Goal: Information Seeking & Learning: Learn about a topic

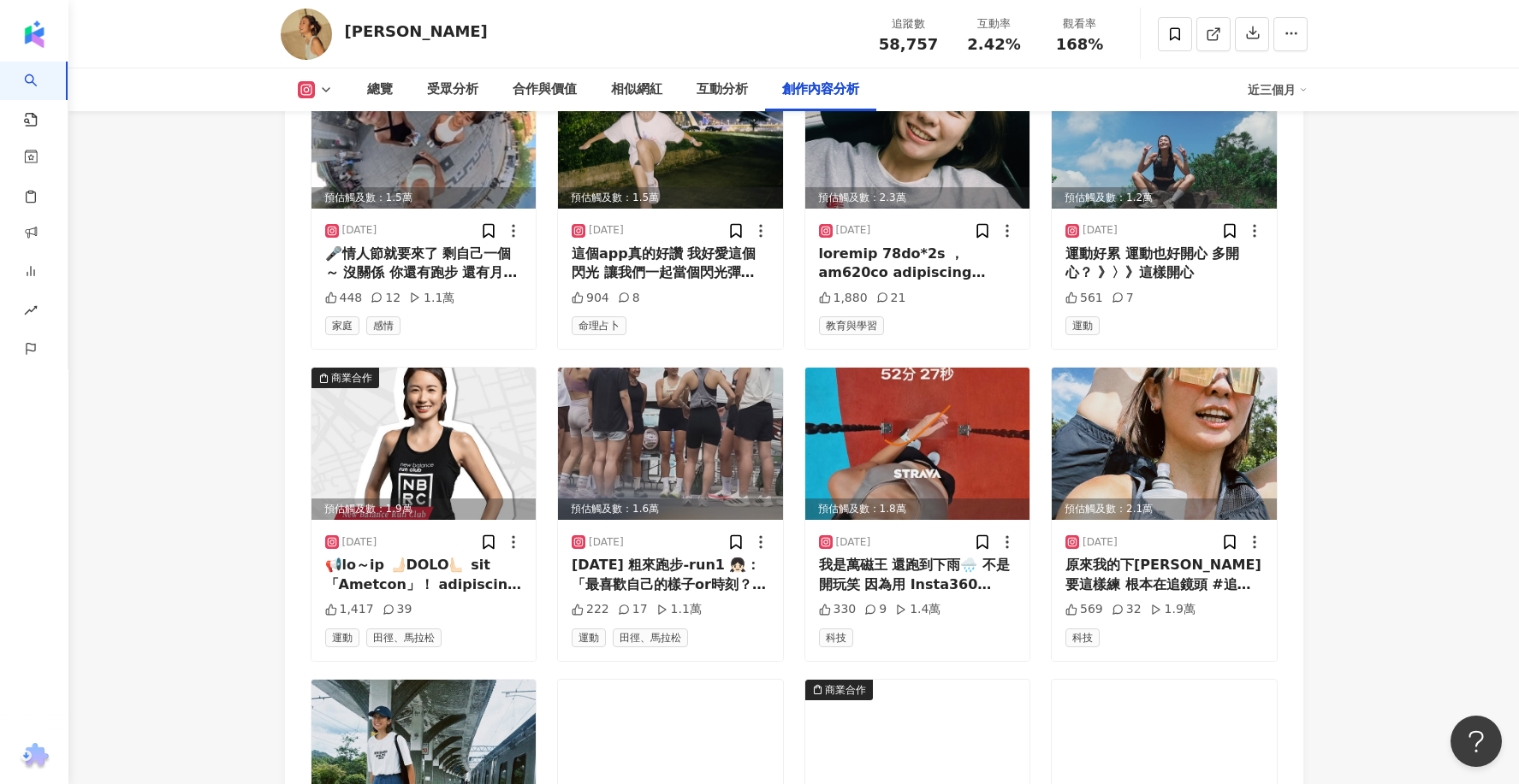
scroll to position [5773, 0]
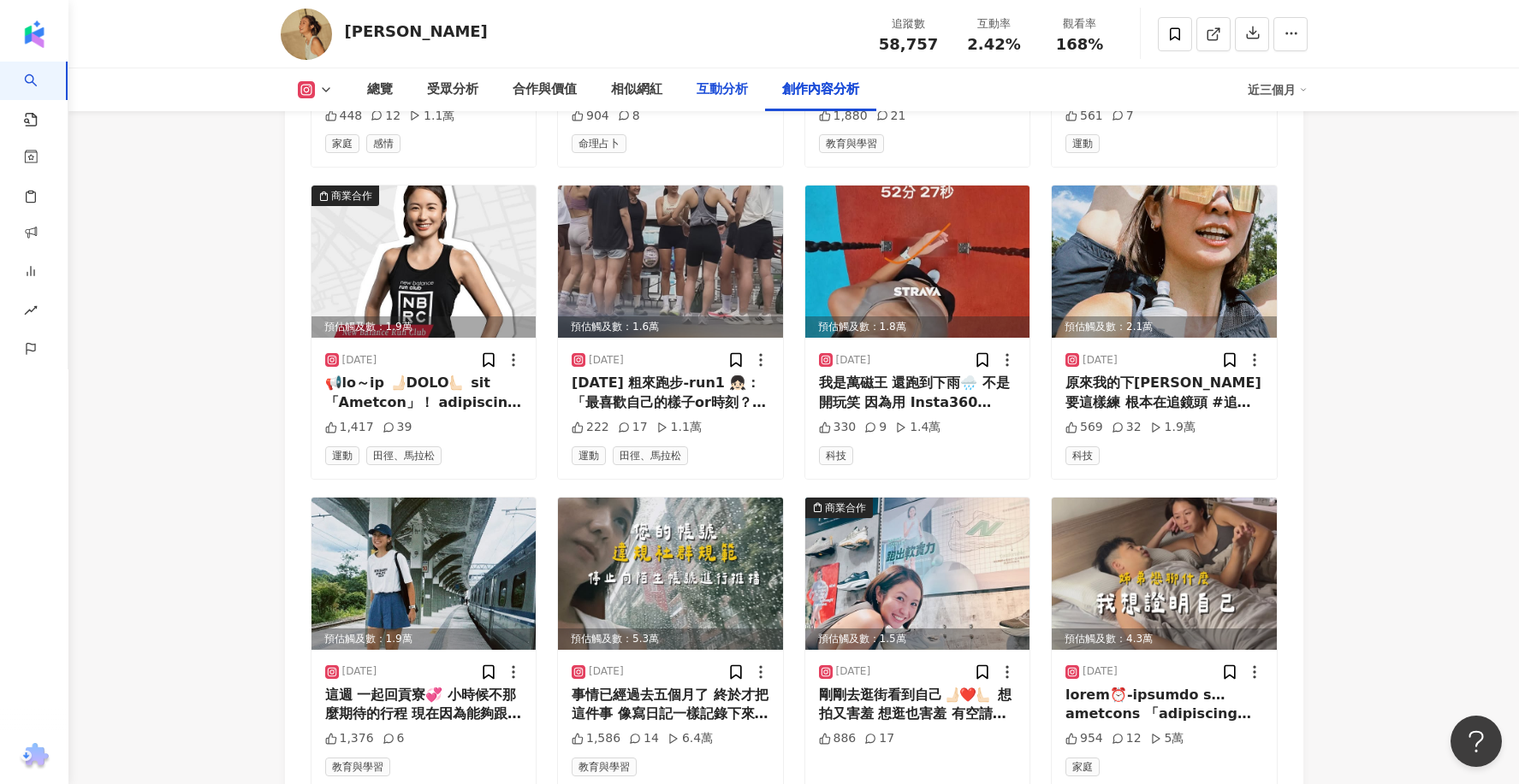
click at [733, 78] on div "互動分析" at bounding box center [722, 90] width 85 height 43
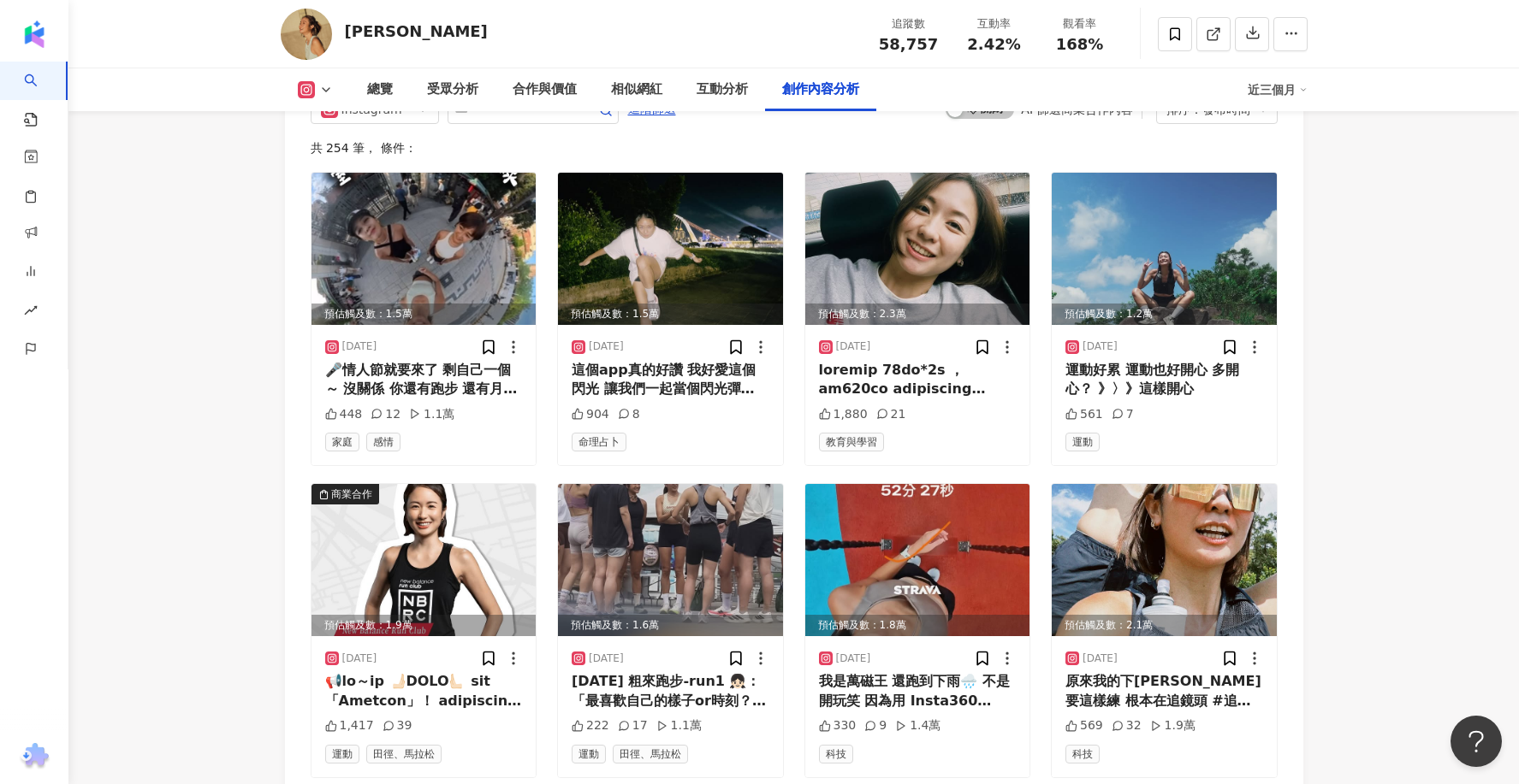
scroll to position [5483, 0]
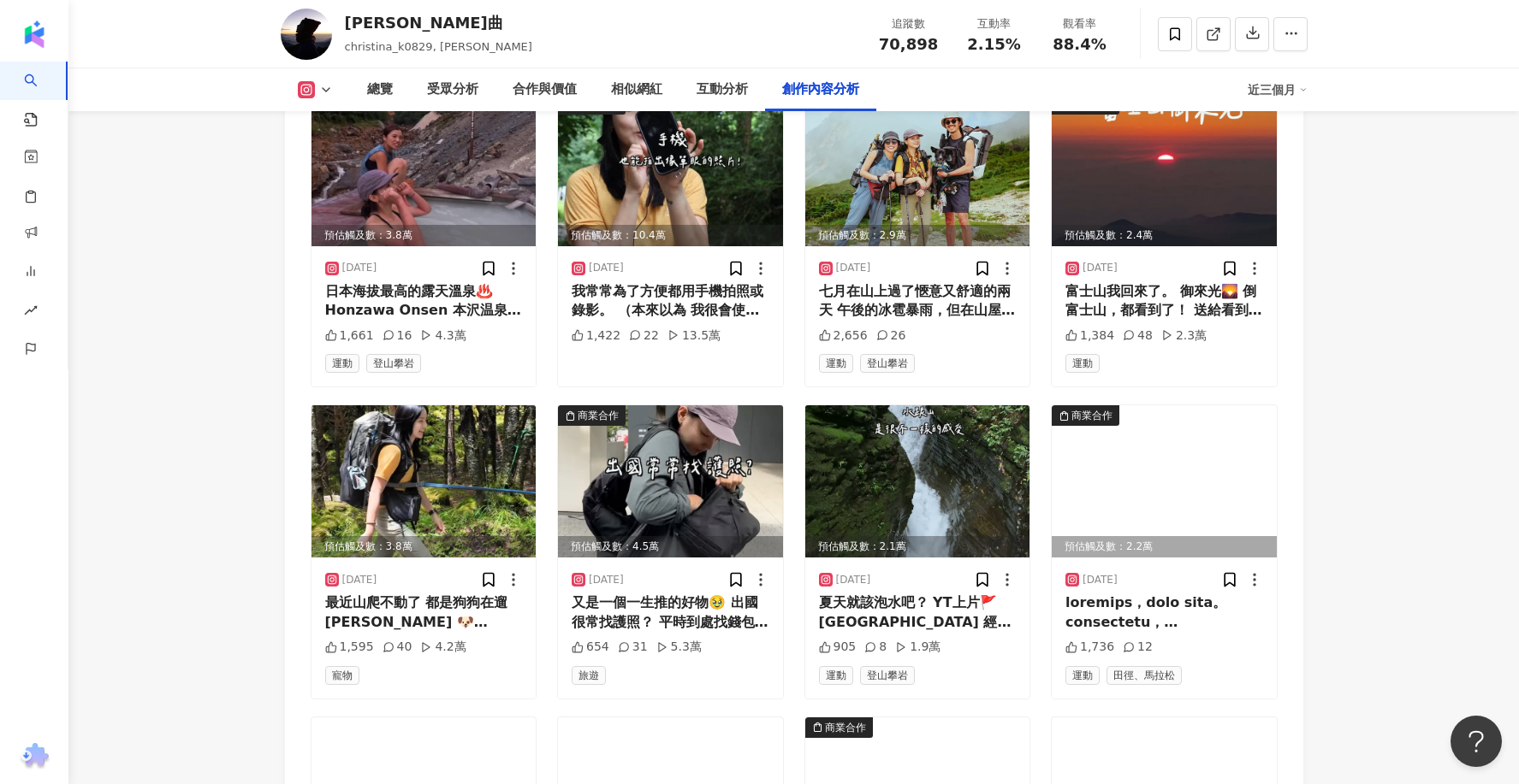
scroll to position [5433, 0]
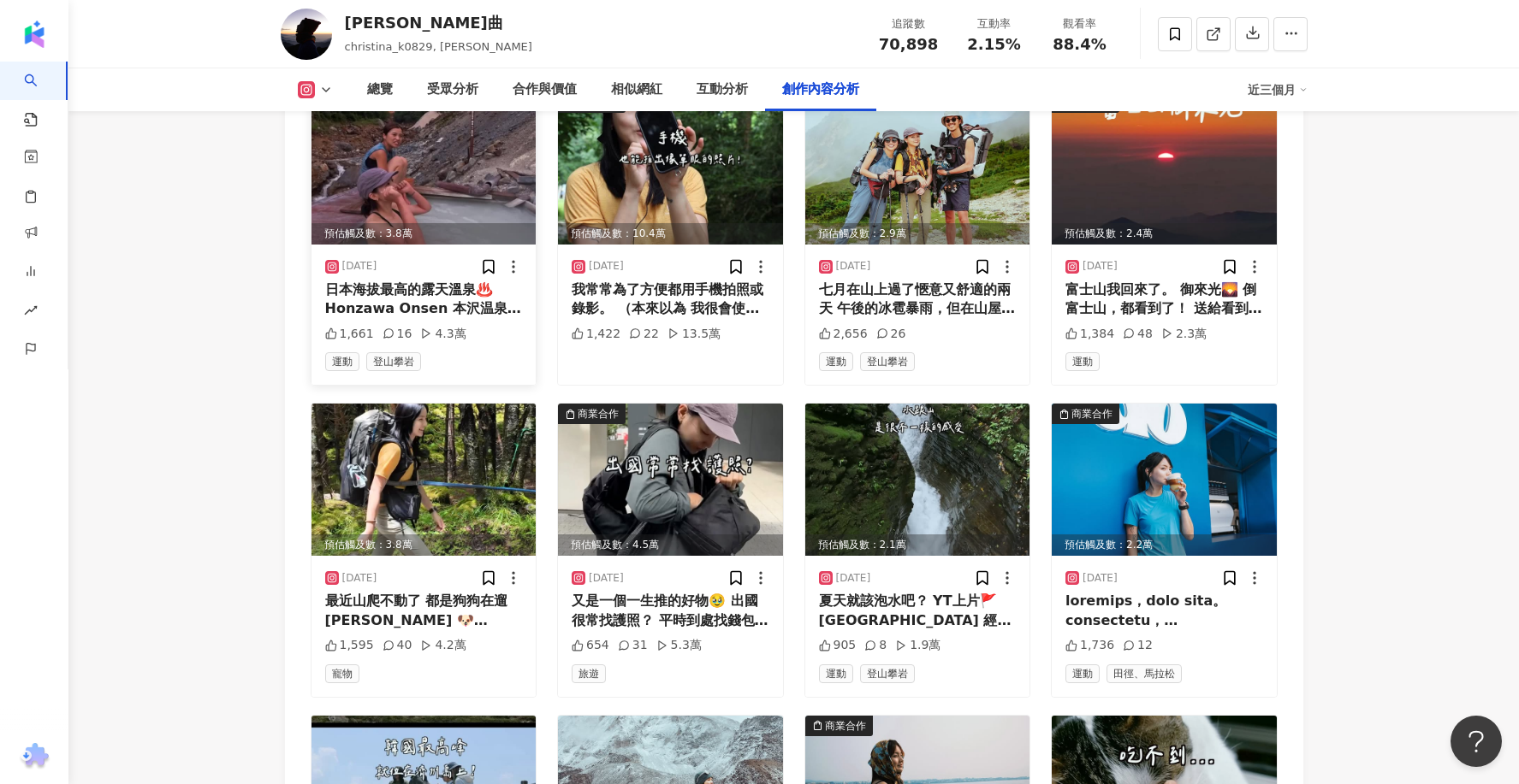
click at [484, 137] on img at bounding box center [424, 168] width 225 height 152
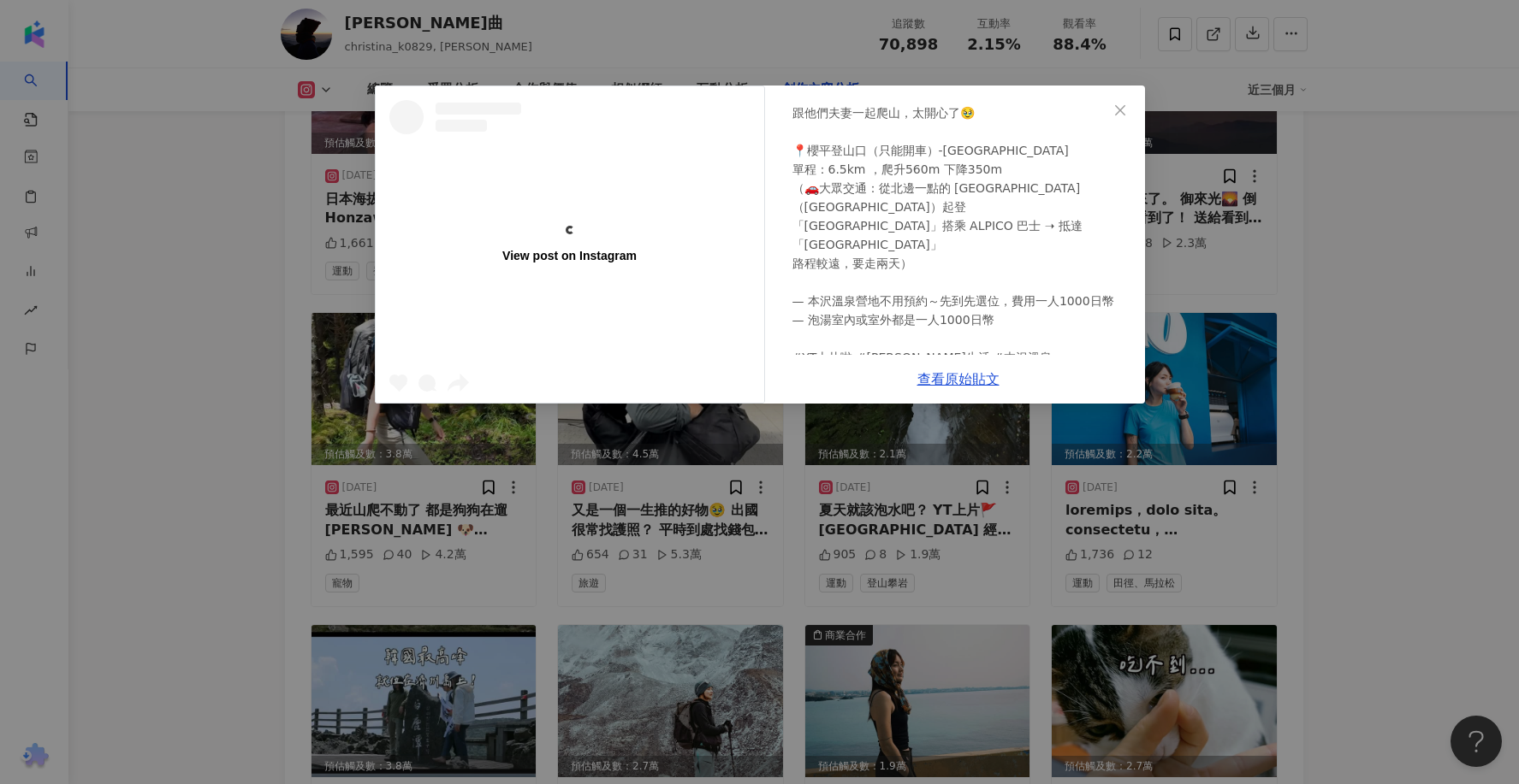
scroll to position [0, 0]
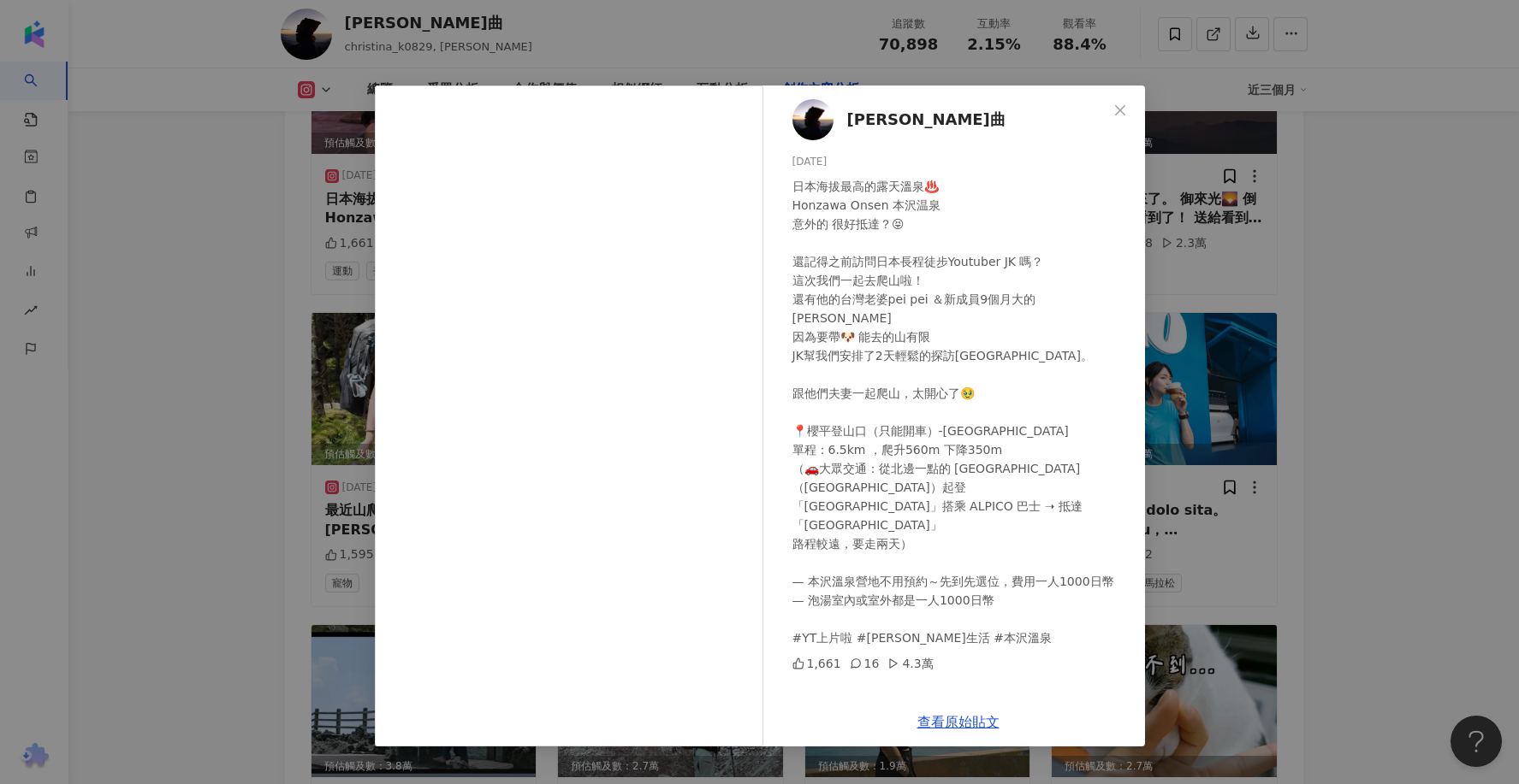
click at [1450, 280] on div "柯玟曲 2025/8/13 日本海拔最高的露天溫泉♨️ Honzawa Onsen 本沢温泉 意外的 很好抵達？😝 還記得之前訪問日本長程徒步Youtuber…" at bounding box center [759, 392] width 1519 height 784
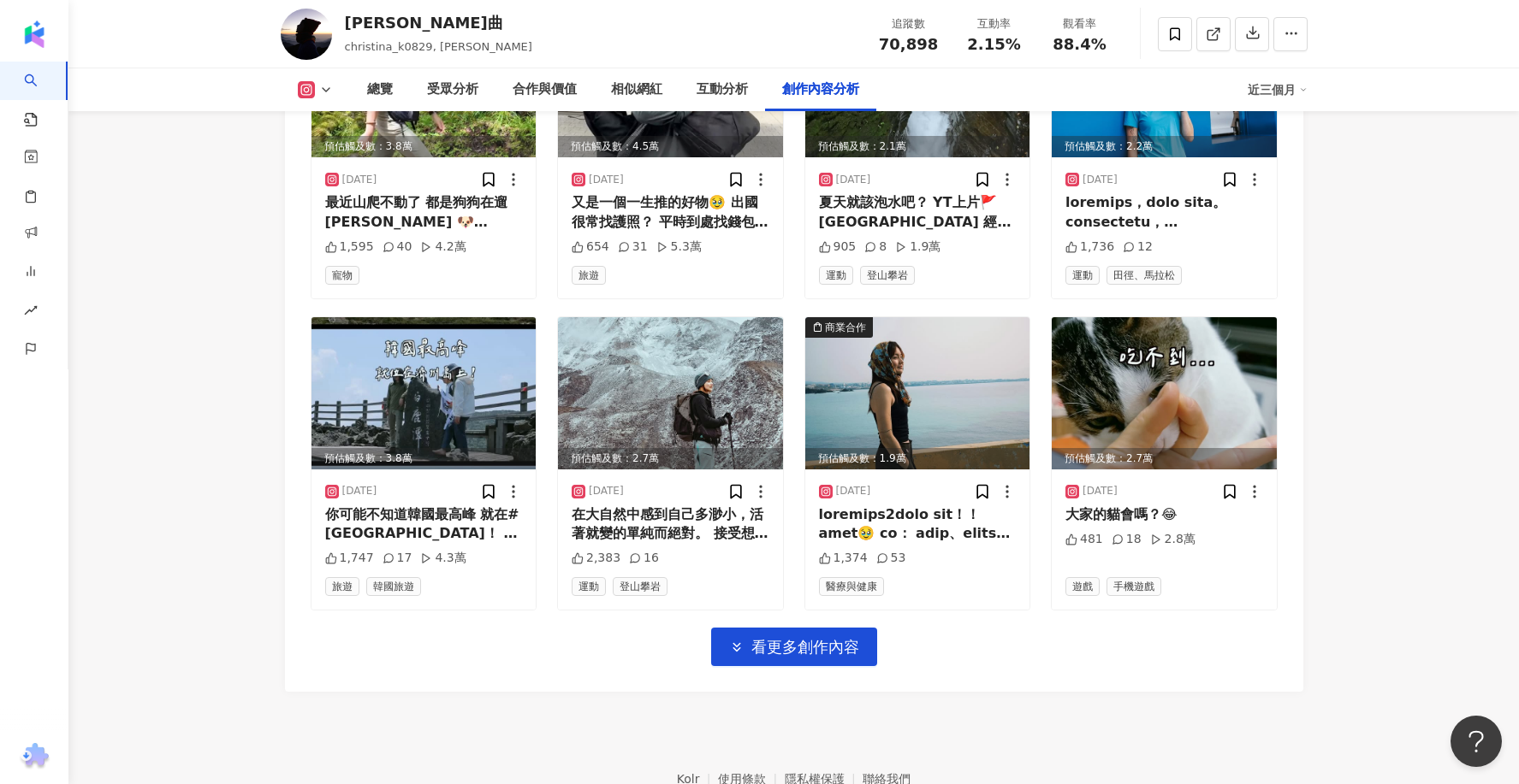
scroll to position [5834, 0]
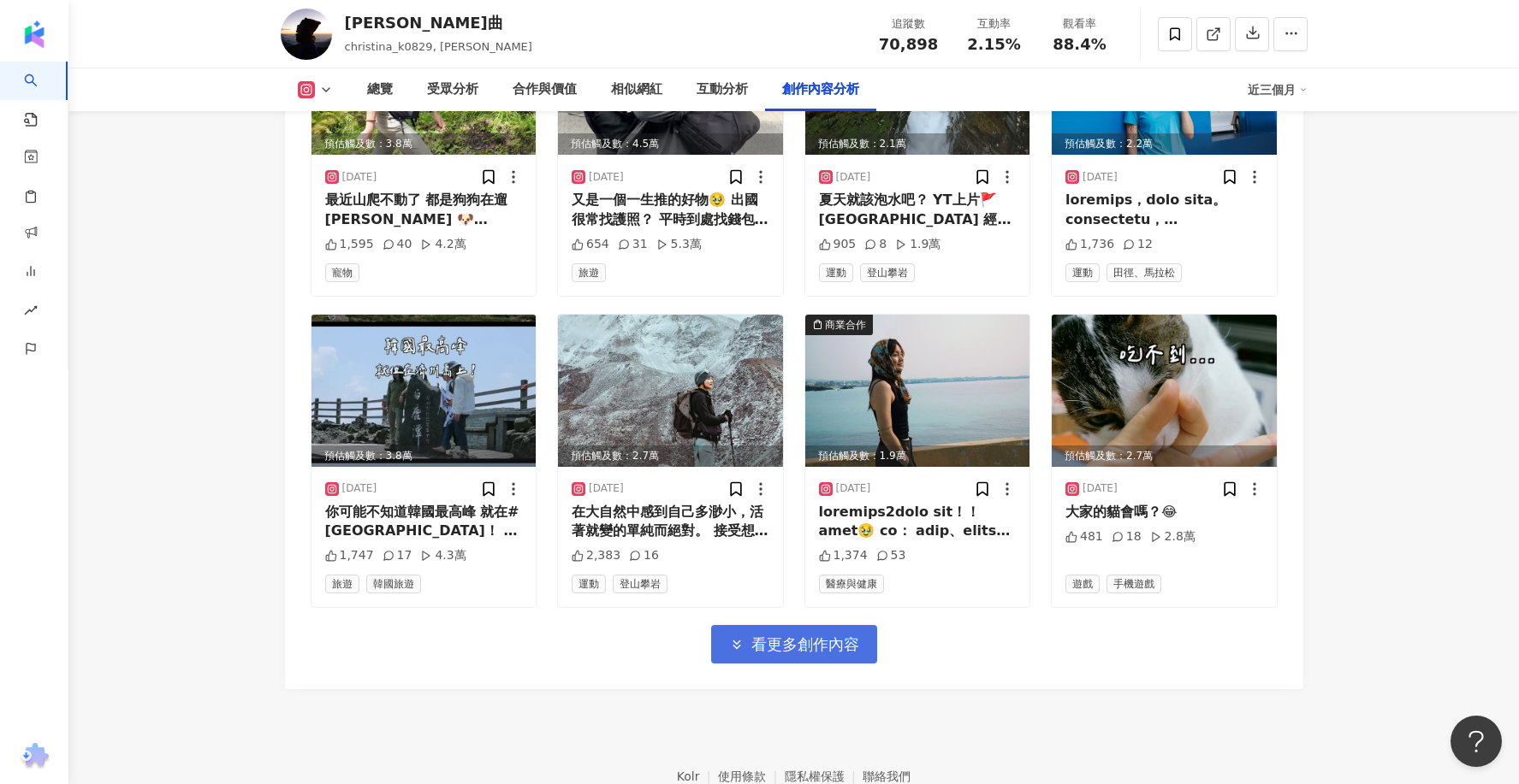
click at [826, 626] on button "看更多創作內容" at bounding box center [793, 645] width 166 height 39
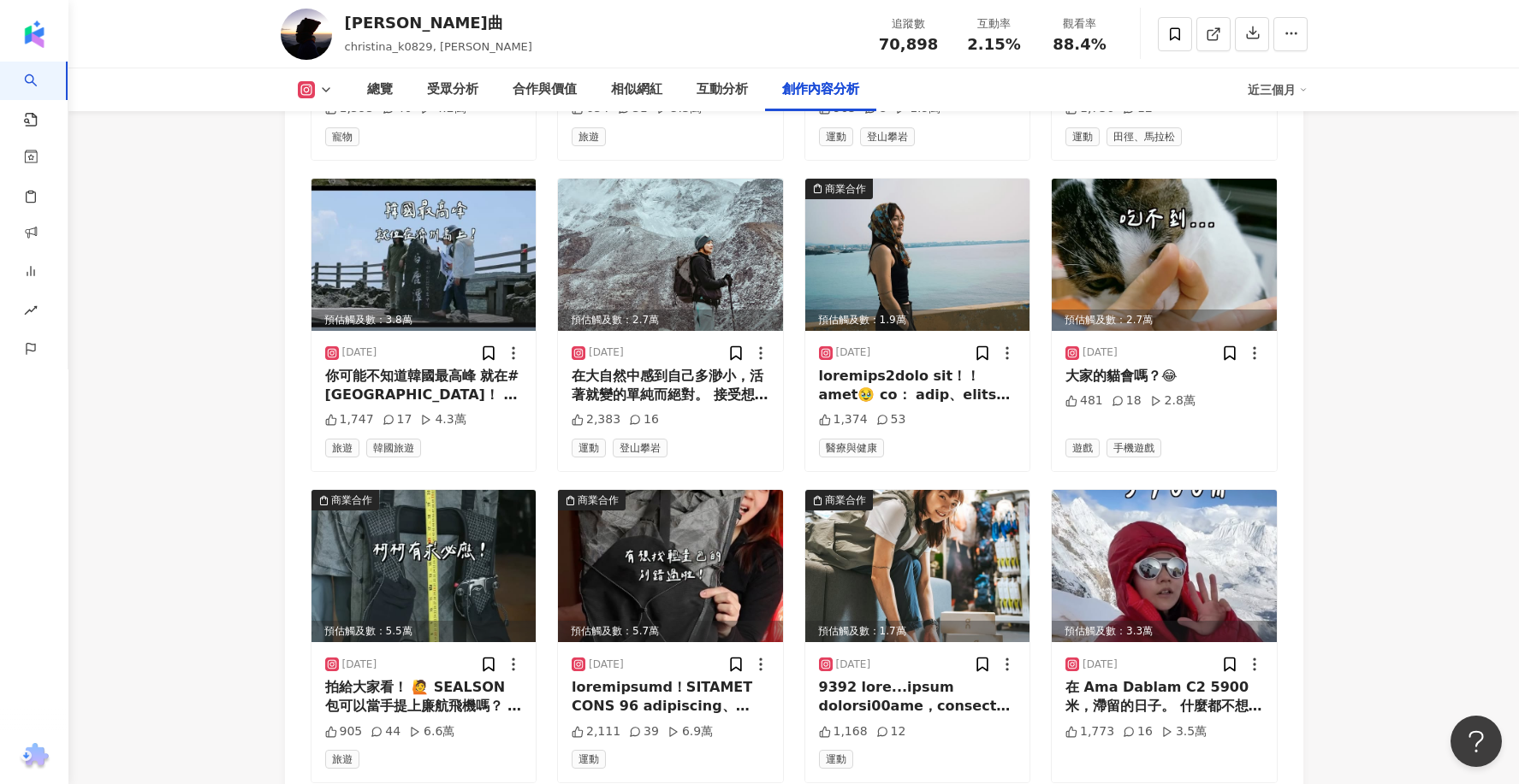
scroll to position [5974, 0]
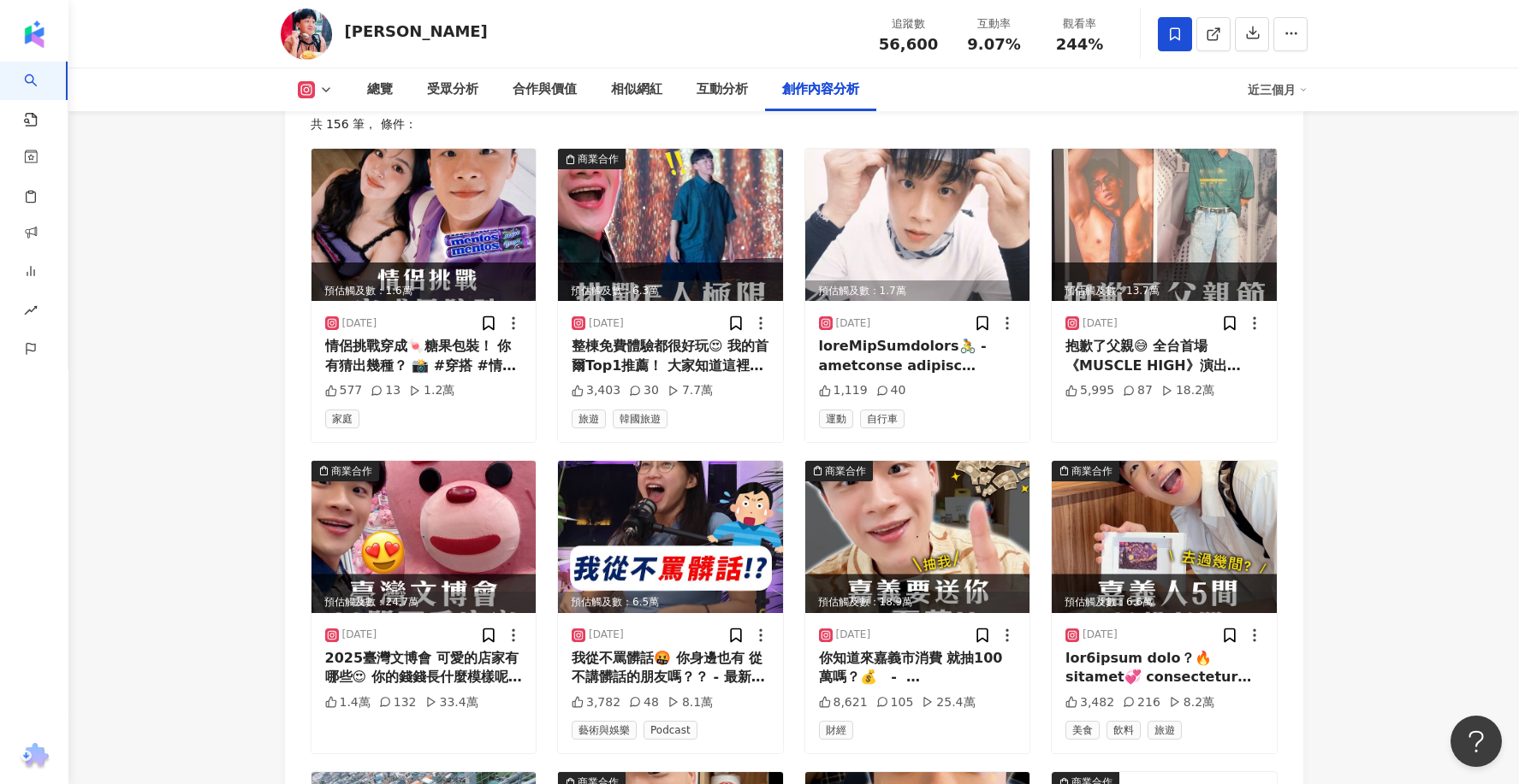
scroll to position [5428, 0]
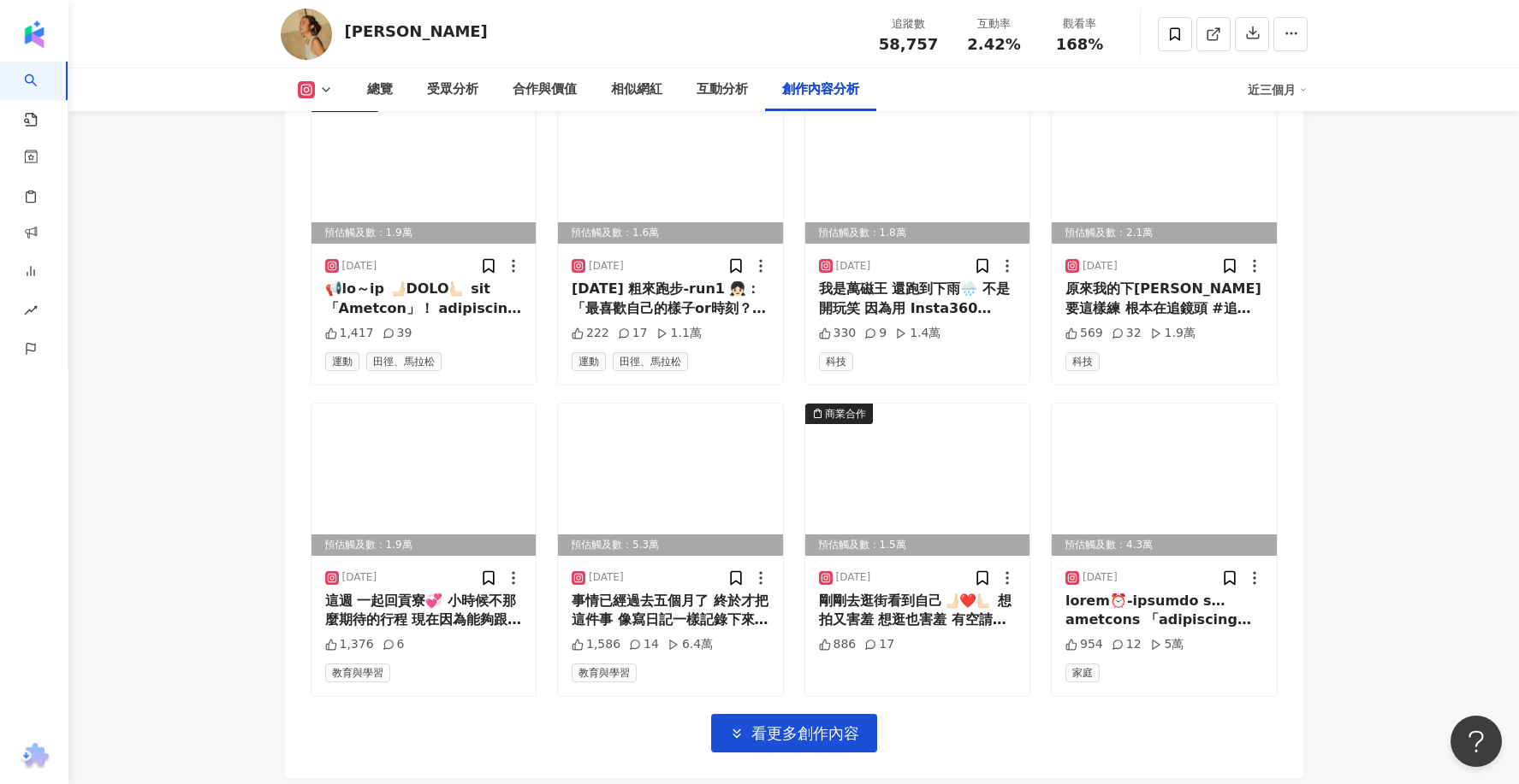
scroll to position [5952, 0]
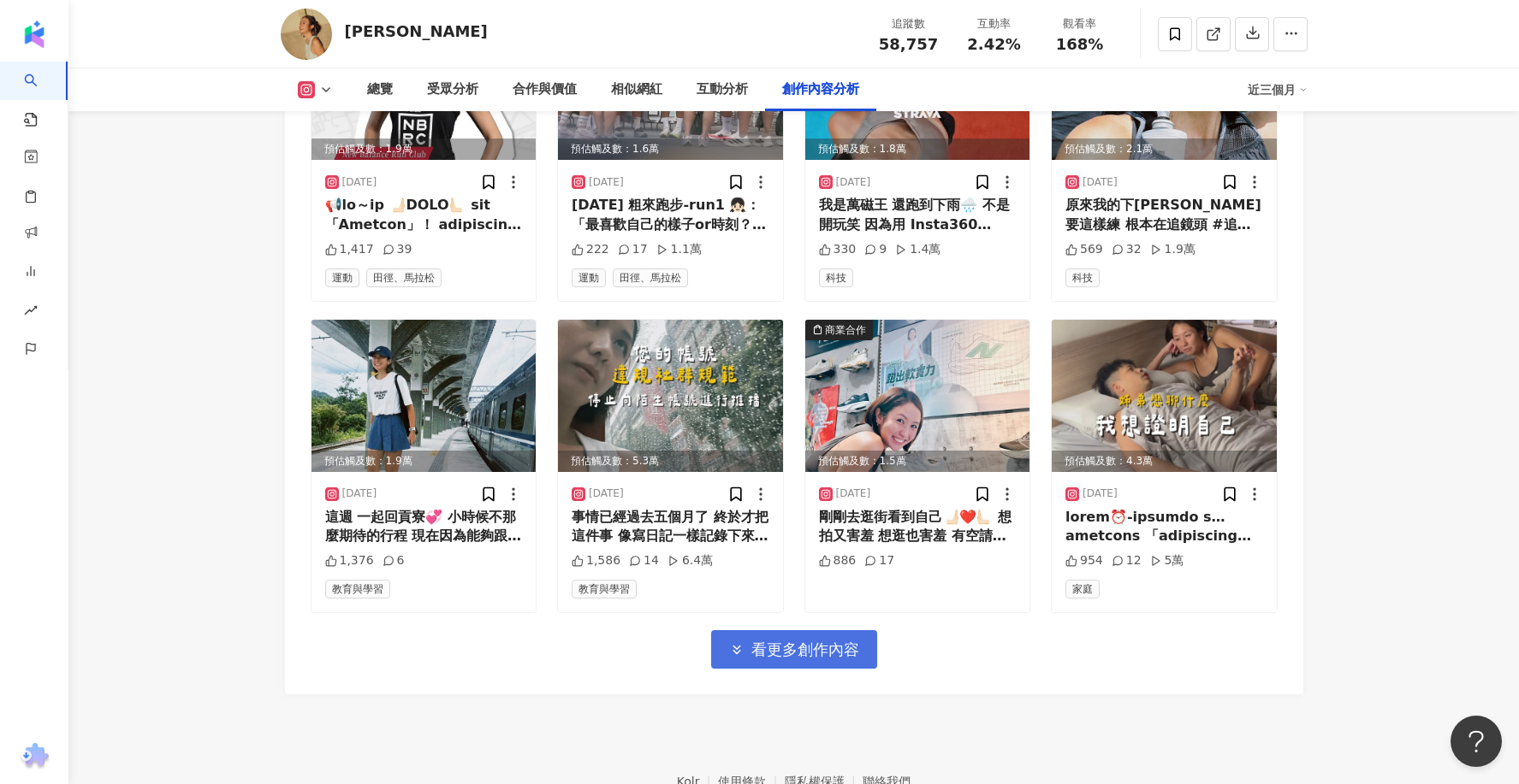
click at [837, 641] on span "看更多創作內容" at bounding box center [805, 650] width 108 height 19
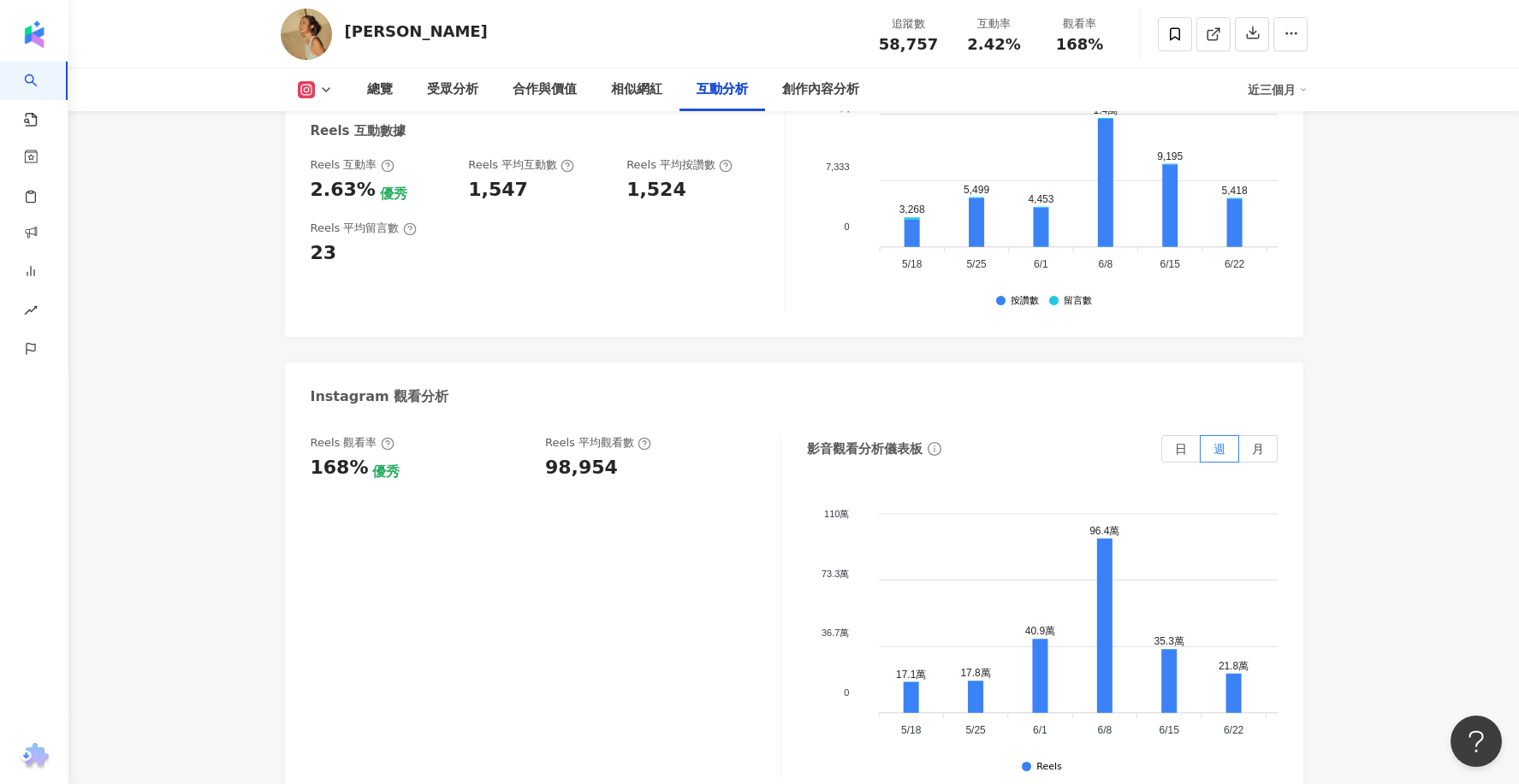
scroll to position [3696, 0]
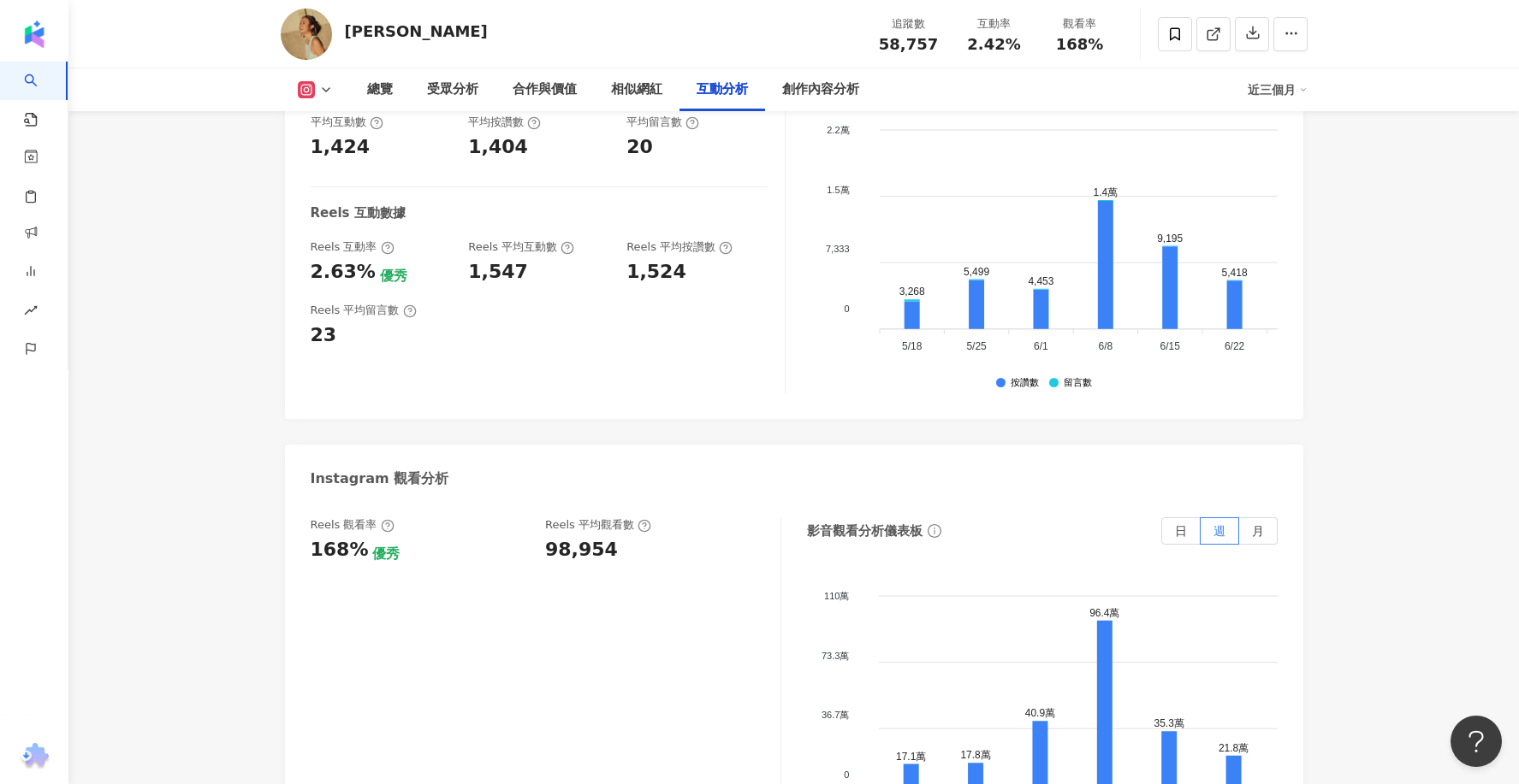
click at [504, 259] on div "1,547" at bounding box center [498, 272] width 60 height 26
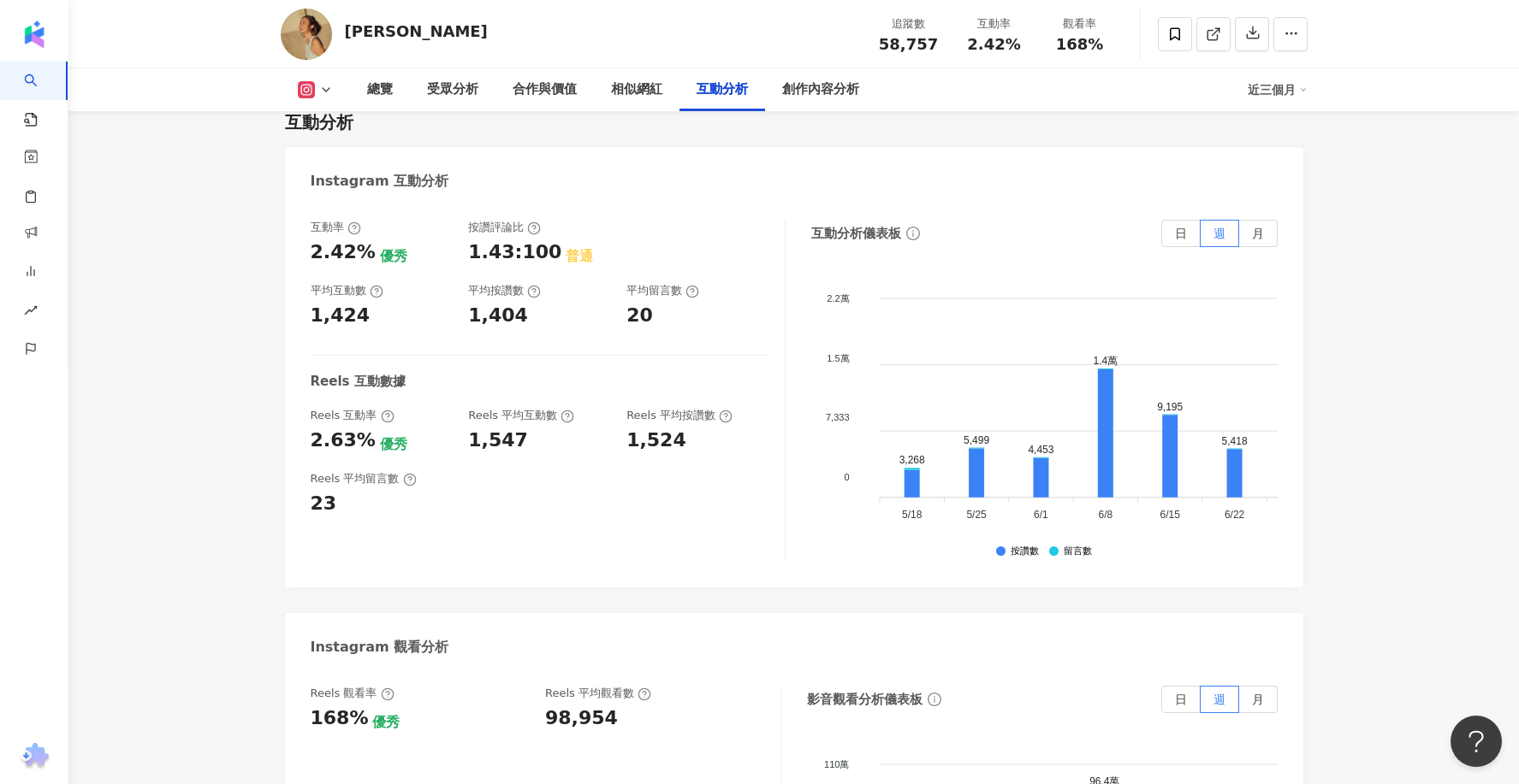
scroll to position [3525, 0]
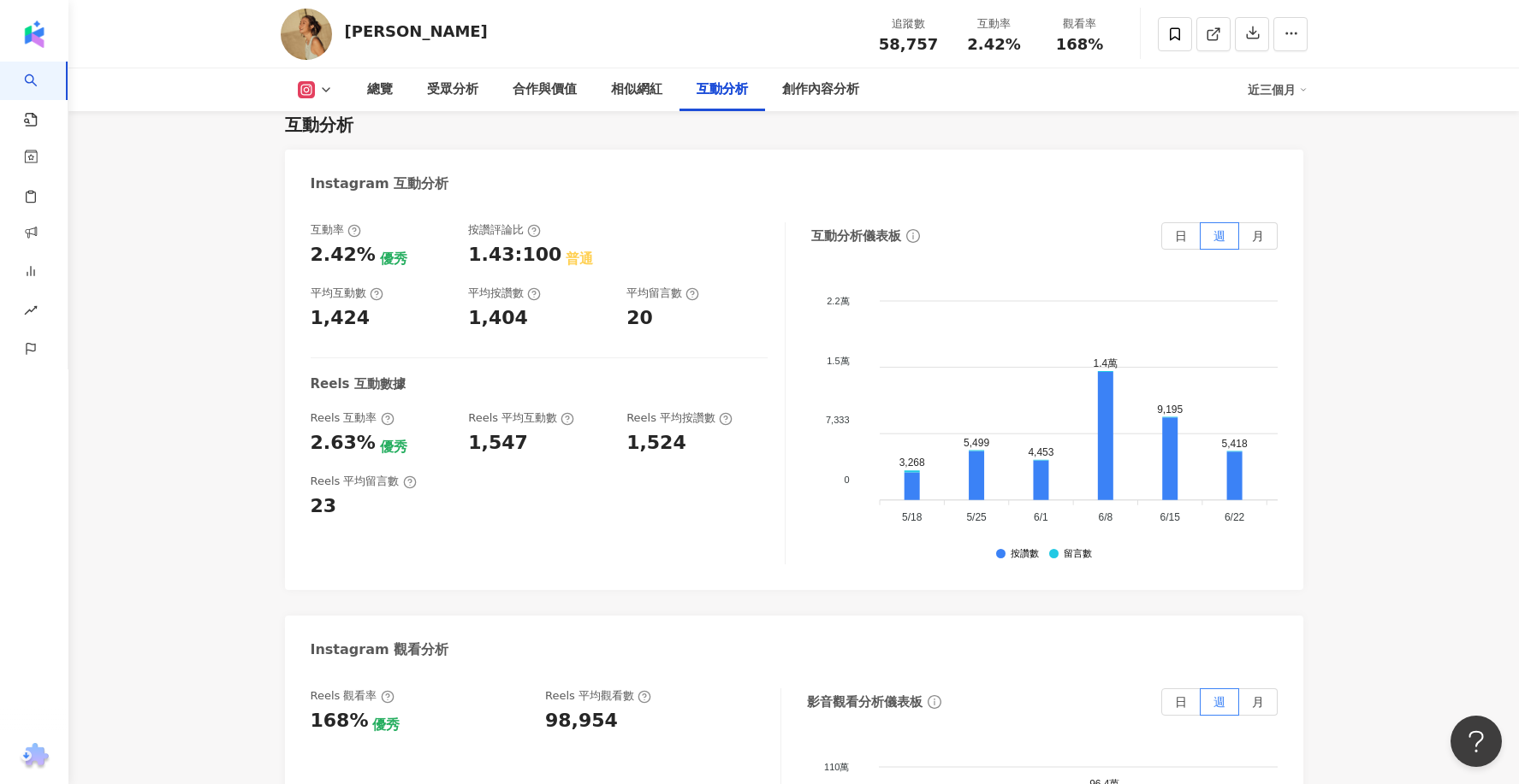
click at [537, 287] on icon at bounding box center [534, 293] width 14 height 14
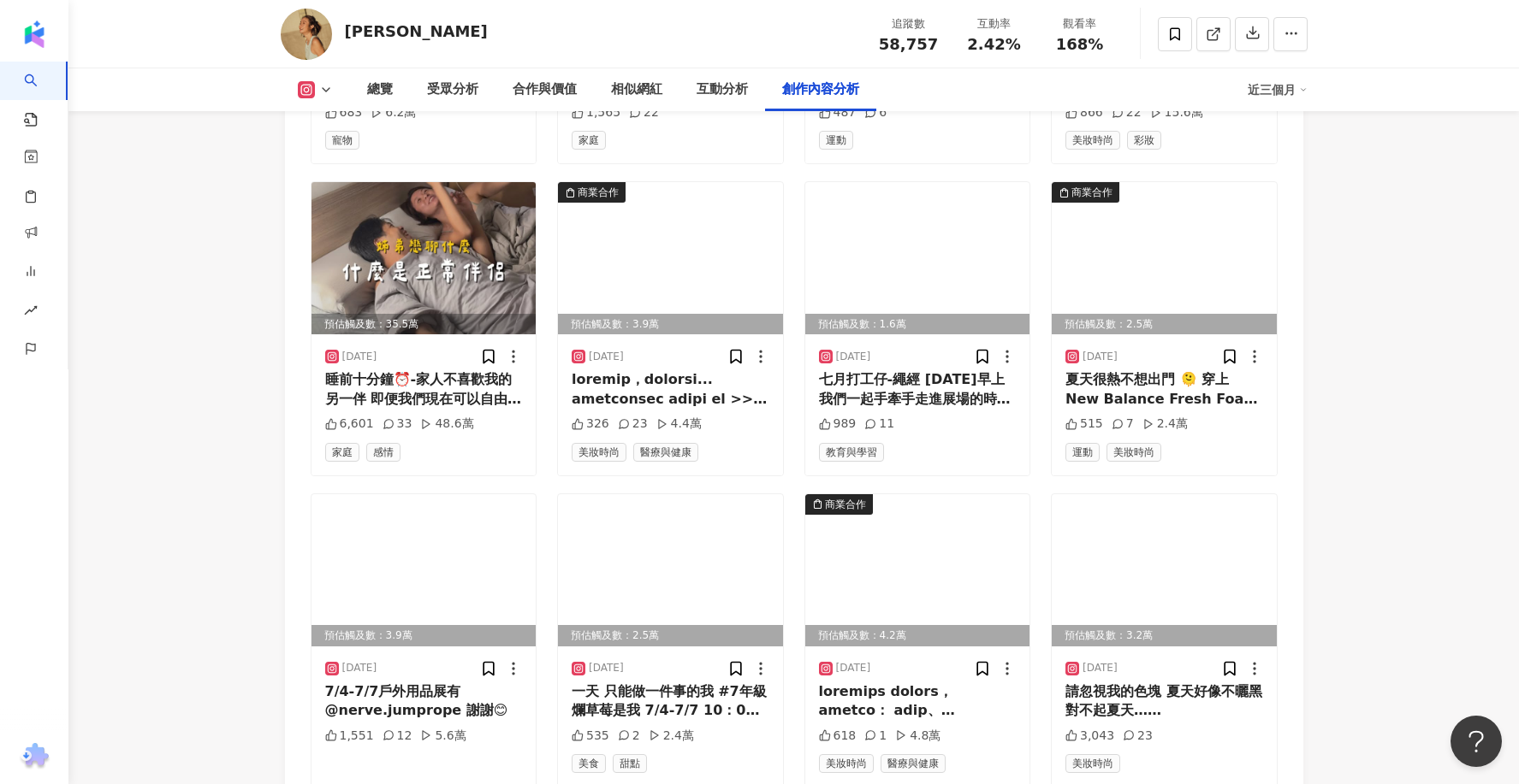
scroll to position [6584, 0]
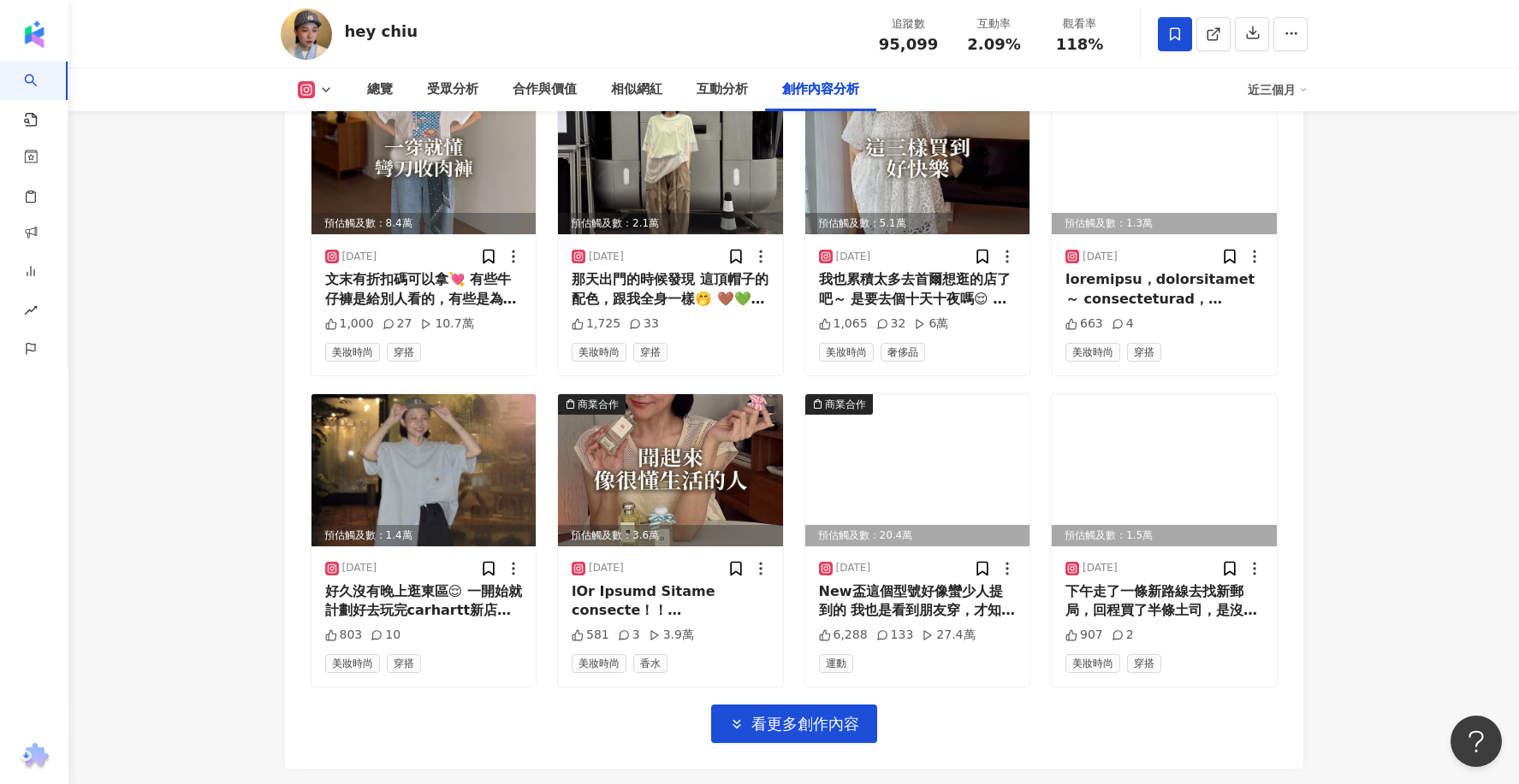
scroll to position [5852, 0]
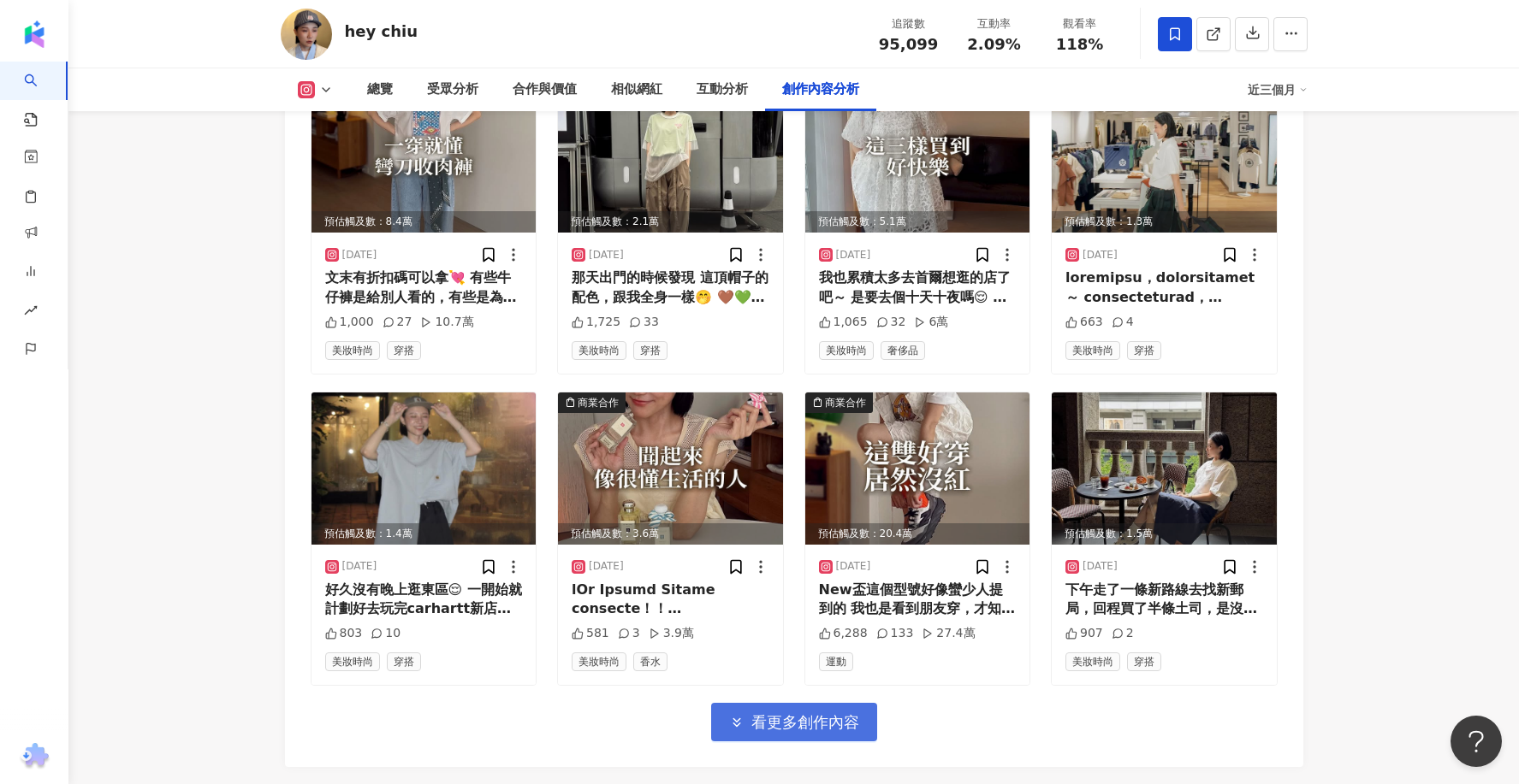
click at [752, 703] on button "看更多創作內容" at bounding box center [793, 722] width 166 height 39
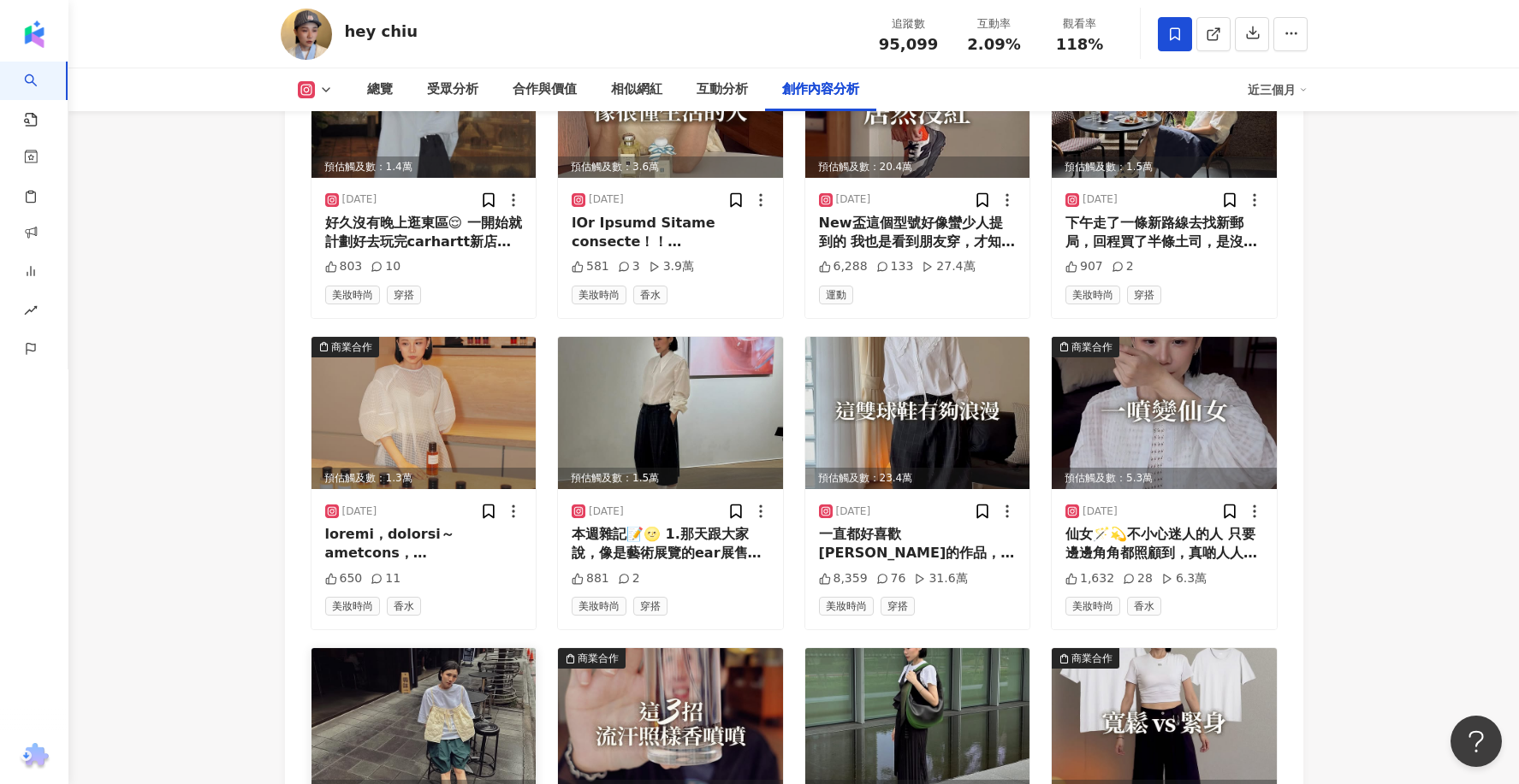
scroll to position [6220, 0]
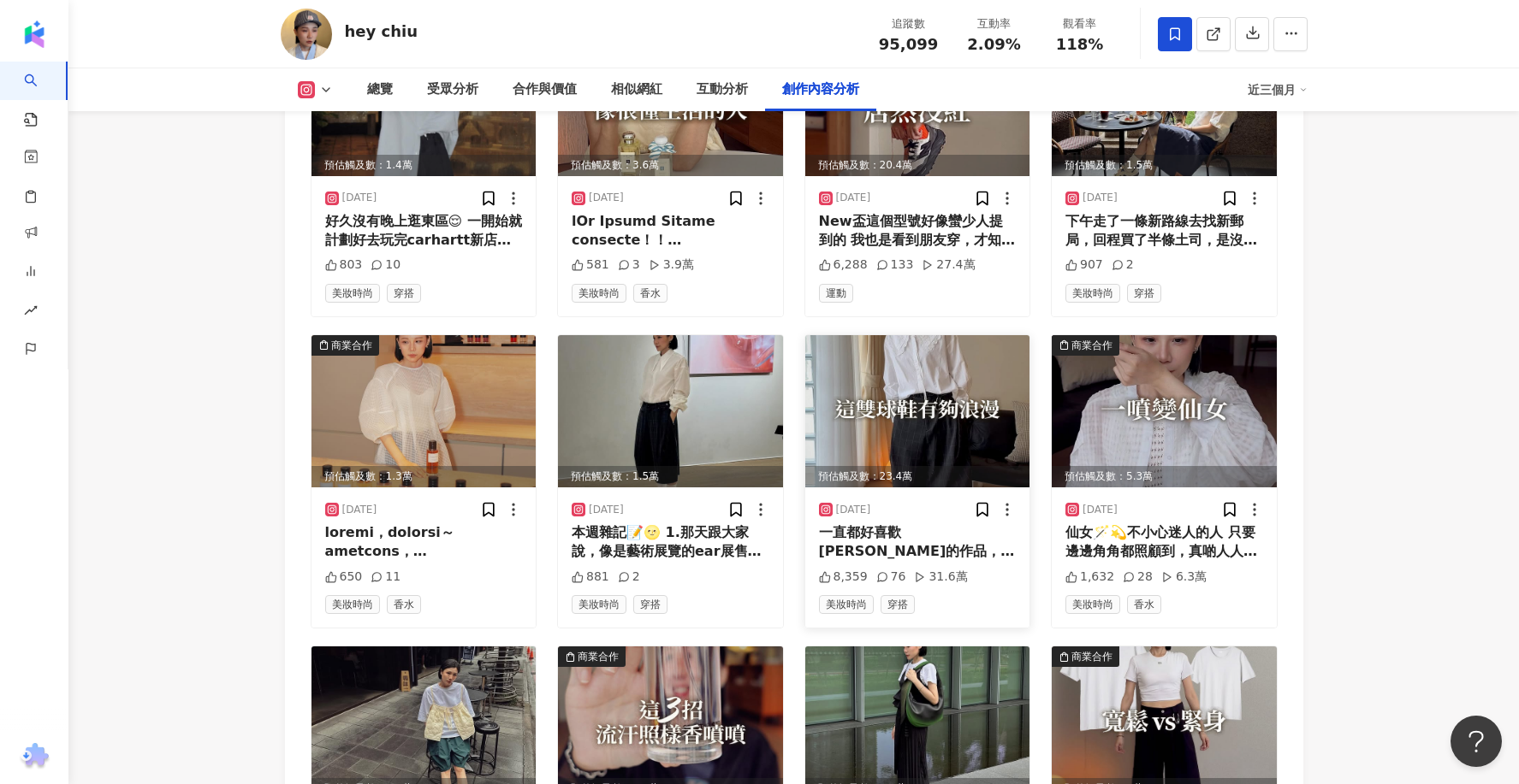
click at [939, 569] on div "31.6萬" at bounding box center [940, 577] width 53 height 17
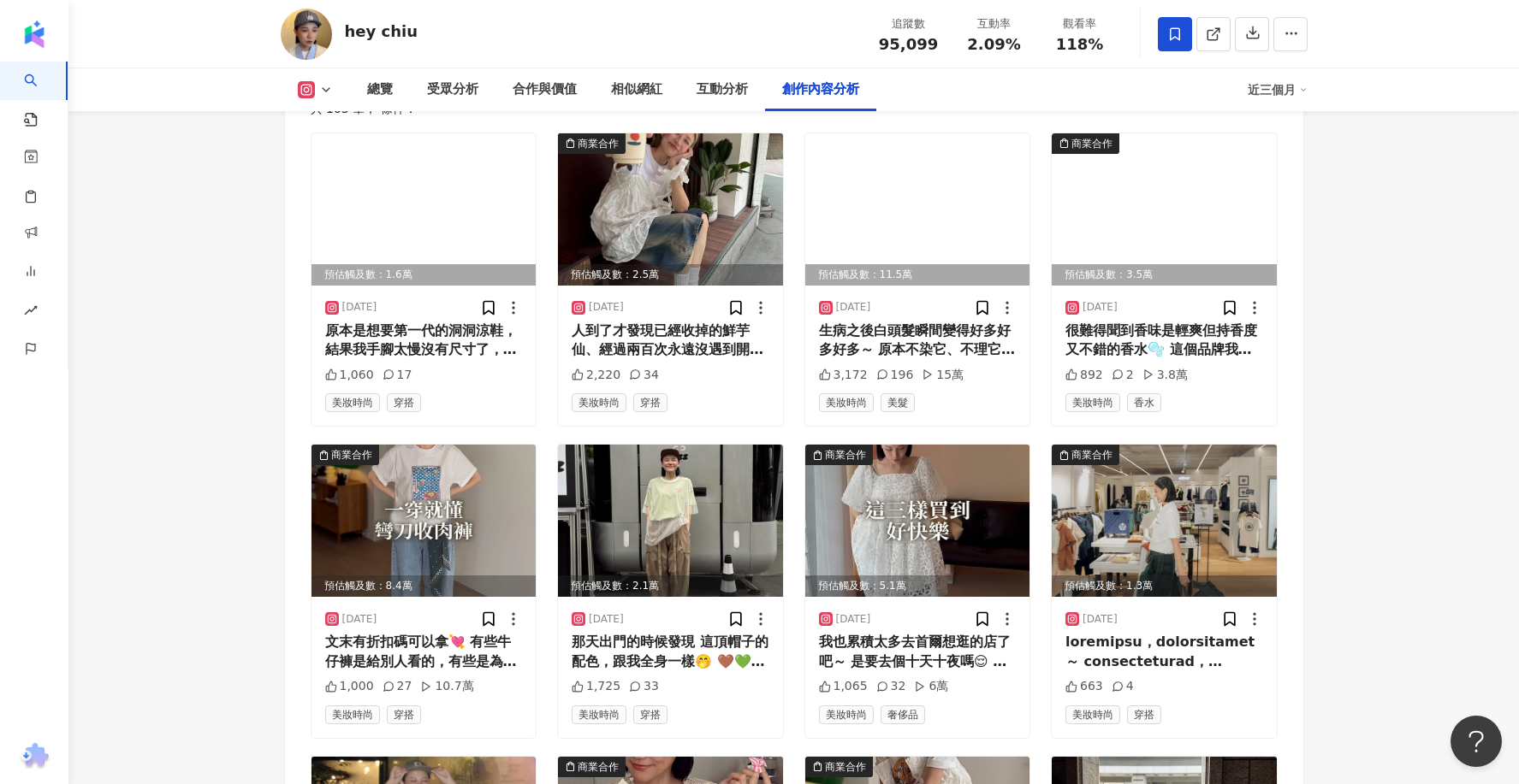
scroll to position [5473, 0]
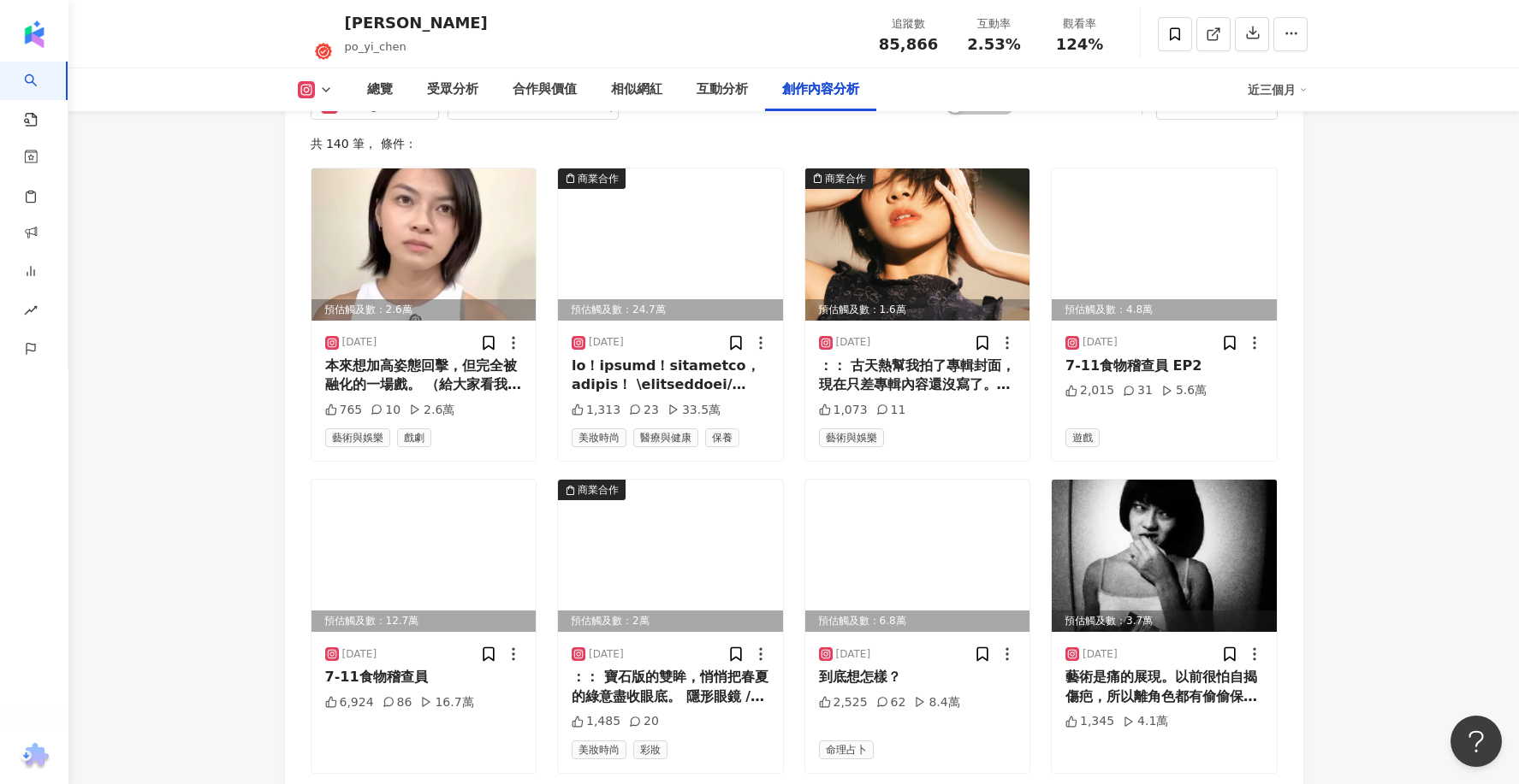
scroll to position [5407, 0]
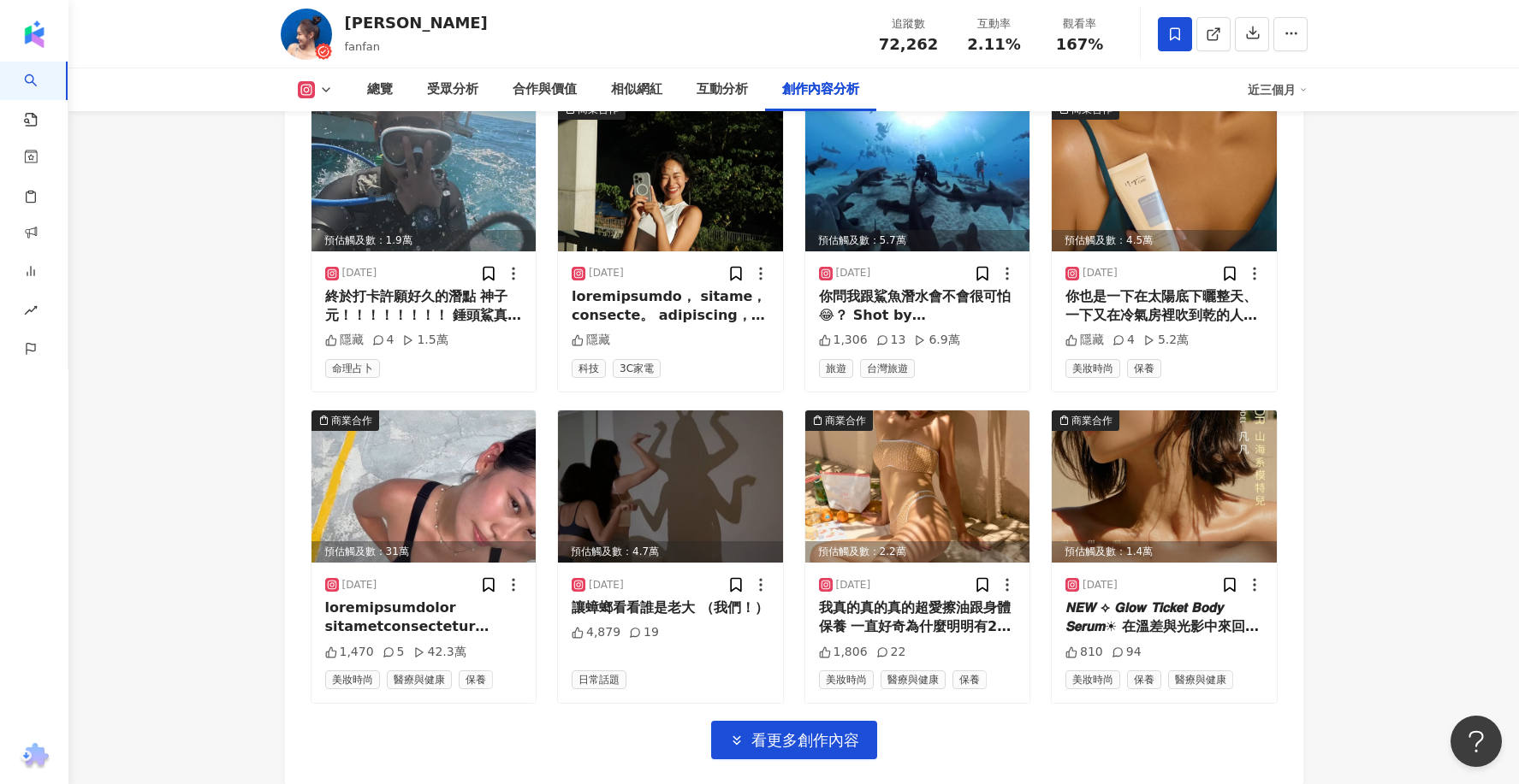
scroll to position [5986, 0]
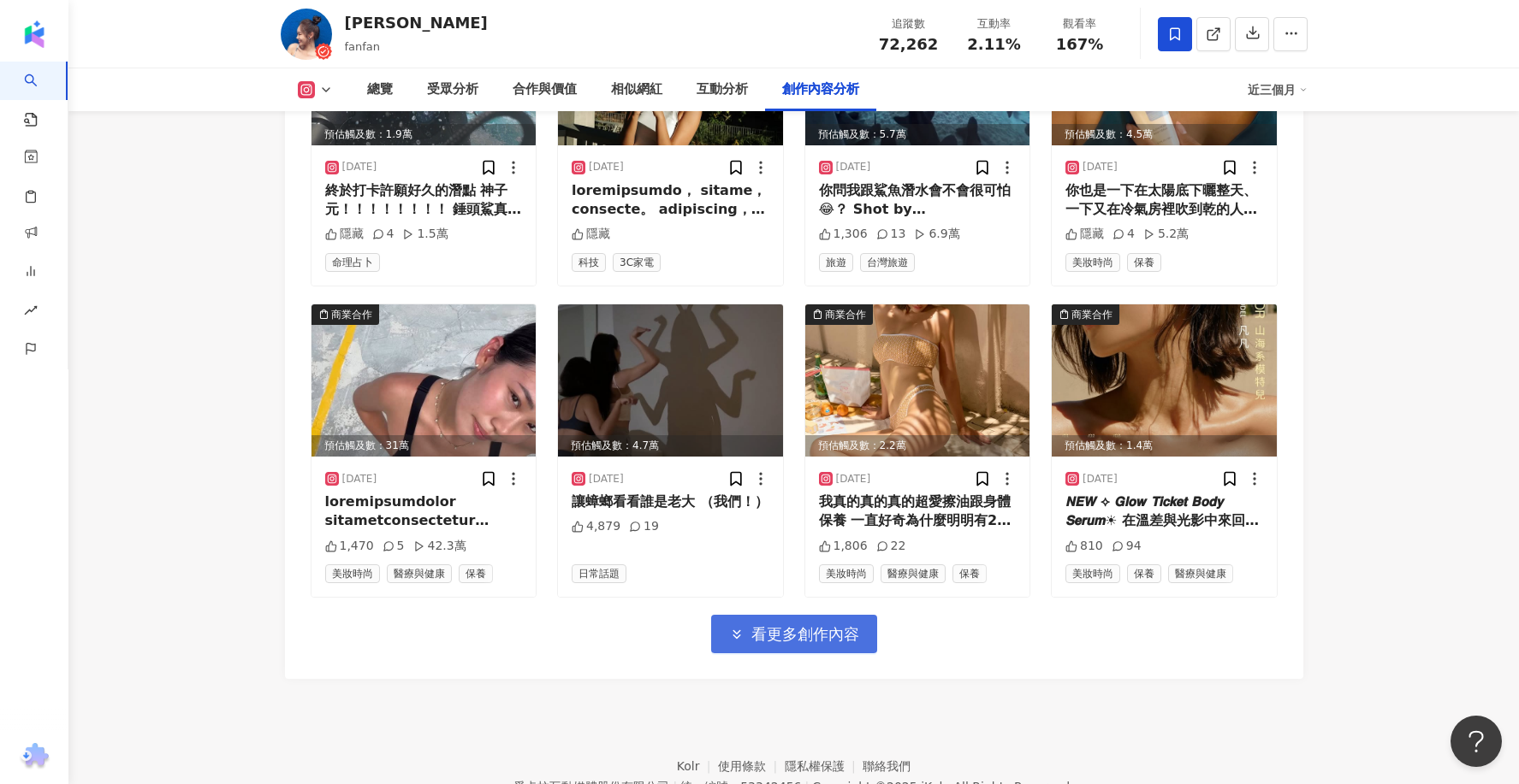
click at [792, 626] on span "看更多創作內容" at bounding box center [805, 635] width 108 height 19
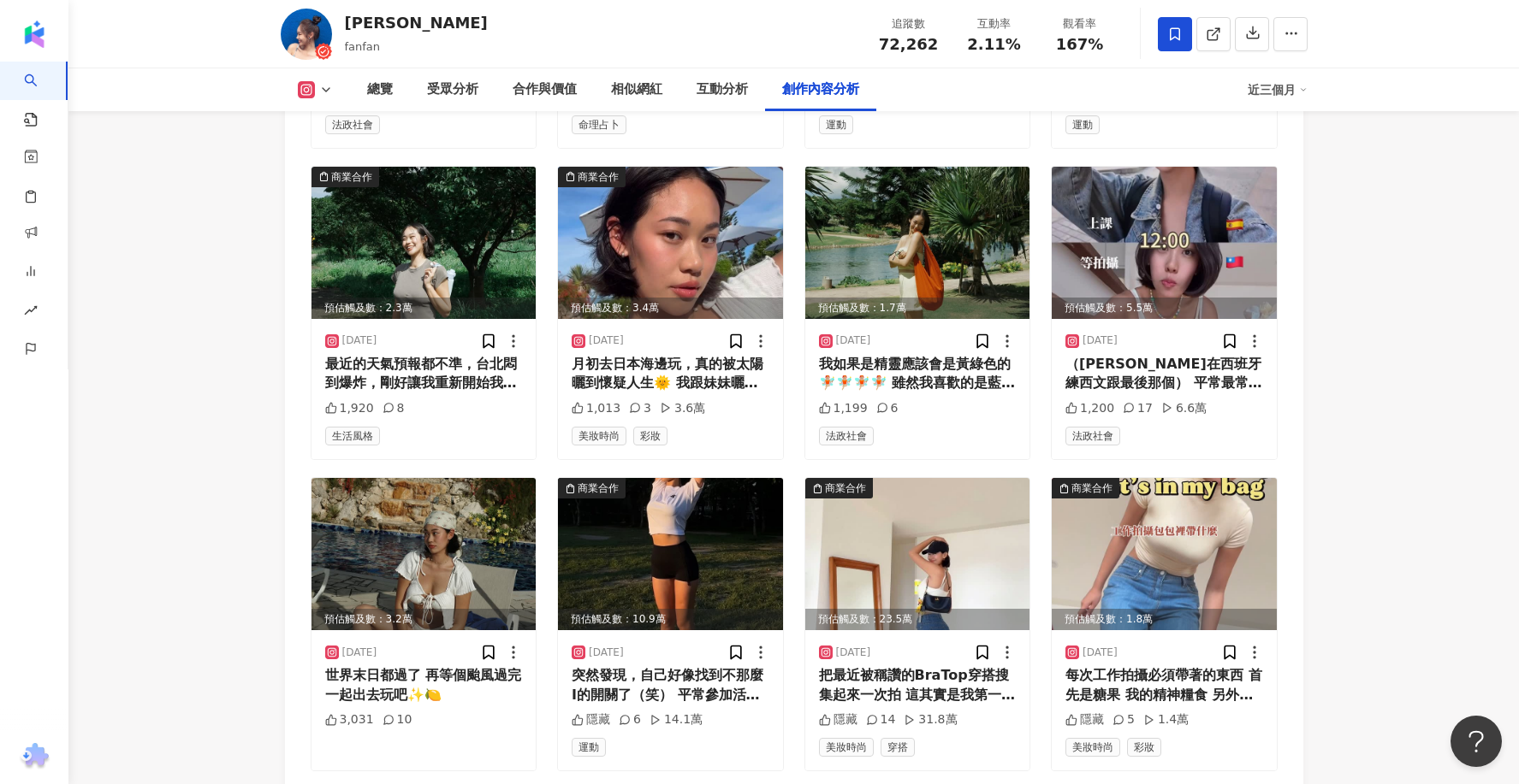
scroll to position [6748, 0]
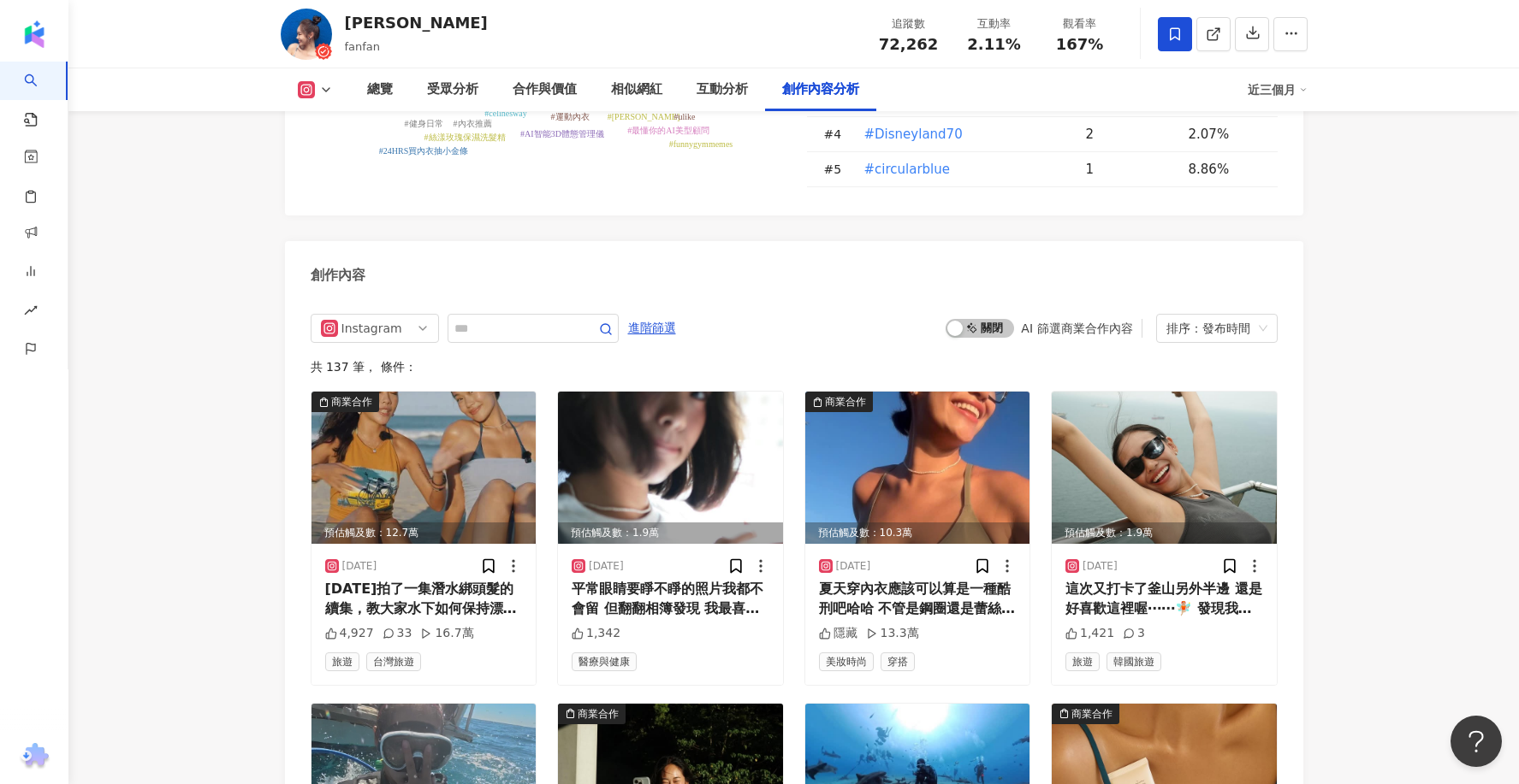
scroll to position [5268, 0]
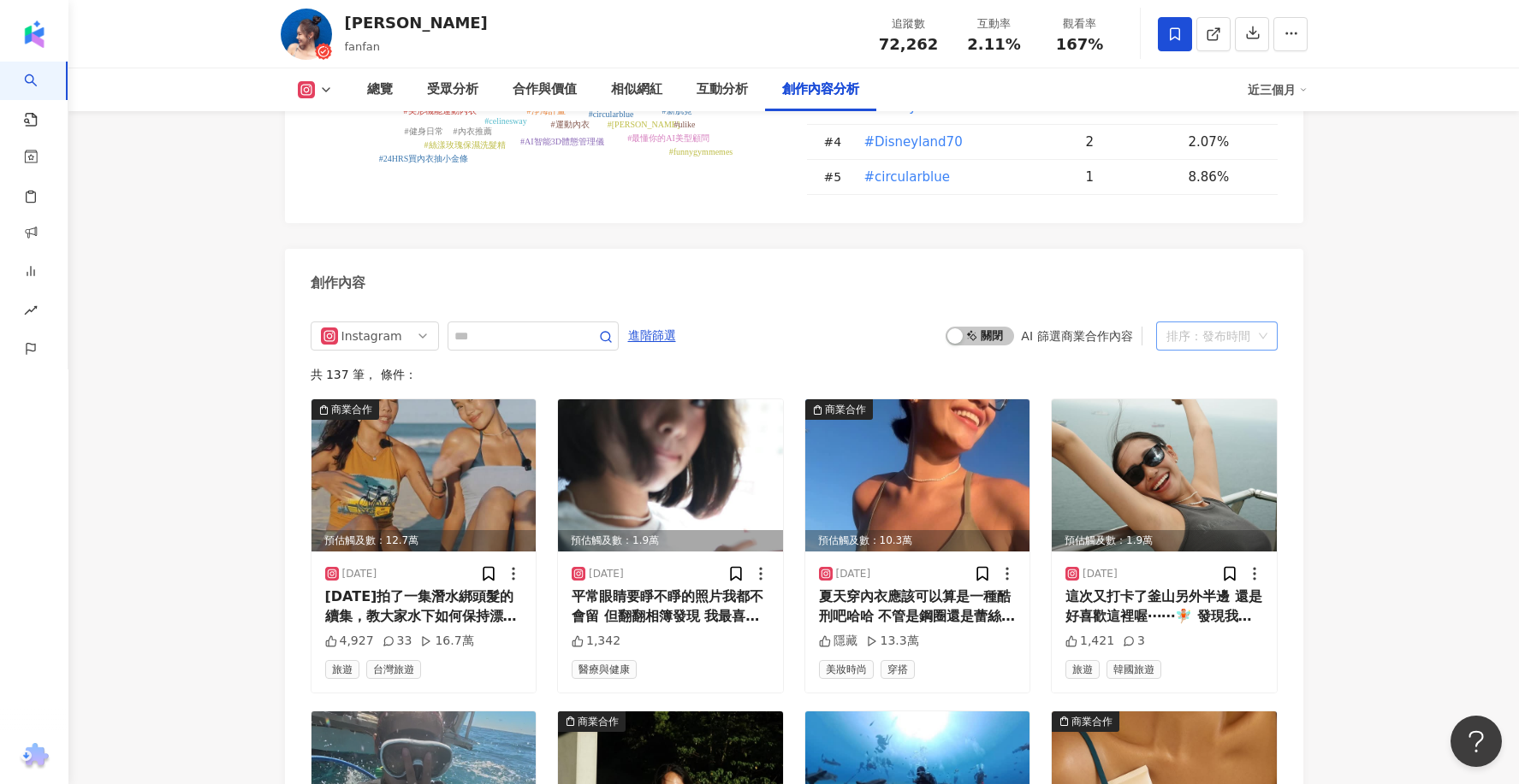
click at [1187, 322] on div "排序：發布時間" at bounding box center [1209, 336] width 85 height 27
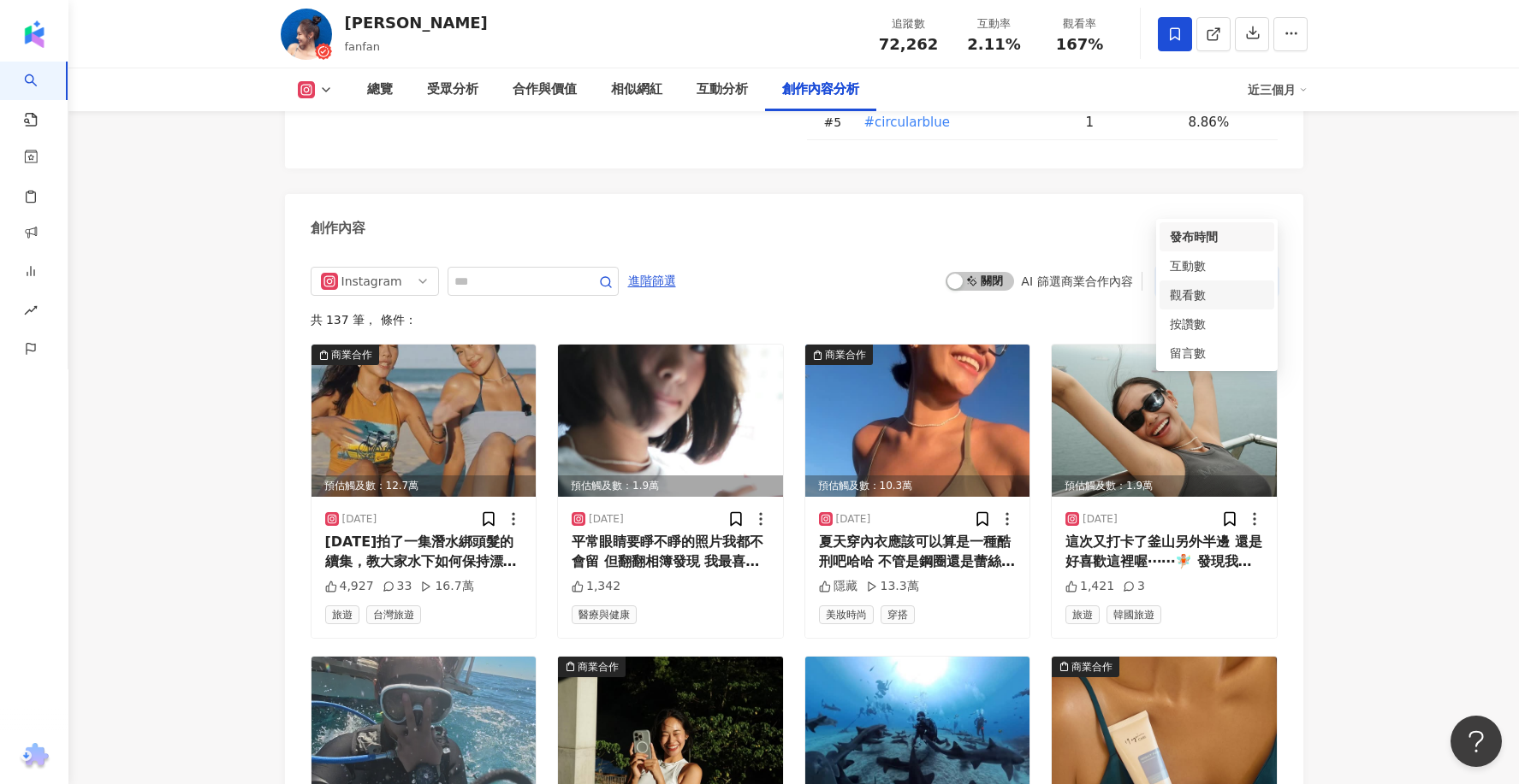
scroll to position [5330, 0]
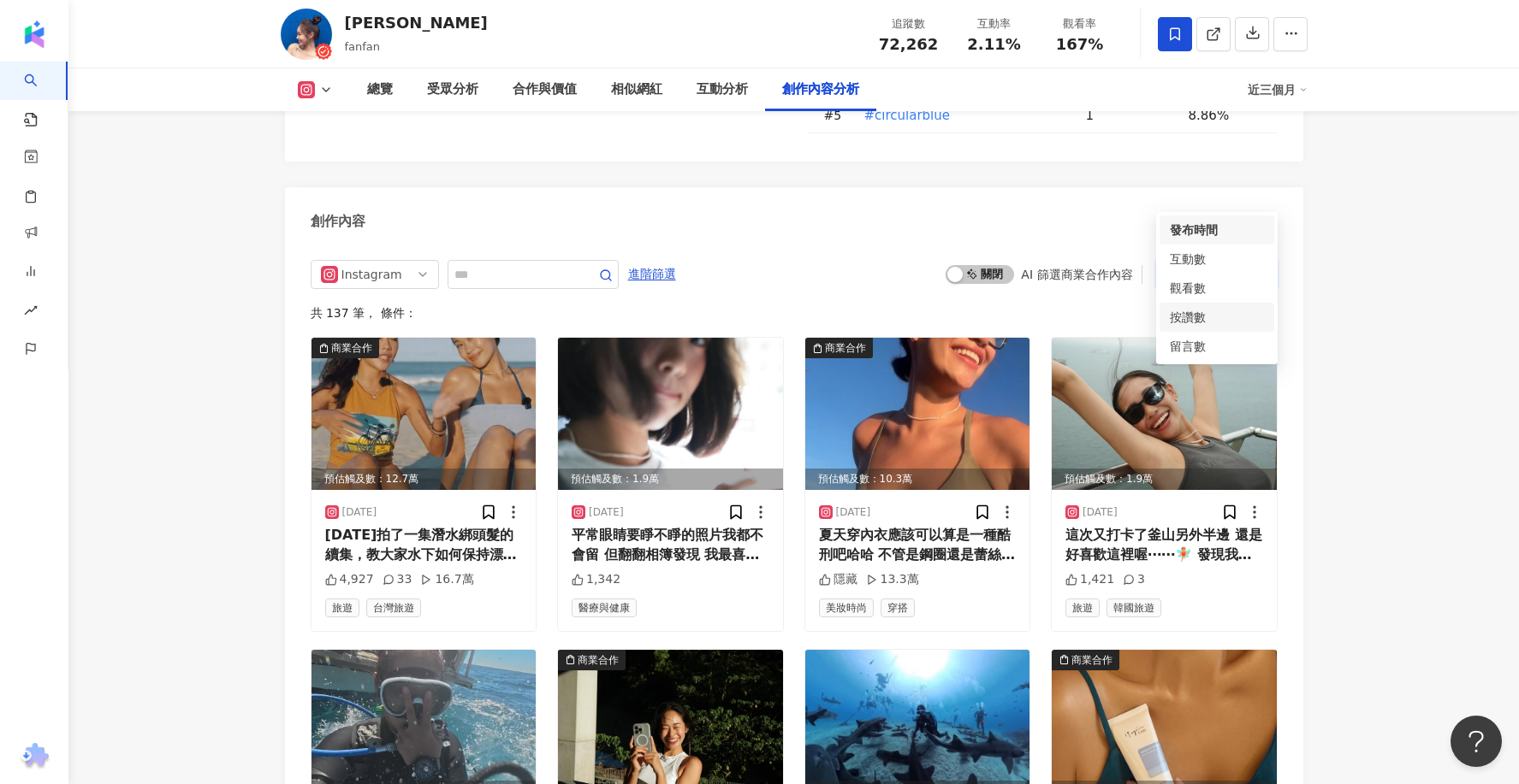
click at [429, 260] on div "Instagram" at bounding box center [375, 274] width 129 height 29
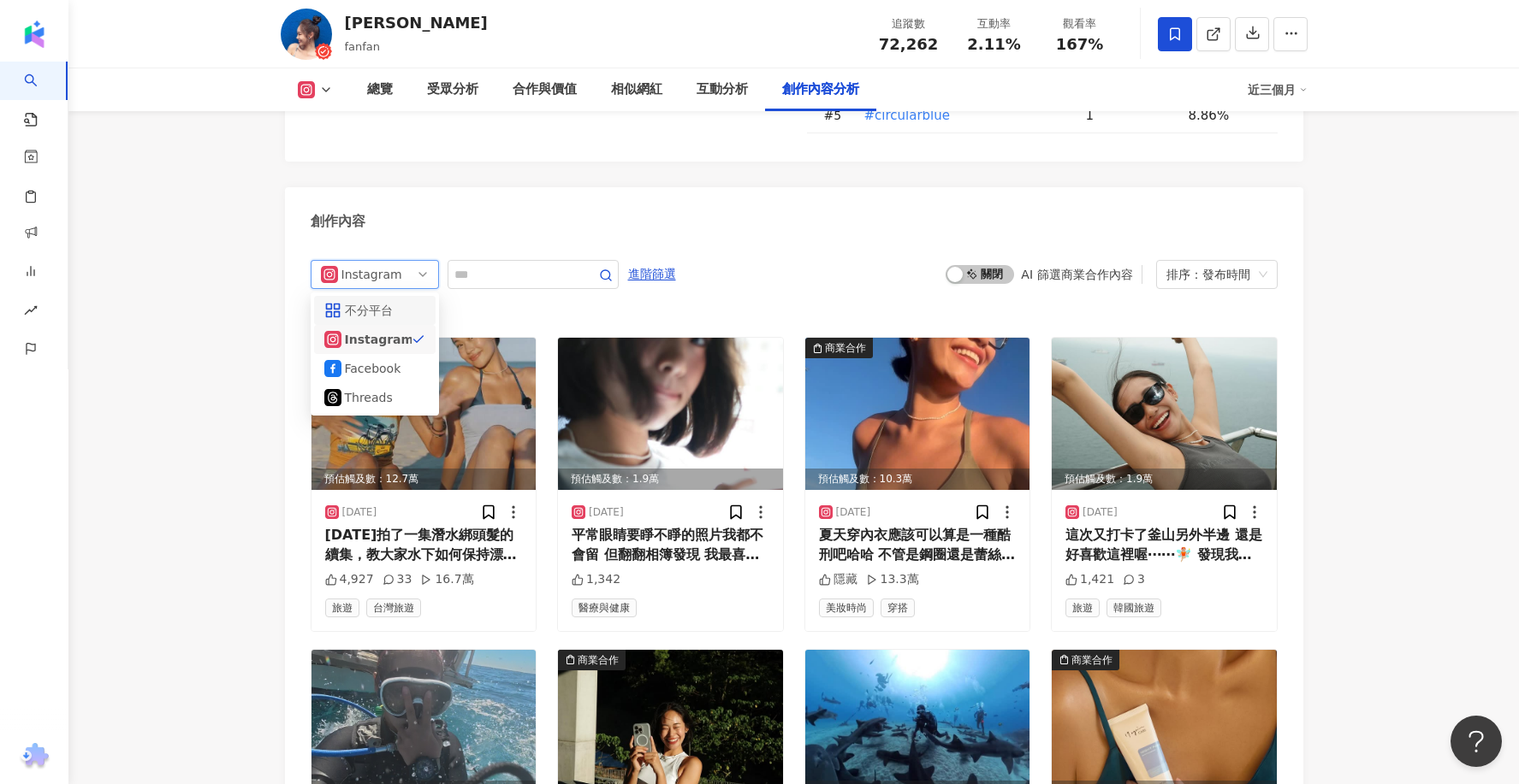
click at [653, 261] on span "進階篩選" at bounding box center [651, 274] width 48 height 27
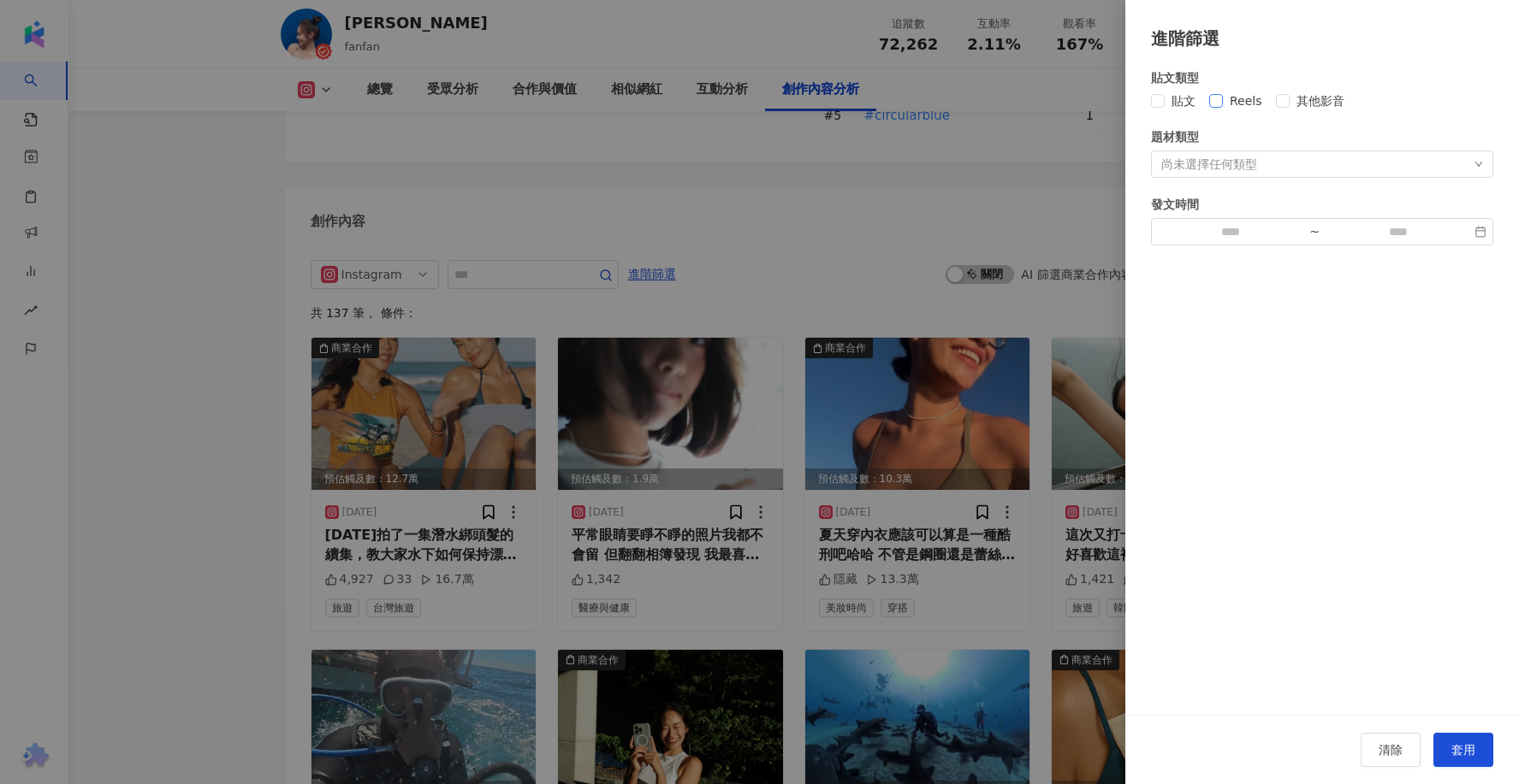
click at [1231, 104] on span "Reels" at bounding box center [1245, 100] width 46 height 19
click at [1446, 755] on button "套用" at bounding box center [1463, 751] width 60 height 34
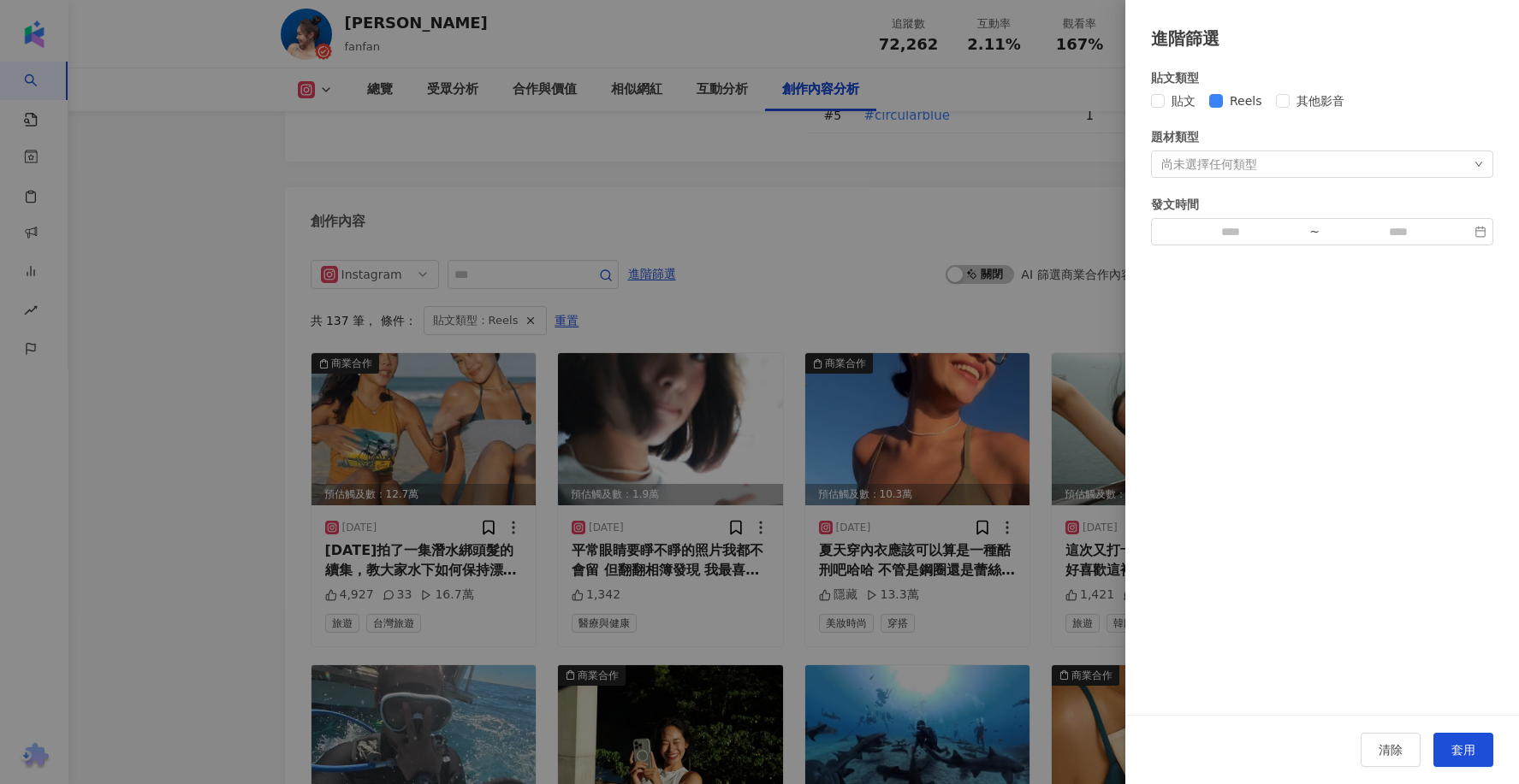
scroll to position [5325, 0]
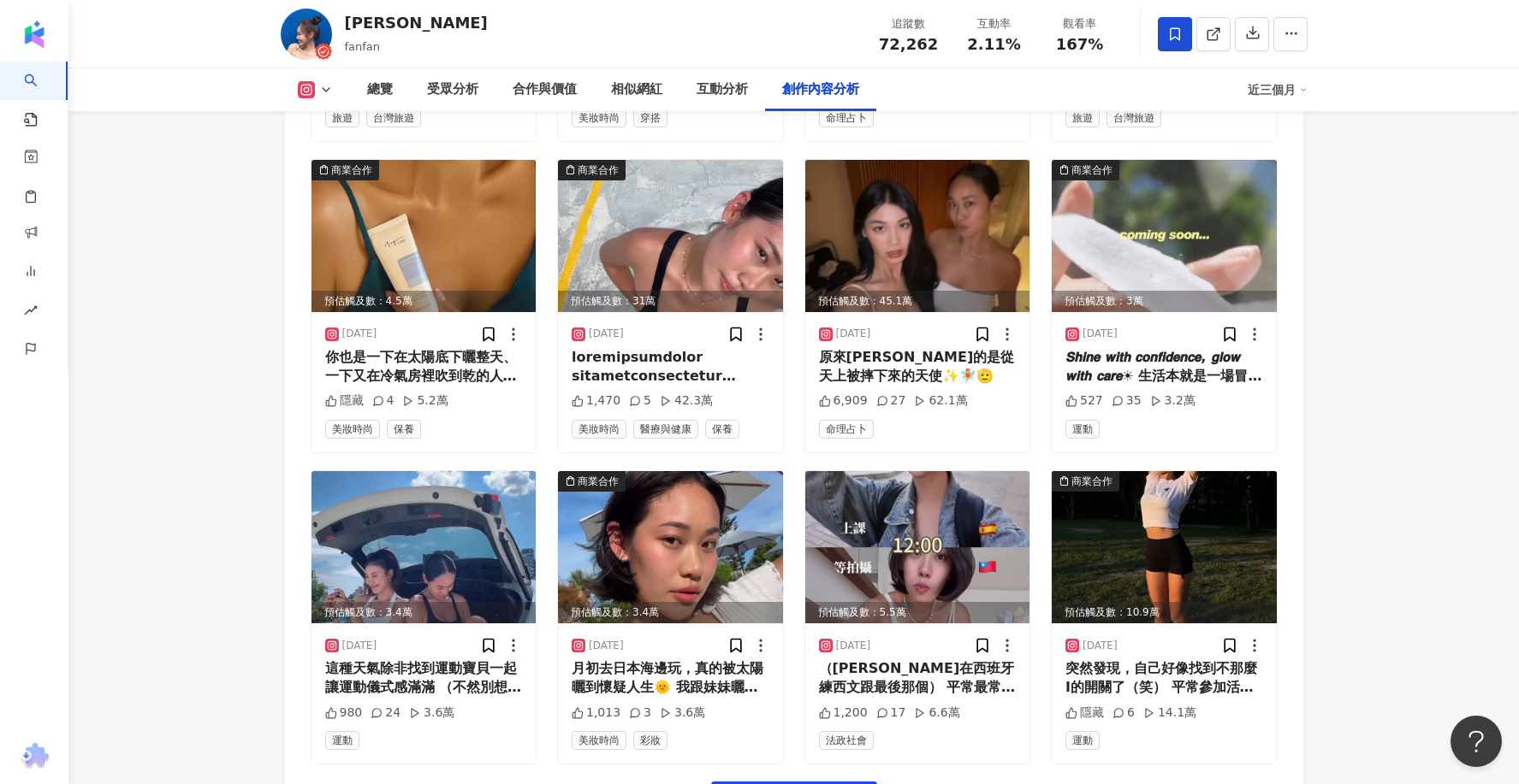
scroll to position [6001, 0]
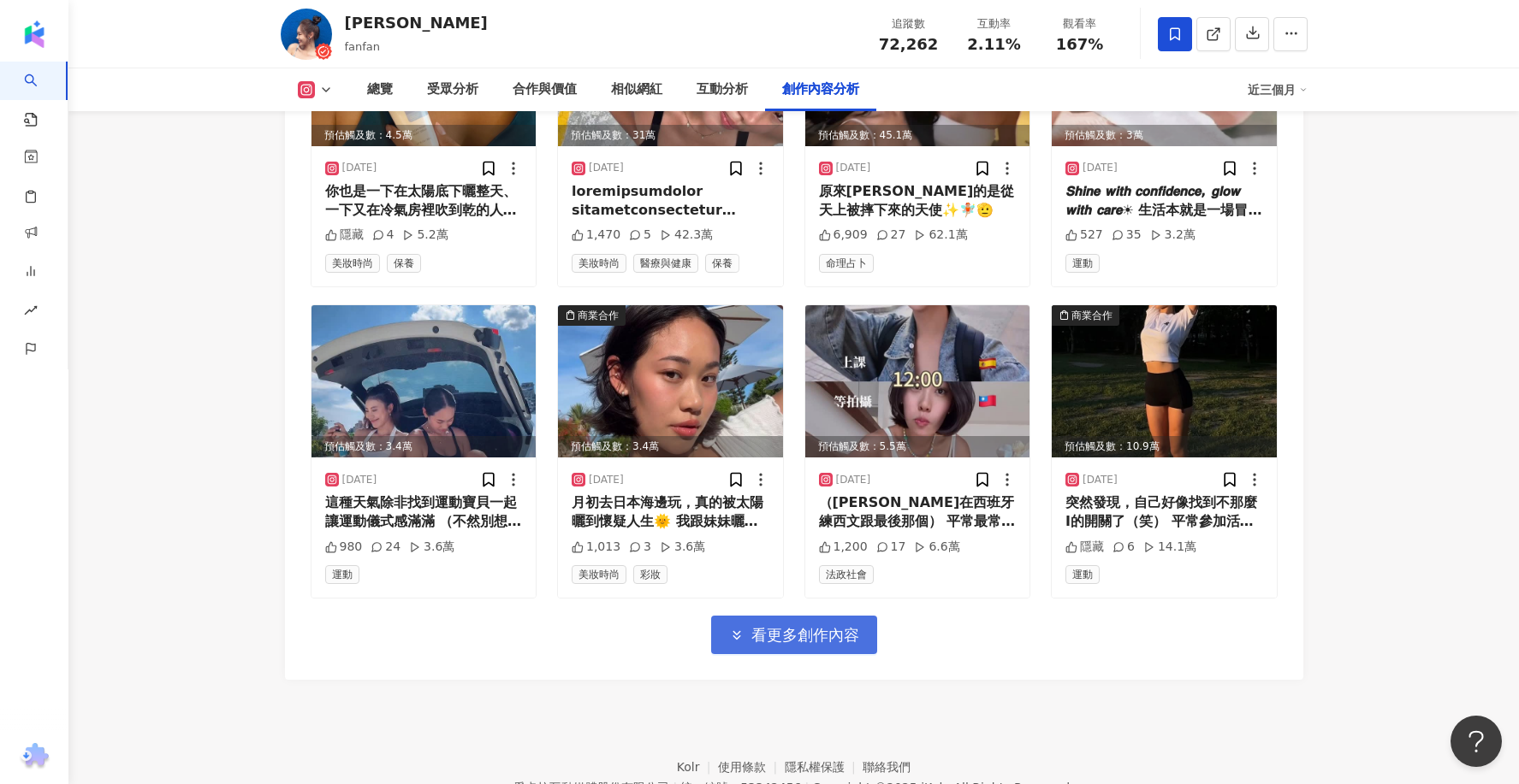
click at [796, 626] on span "看更多創作內容" at bounding box center [805, 636] width 108 height 19
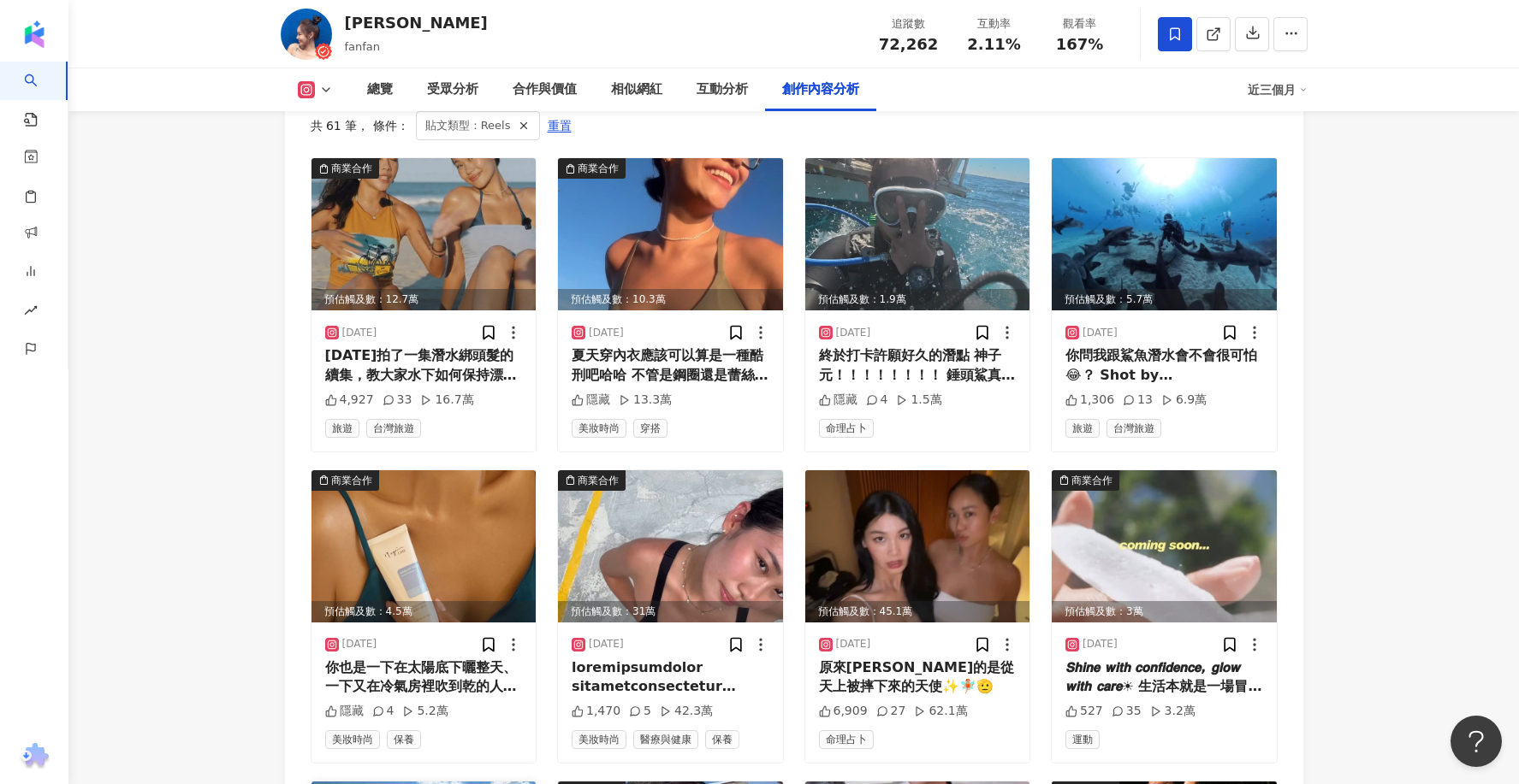
scroll to position [5512, 0]
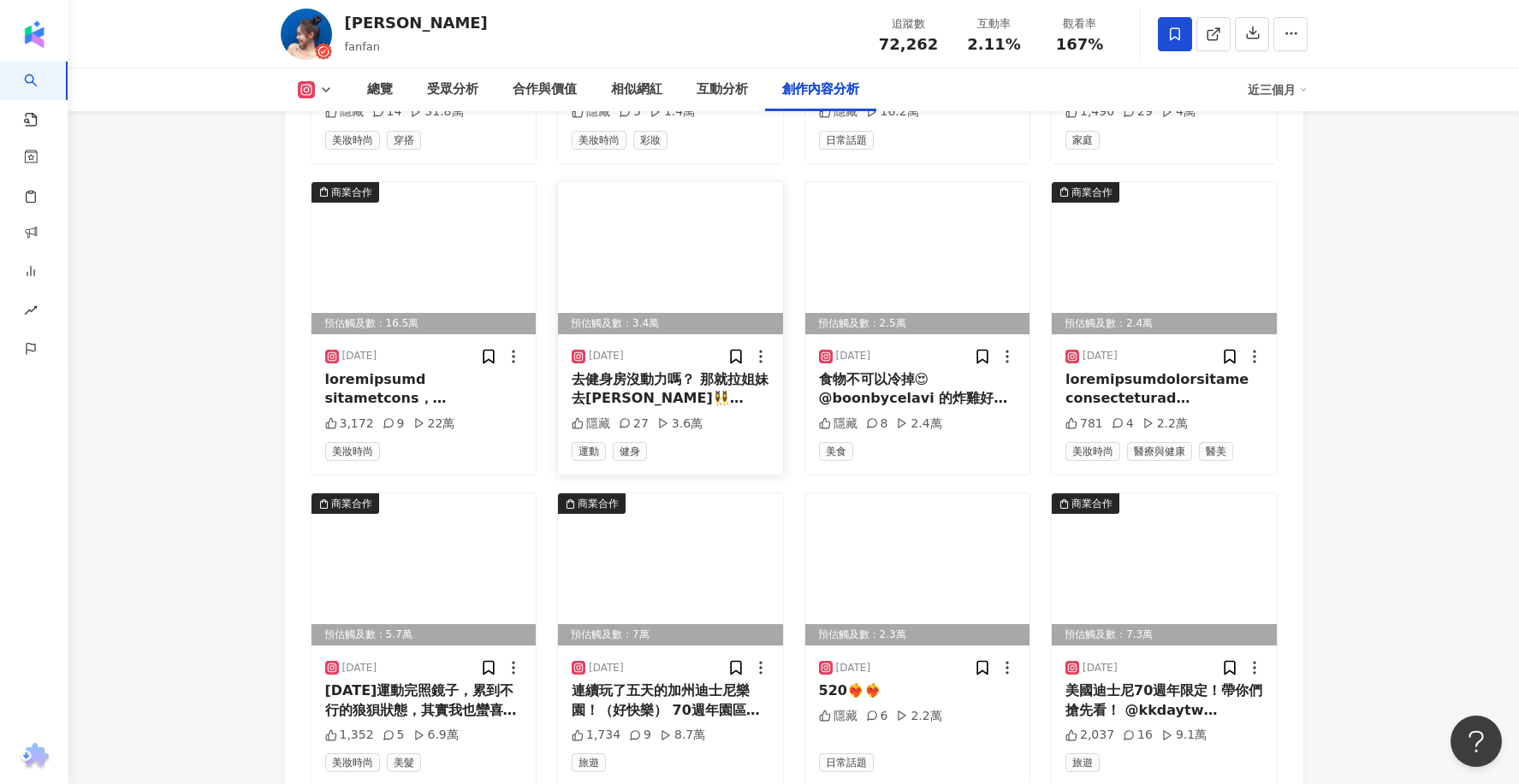
scroll to position [6762, 0]
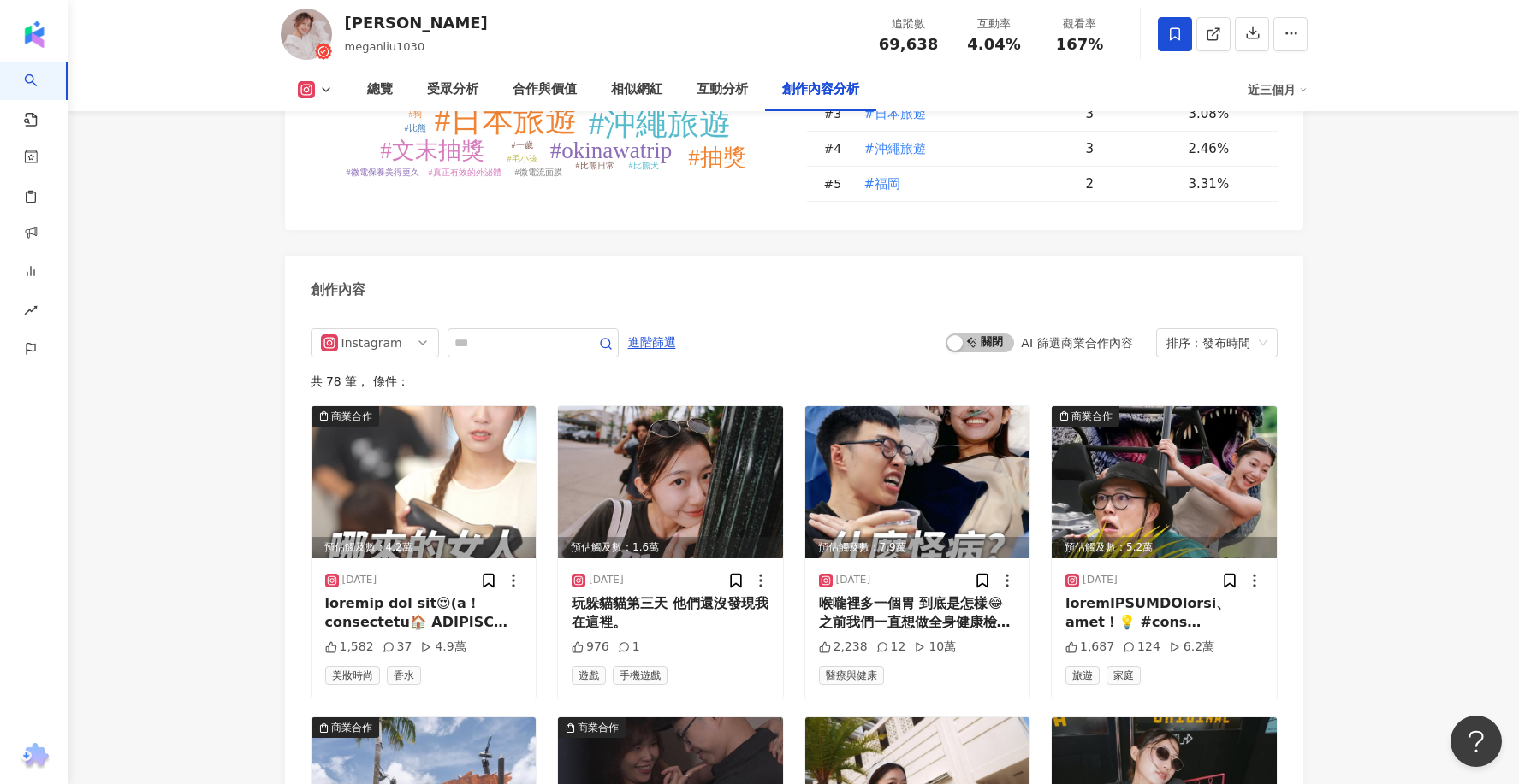
scroll to position [5188, 0]
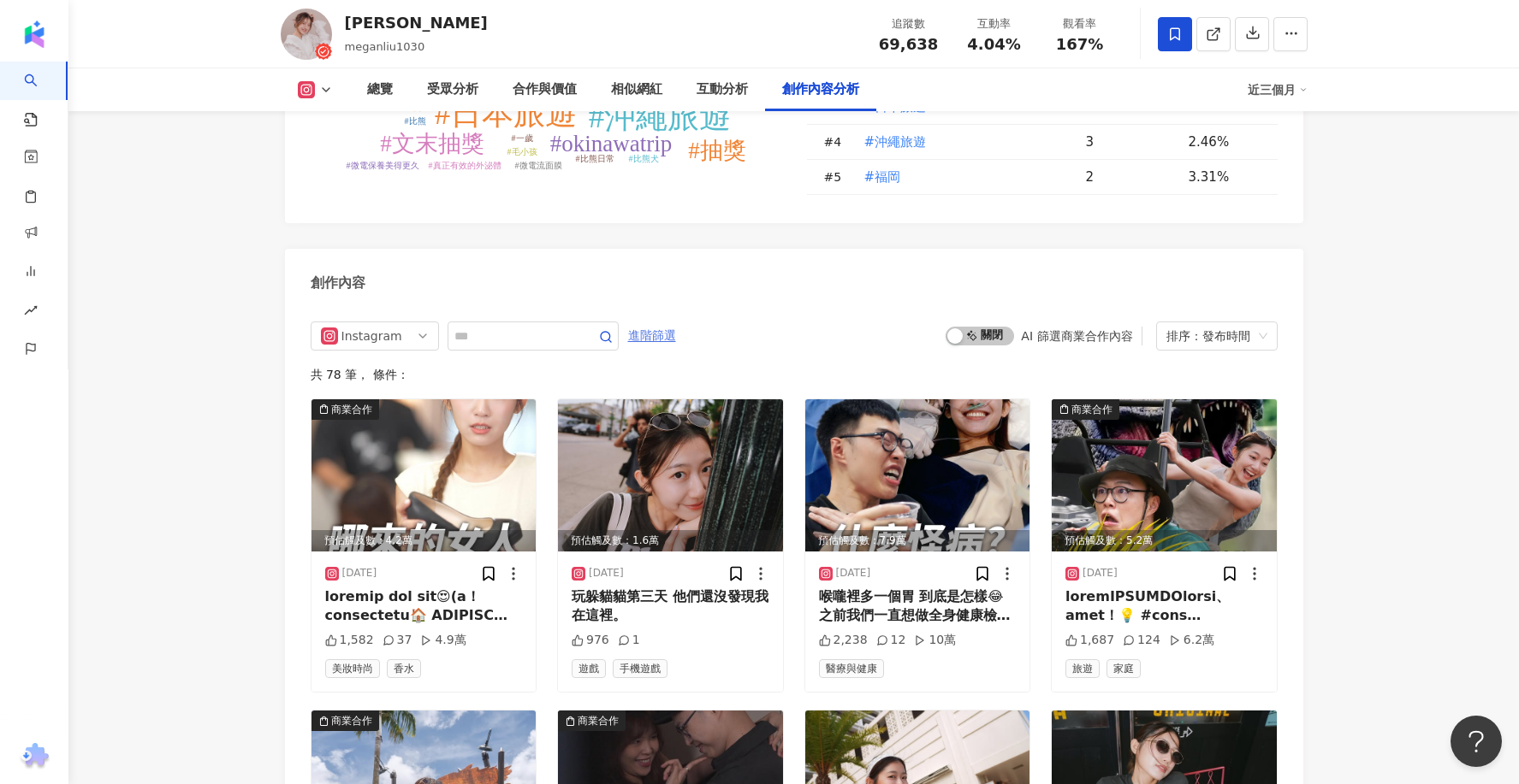
click at [651, 322] on span "進階篩選" at bounding box center [651, 336] width 48 height 27
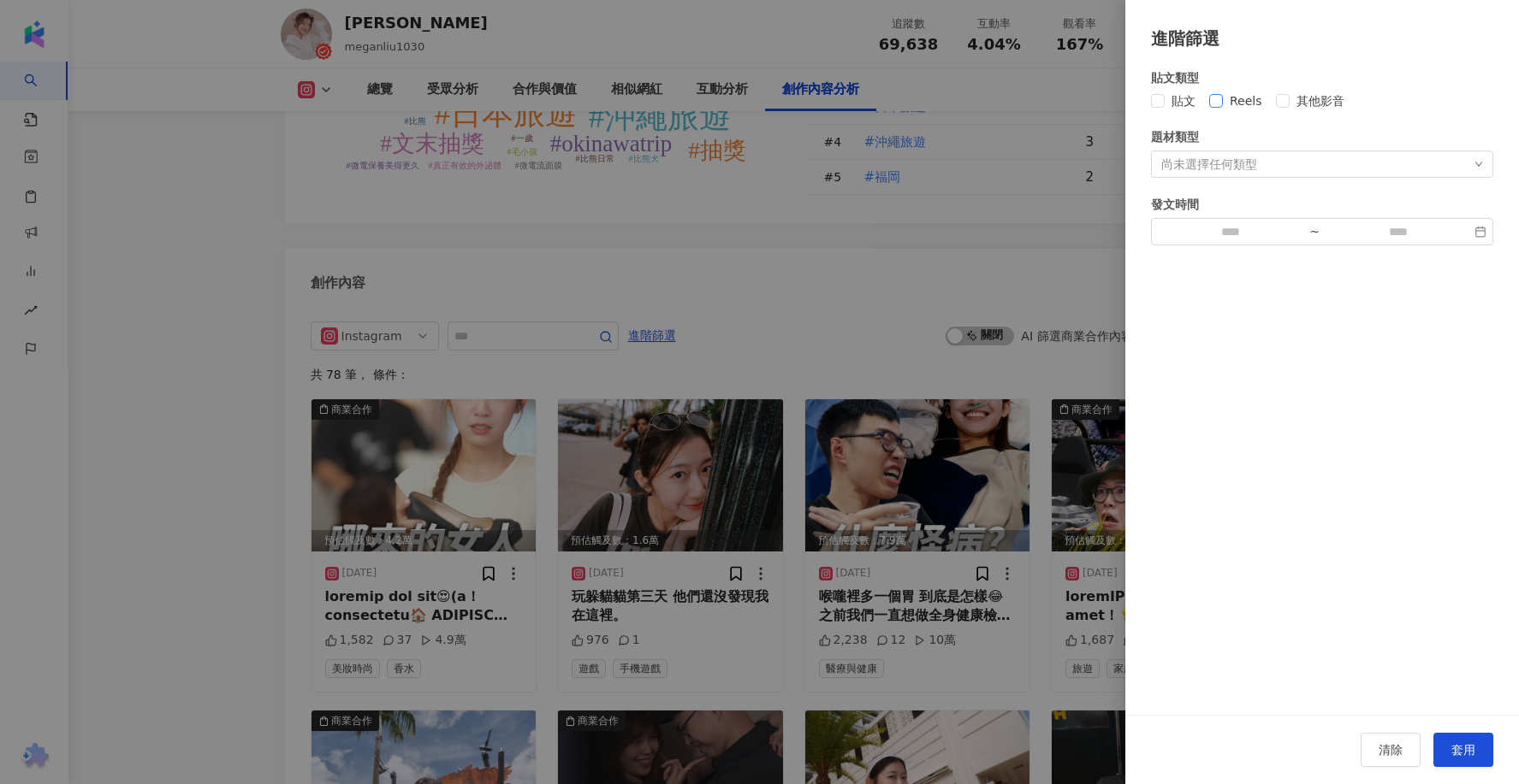
click at [1255, 100] on span "Reels" at bounding box center [1245, 100] width 46 height 19
click at [1452, 148] on div "題材類型 尚未選擇任何類型" at bounding box center [1322, 153] width 342 height 51
click at [1435, 167] on div "尚未選擇任何類型" at bounding box center [1322, 164] width 342 height 27
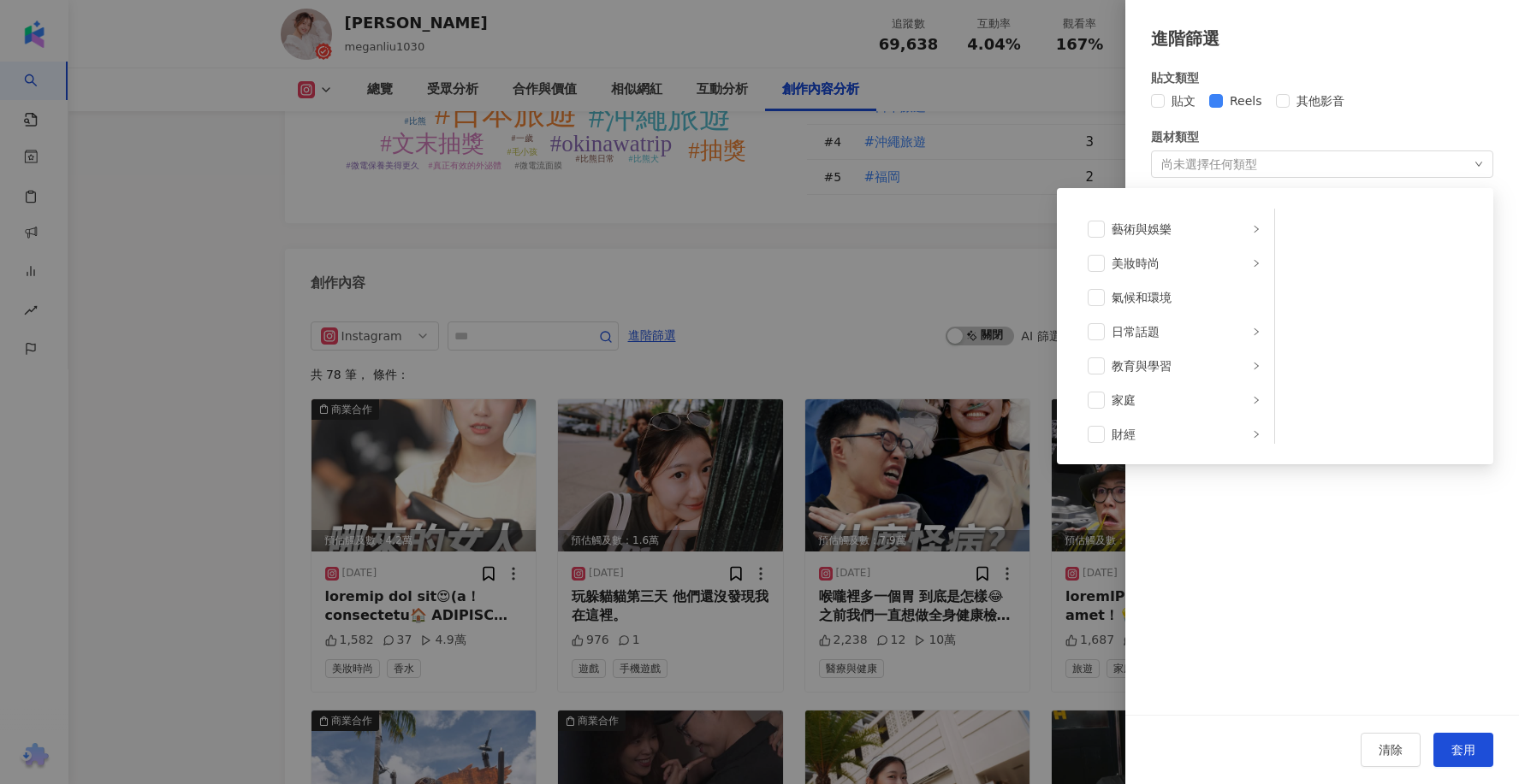
click at [1435, 165] on div "尚未選擇任何類型 藝術與娛樂 美妝時尚 氣候和環境 日常話題 教育與學習 家庭 財經 美食 命理占卜 遊戲 法政社會 生活風格 影視娛樂 醫療與健康 寵物 攝…" at bounding box center [1322, 164] width 342 height 27
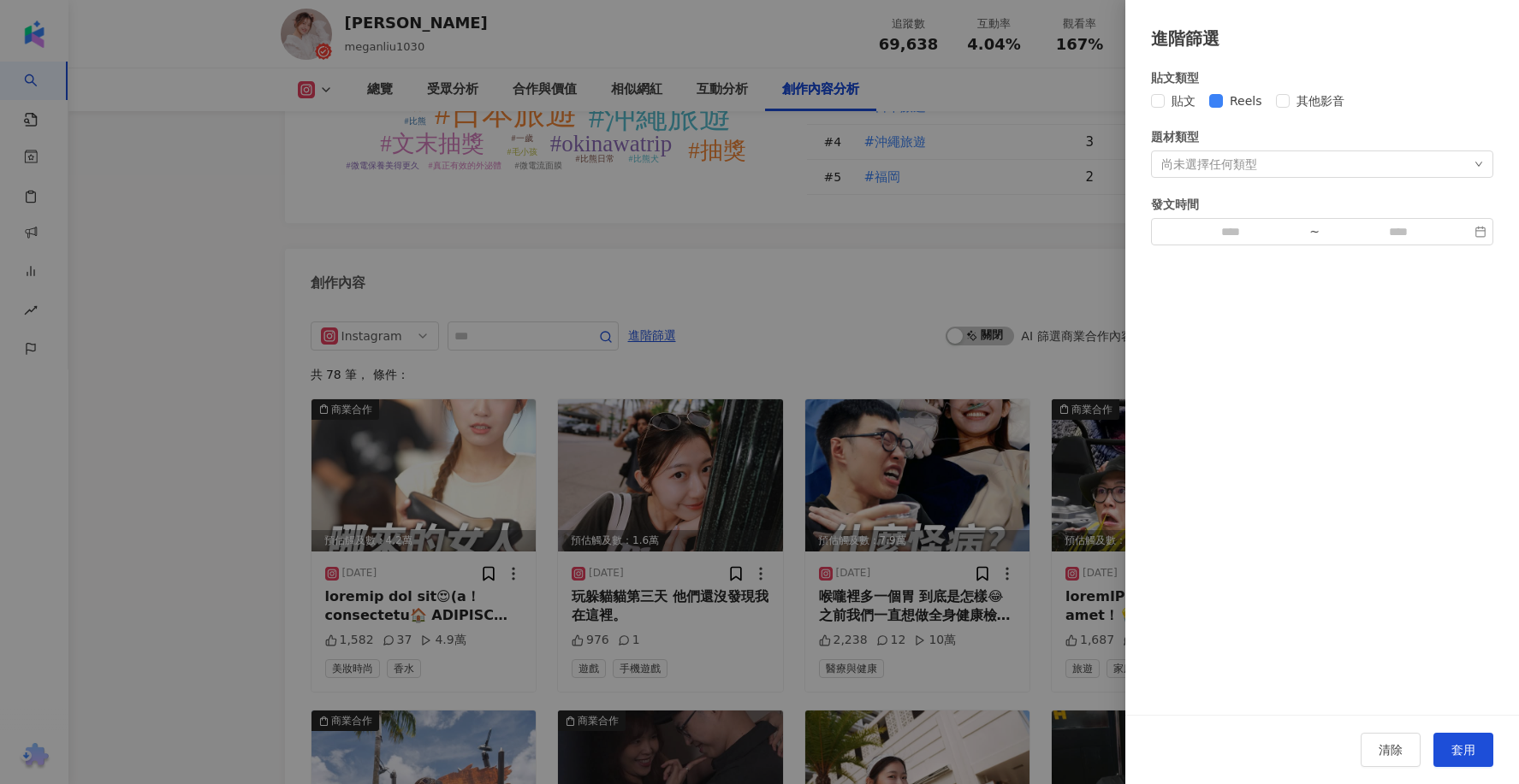
click at [1465, 777] on div "清除 套用" at bounding box center [1322, 750] width 394 height 70
click at [1464, 749] on span "套用" at bounding box center [1463, 750] width 24 height 14
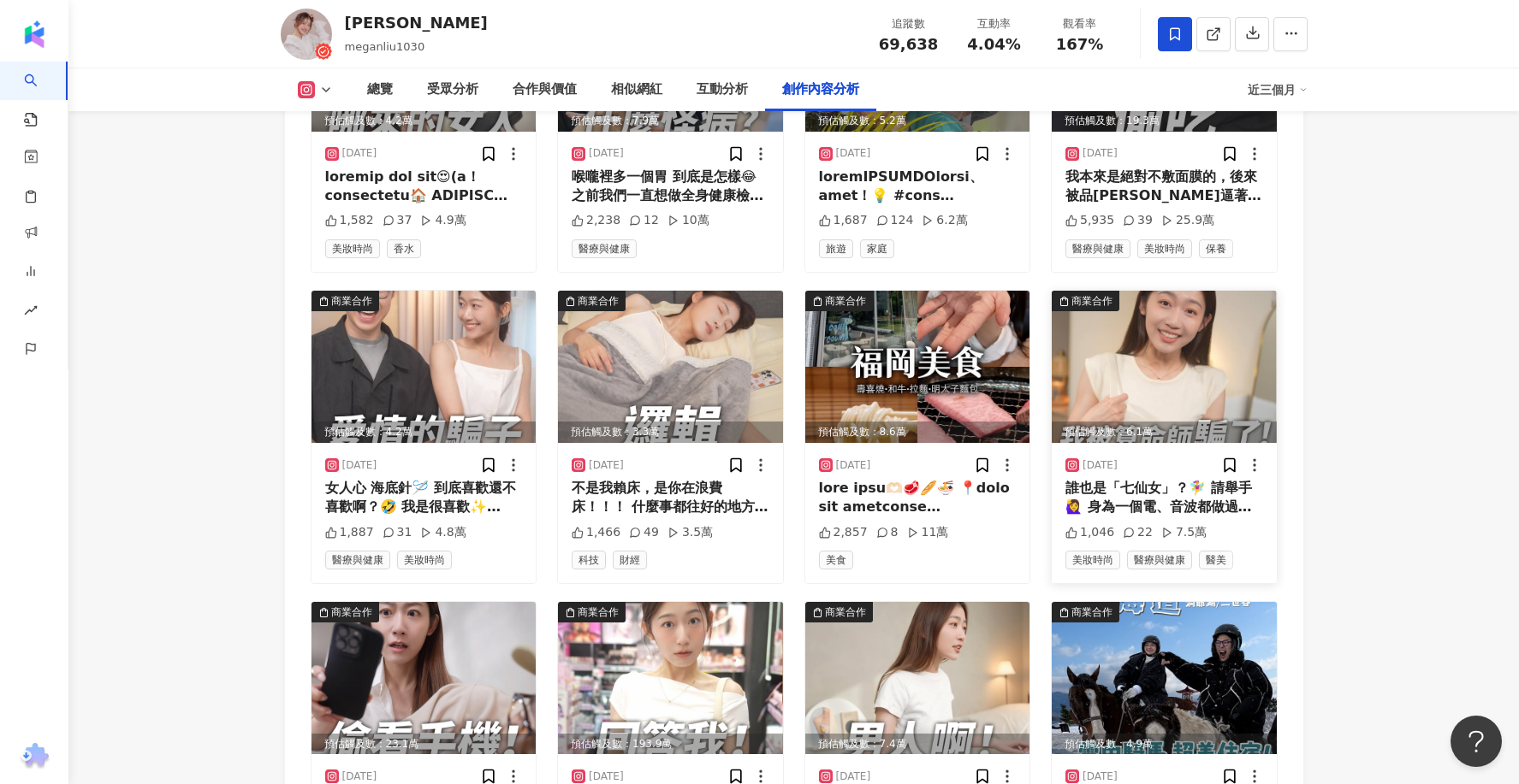
scroll to position [5521, 0]
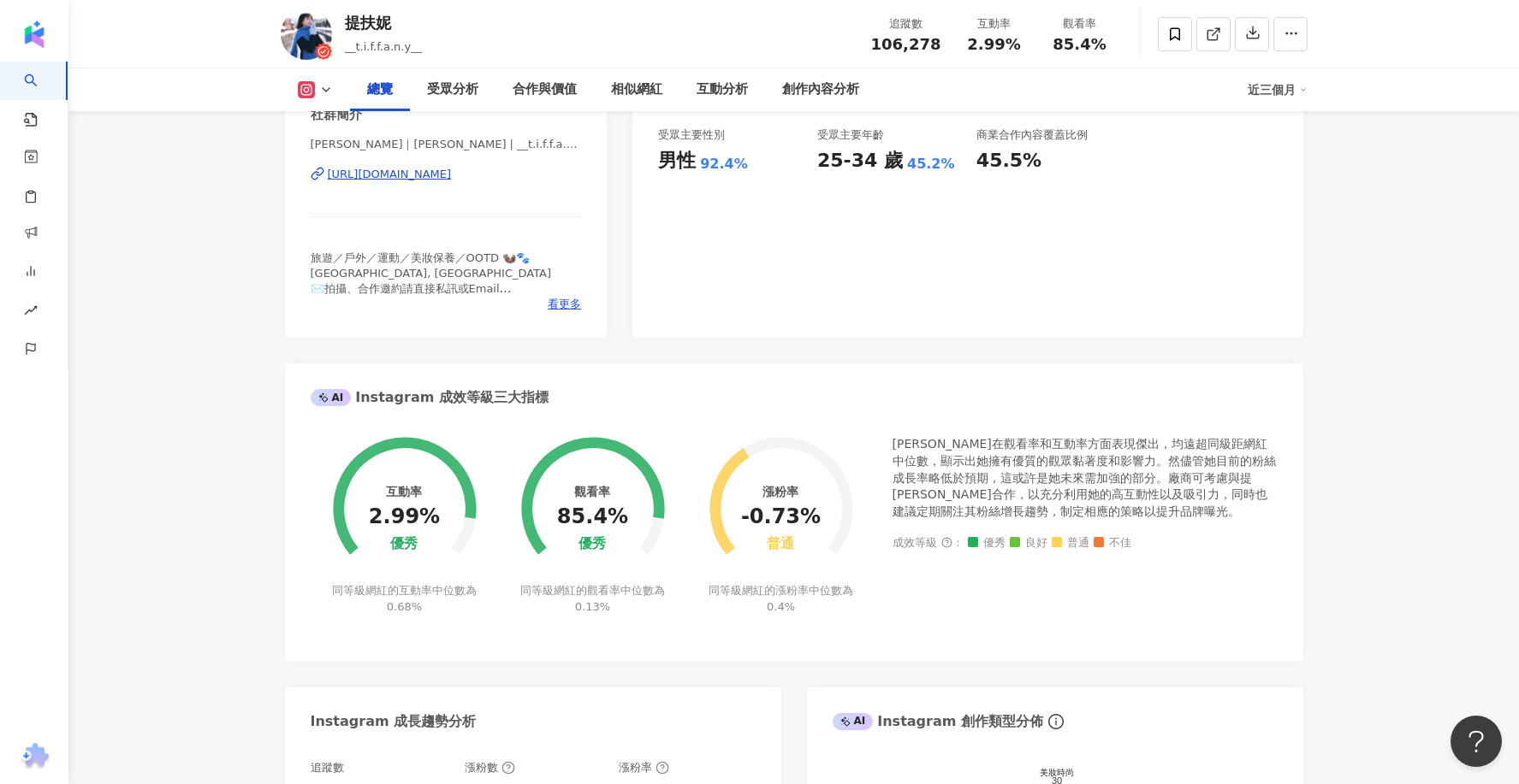
scroll to position [365, 0]
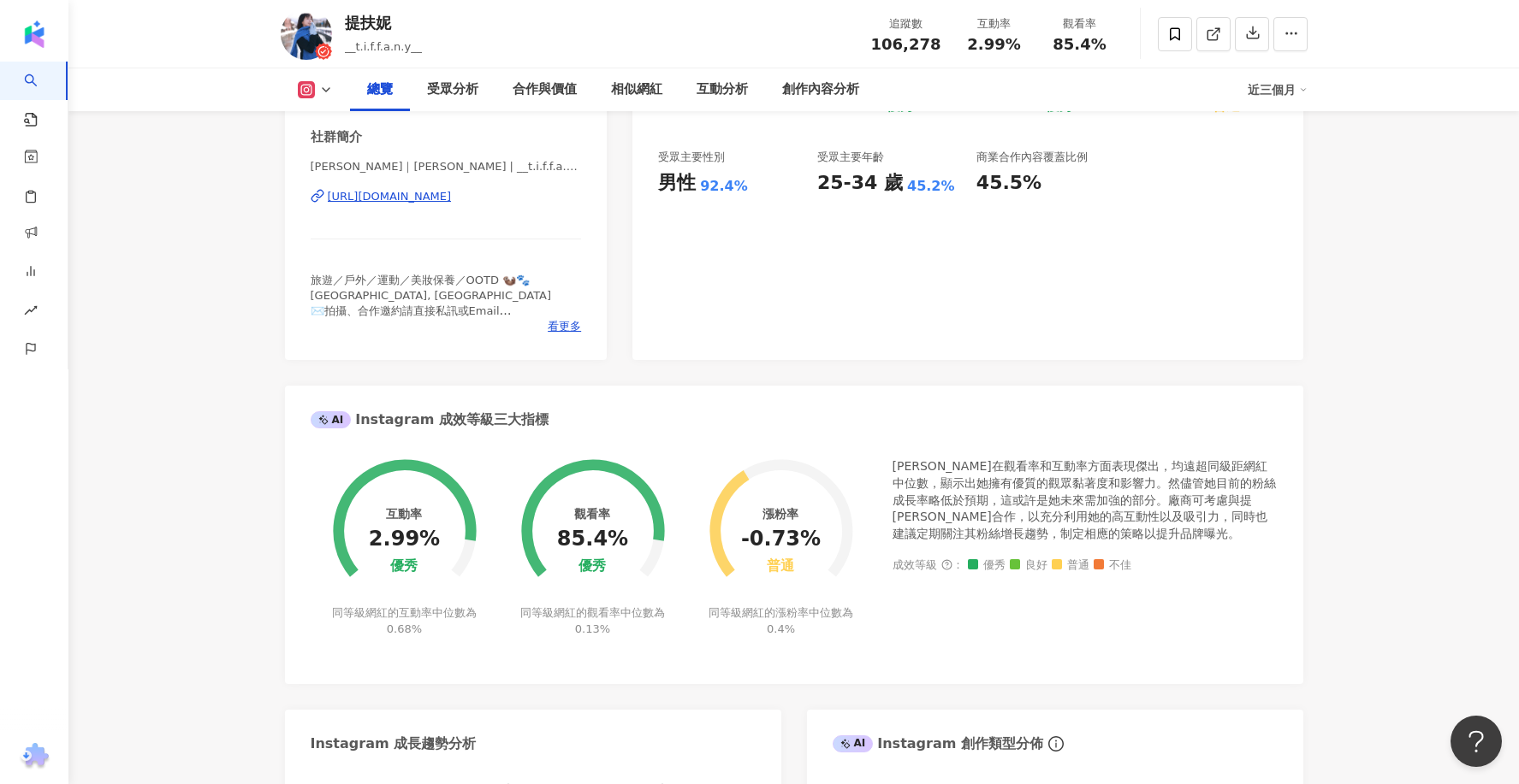
click at [452, 204] on div "[URL][DOMAIN_NAME]" at bounding box center [389, 196] width 124 height 15
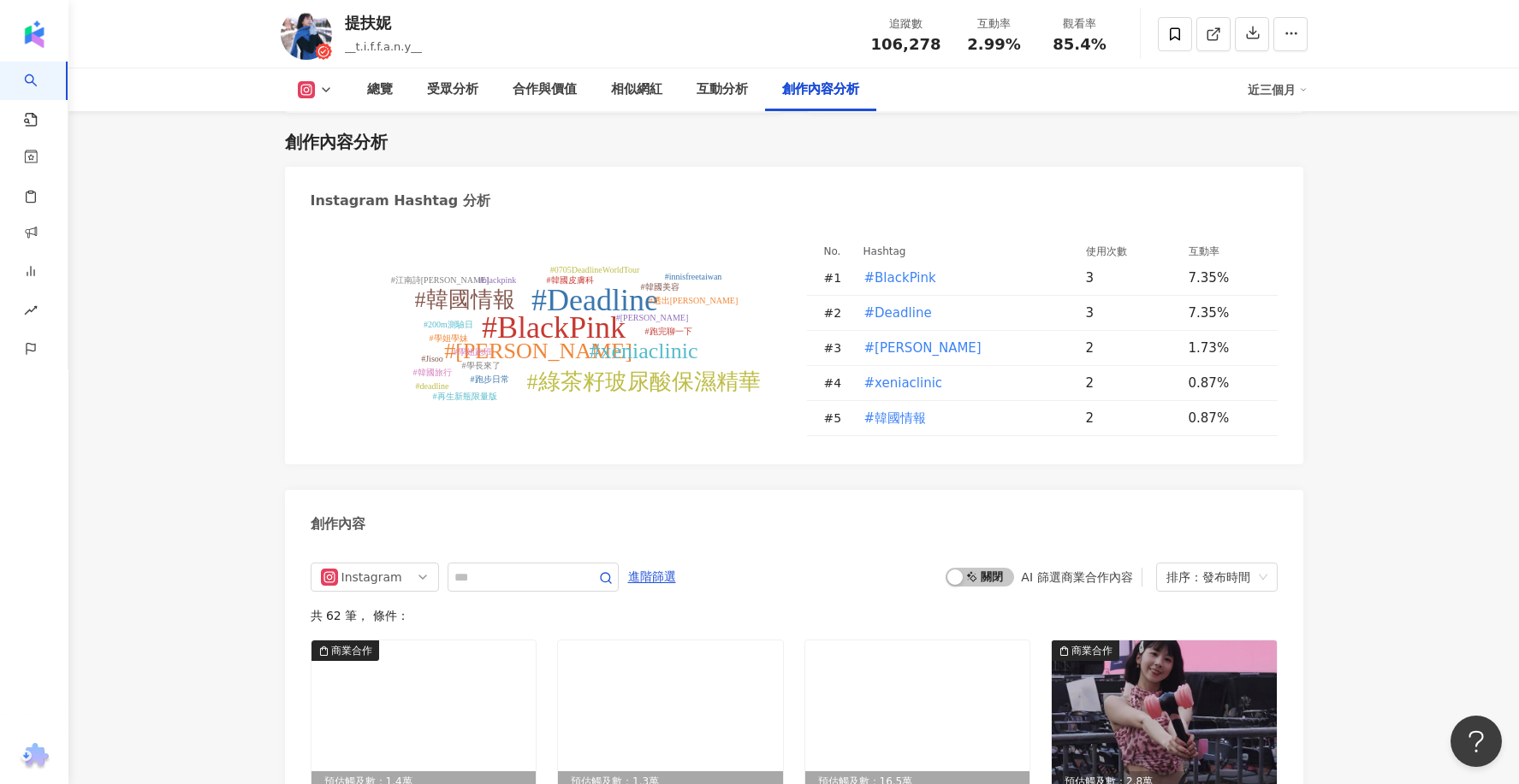
scroll to position [4979, 0]
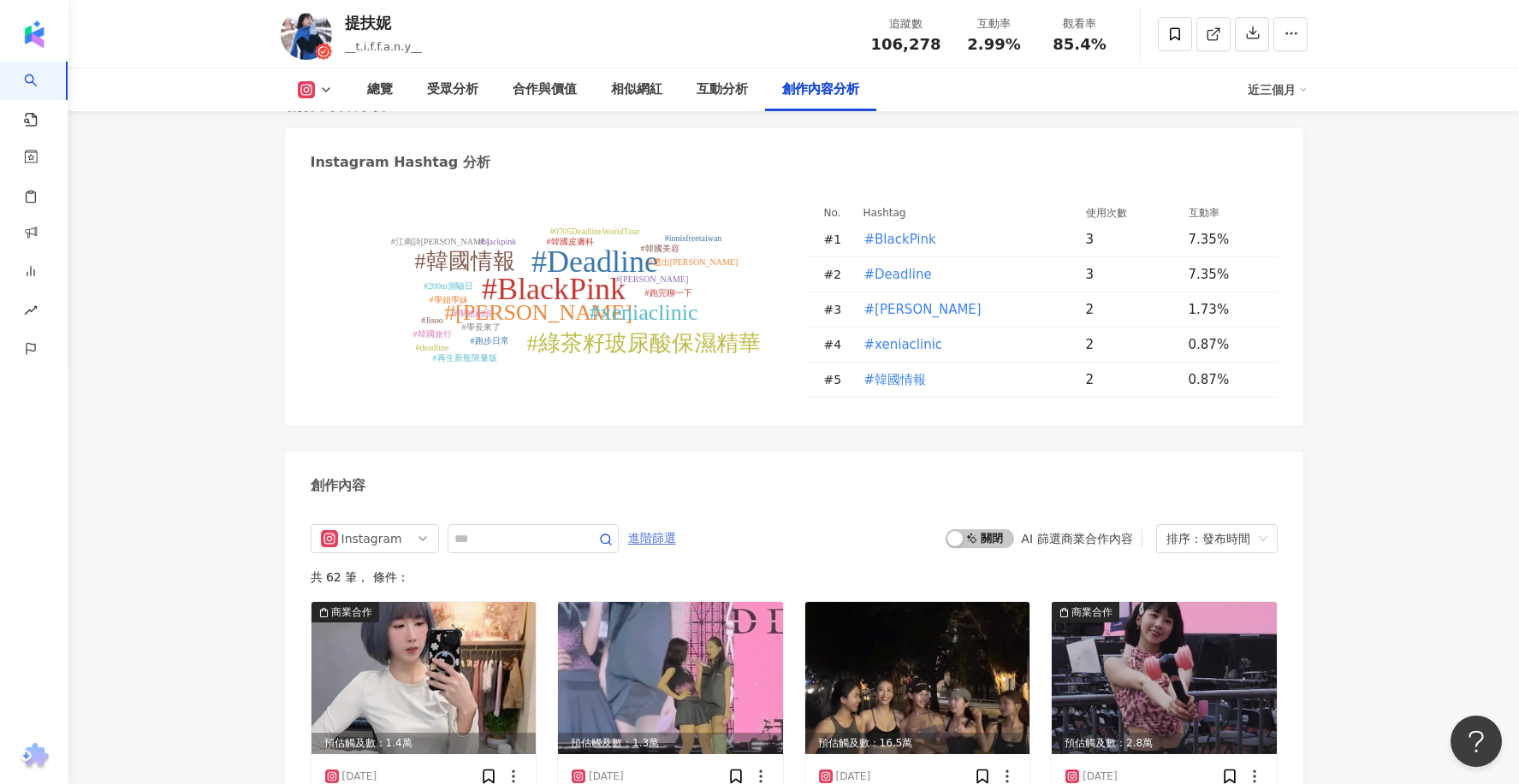
click at [649, 525] on span "進階篩選" at bounding box center [651, 539] width 48 height 27
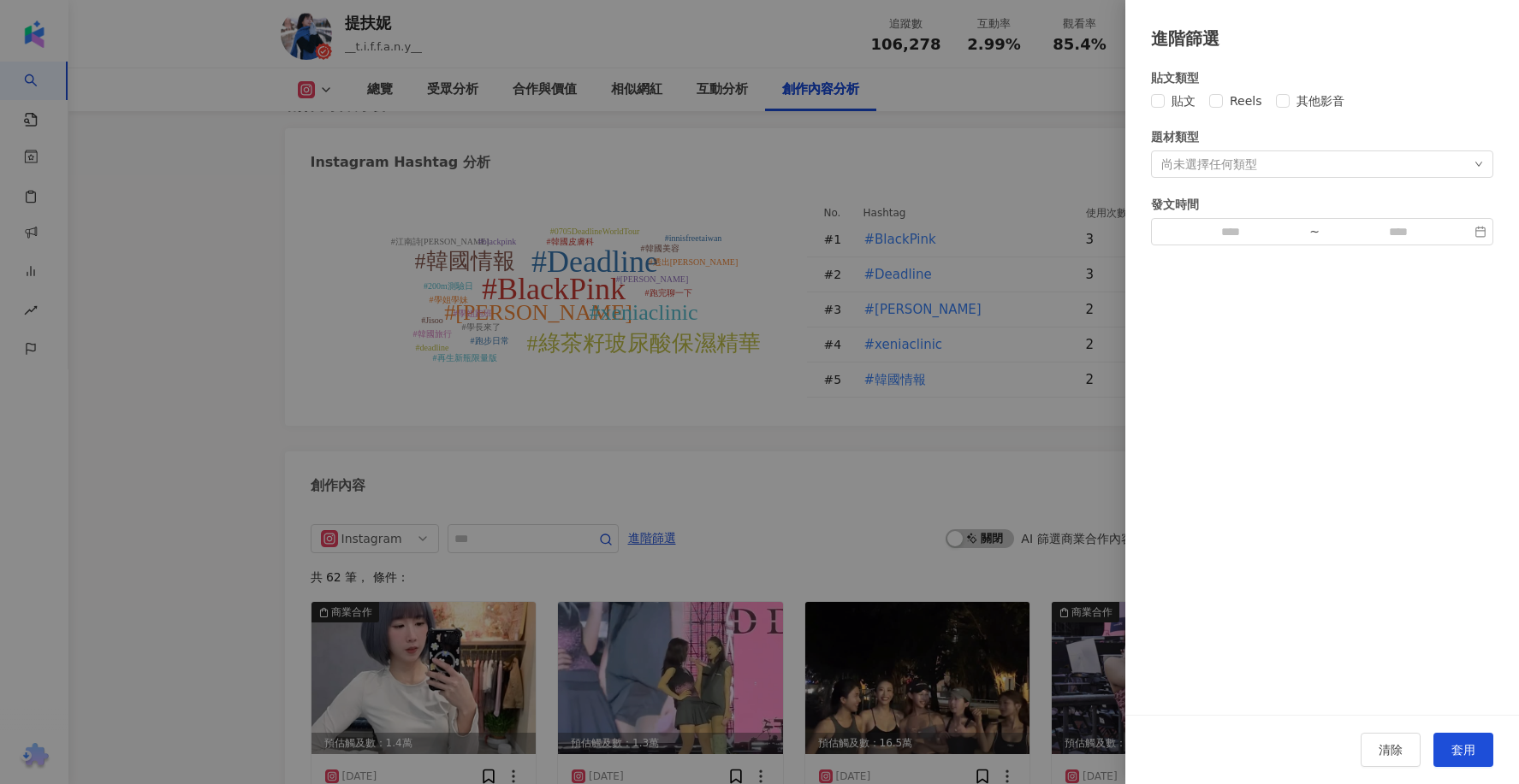
click at [1246, 112] on div "貼文類型 貼文 Reels 其他影音 題材類型 尚未選擇任何類型 發文時間 ~" at bounding box center [1322, 158] width 342 height 177
click at [1244, 112] on div "貼文類型 貼文 Reels 其他影音 題材類型 尚未選擇任何類型 發文時間 ~" at bounding box center [1322, 158] width 342 height 177
click at [1244, 110] on span "Reels" at bounding box center [1245, 100] width 46 height 19
click at [1495, 769] on div "清除 套用" at bounding box center [1322, 750] width 394 height 70
click at [1479, 758] on button "套用" at bounding box center [1463, 751] width 60 height 34
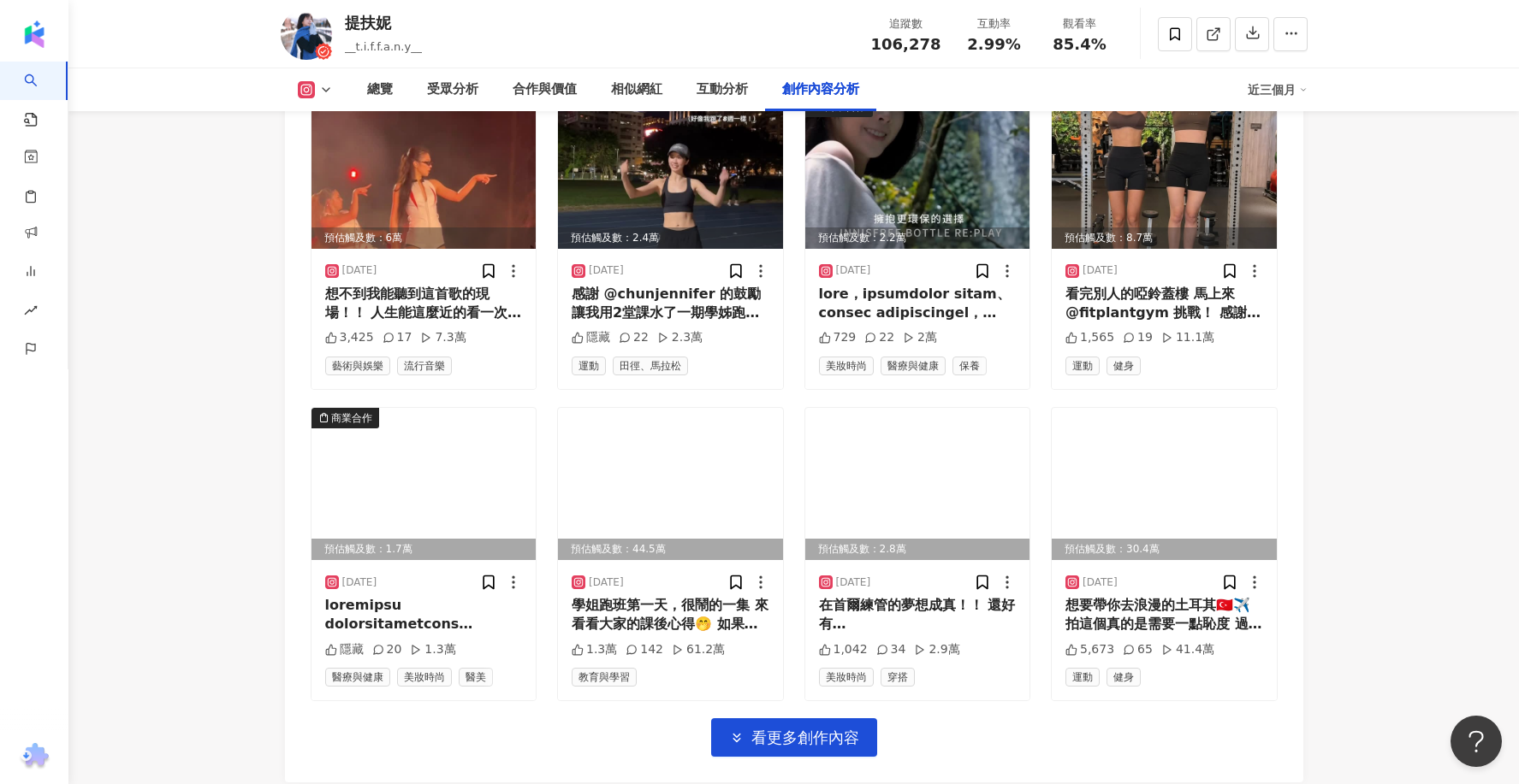
scroll to position [5900, 0]
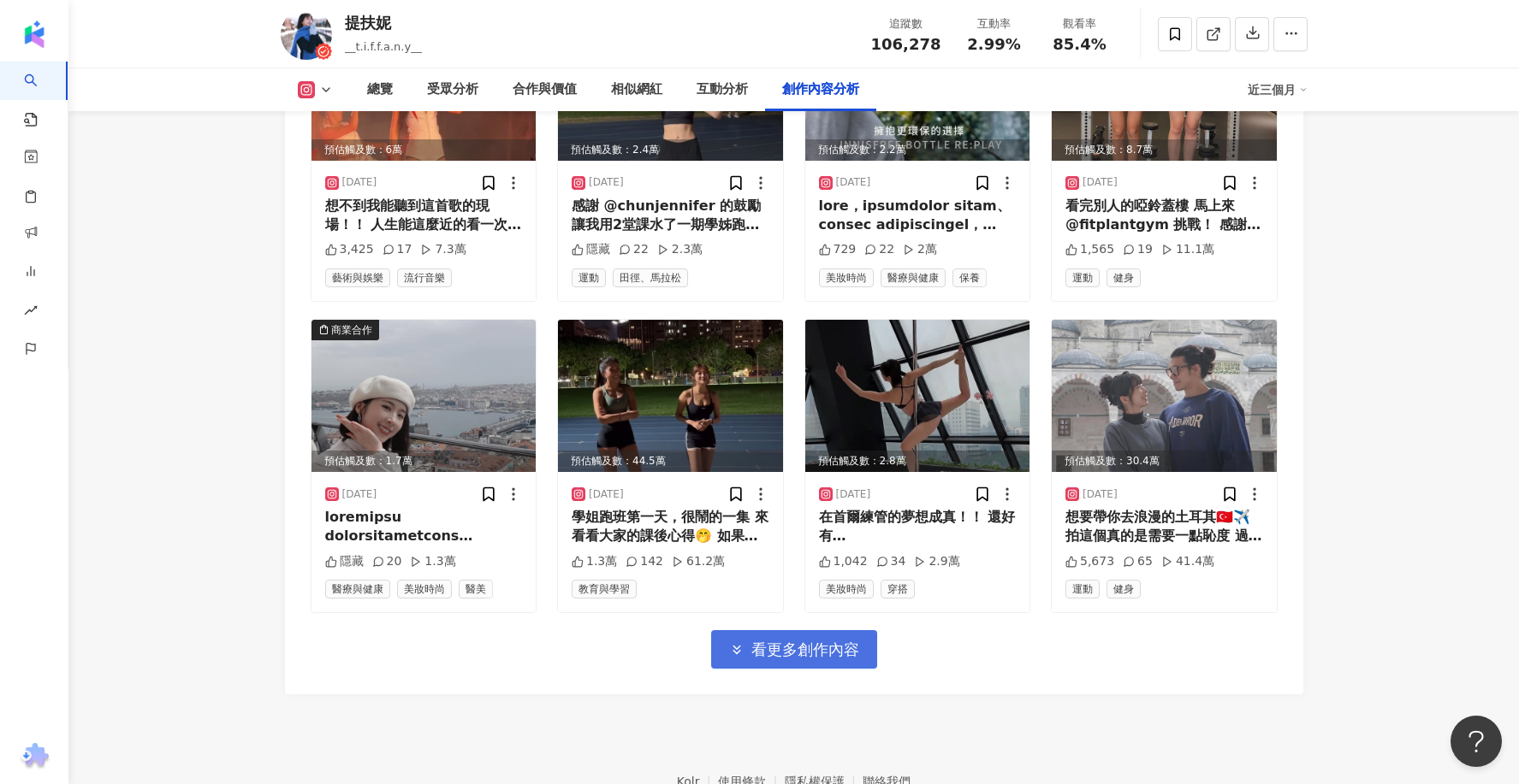
click at [801, 630] on button "看更多創作內容" at bounding box center [793, 649] width 166 height 39
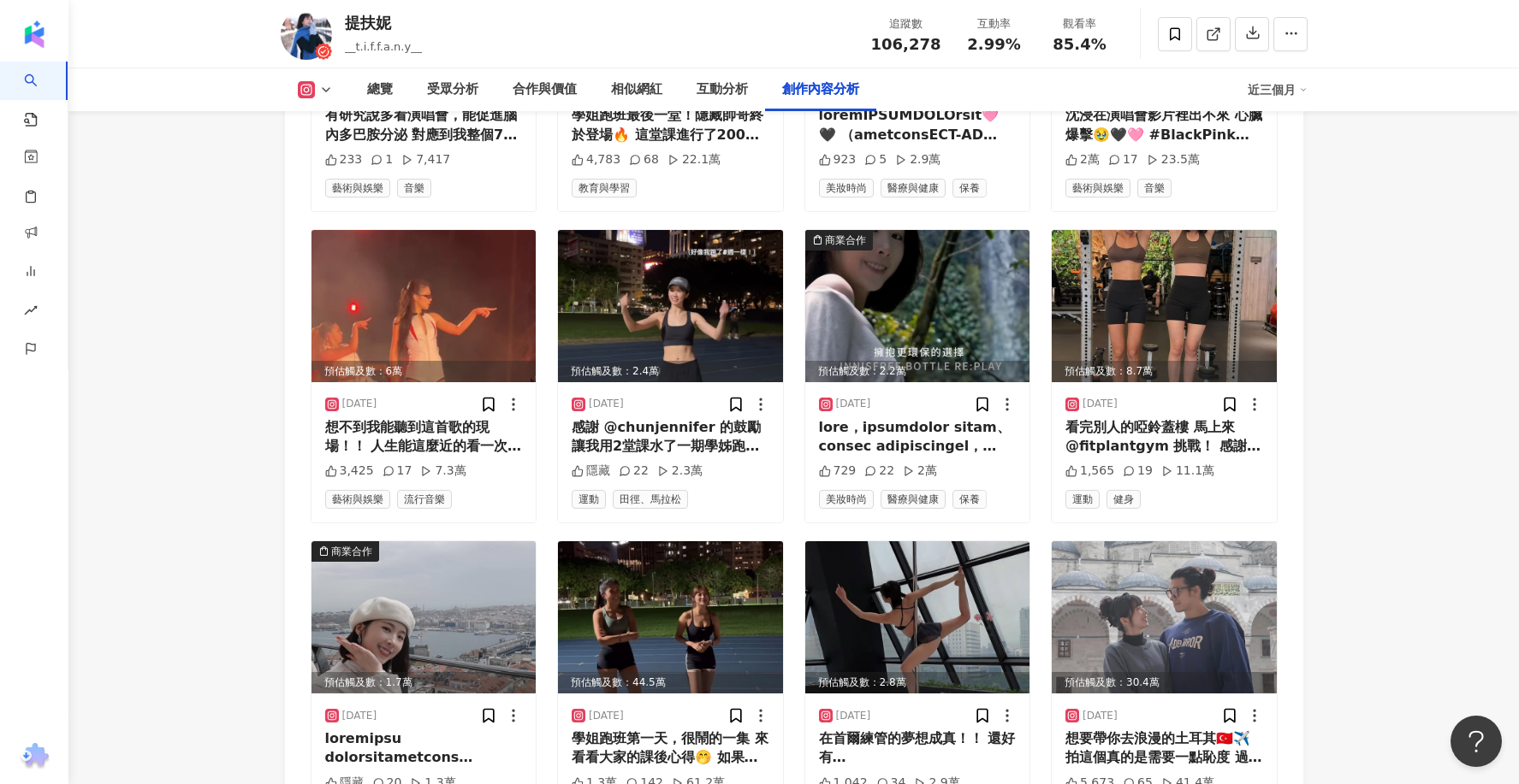
scroll to position [5692, 0]
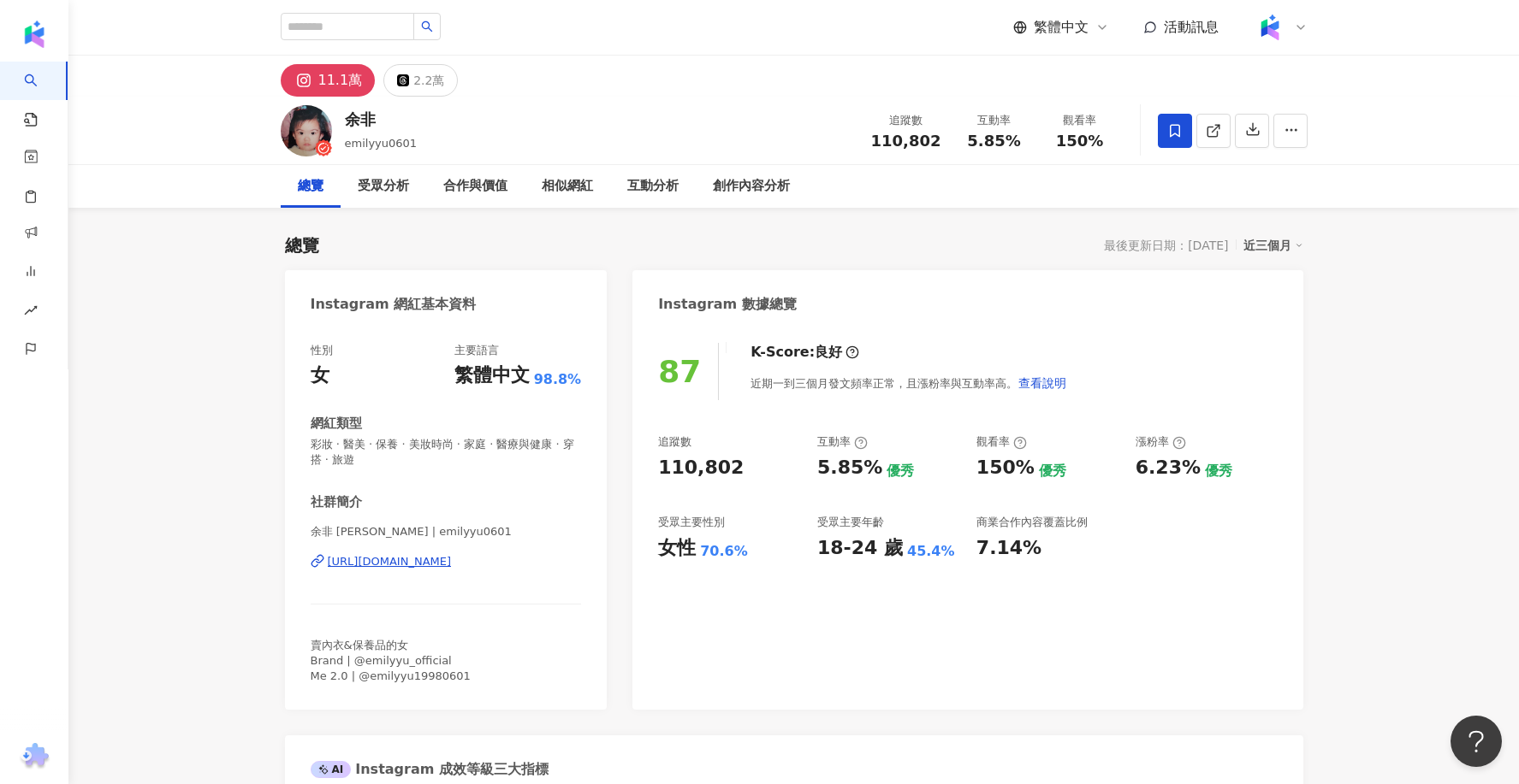
click at [752, 588] on div "87 K-Score : 良好 近期一到三個月發文頻率正常，且漲粉率與互動率高。 查看說明 追蹤數 110,802 互動率 5.85% 優秀 觀看率 150%…" at bounding box center [967, 518] width 670 height 384
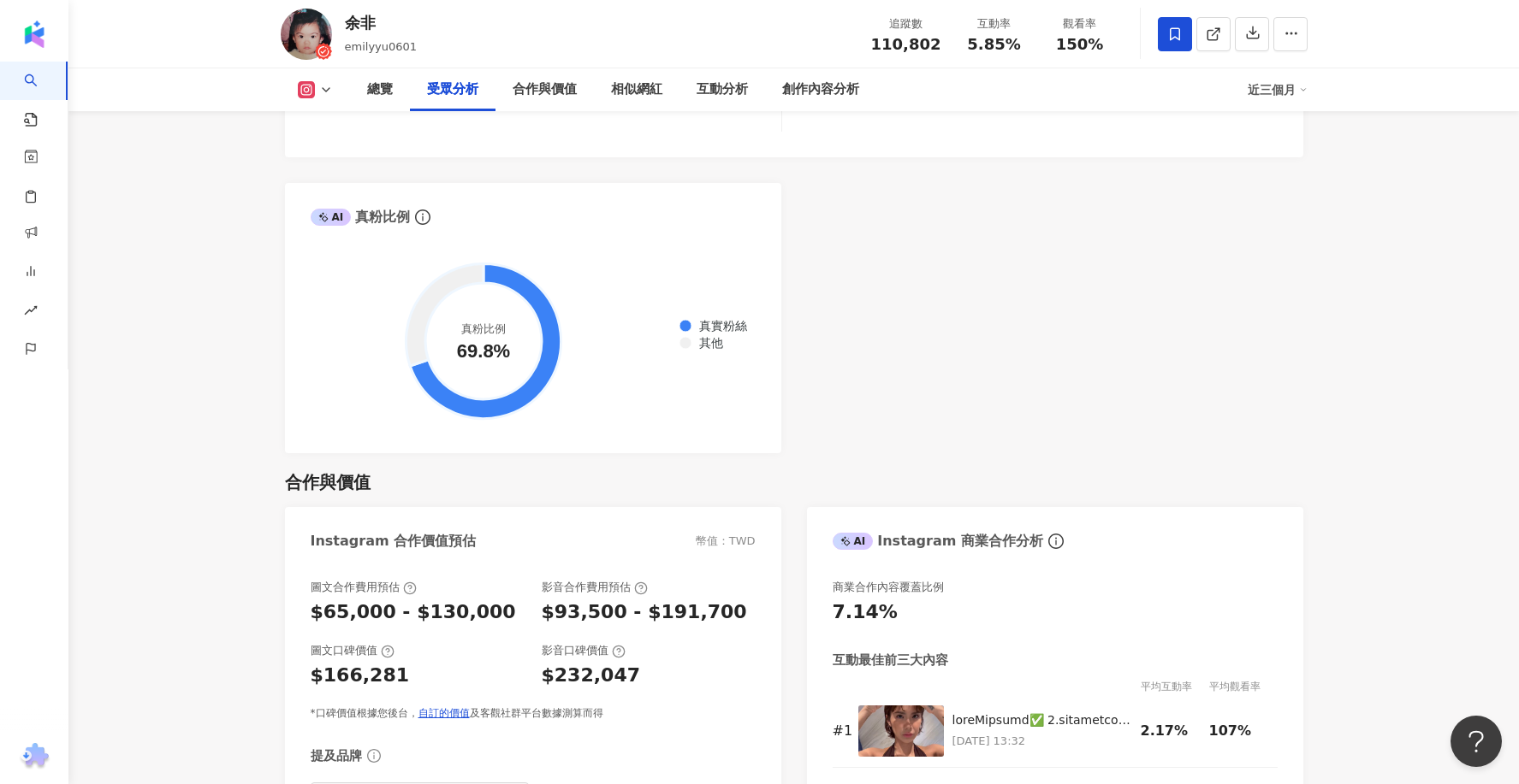
scroll to position [1974, 0]
click at [705, 349] on span "其他" at bounding box center [705, 343] width 37 height 14
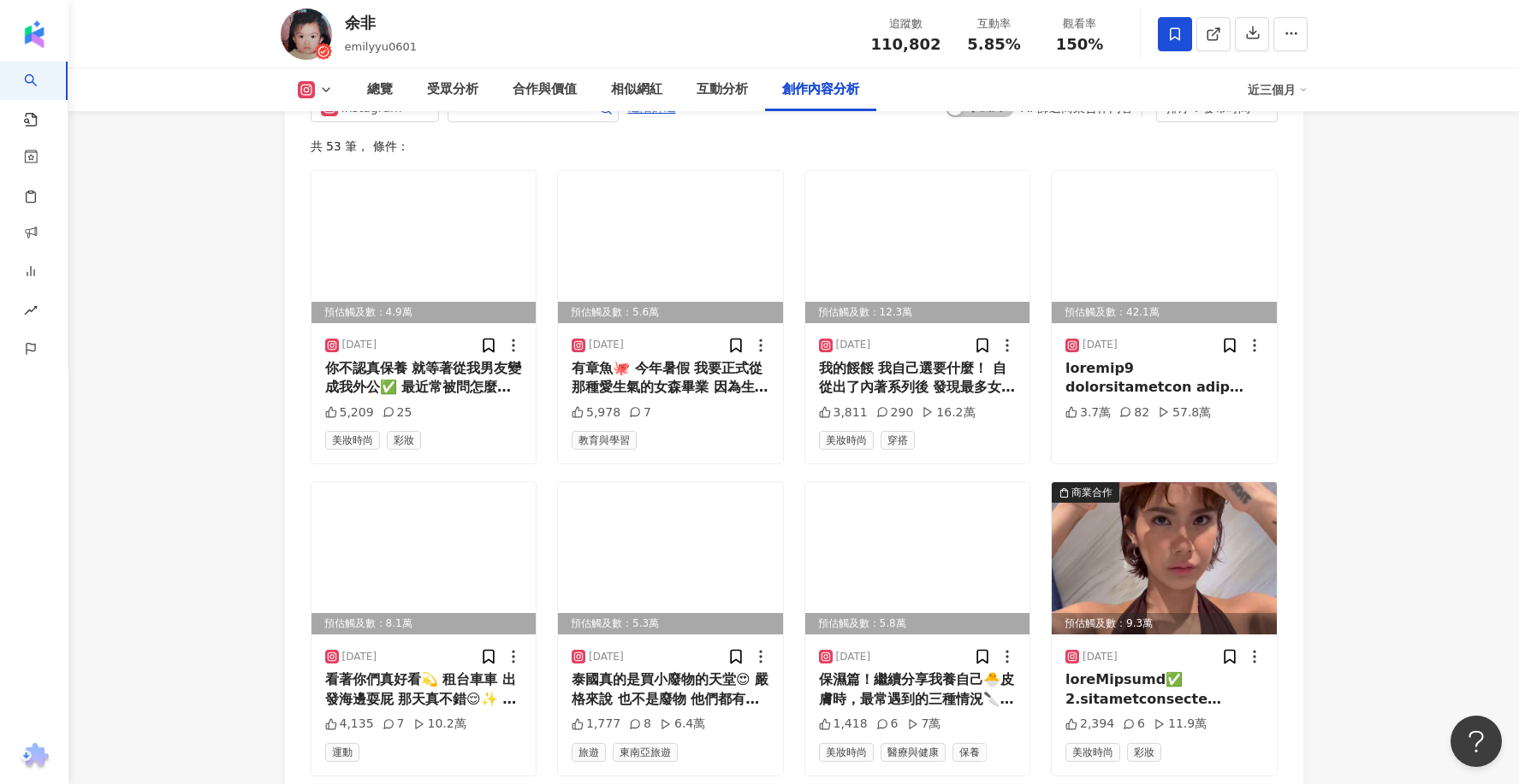
scroll to position [5224, 0]
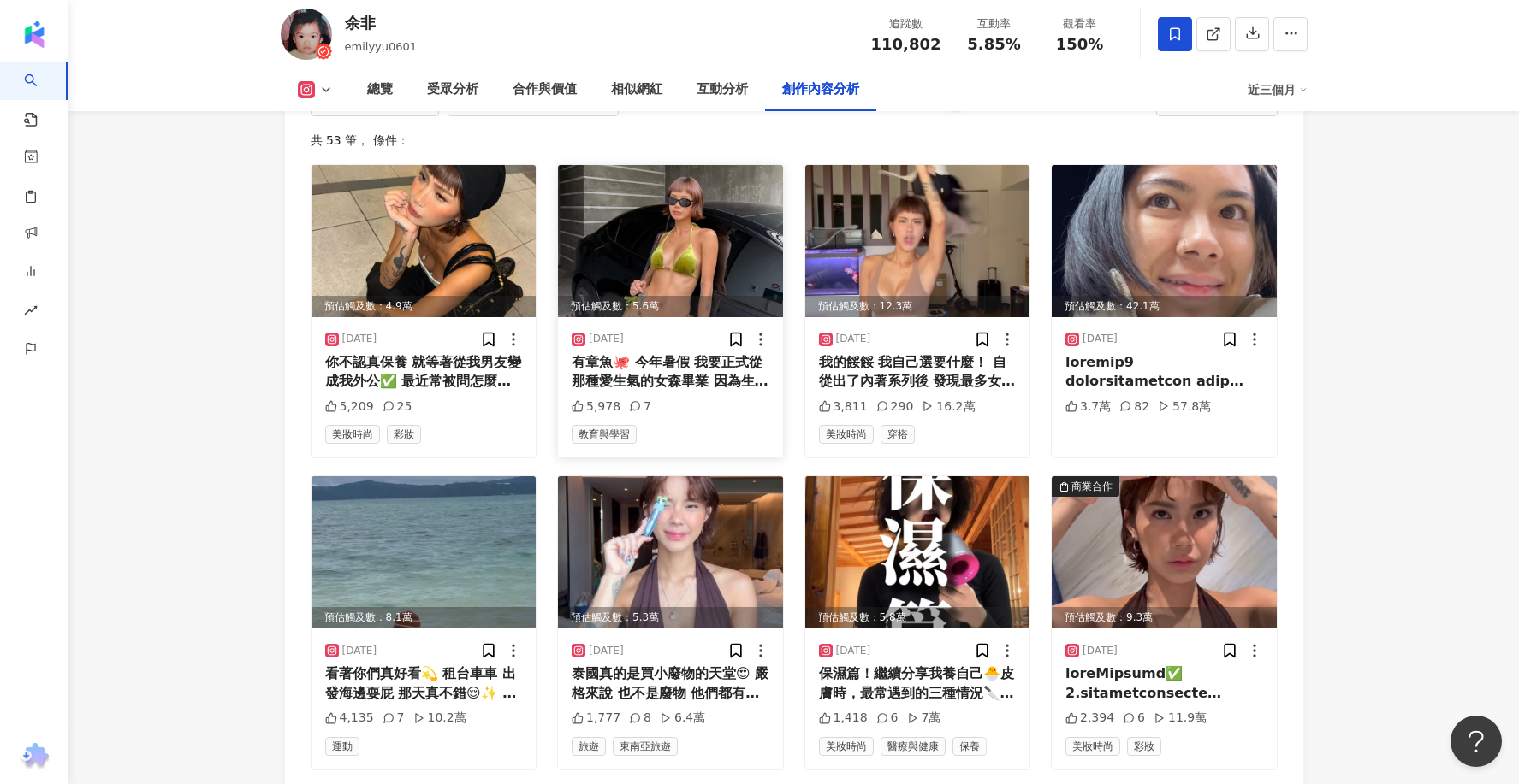
click at [684, 369] on div "有章魚🐙 今年暑假 我要正式從那種愛生氣的女森畢業 因為生氣真的很累 還要花時間力氣找平靜 代表該事除了我生氣當下 還另外佔據我時間精力欸 生命應該消耗在可愛…" at bounding box center [670, 372] width 197 height 39
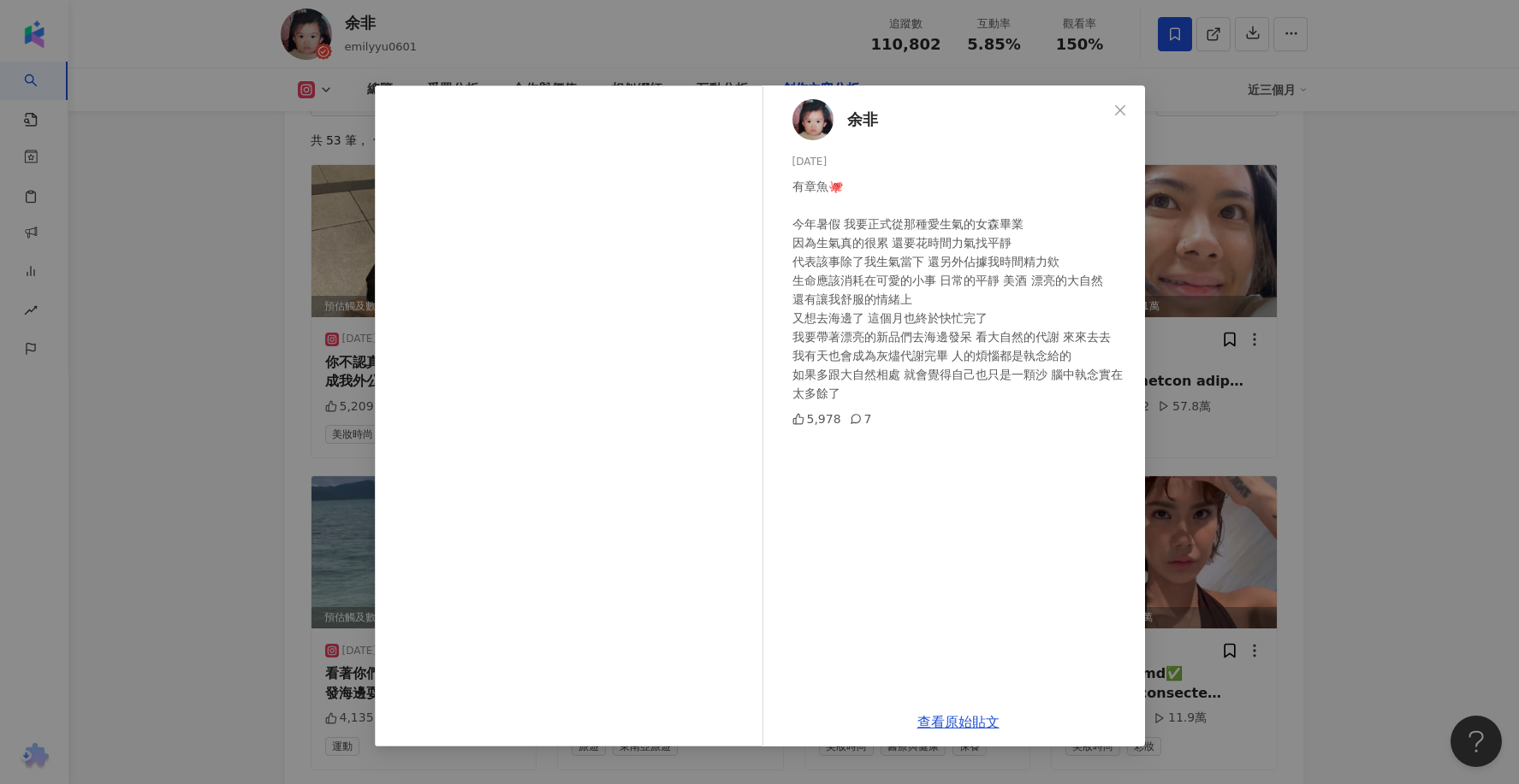
scroll to position [0, 0]
click at [763, 380] on div at bounding box center [570, 416] width 390 height 661
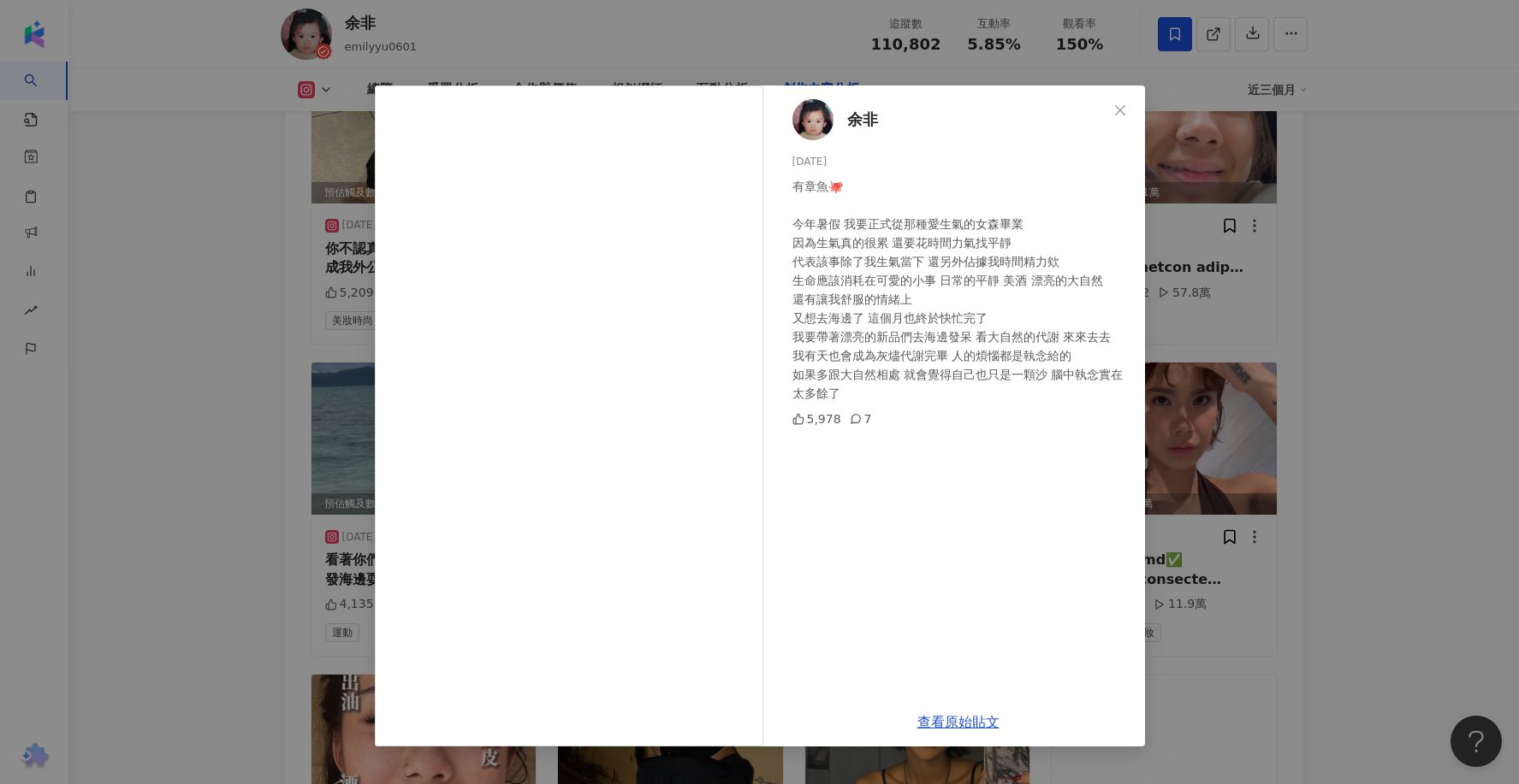
scroll to position [5378, 0]
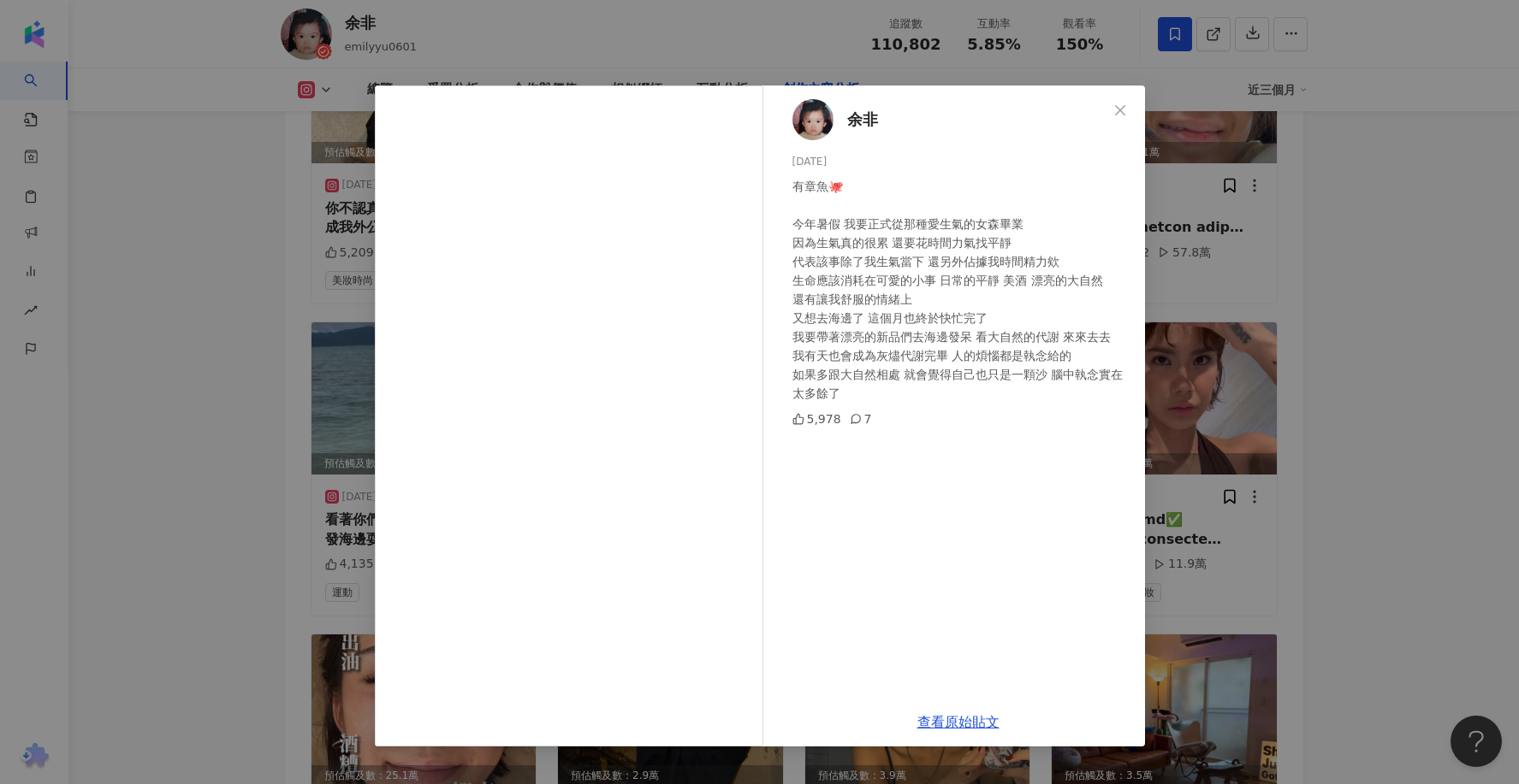
click at [1302, 296] on div "余非 2025/7/19 有章魚🐙 今年暑假 我要正式從那種愛生氣的女森畢業 因為生氣真的很累 還要花時間力氣找平靜 代表該事除了我生氣當下 還另外佔據我時間…" at bounding box center [759, 392] width 1519 height 784
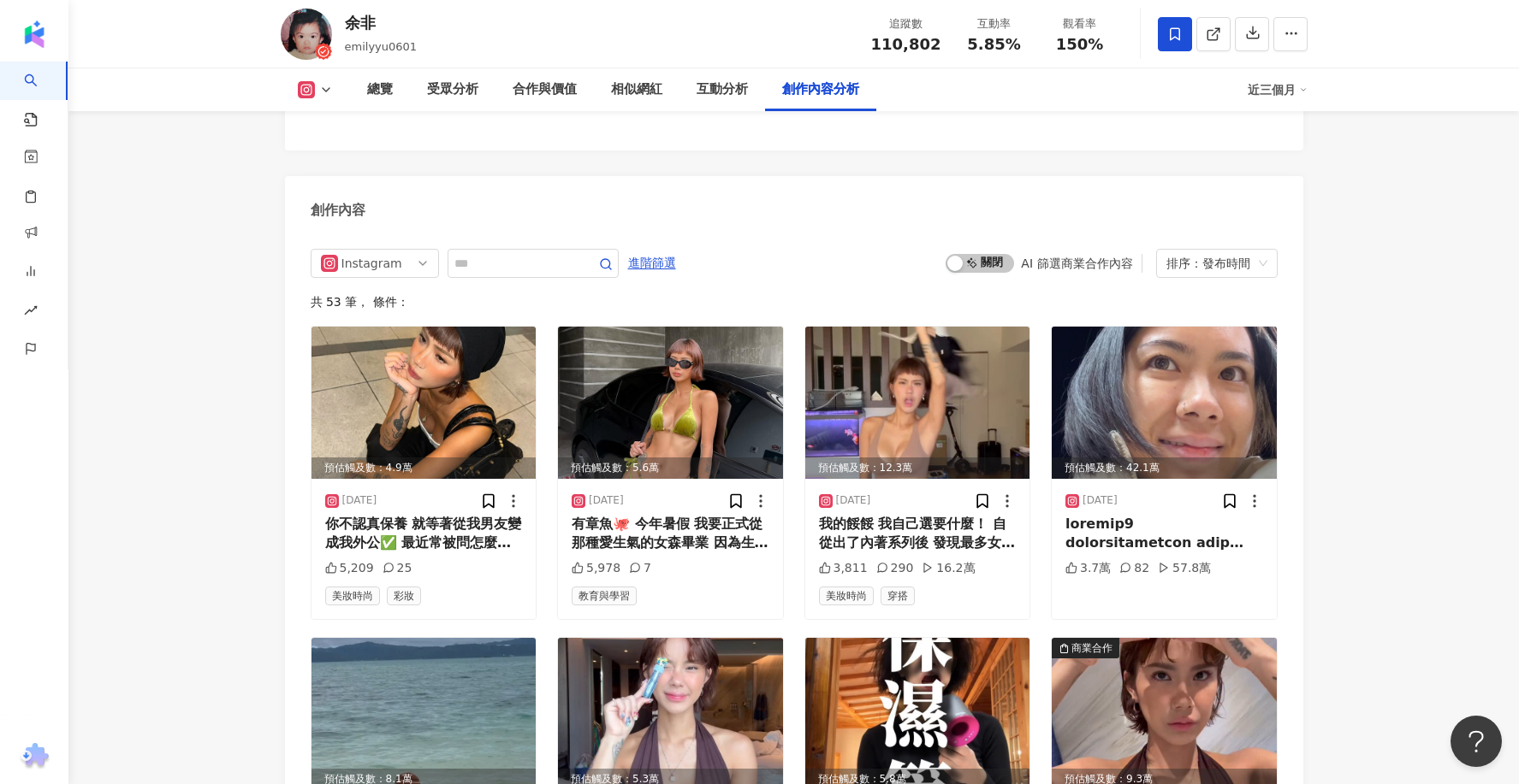
scroll to position [5052, 0]
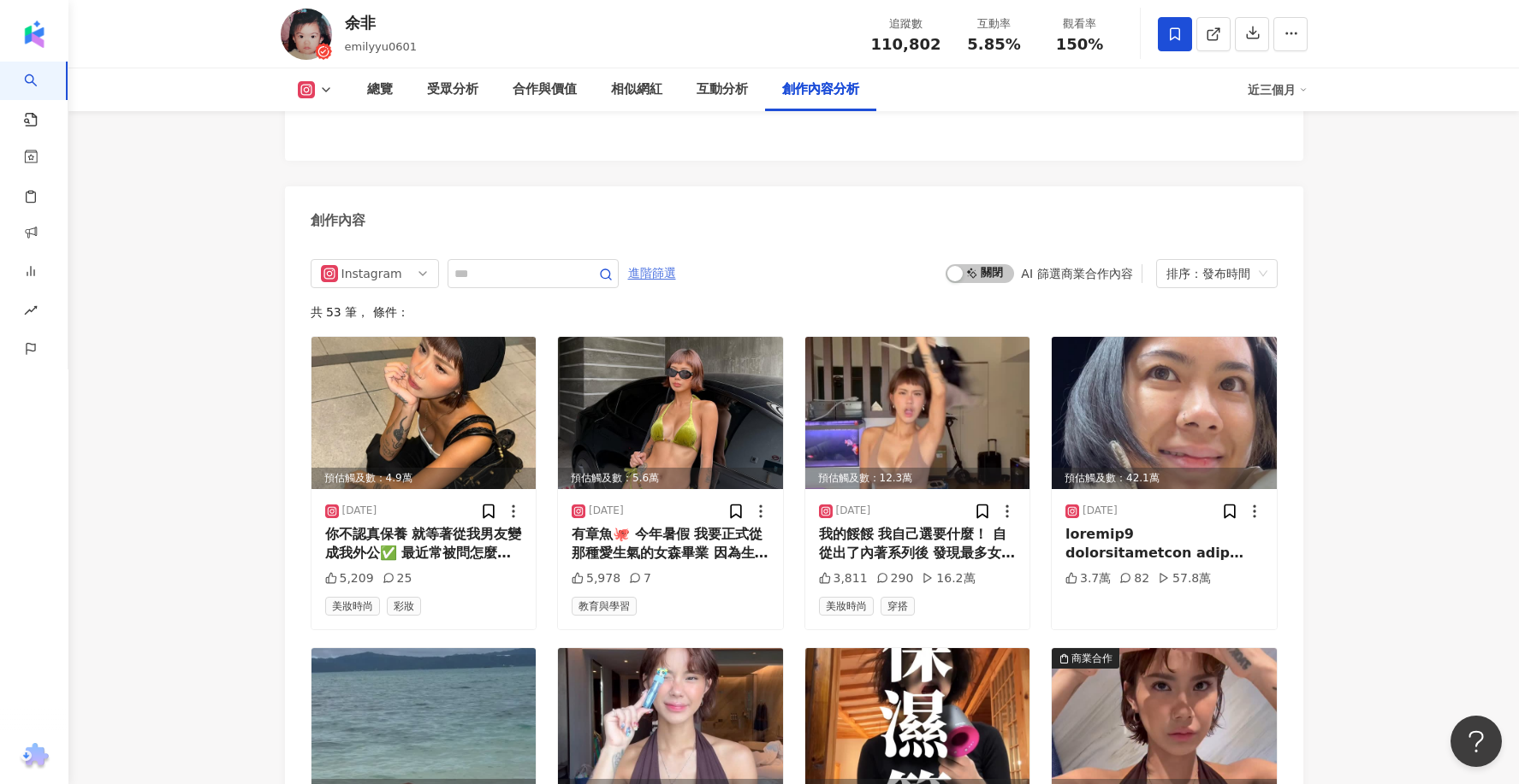
click at [644, 284] on span "進階篩選" at bounding box center [651, 273] width 48 height 27
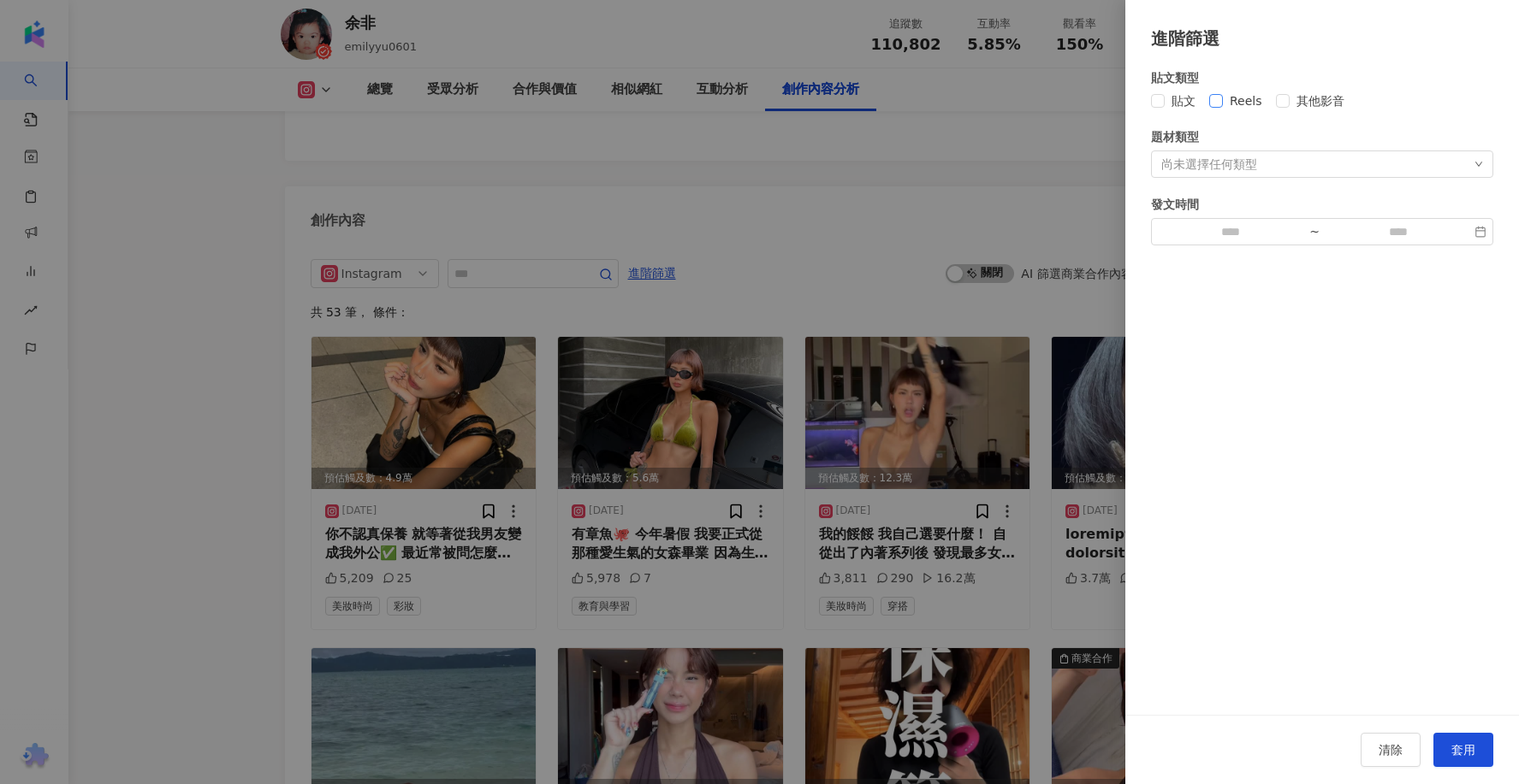
click at [1235, 103] on span "Reels" at bounding box center [1245, 100] width 46 height 19
click at [1469, 740] on button "套用" at bounding box center [1463, 751] width 60 height 34
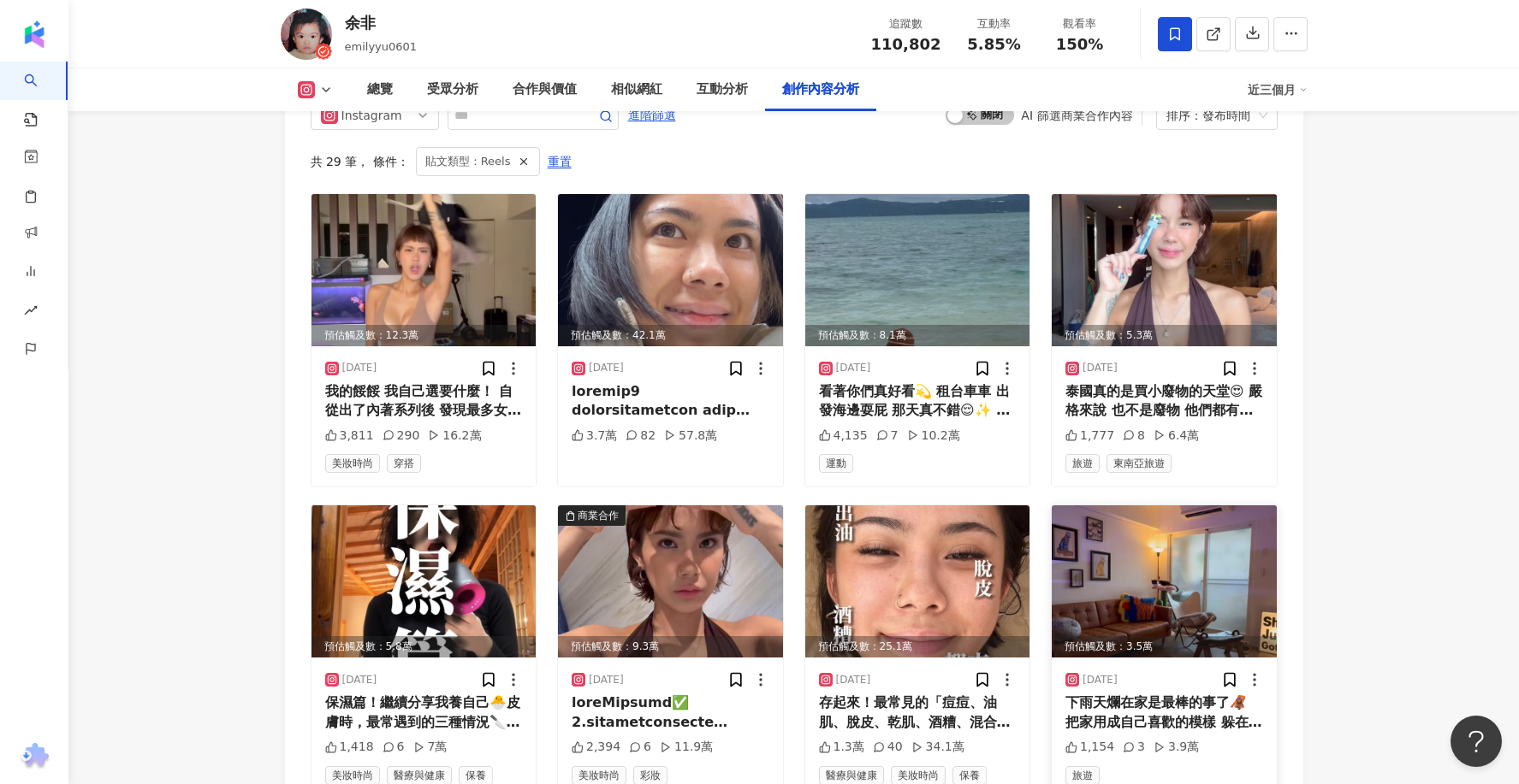
scroll to position [5206, 0]
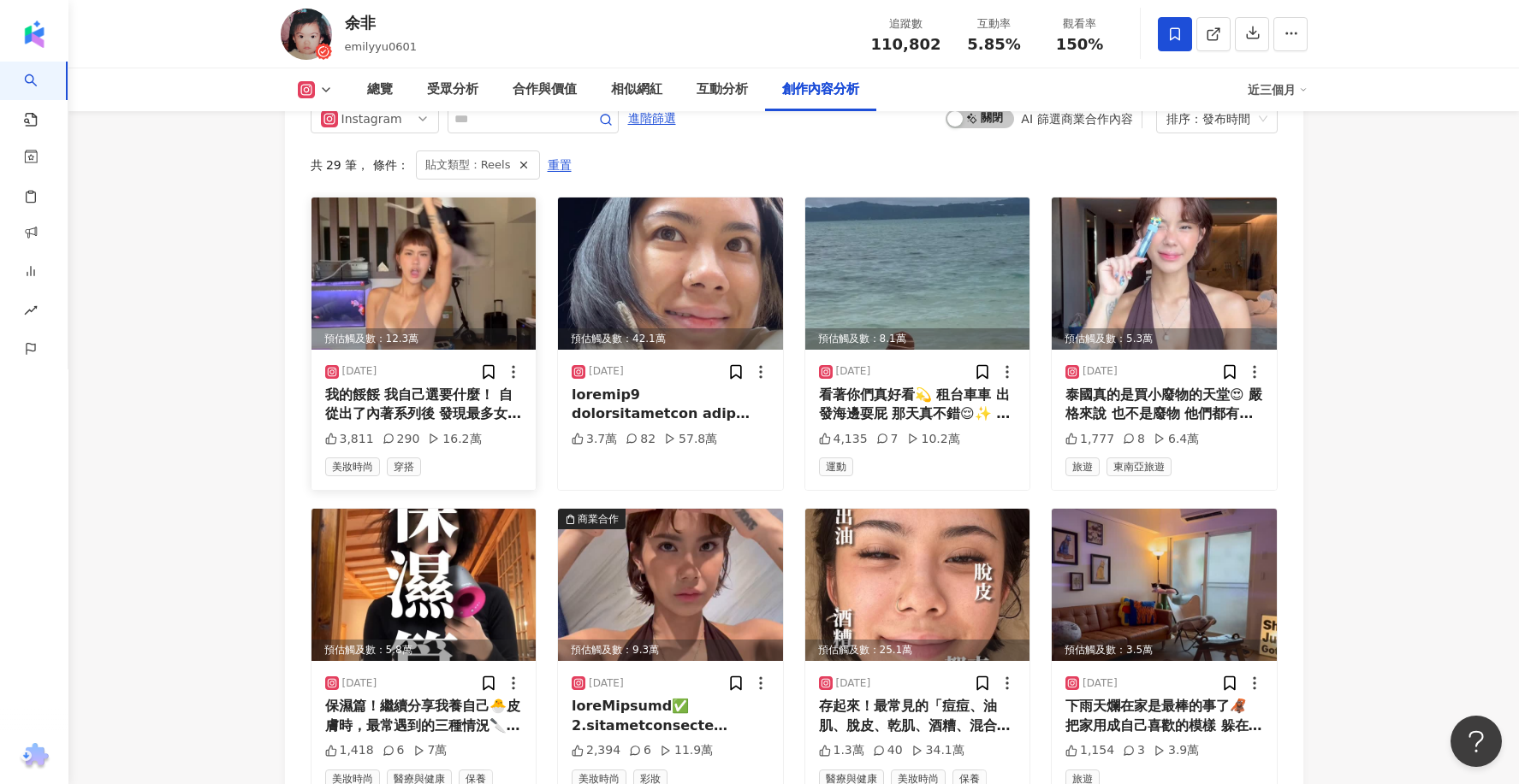
click at [492, 411] on div "我的餒餒 我自己選要什麼！ 自從出了內著系列後 發現最多女孩的問題不是「尺寸怎麼拿」 而是不知道自己餒餒想要什麼、需要什麼 我從原生的A胸到放假體後的D 大胸…" at bounding box center [424, 405] width 197 height 39
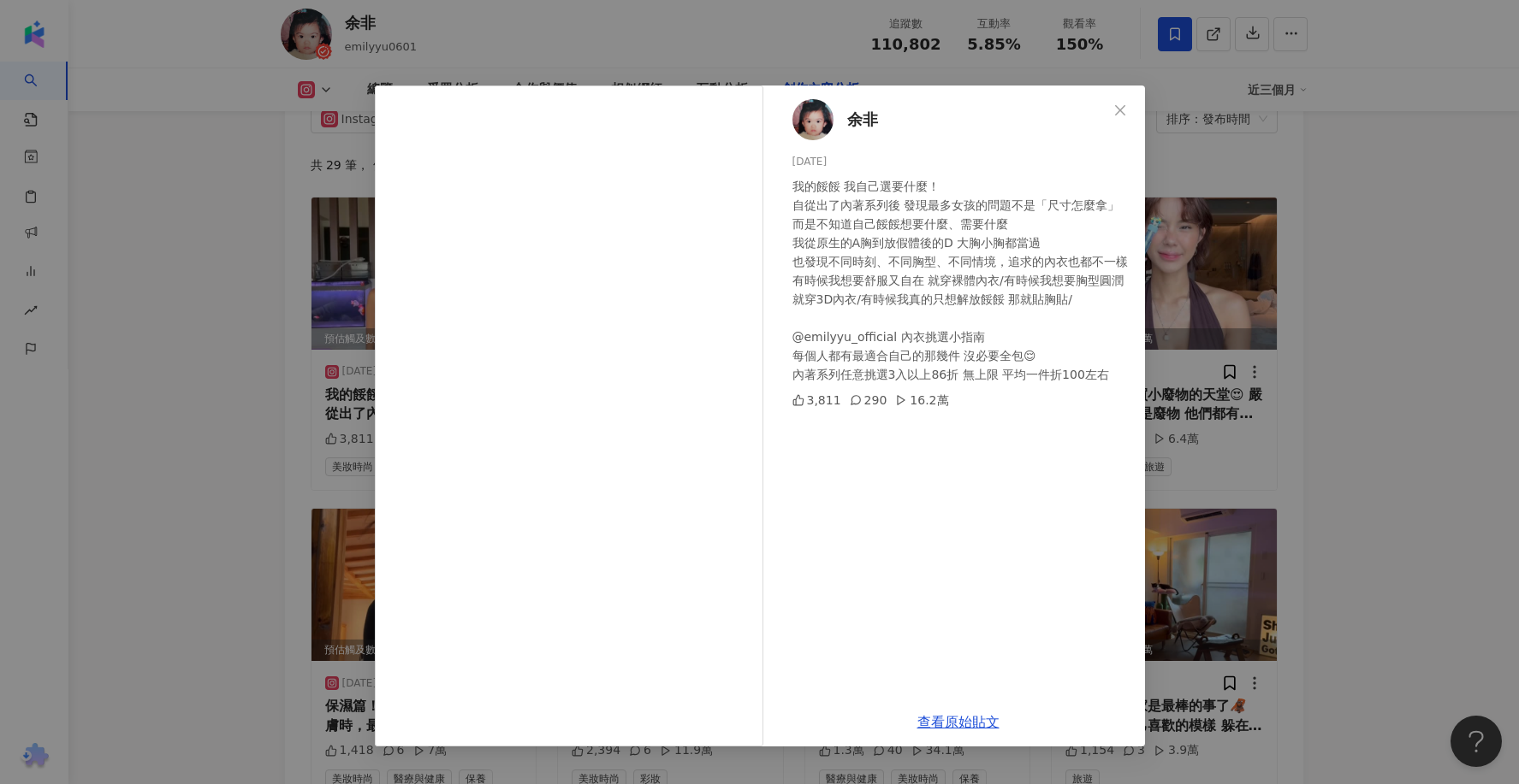
click at [1363, 300] on div "余非 2025/7/13 我的餒餒 我自己選要什麼！ 自從出了內著系列後 發現最多女孩的問題不是「尺寸怎麼拿」 而是不知道自己餒餒想要什麼、需要什麼 我從原生…" at bounding box center [759, 392] width 1519 height 784
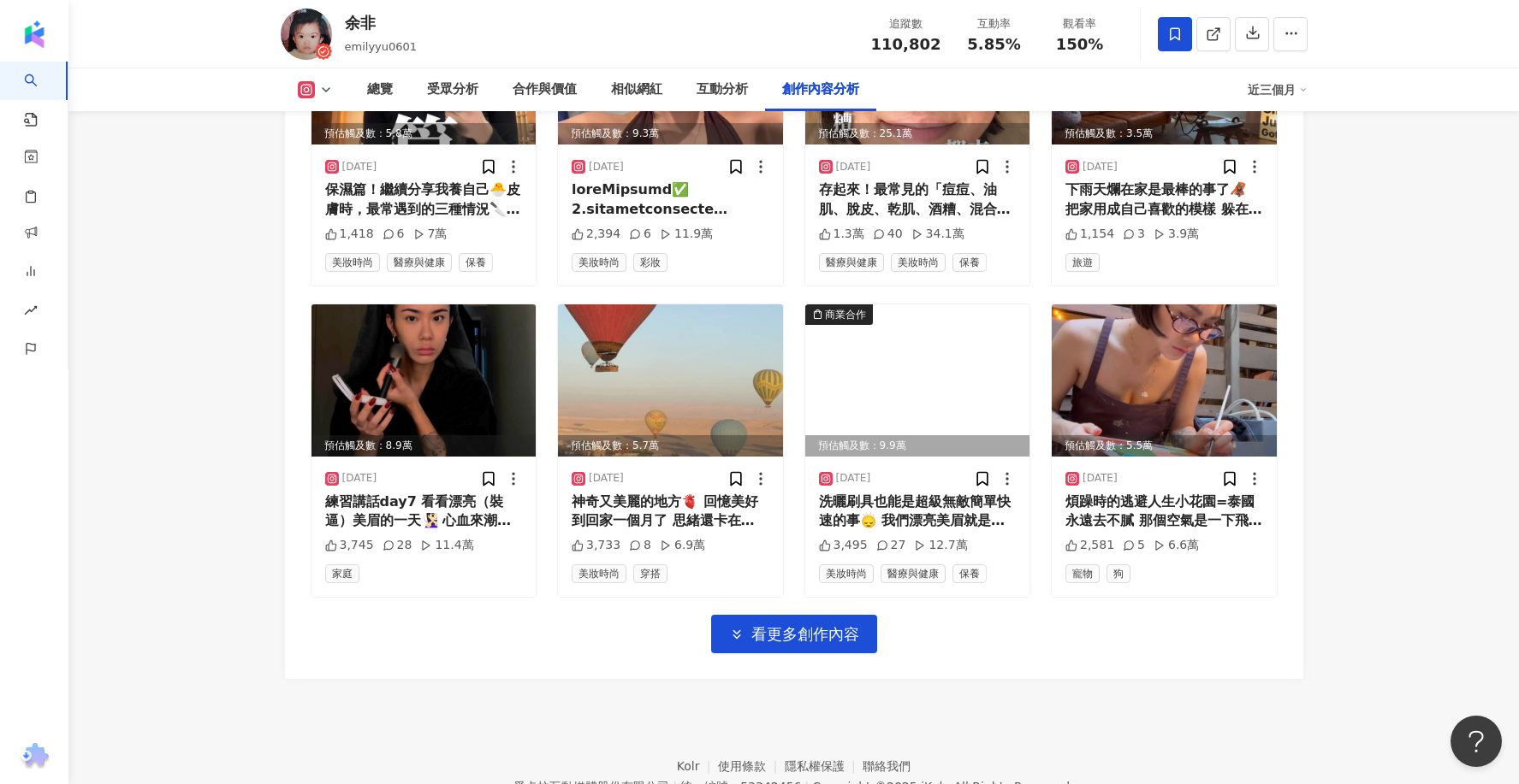
scroll to position [5729, 0]
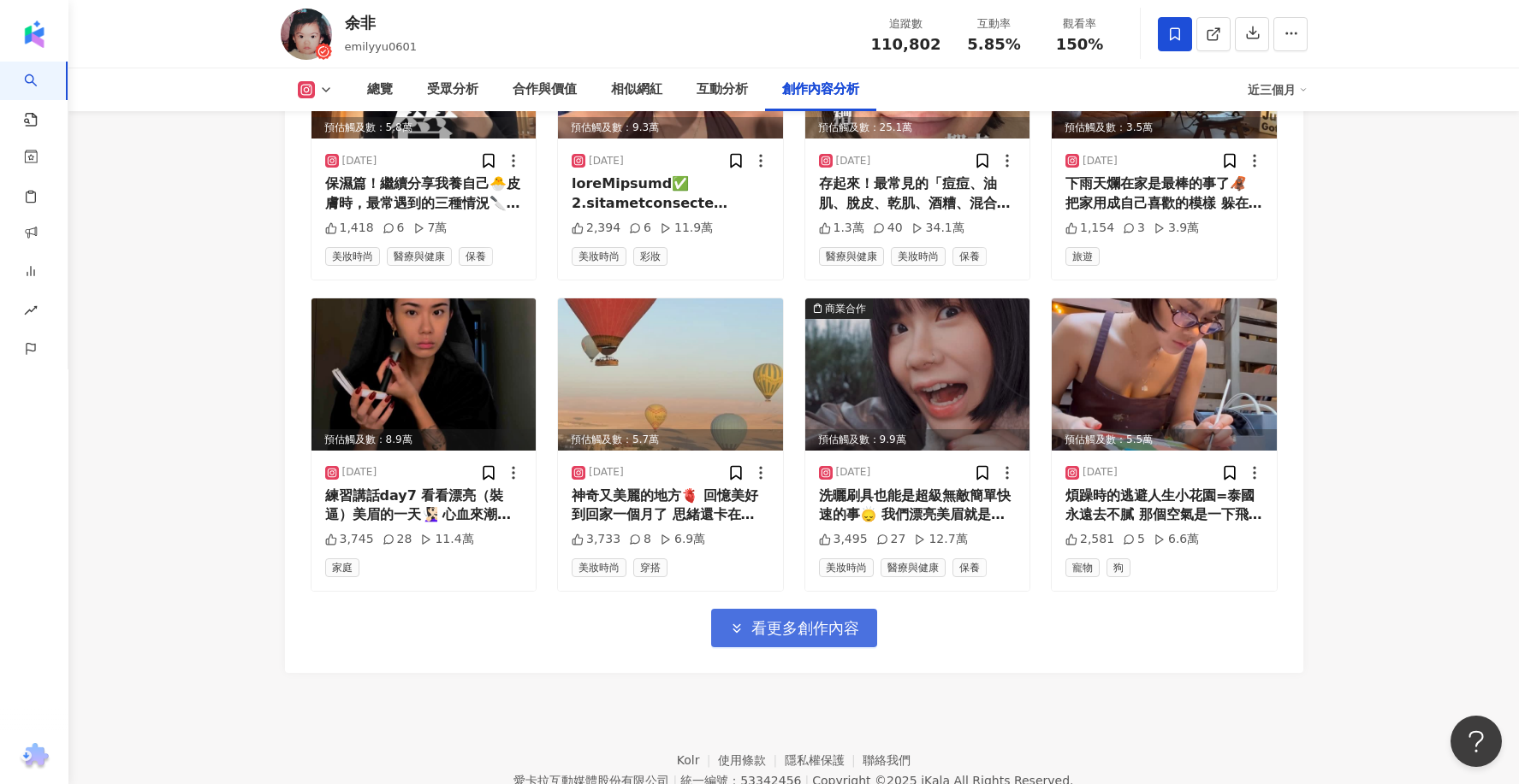
click at [817, 620] on span "看更多創作內容" at bounding box center [805, 628] width 108 height 19
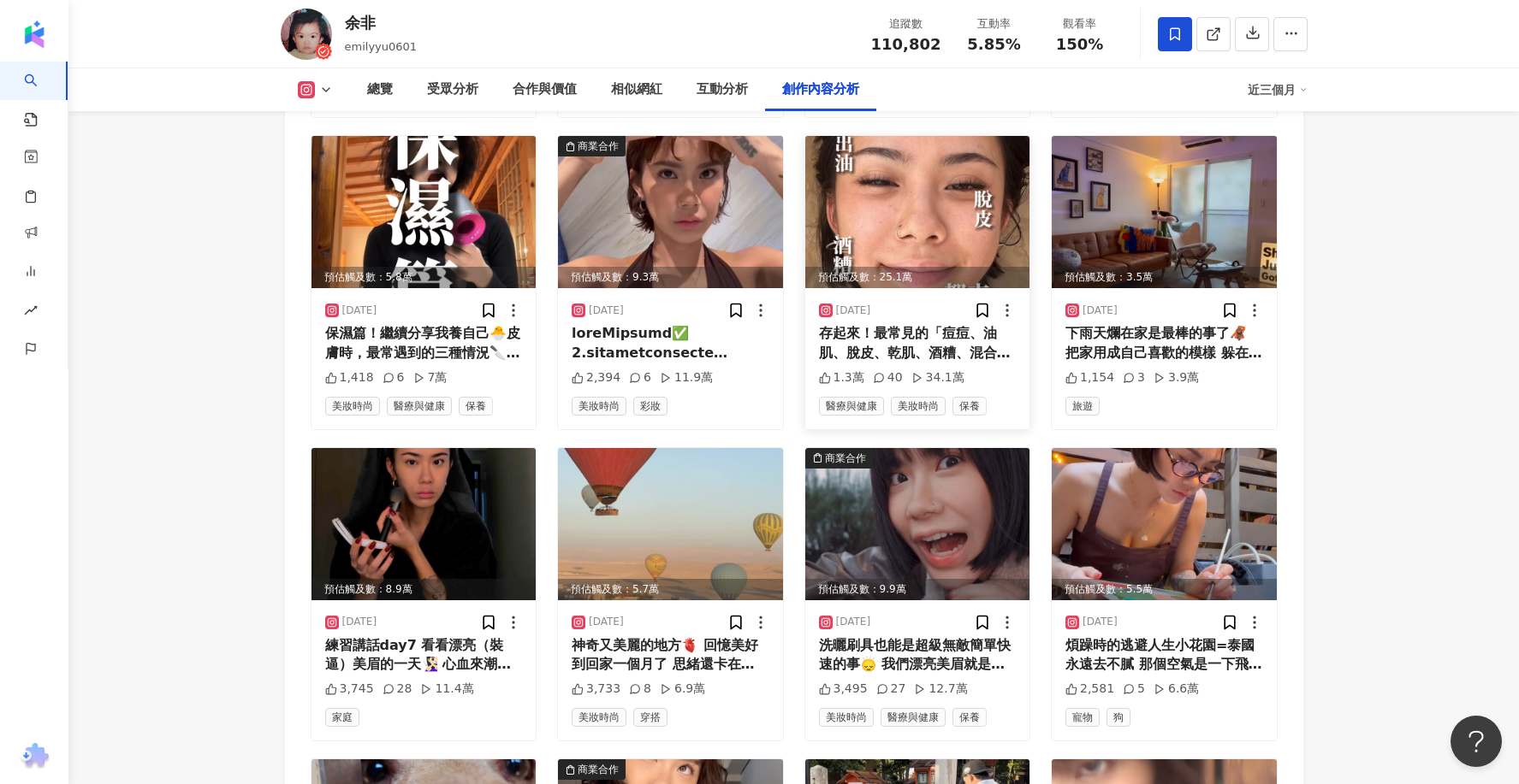
scroll to position [5634, 0]
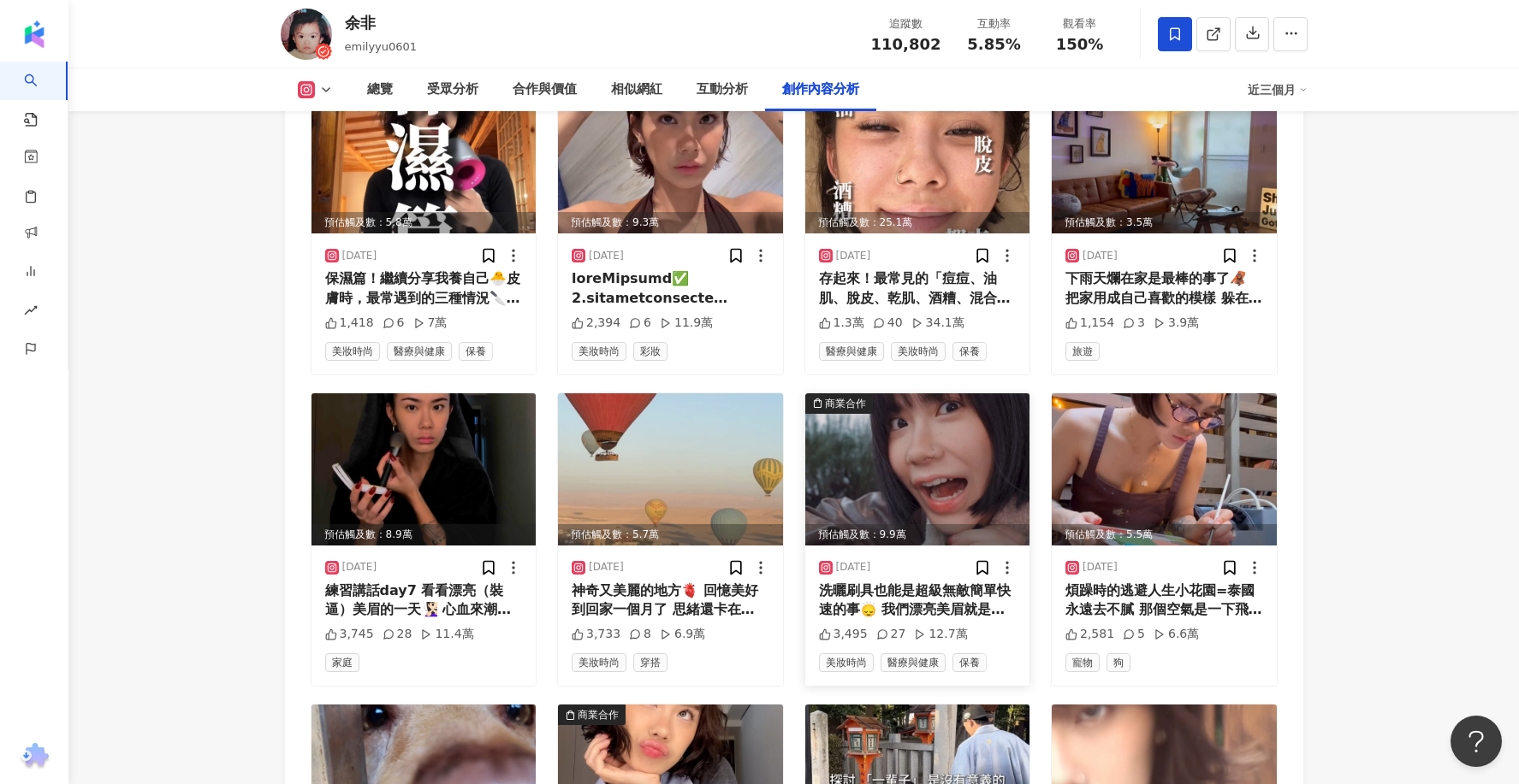
click at [912, 581] on div "洗曬刷具也能是超級無敵簡單快速的事🙂‍↕️ 我們漂亮美眉就是要能又懶又有效的酷東西 怎麼了嗎🦦 拒絕骯髒刷具上臉，拒絕成為細菌溫床的紅腫痘痘臉😡 用最溫和卻高…" at bounding box center [918, 600] width 197 height 39
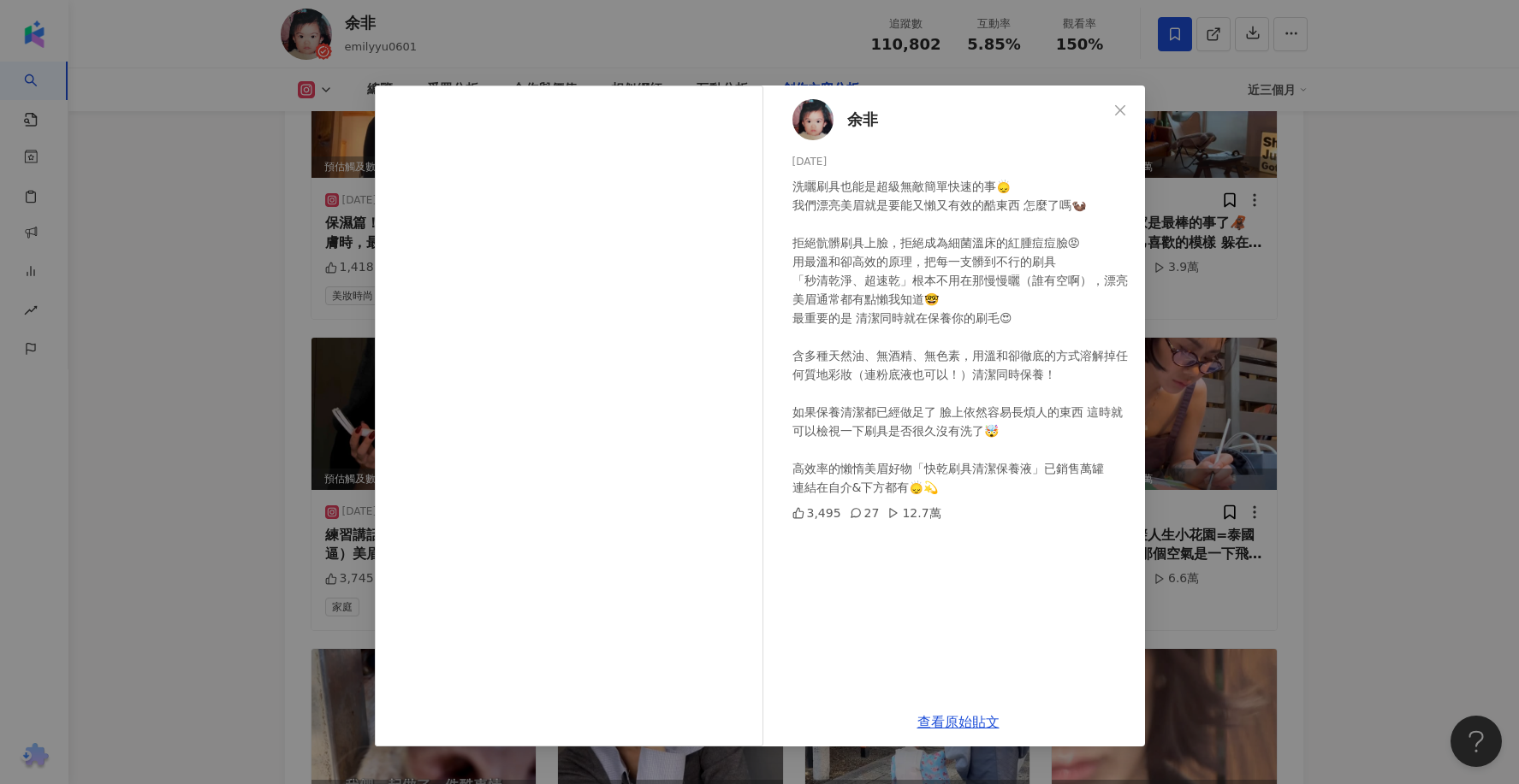
scroll to position [5701, 0]
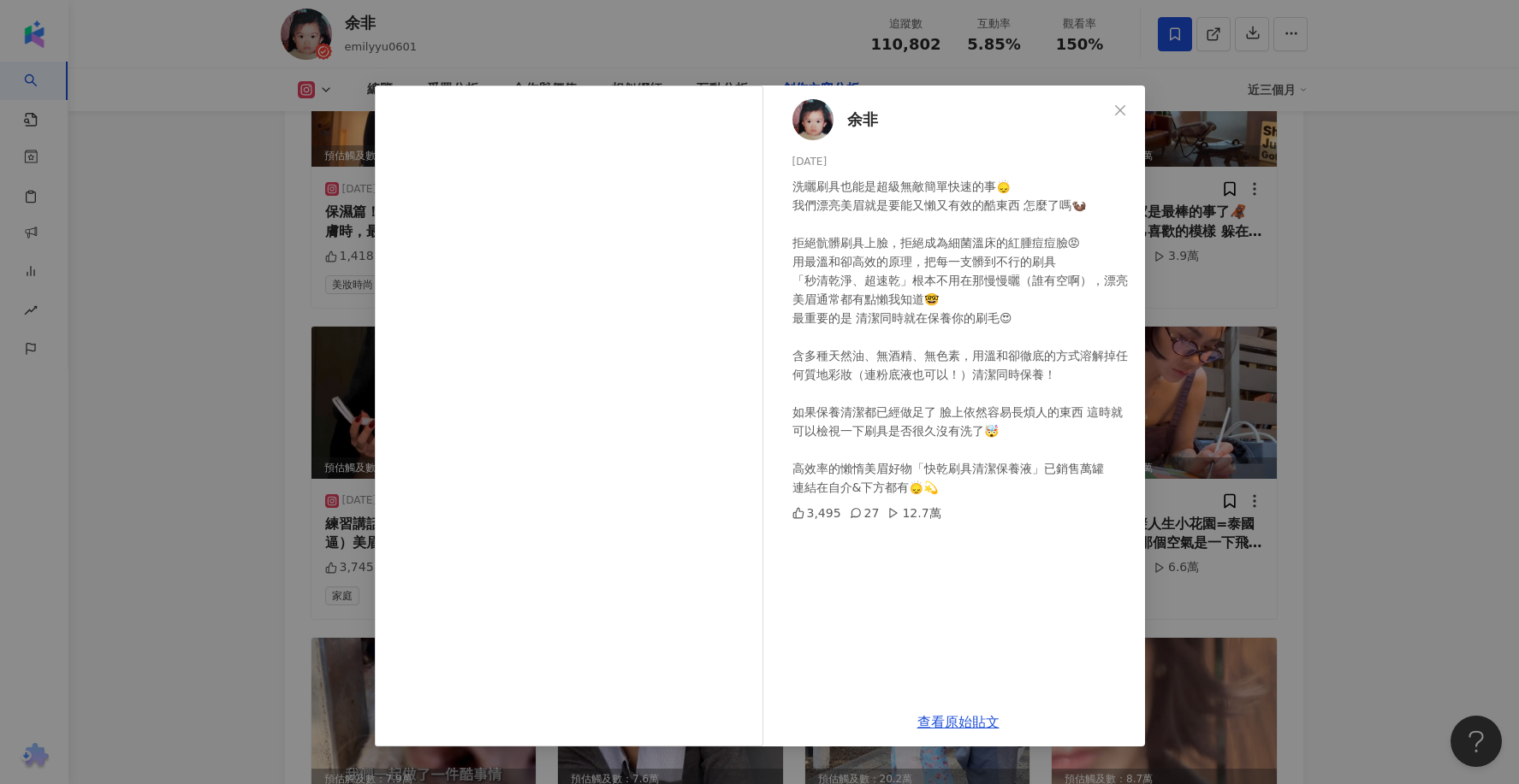
click at [1362, 239] on div "余非 2025/5/5 洗曬刷具也能是超級無敵簡單快速的事🙂‍↕️ 我們漂亮美眉就是要能又懶又有效的酷東西 怎麼了嗎🦦 拒絕骯髒刷具上臉，拒絕成為細菌溫床的紅…" at bounding box center [759, 392] width 1519 height 784
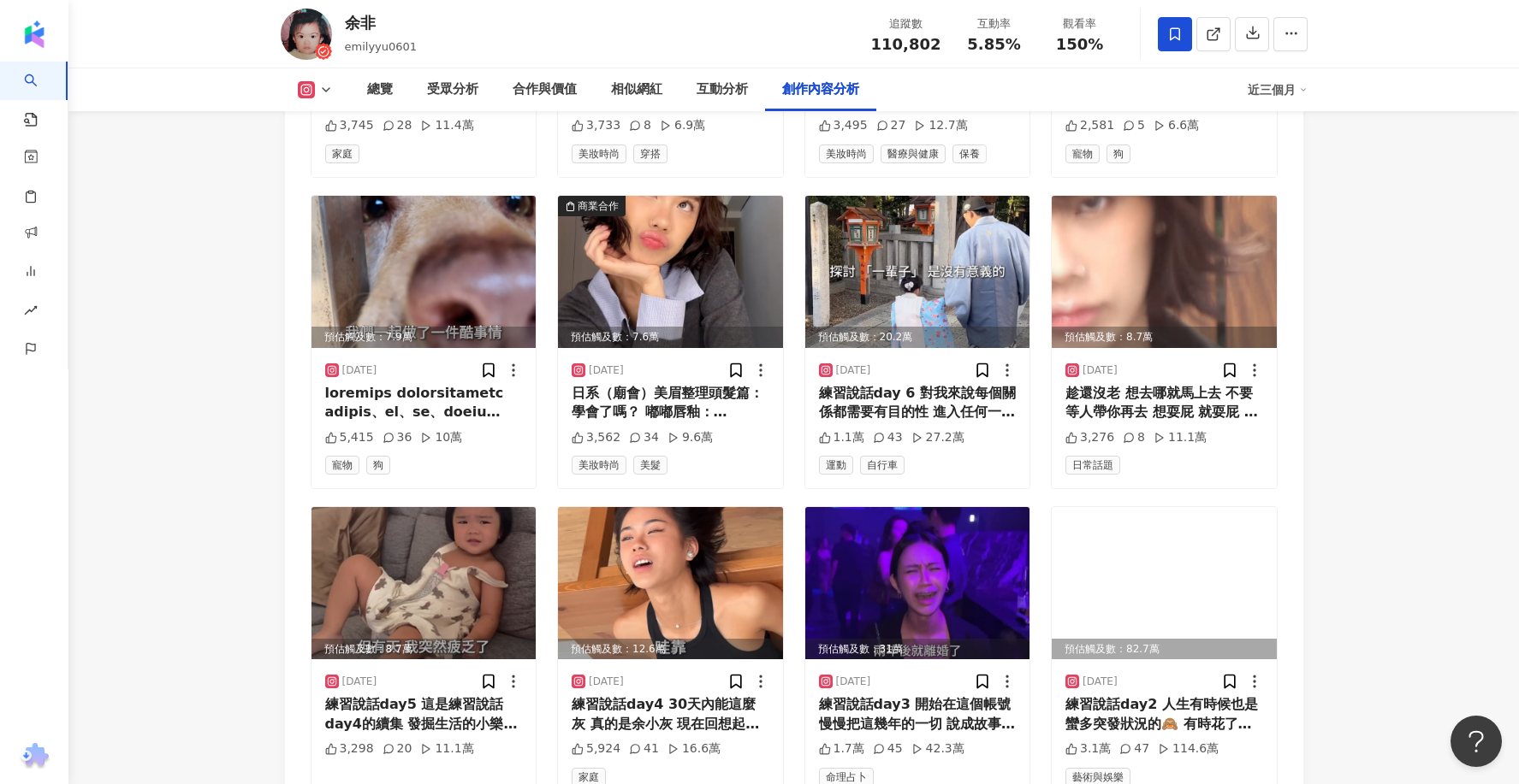
scroll to position [6141, 0]
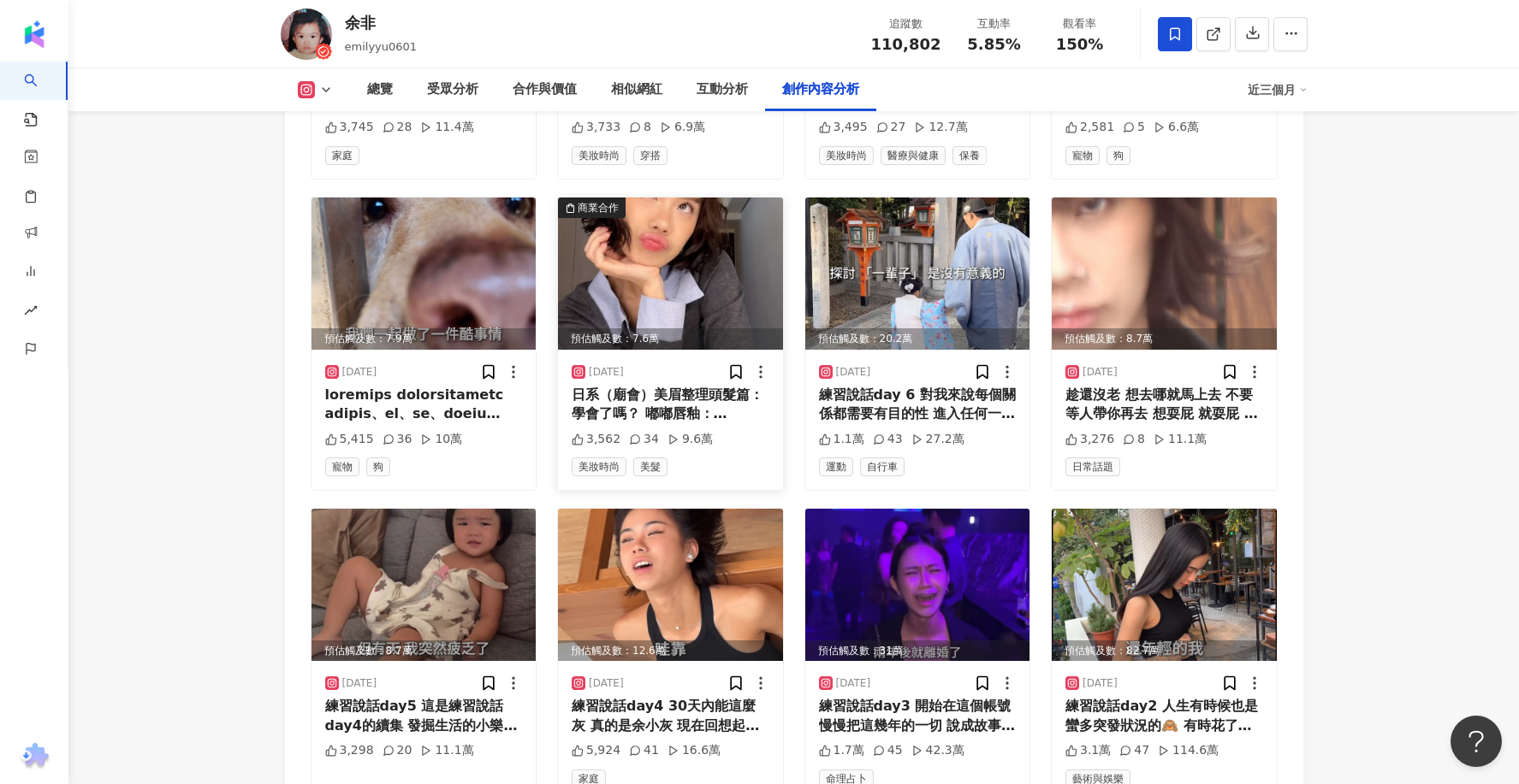
click at [643, 420] on div "2025/4/3 日系（廟會）美眉整理頭髮篇：學會了嗎？ 嘟嘟唇釉： @emilyyu19980601 已經用掉10支以上 最好讓我亮到能在嘴唇上滑倒 好用死…" at bounding box center [670, 419] width 225 height 140
click at [658, 400] on div "日系（廟會）美眉整理頭髮篇：學會了嗎？ 嘟嘟唇釉： @emilyyu19980601 已經用掉10支以上 最好讓我亮到能在嘴唇上滑倒 好用死慕斯： @___a…" at bounding box center [670, 405] width 197 height 39
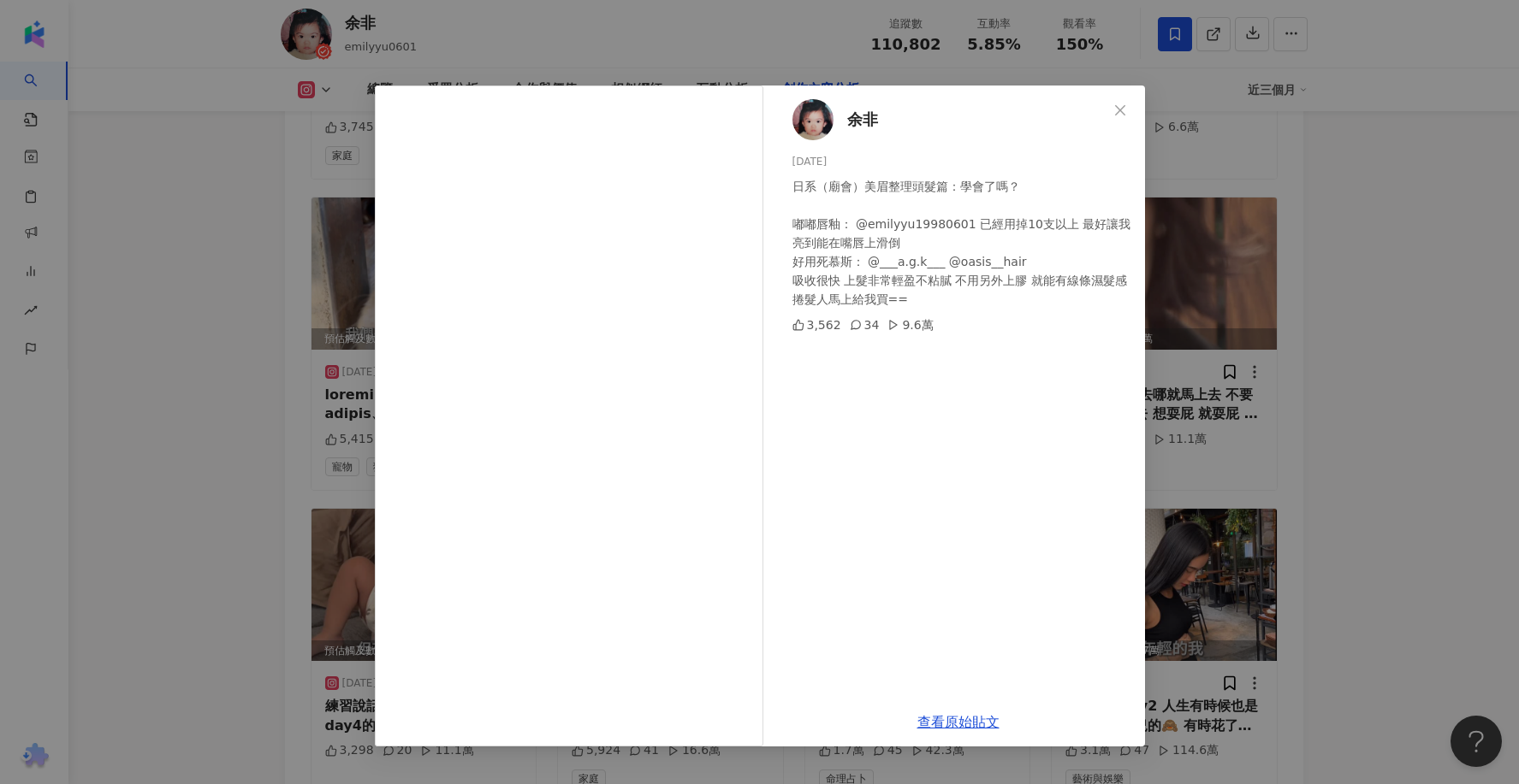
click at [1476, 237] on div "余非 2025/4/3 日系（廟會）美眉整理頭髮篇：學會了嗎？ 嘟嘟唇釉： @emilyyu19980601 已經用掉10支以上 最好讓我亮到能在嘴唇上滑倒 …" at bounding box center [759, 392] width 1519 height 784
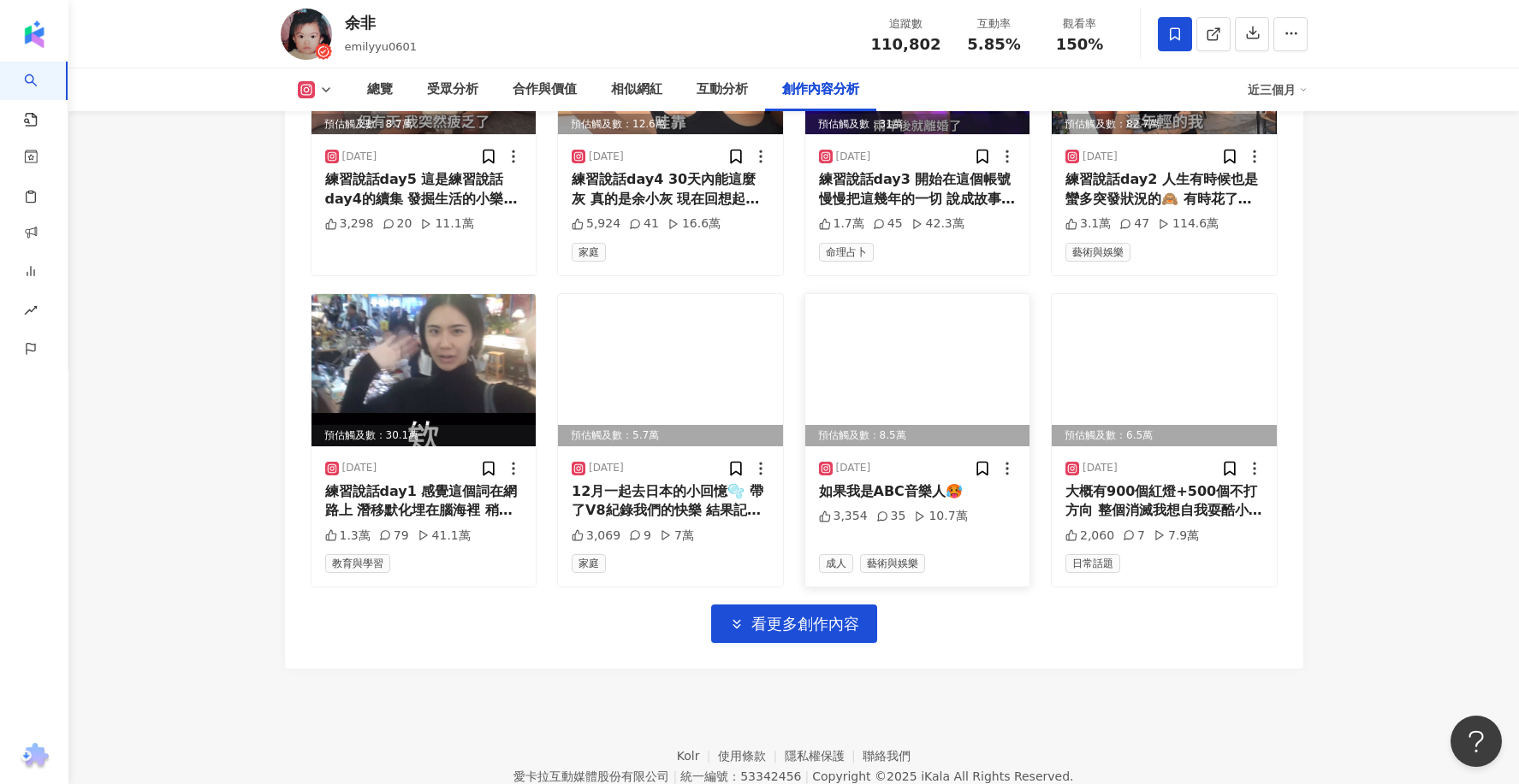
scroll to position [6688, 0]
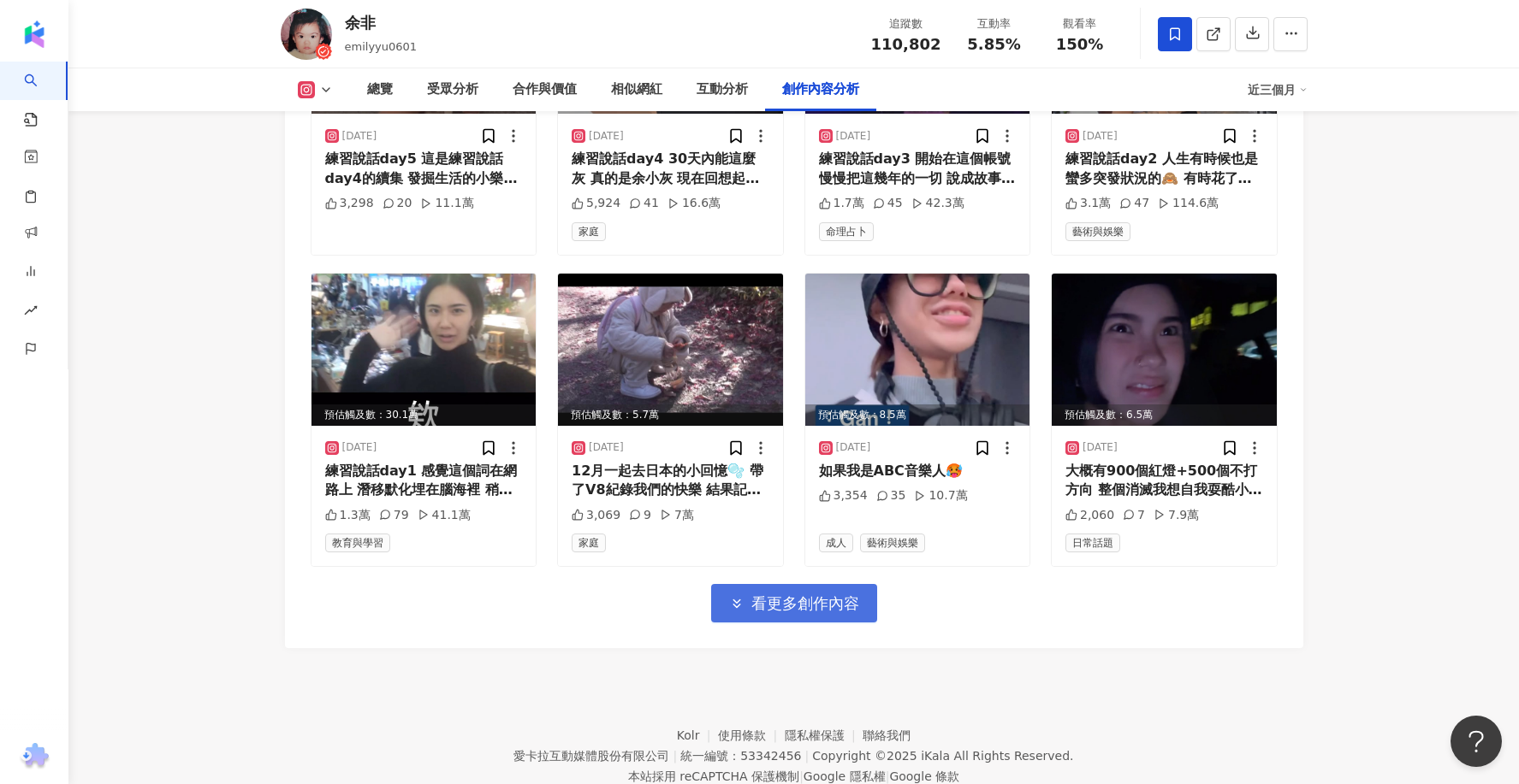
click at [805, 601] on span "看更多創作內容" at bounding box center [805, 604] width 108 height 19
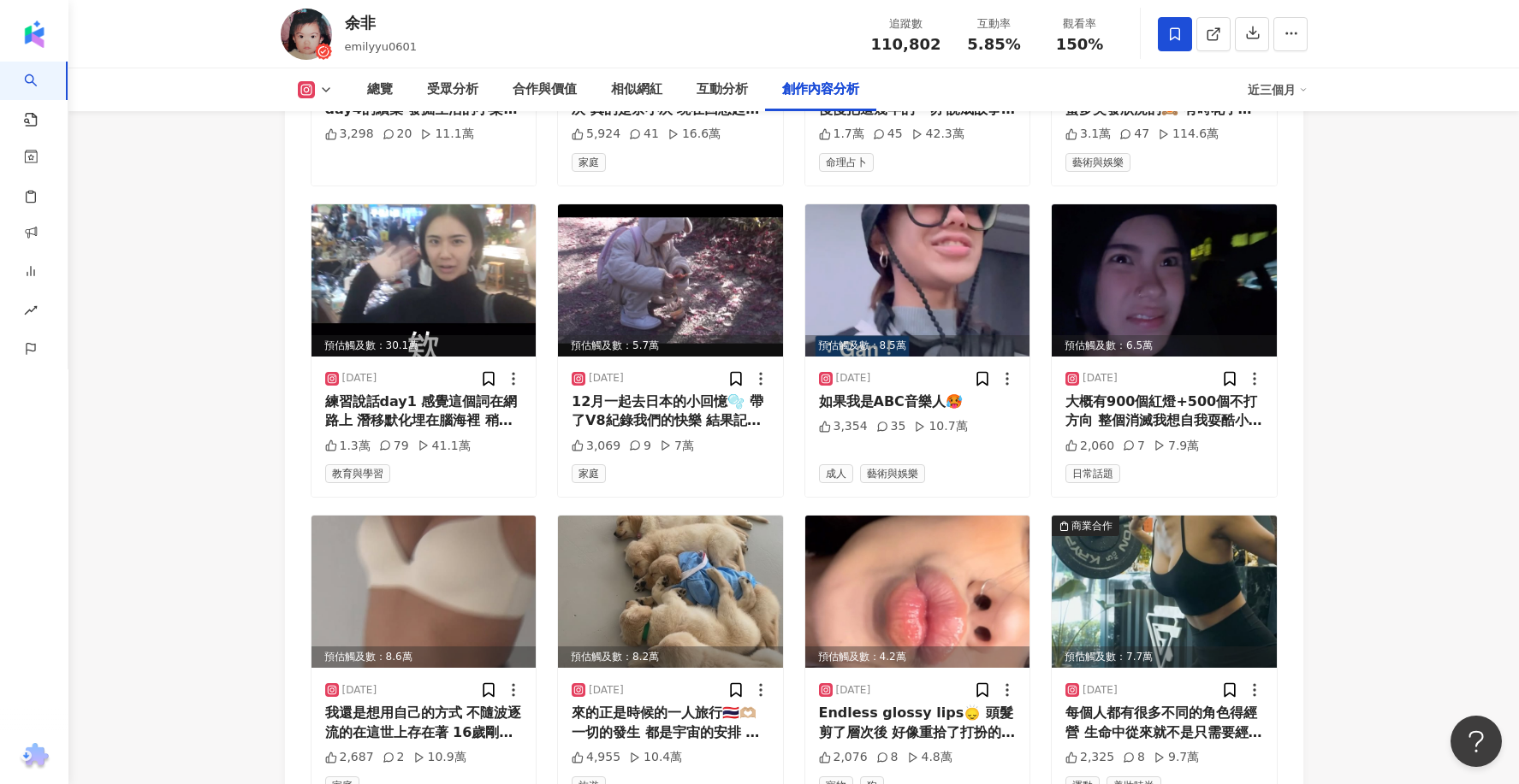
scroll to position [6759, 0]
click at [1201, 515] on img at bounding box center [1164, 591] width 225 height 152
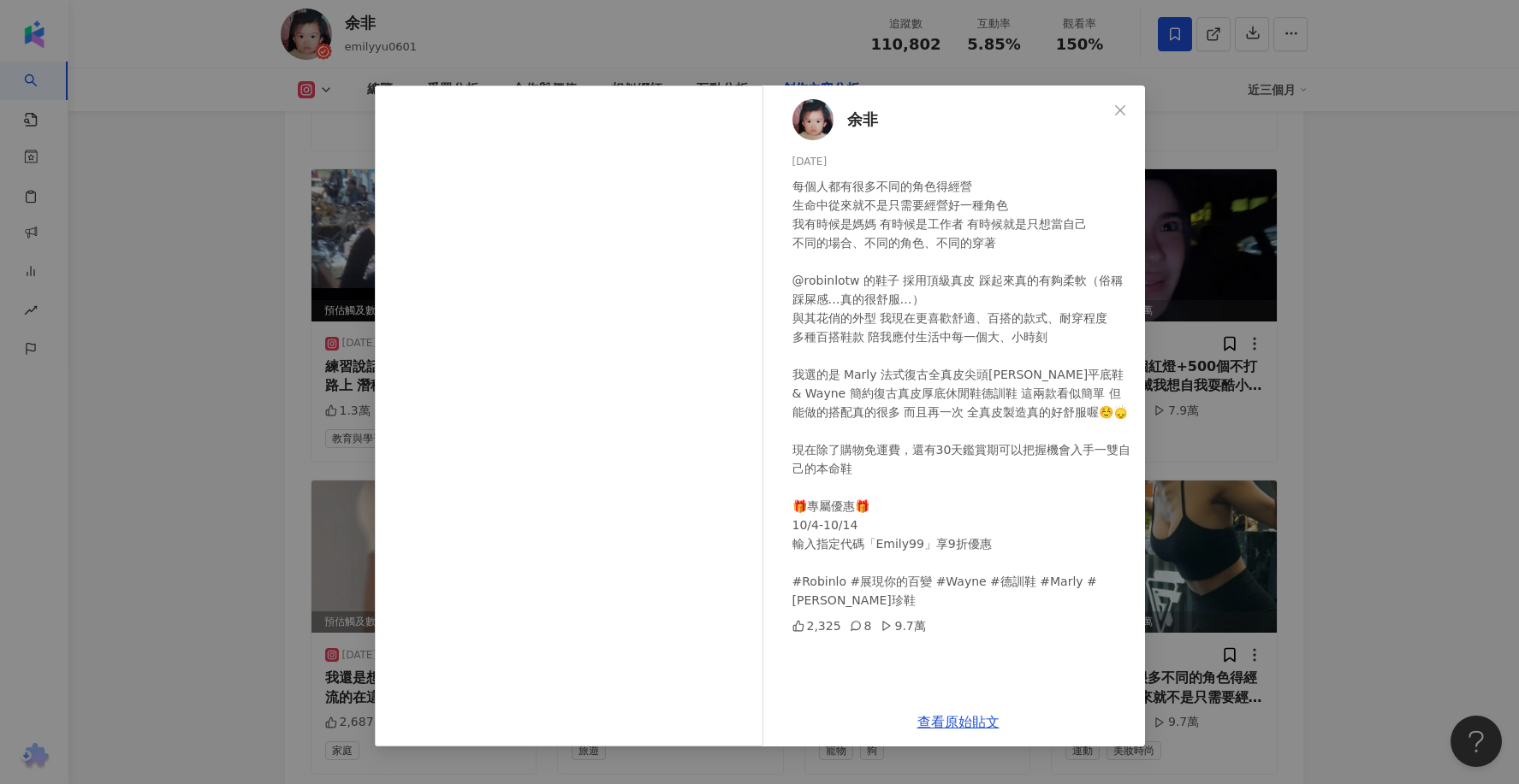
scroll to position [6793, 0]
click at [965, 725] on link "查看原始貼文" at bounding box center [958, 722] width 82 height 16
click at [278, 394] on div "余非 2024/10/8 每個人都有很多不同的角色得經營 生命中從來就不是只需要經營好一種角色 我有時候是媽媽 有時候是工作者 有時候就是只想當自己 不同的場…" at bounding box center [759, 392] width 1519 height 784
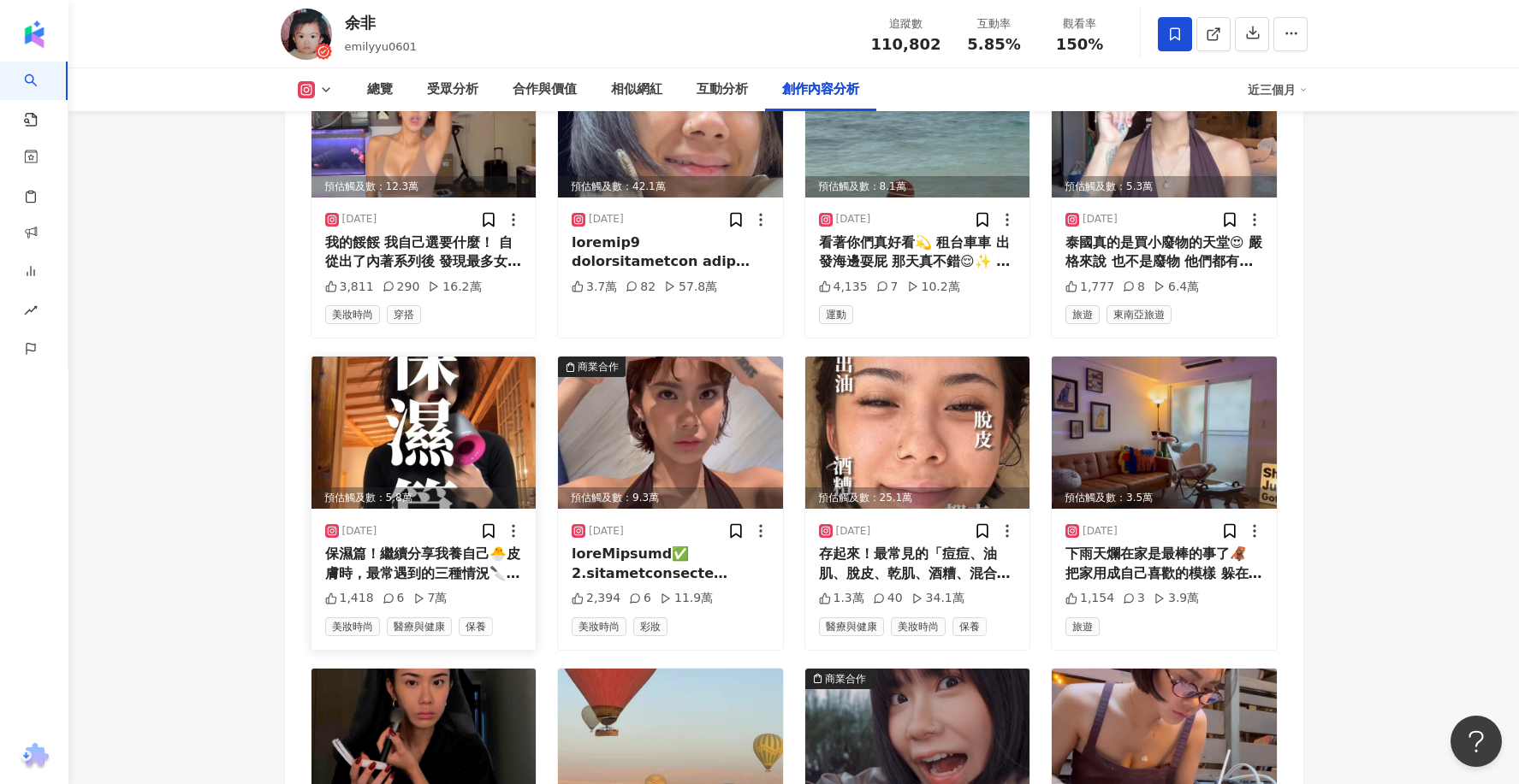
scroll to position [5358, 0]
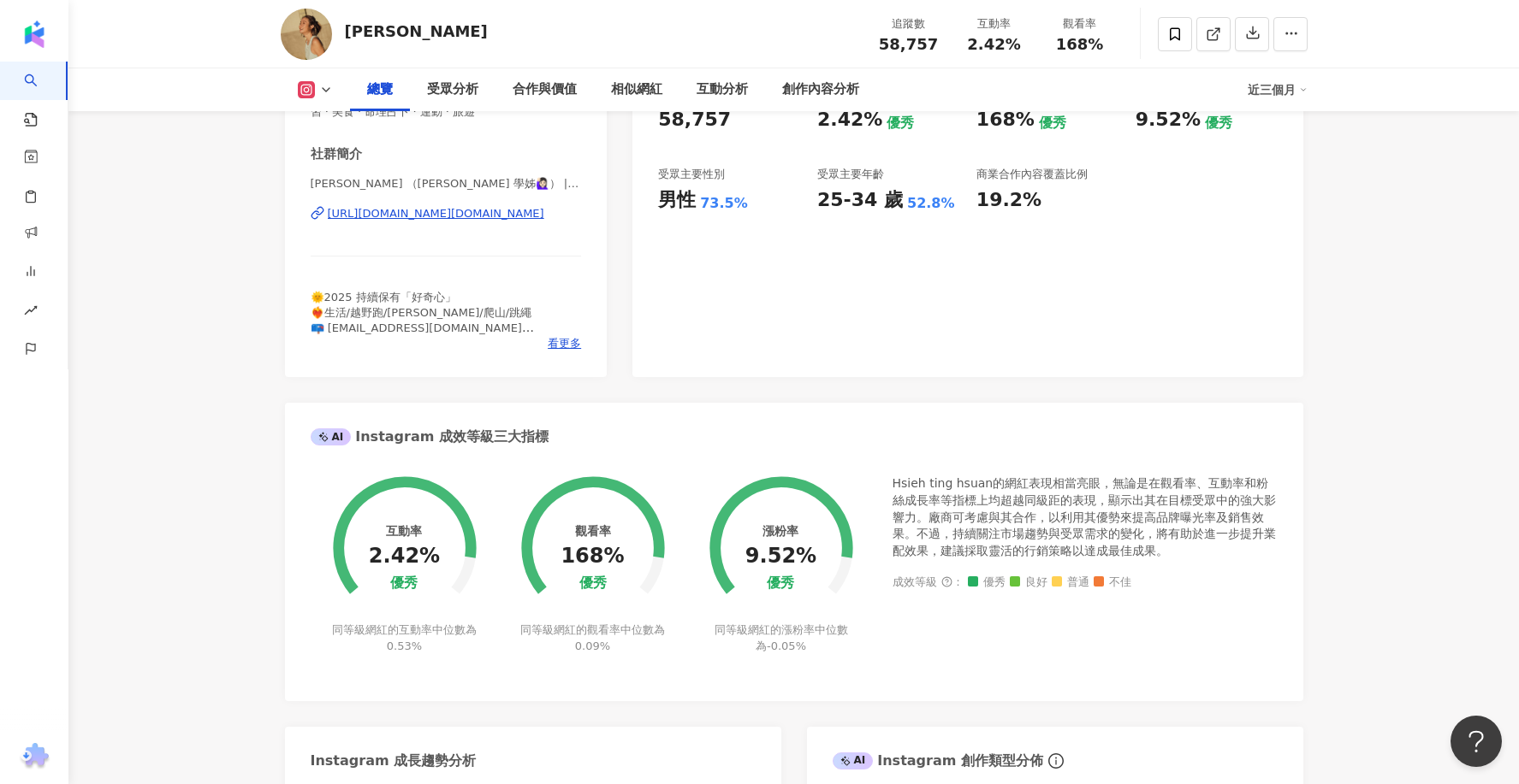
scroll to position [374, 0]
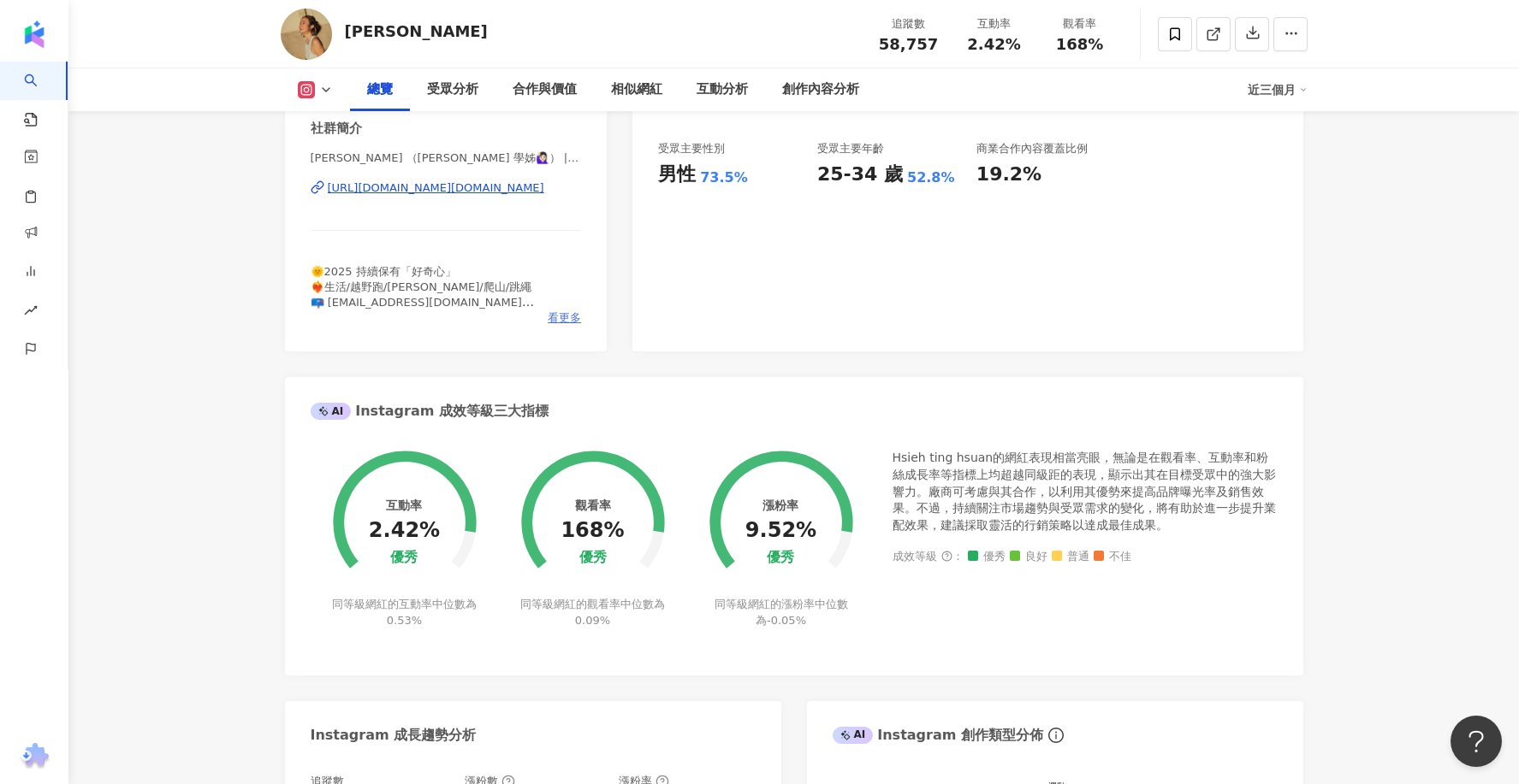
click at [569, 315] on span "看更多" at bounding box center [564, 318] width 34 height 15
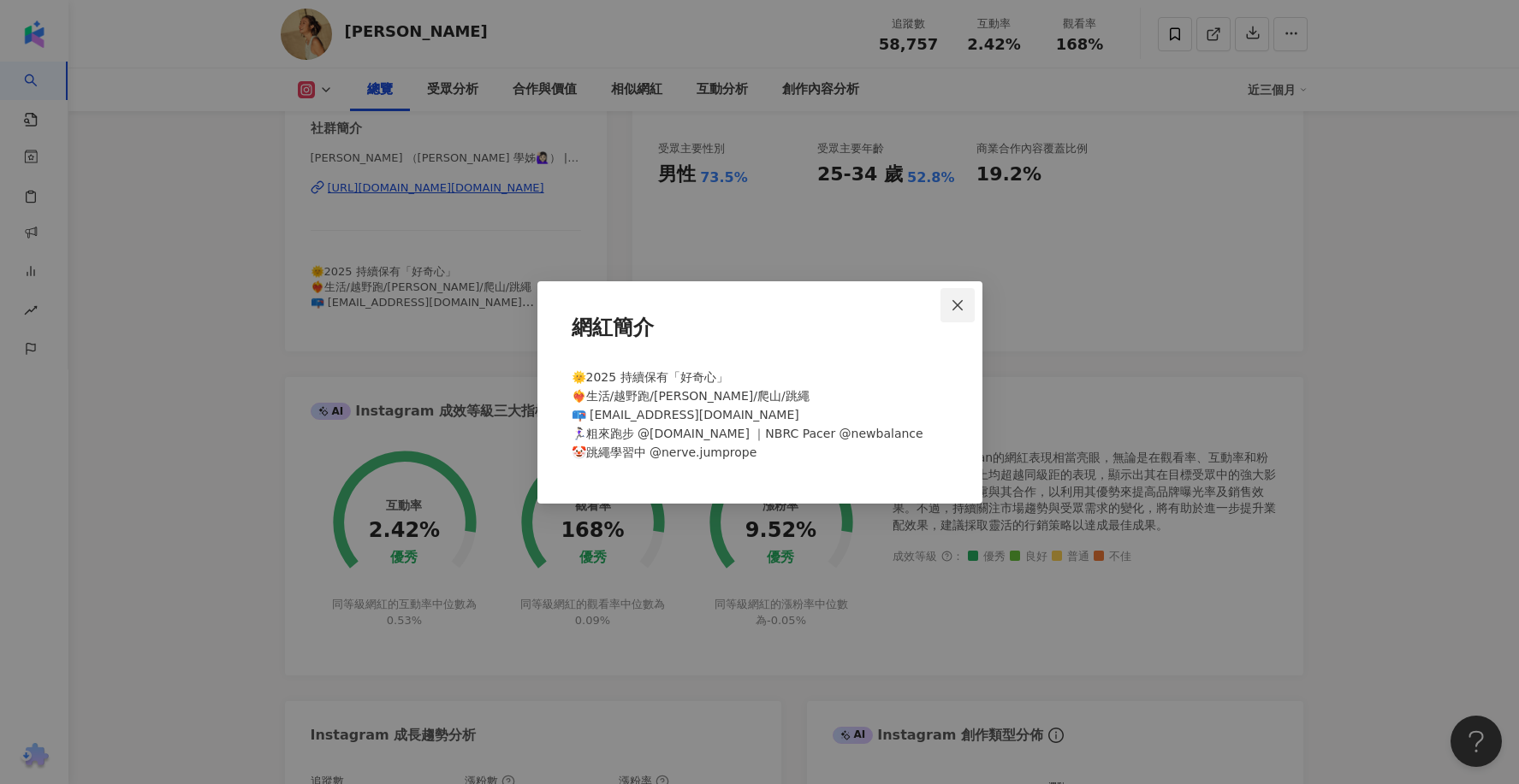
click at [957, 302] on icon "close" at bounding box center [957, 305] width 14 height 14
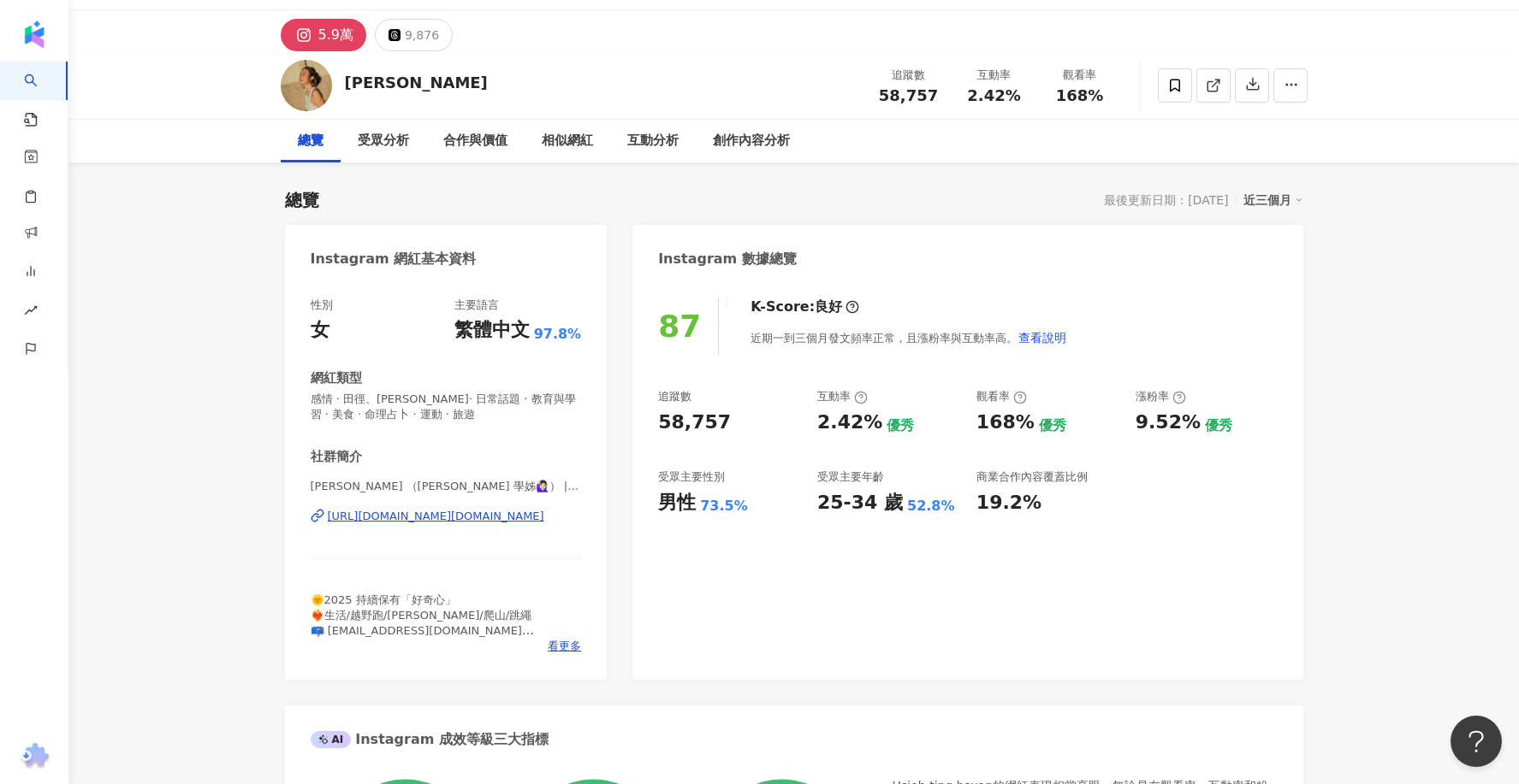
scroll to position [33, 0]
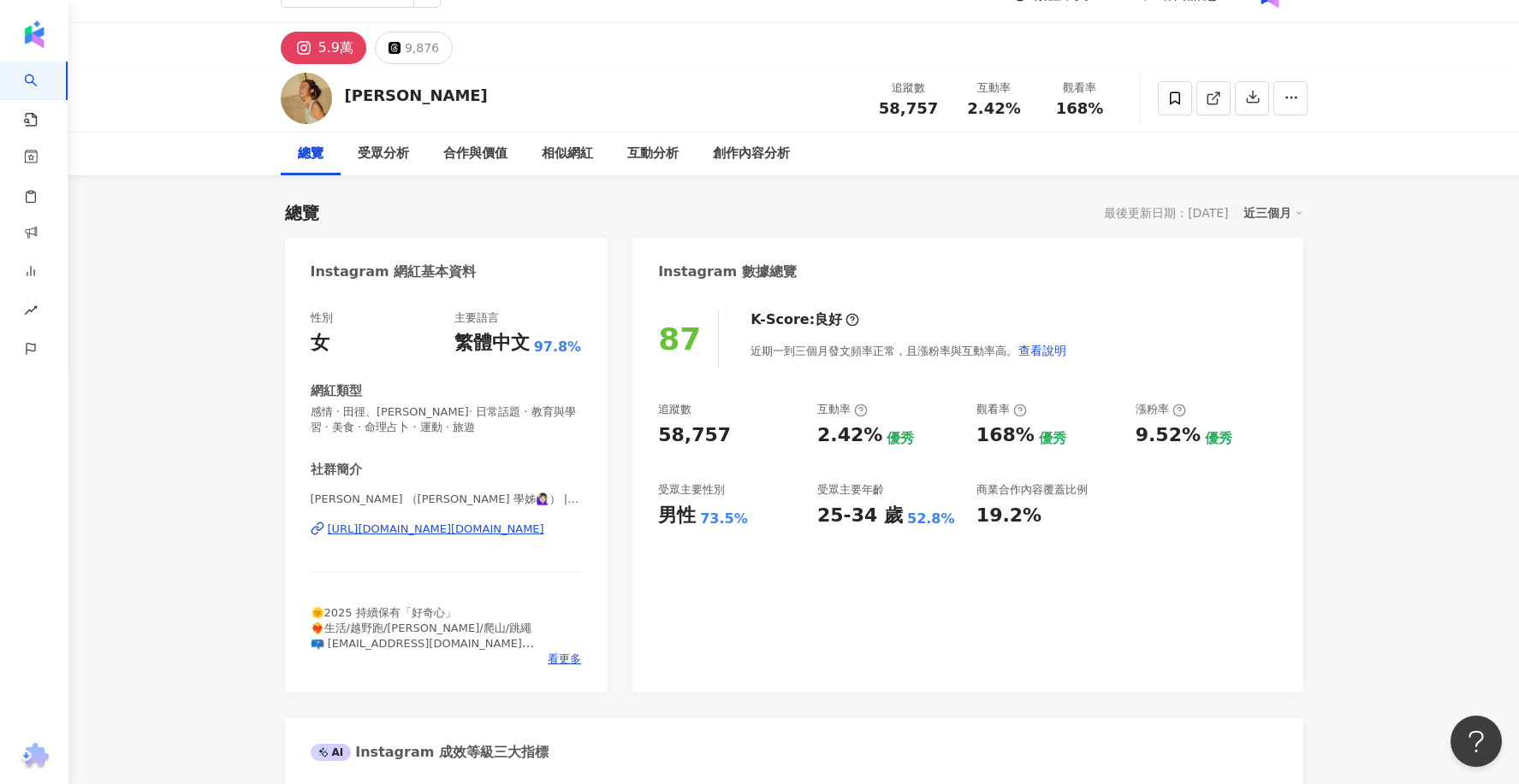
click at [449, 534] on div "[URL][DOMAIN_NAME][DOMAIN_NAME]" at bounding box center [436, 529] width 216 height 15
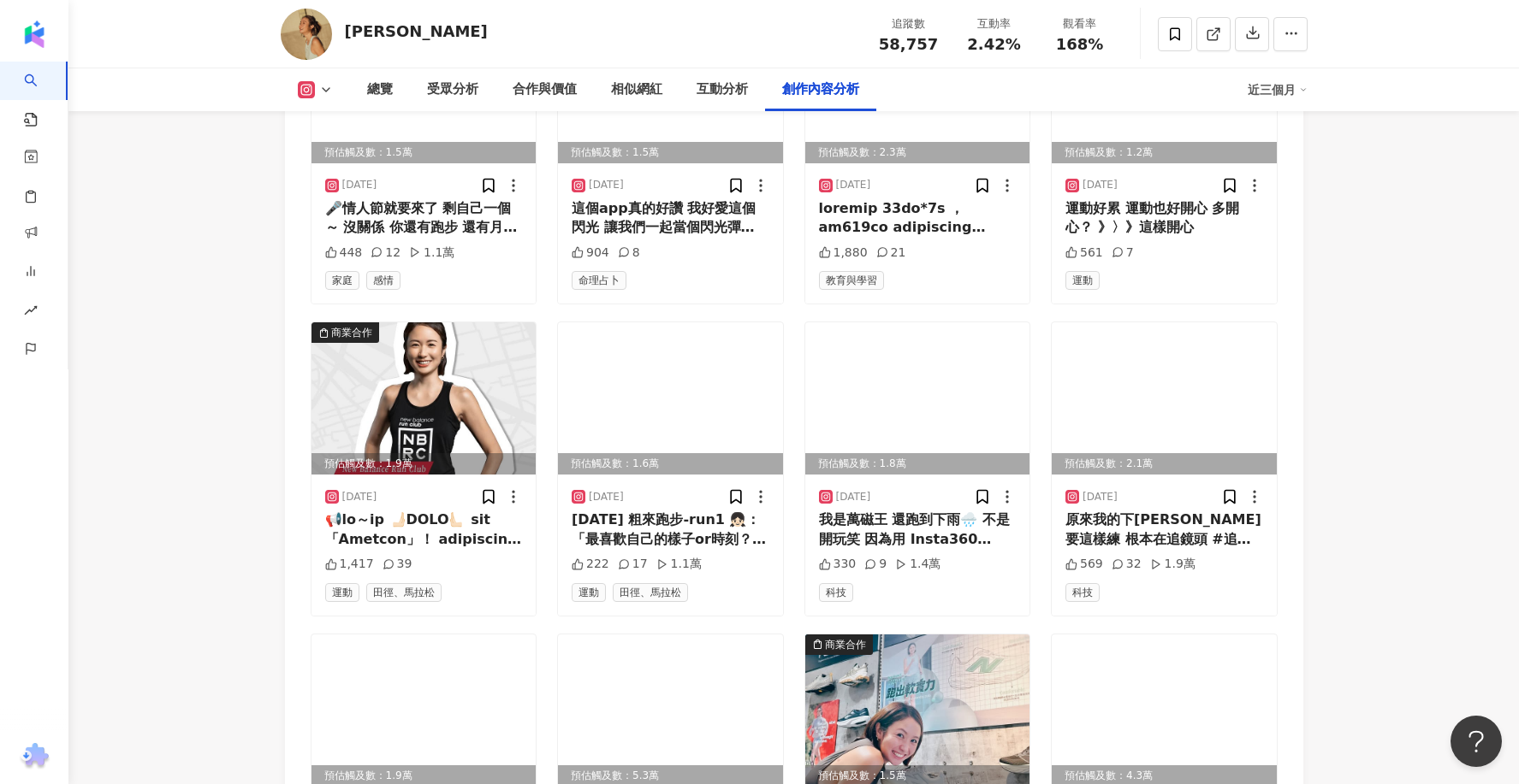
scroll to position [5955, 0]
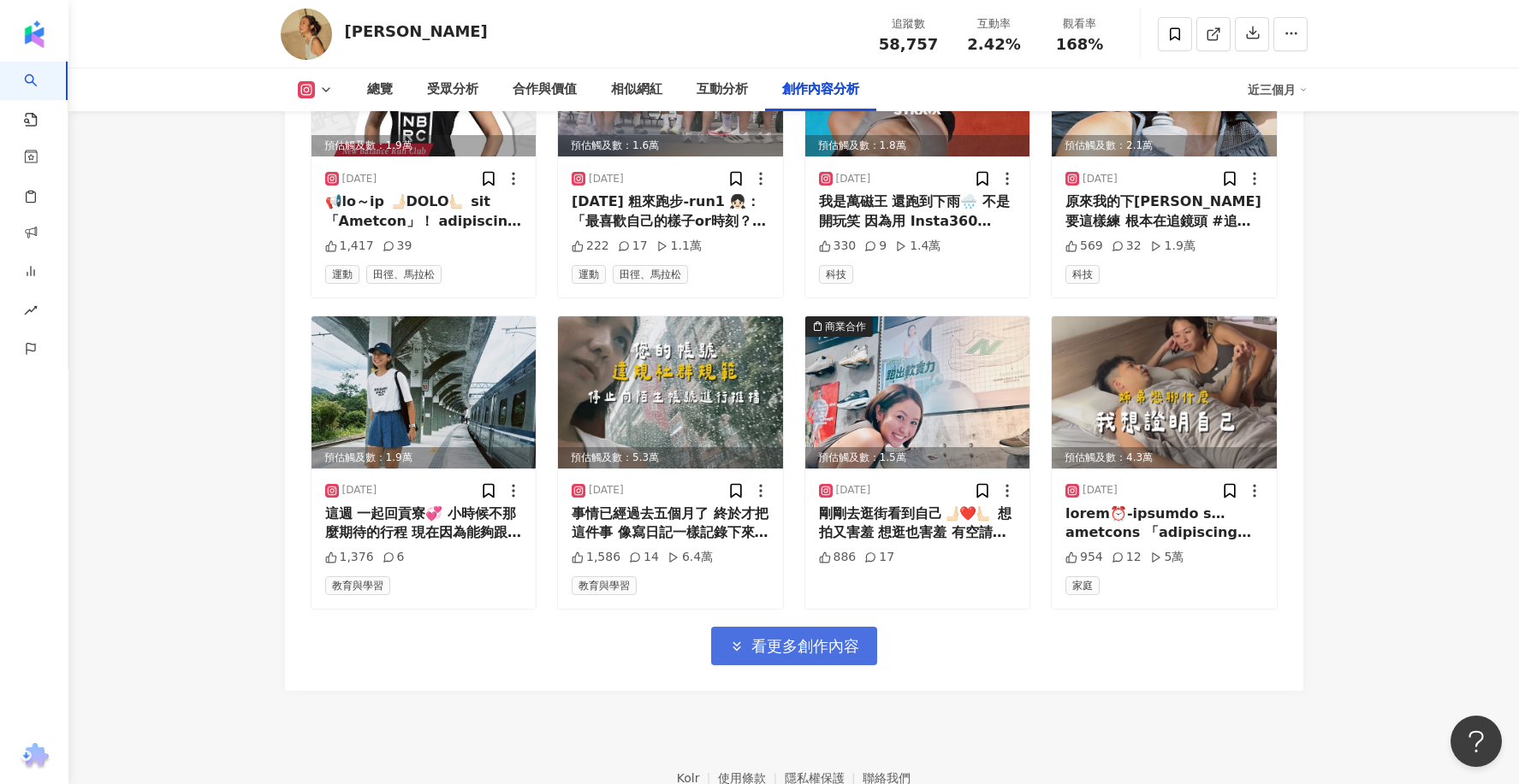
click at [827, 627] on button "看更多創作內容" at bounding box center [793, 646] width 166 height 39
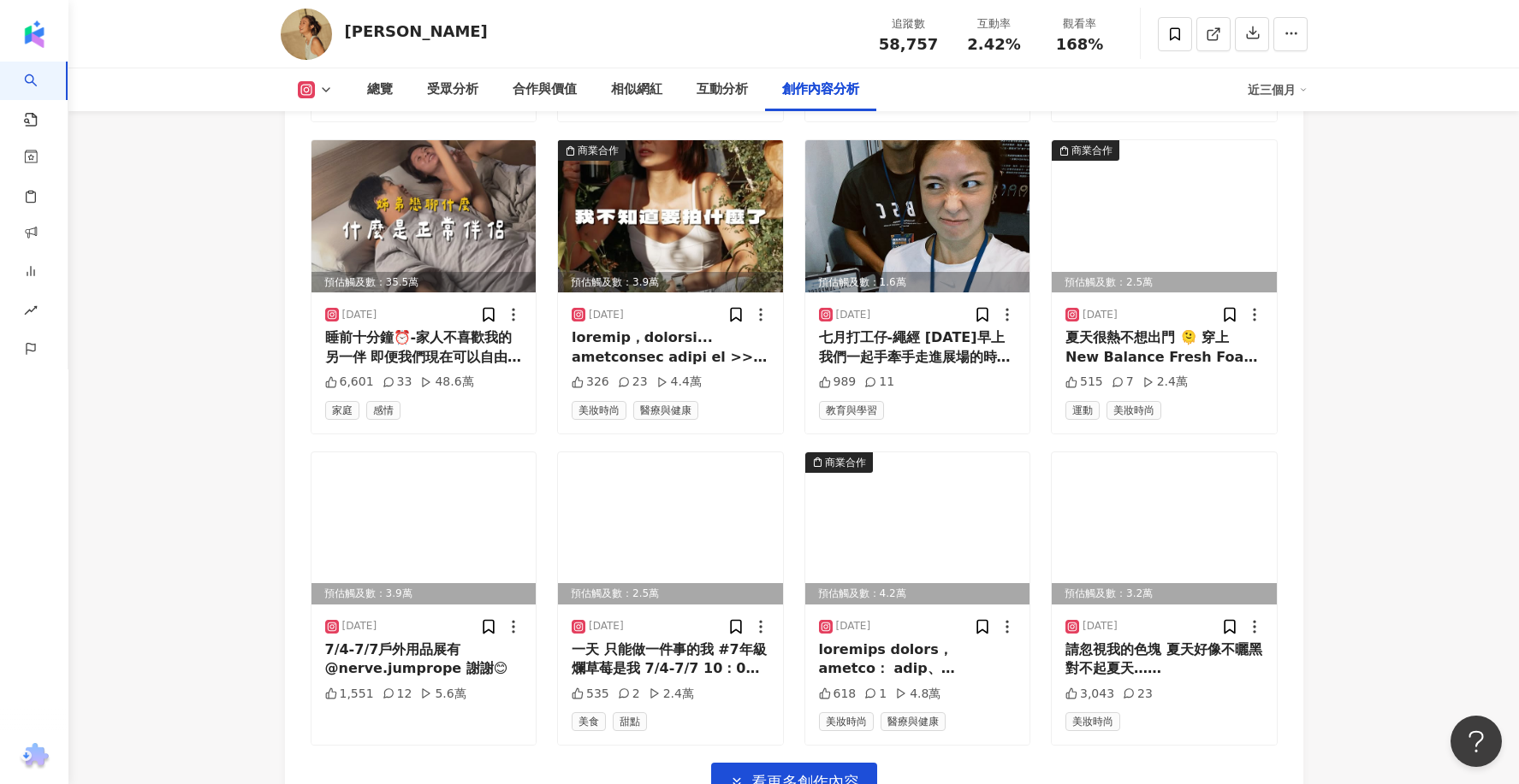
scroll to position [6783, 0]
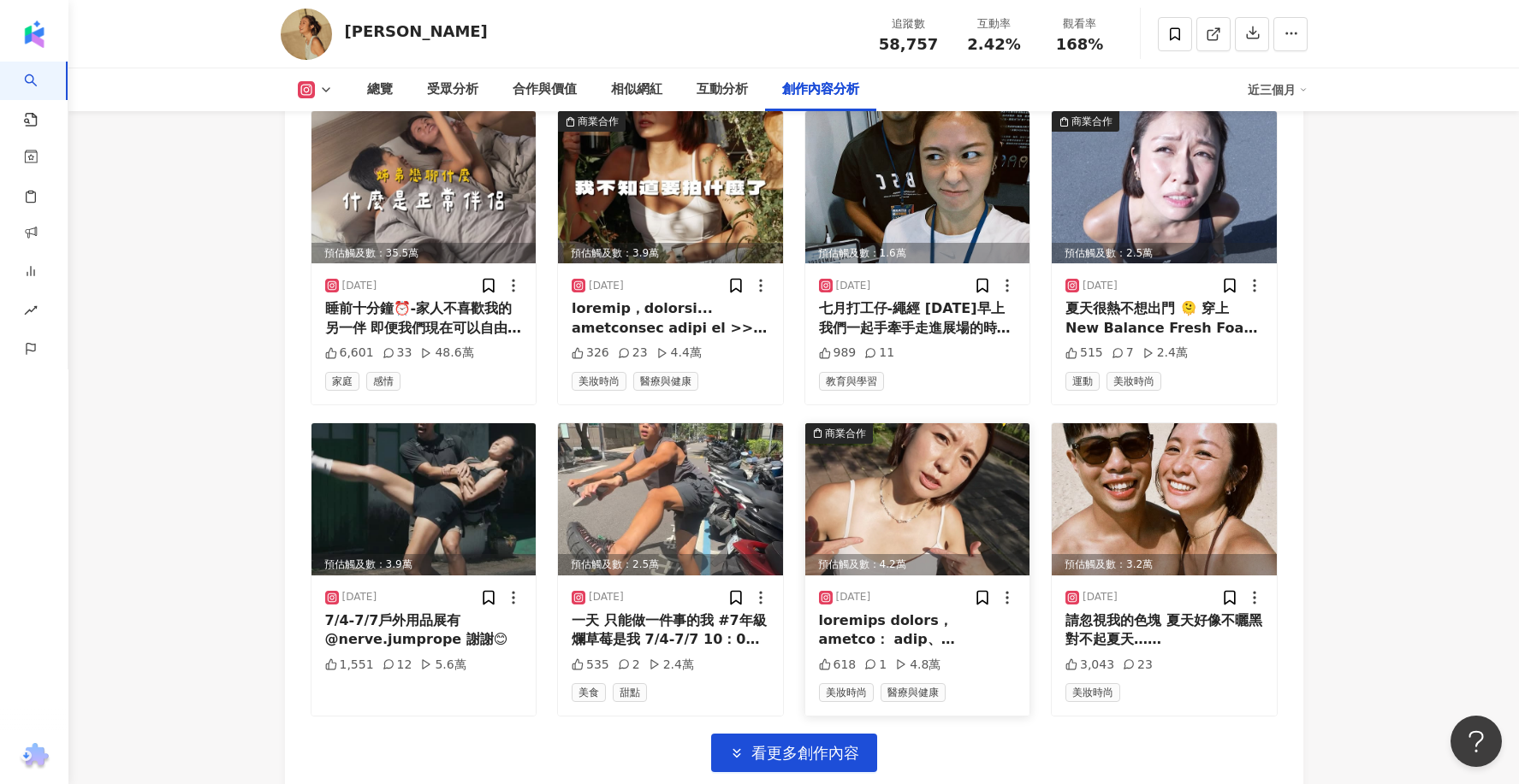
click at [936, 486] on img at bounding box center [918, 500] width 225 height 152
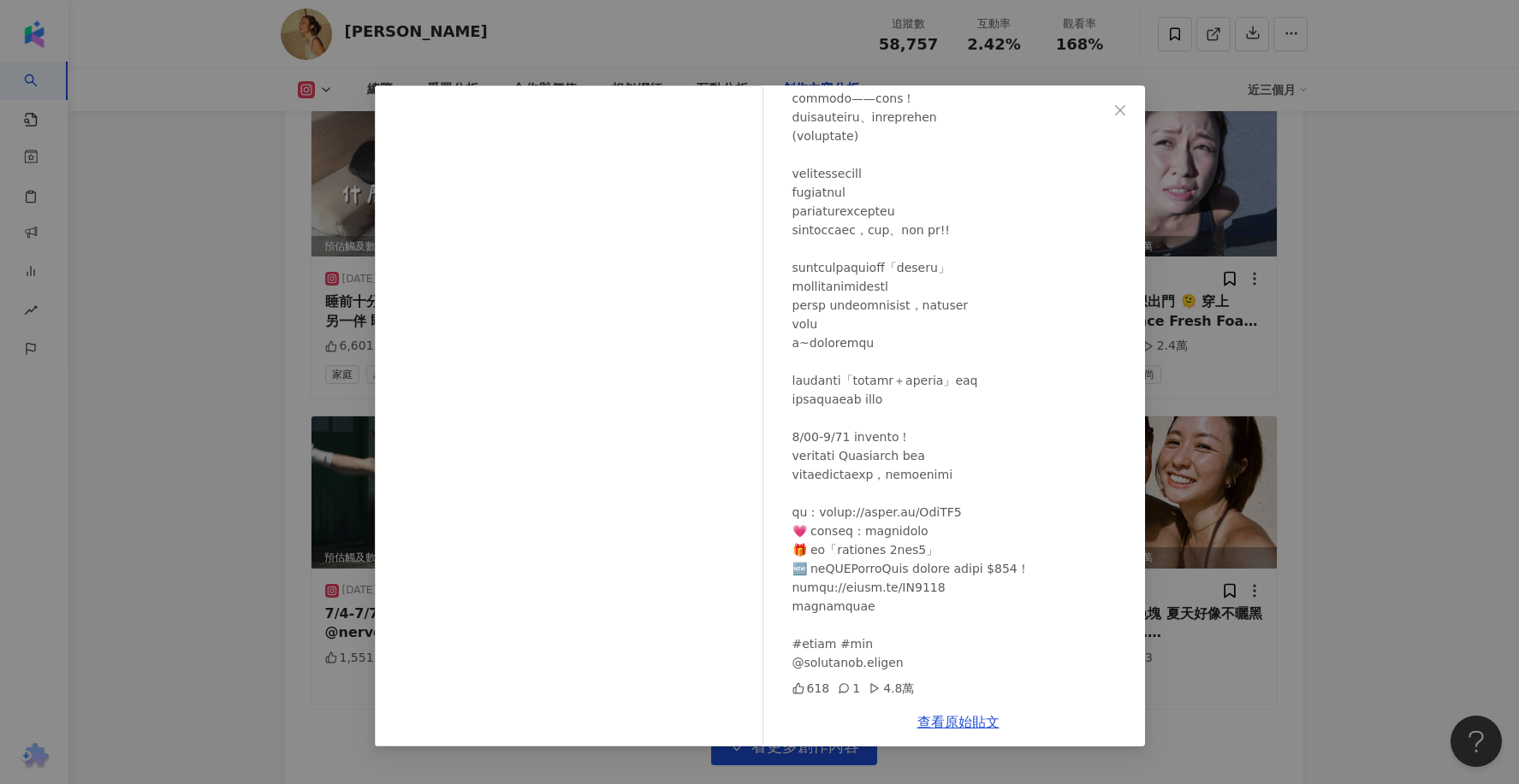
scroll to position [6793, 0]
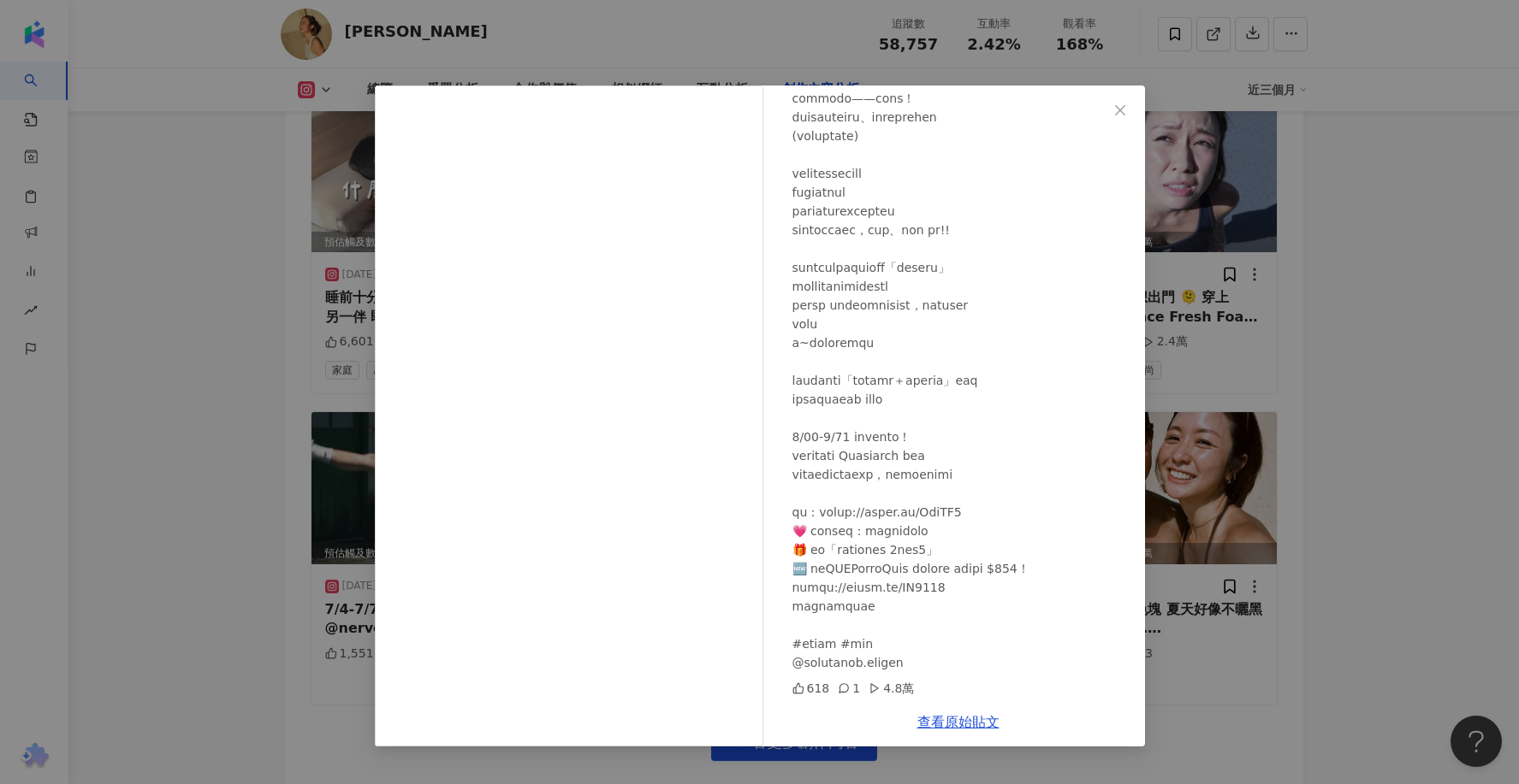
click at [842, 690] on icon at bounding box center [843, 688] width 12 height 12
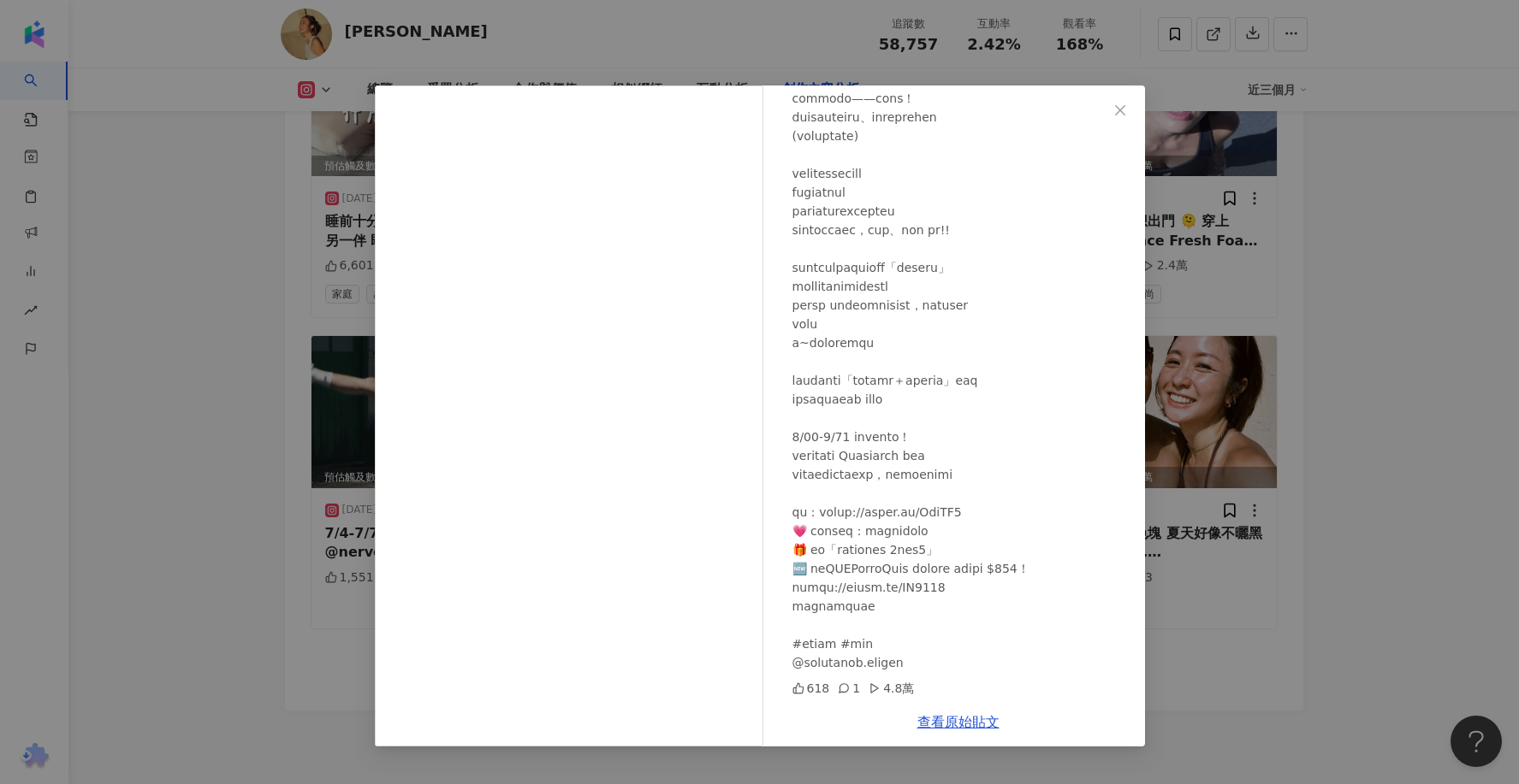
scroll to position [6935, 0]
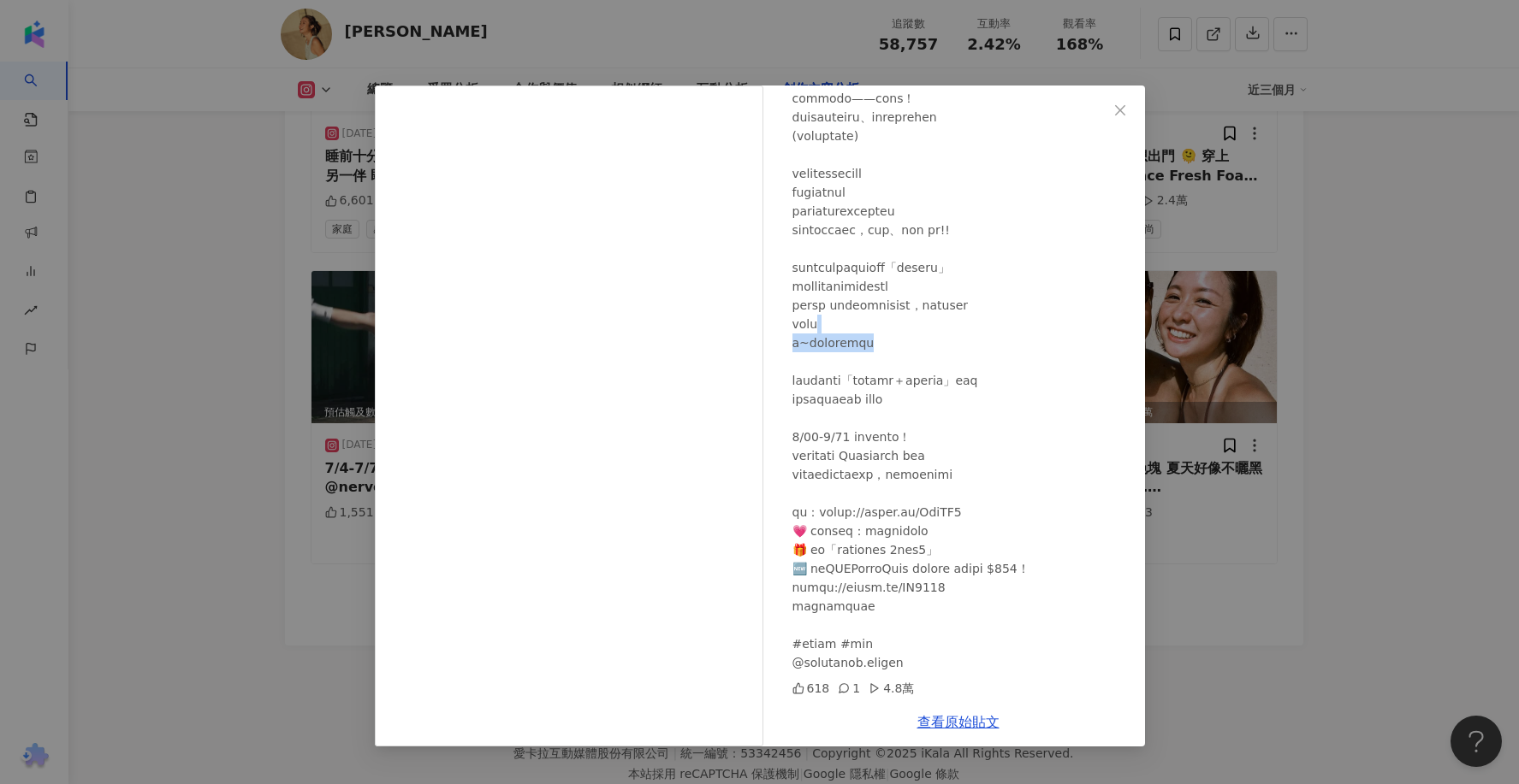
click at [1313, 333] on div "Hsieh ting hsuan 2025/6/30 618 1 4.8萬 查看原始貼文" at bounding box center [759, 392] width 1519 height 784
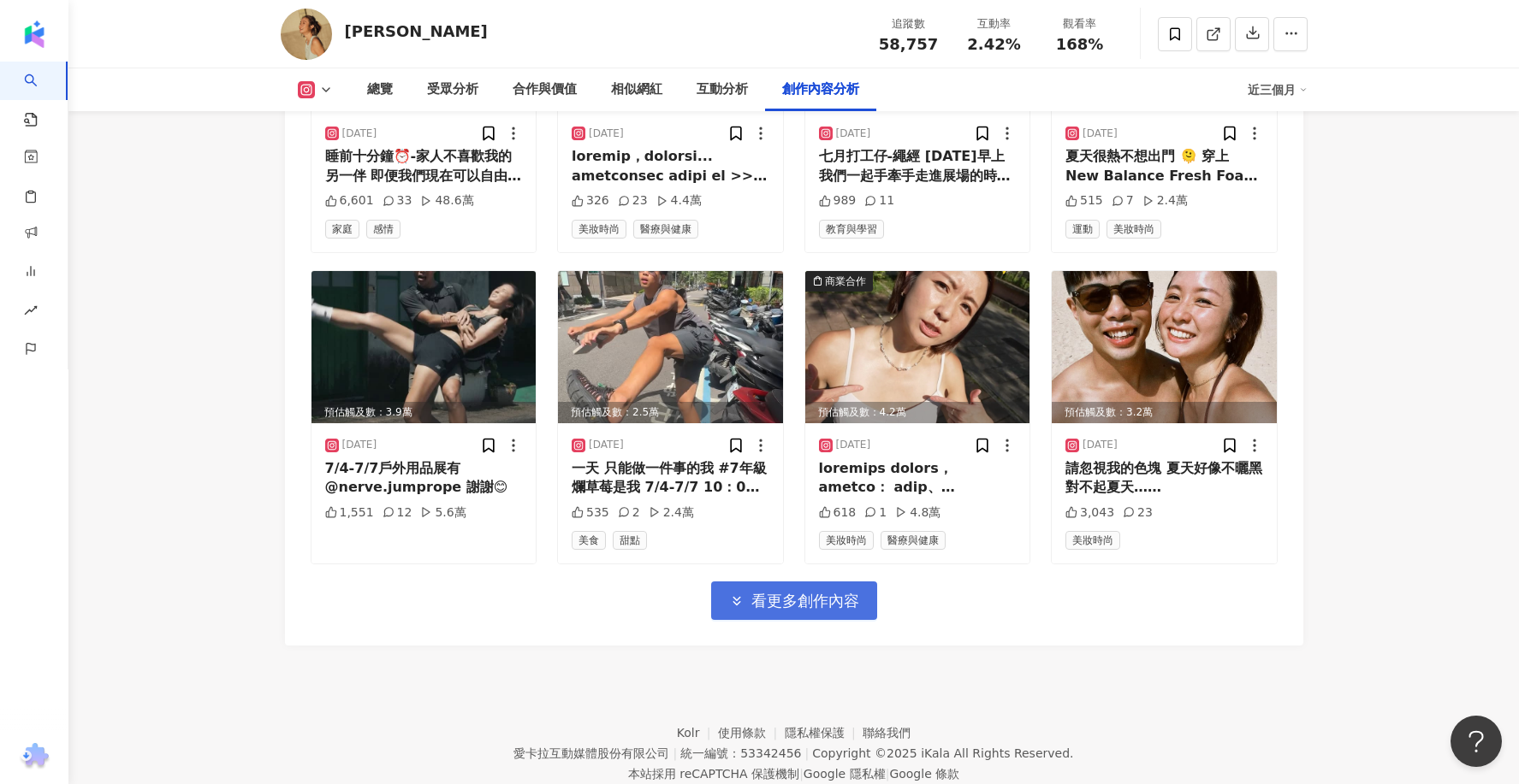
click at [848, 592] on span "看更多創作內容" at bounding box center [805, 601] width 108 height 19
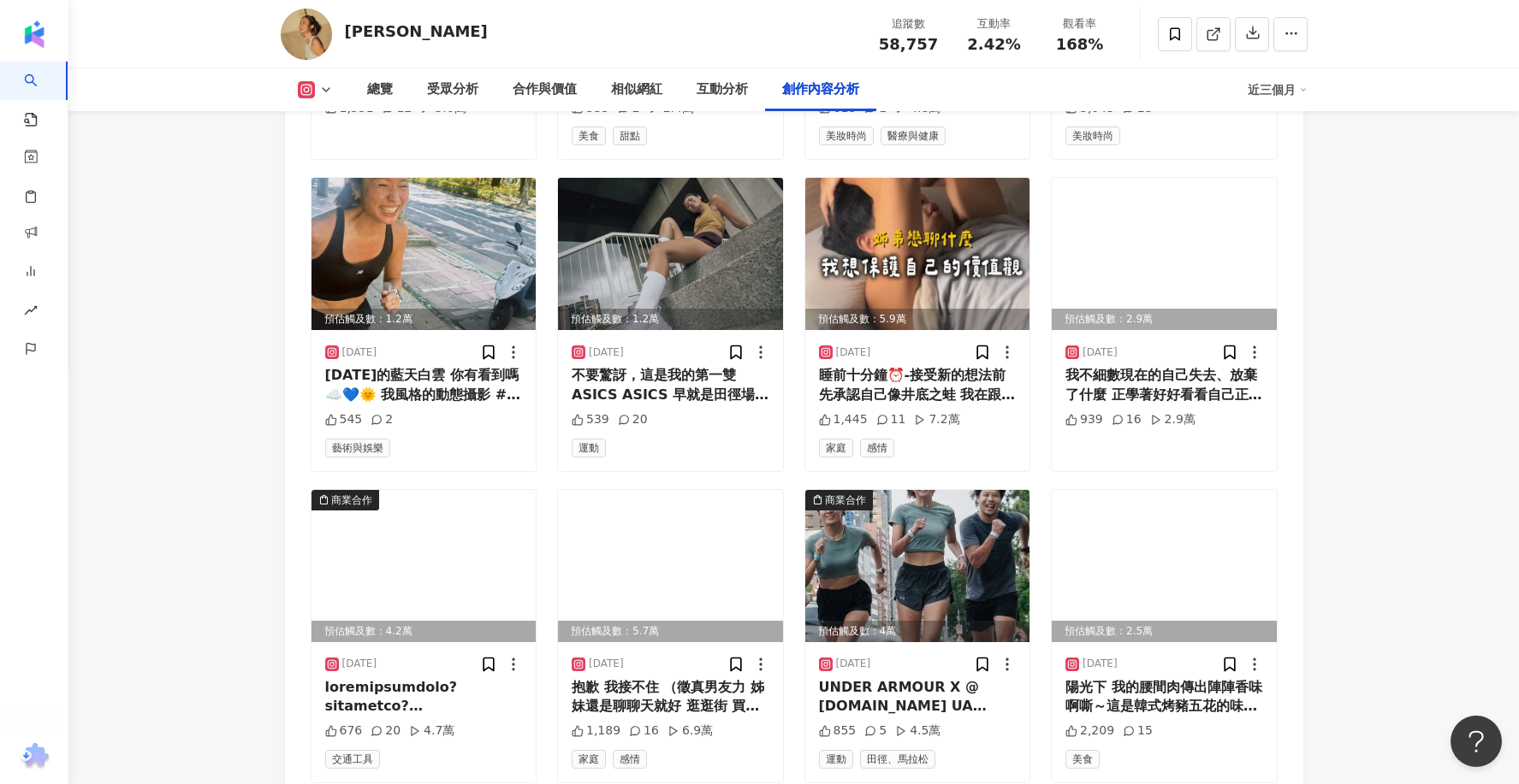
scroll to position [7340, 0]
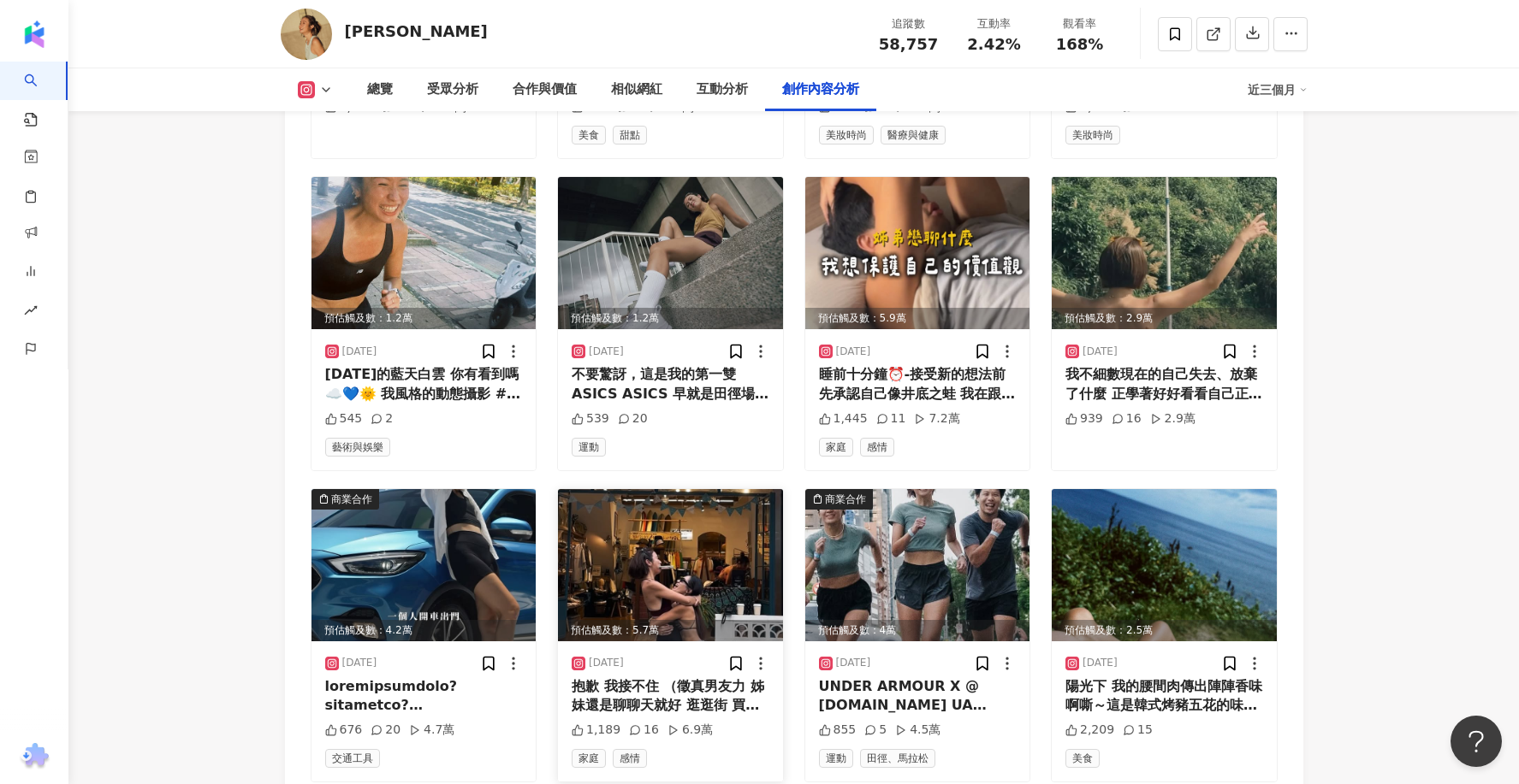
click at [720, 545] on img at bounding box center [670, 565] width 225 height 152
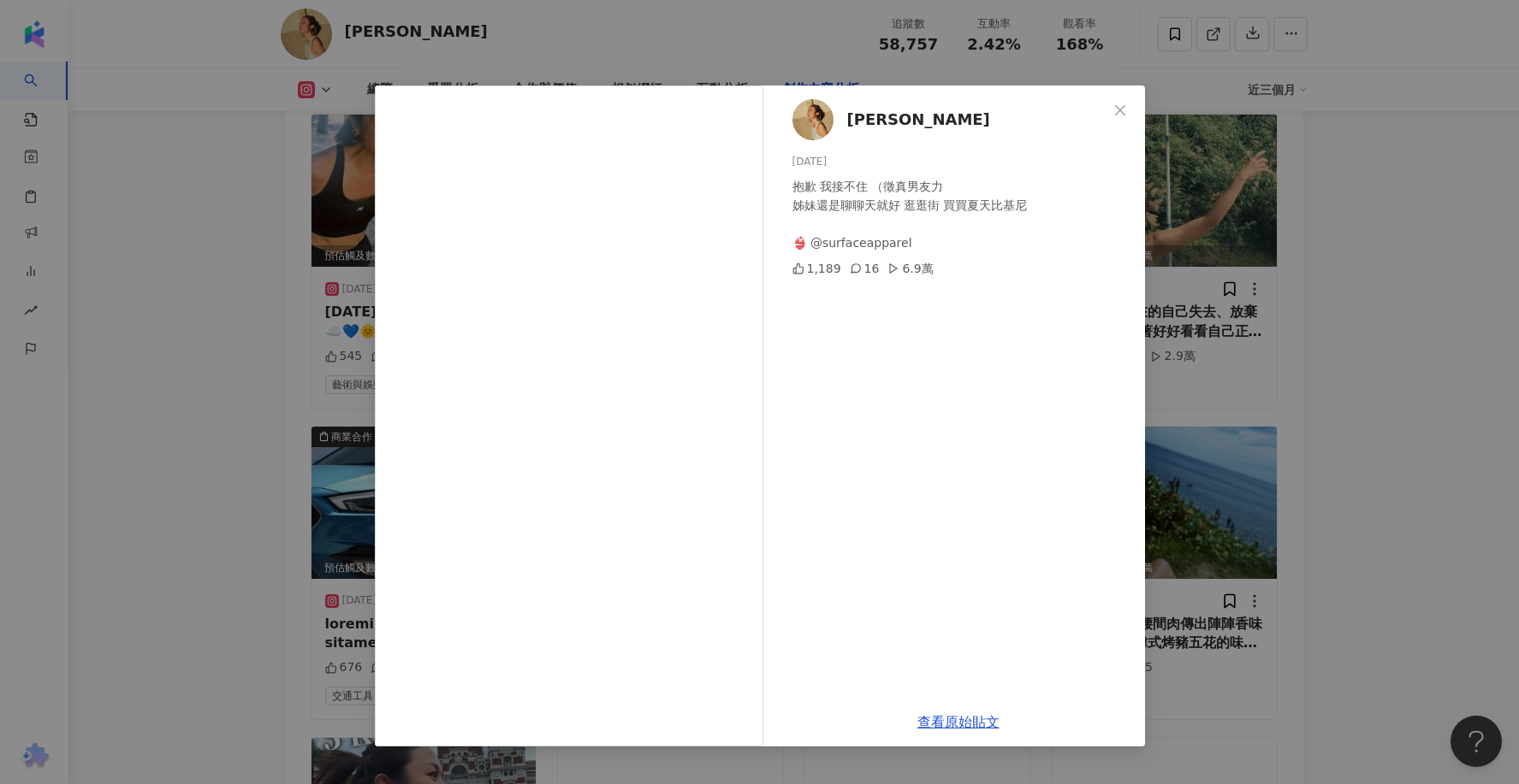
scroll to position [7415, 0]
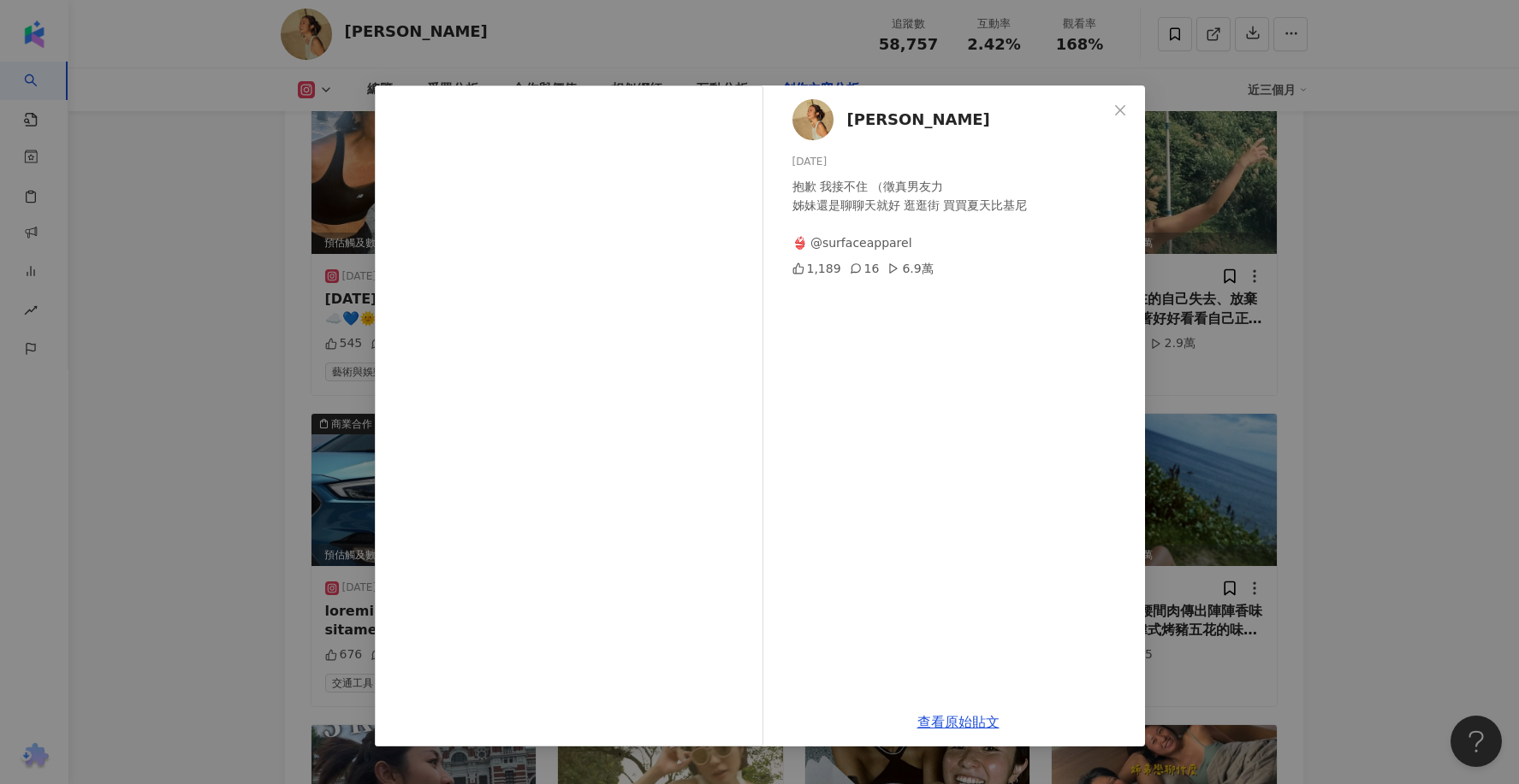
click at [1361, 240] on div "Hsieh ting hsuan 2025/6/22 抱歉 我接不住 （徵真男友力 姊妹還是聊聊天就好 逛逛街 買買夏天比基尼 👙 @surfaceappar…" at bounding box center [759, 392] width 1519 height 784
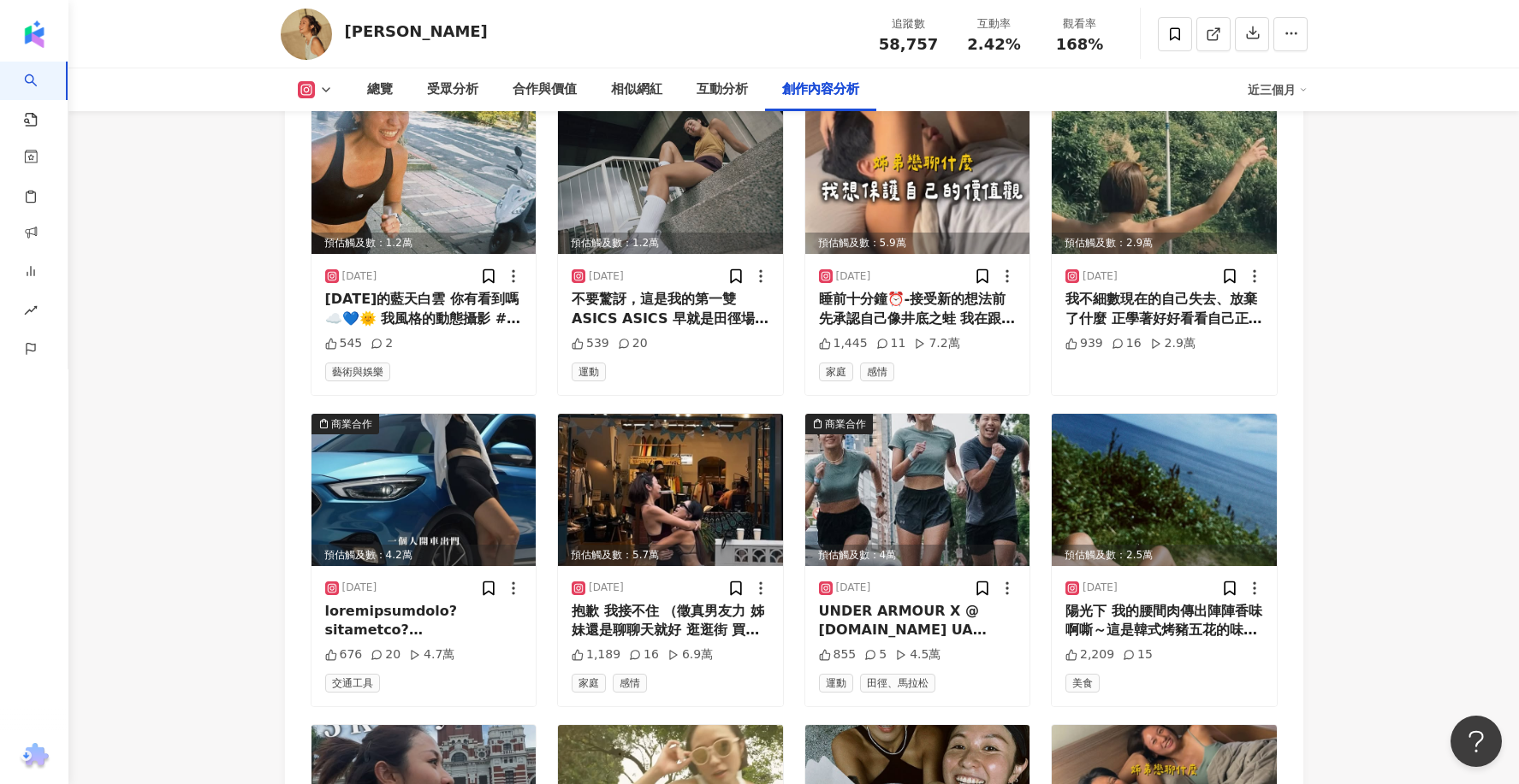
scroll to position [7866, 0]
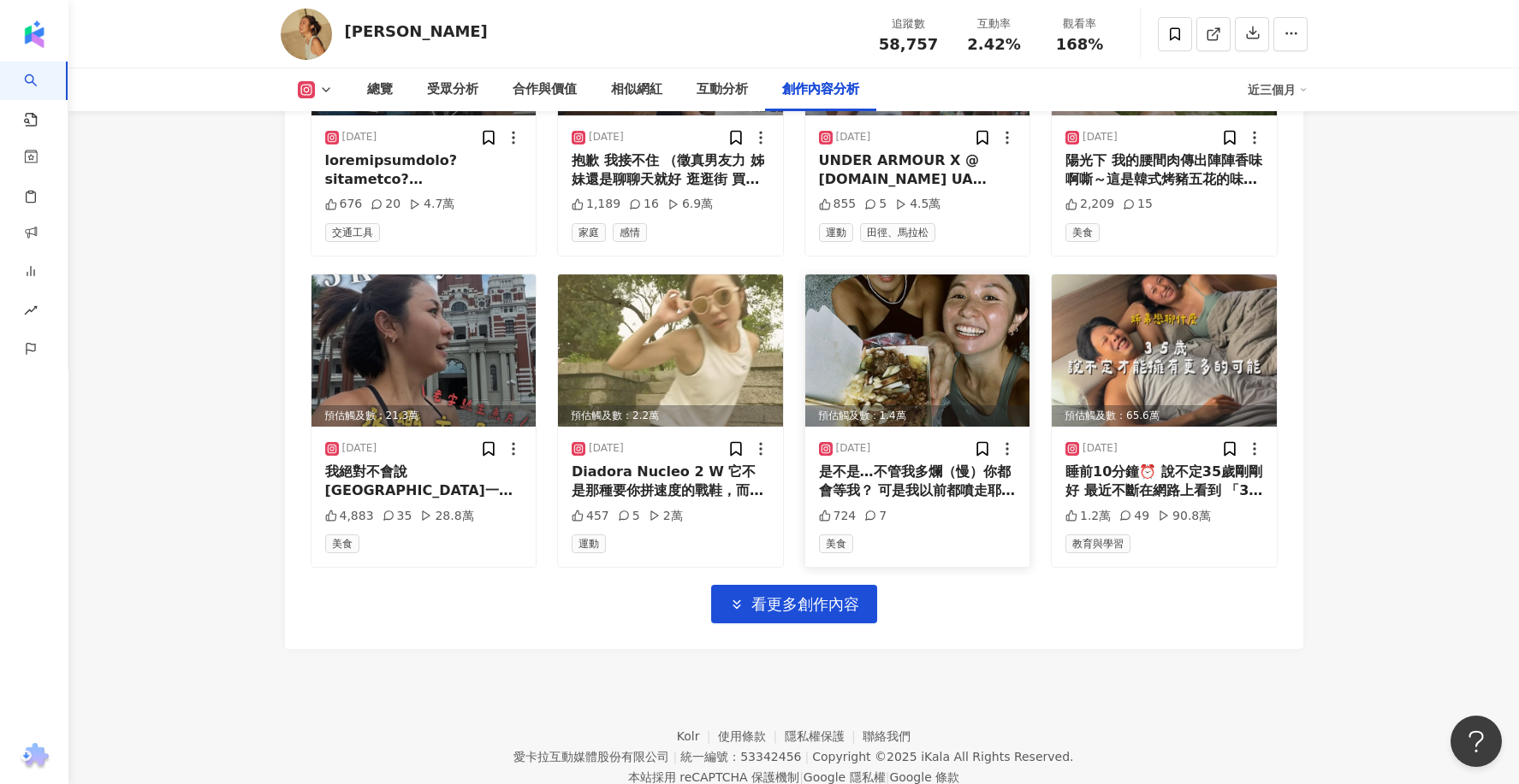
click at [966, 311] on img at bounding box center [918, 350] width 225 height 152
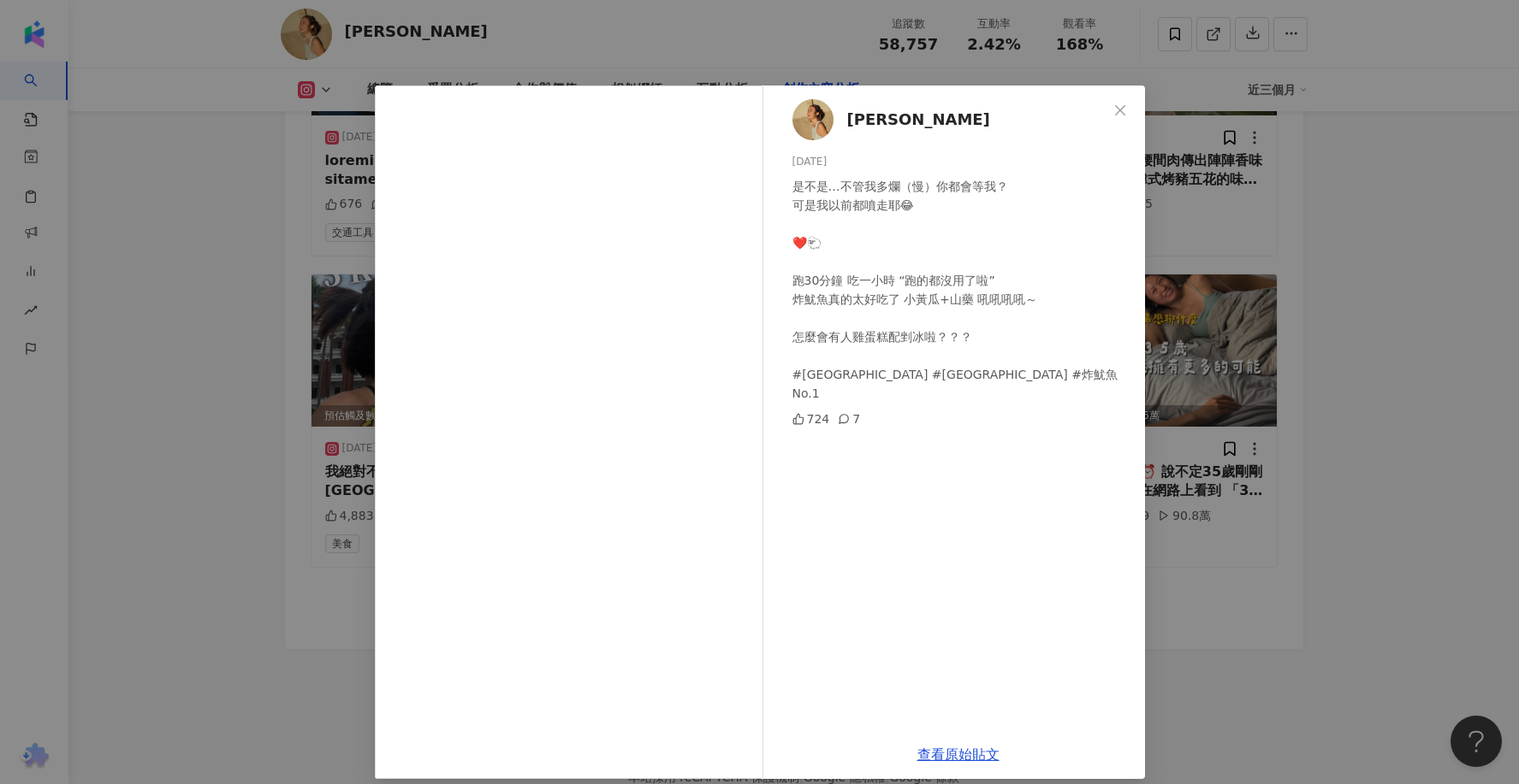
scroll to position [14, 0]
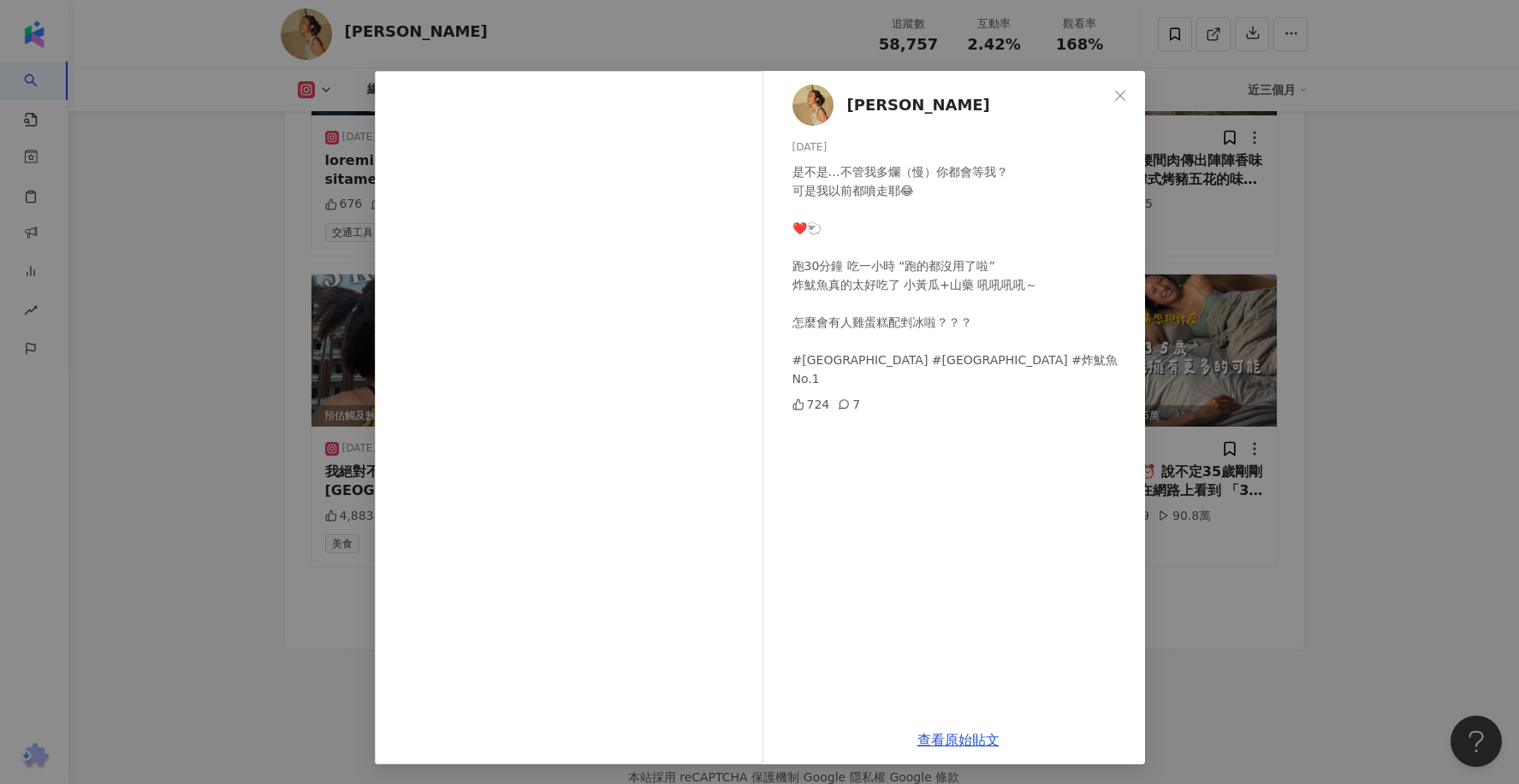
click at [1263, 323] on div "Hsieh ting hsuan 2025/6/15 是不是…不管我多爛（慢）你都會等我？ 可是我以前都噴走耶😂 ❤️🐑 跑30分鐘 吃一小時 “跑的都沒用了…" at bounding box center [759, 392] width 1519 height 784
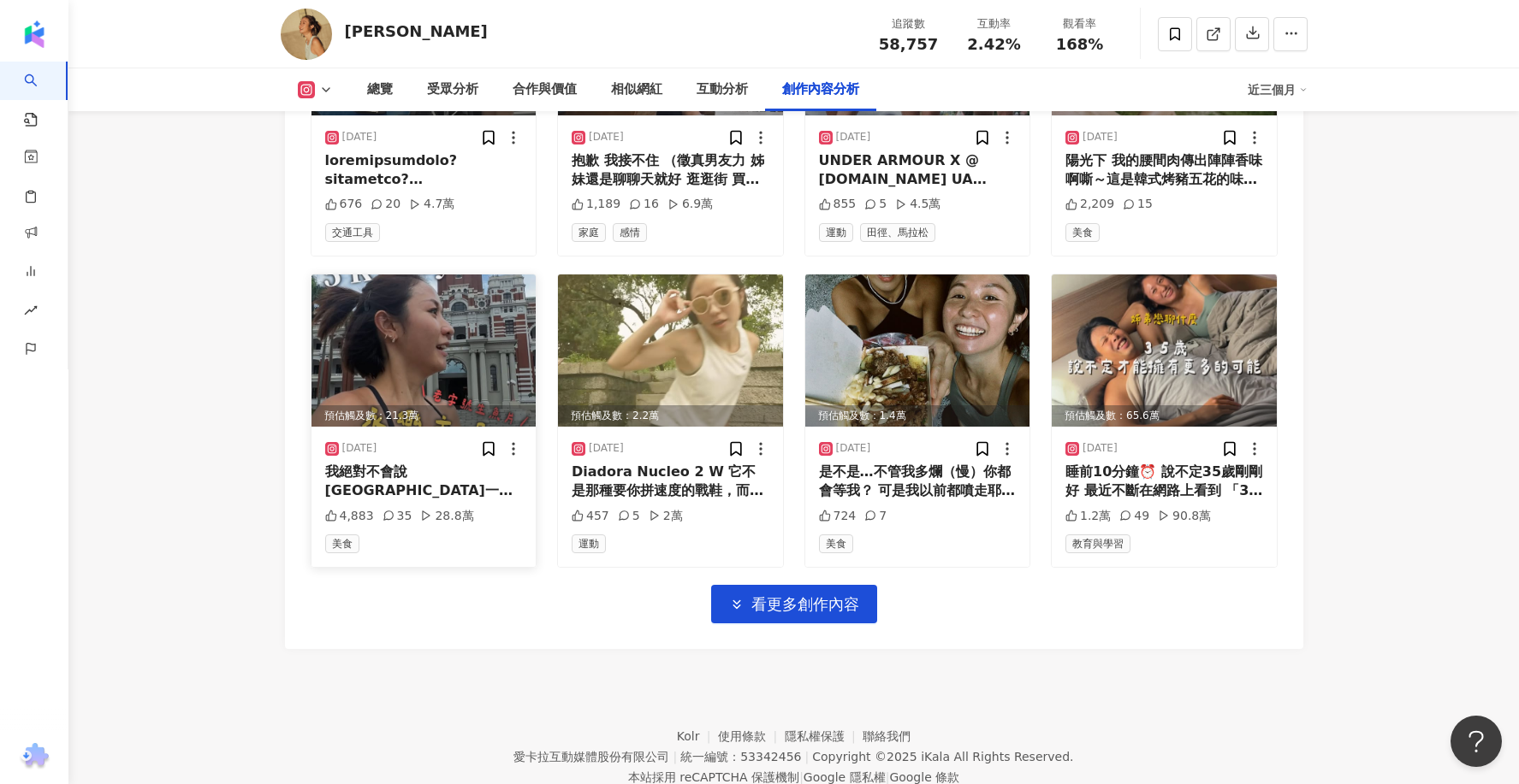
click at [470, 463] on div "我絕對不會說 北門站一出來轉錯邊 慢跑5分鐘可以直接到餐廳 運動跟美食 完美融合 請先跑一圈5公里一個長方形 也能繞完超多台北景點 西門-小南門-總統府-北一…" at bounding box center [424, 482] width 197 height 39
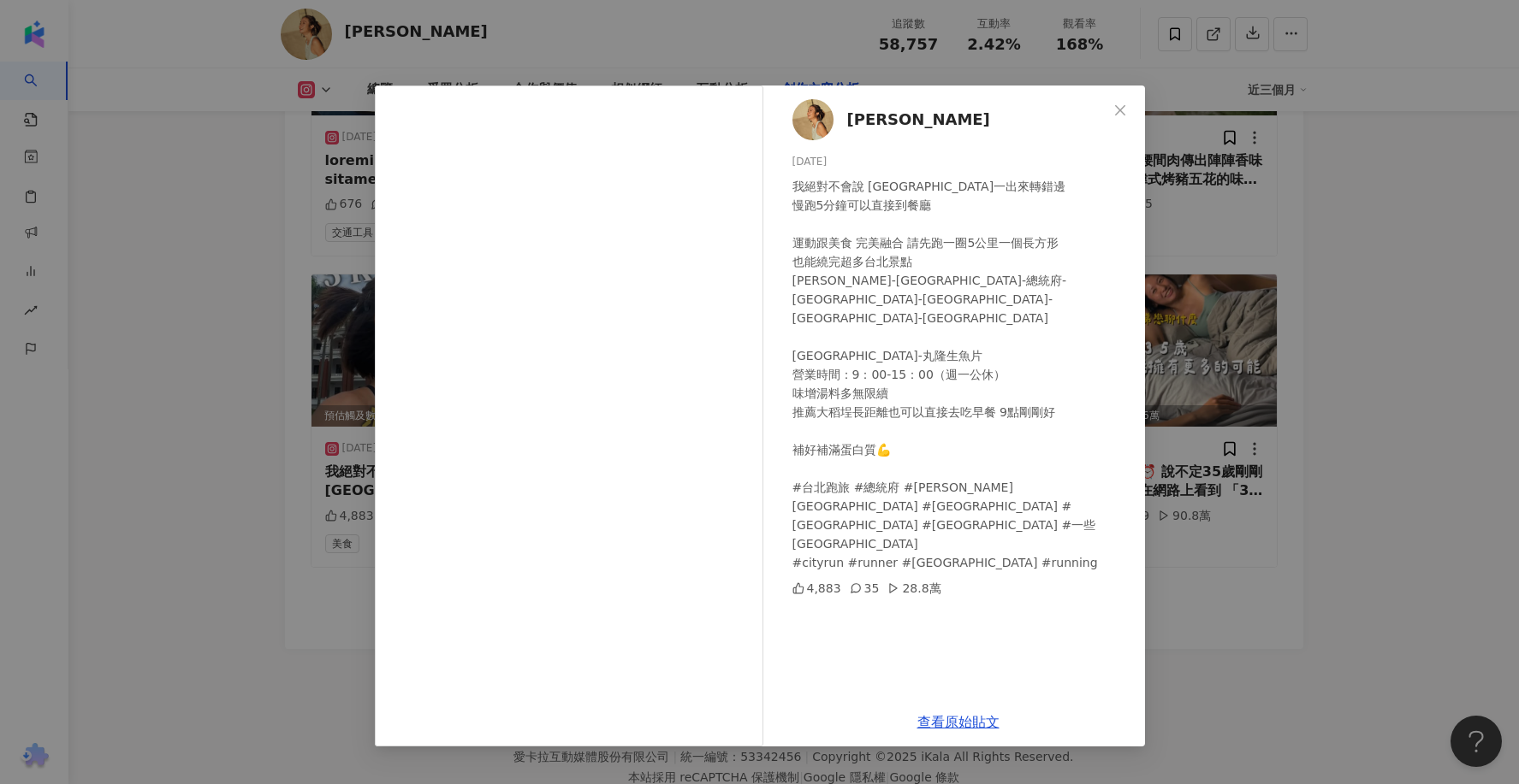
click at [1235, 253] on div "Hsieh ting hsuan 2025/6/18 我絕對不會說 北門站一出來轉錯邊 慢跑5分鐘可以直接到餐廳 運動跟美食 完美融合 請先跑一圈5公里一個長…" at bounding box center [759, 392] width 1519 height 784
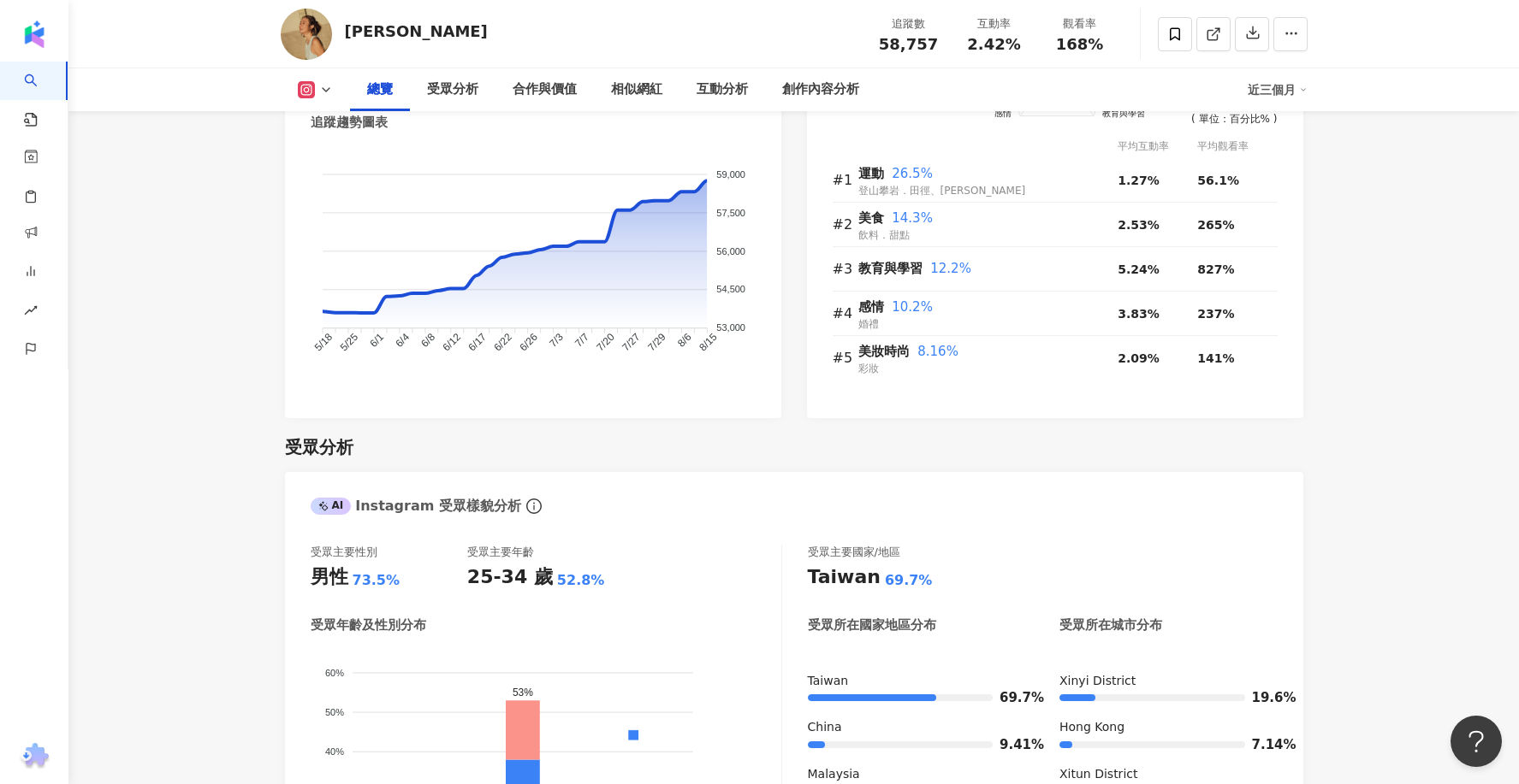
scroll to position [0, 0]
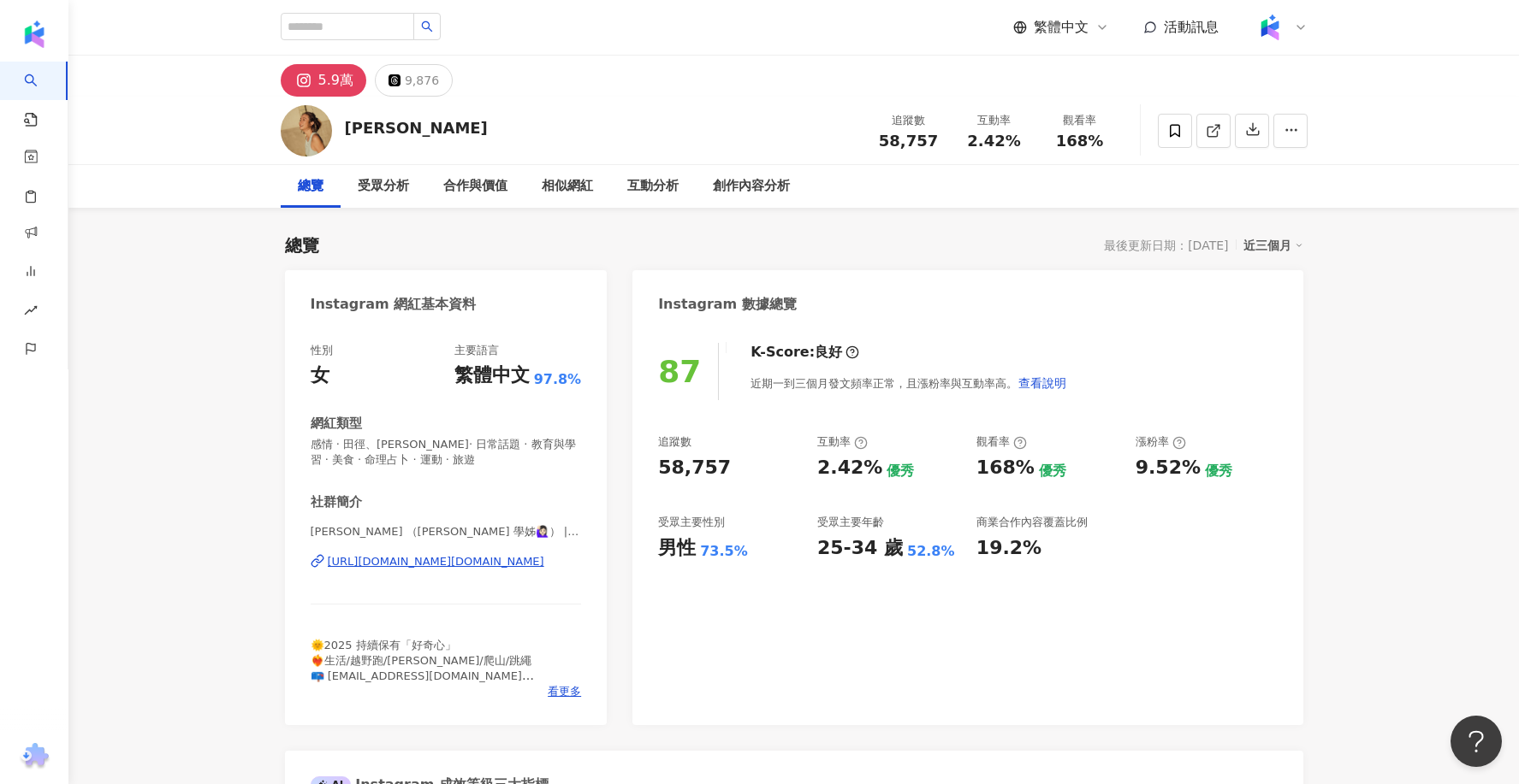
click at [497, 559] on div "https://www.instagram.com/emily.h.nov/" at bounding box center [436, 561] width 216 height 15
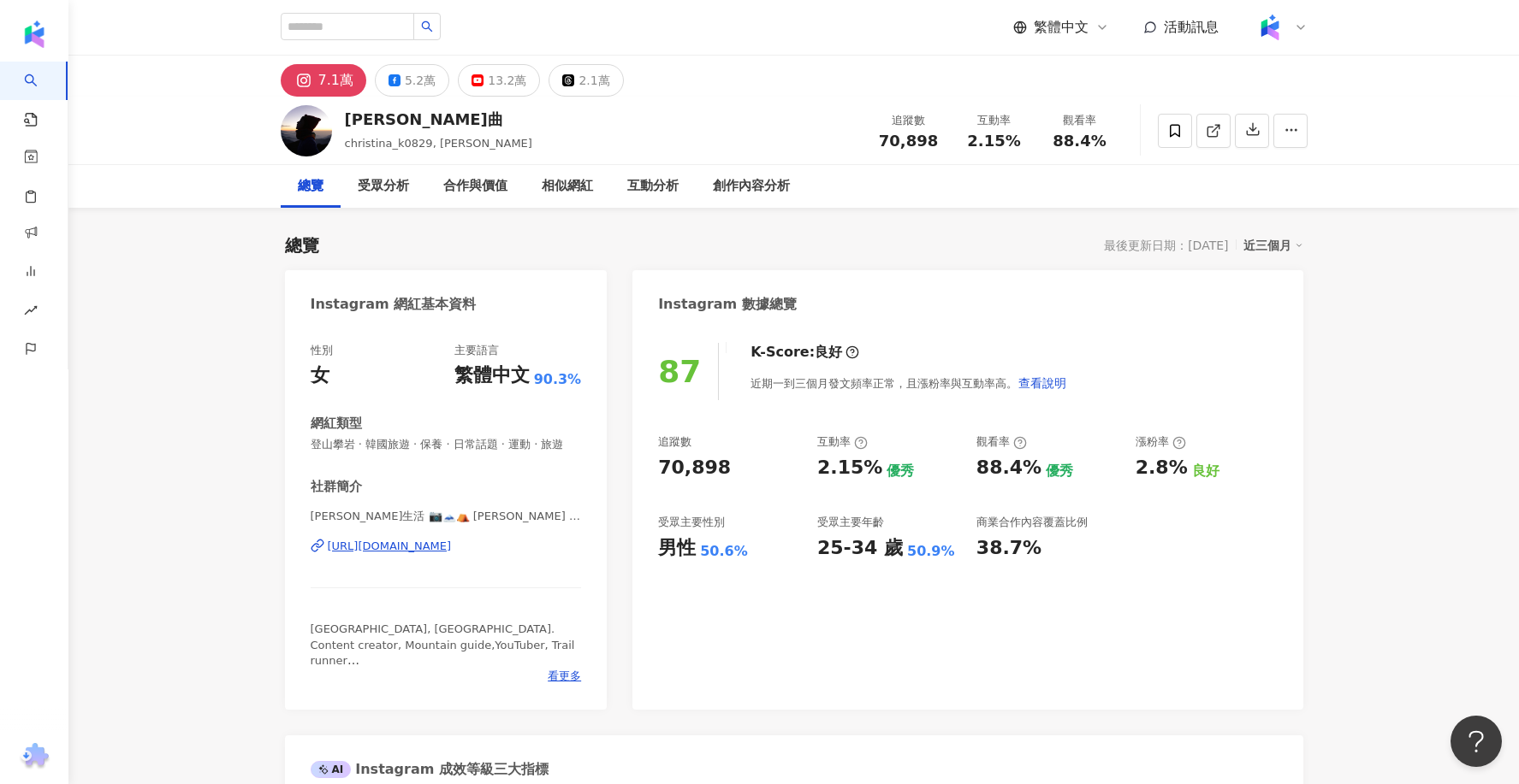
click at [393, 544] on div "[URL][DOMAIN_NAME]" at bounding box center [389, 546] width 124 height 15
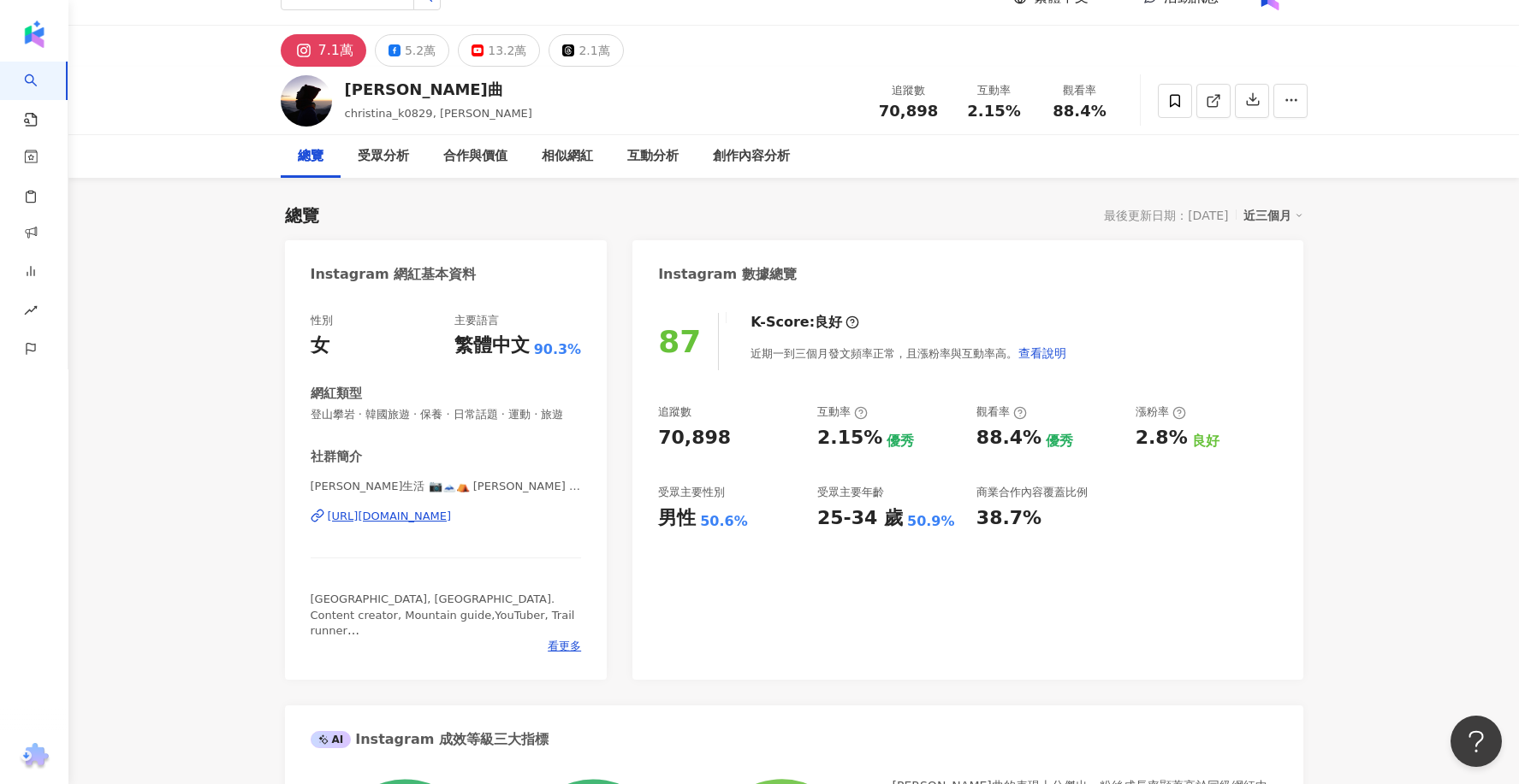
scroll to position [31, 0]
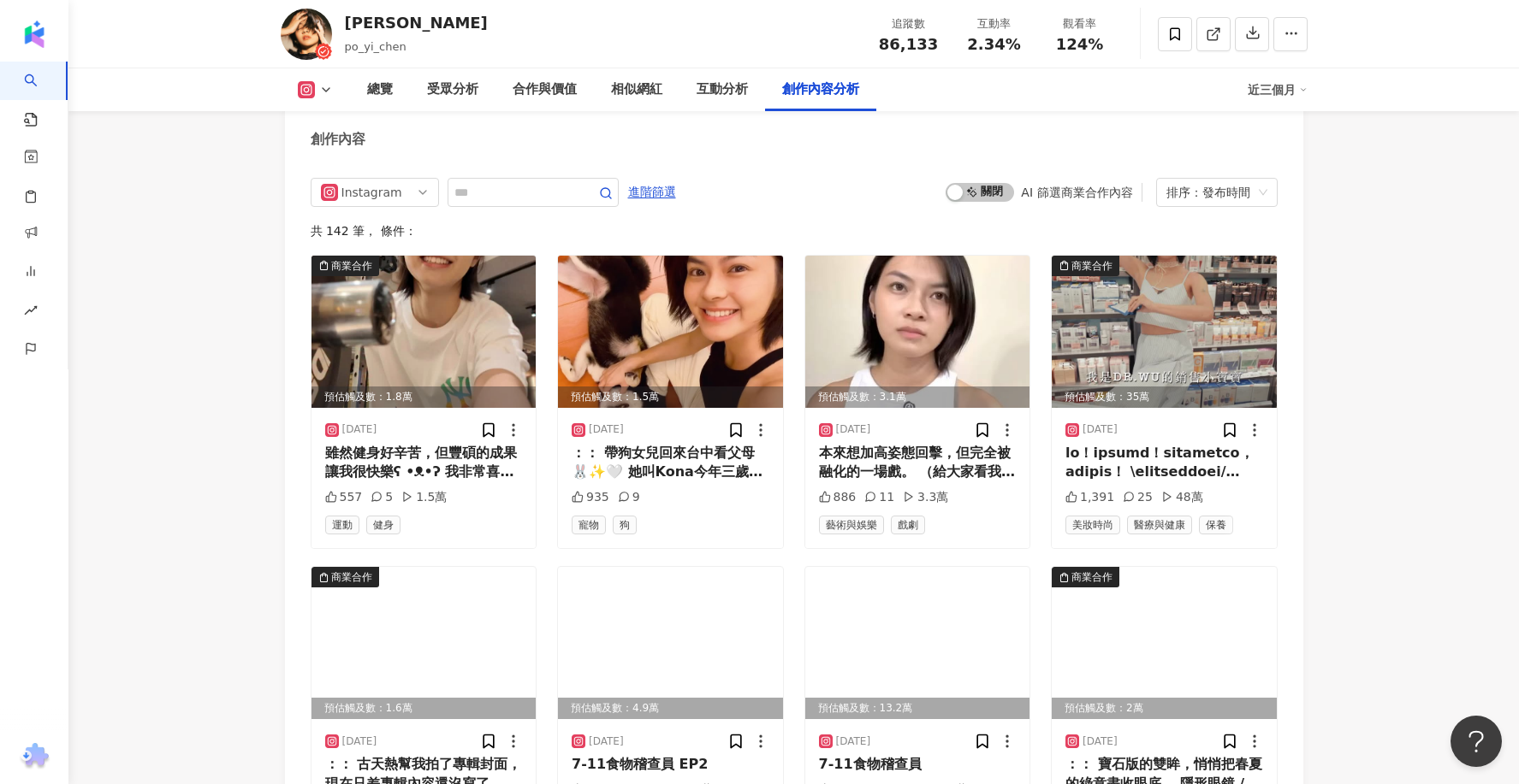
scroll to position [5317, 0]
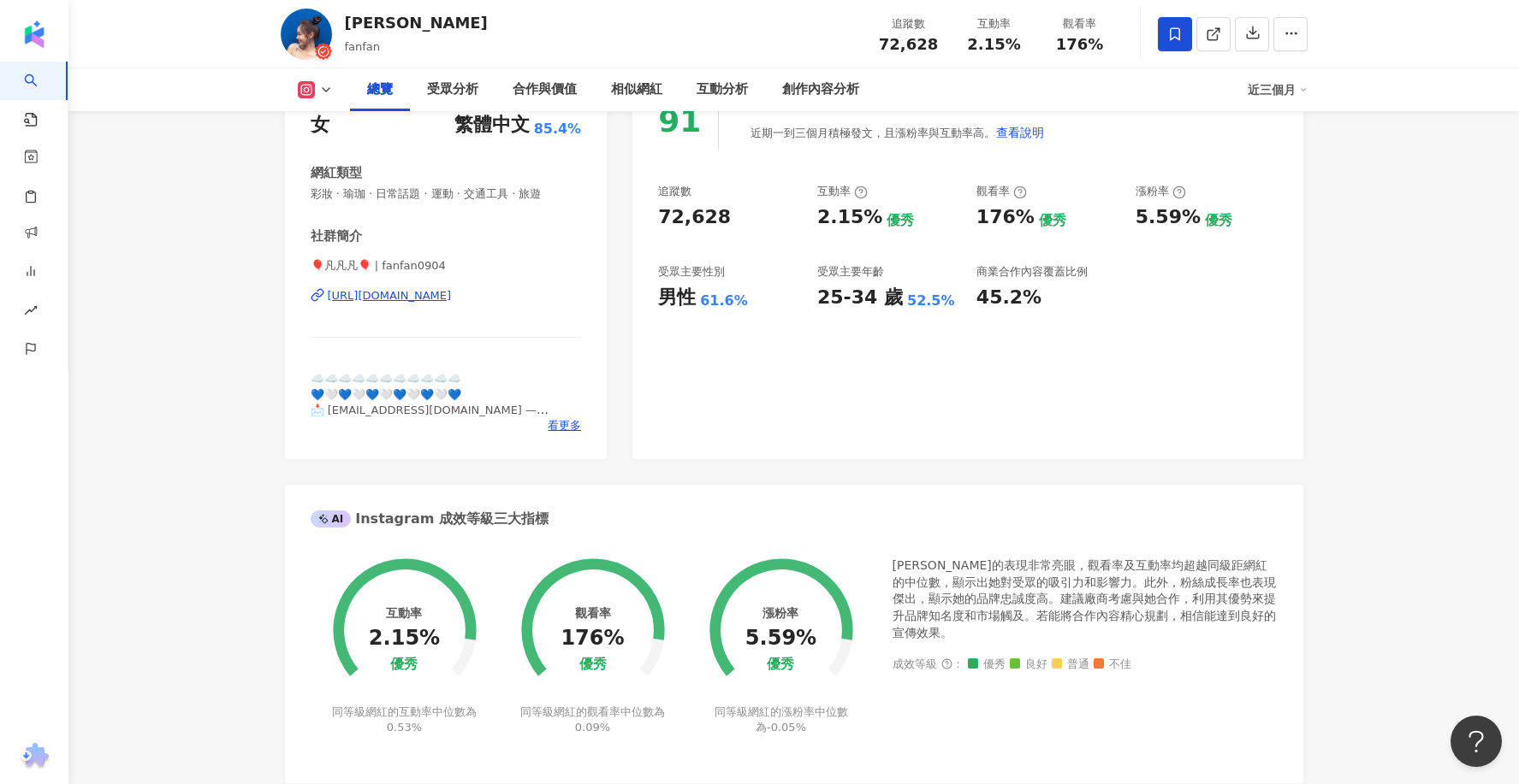
scroll to position [250, 0]
click at [452, 296] on div "https://www.instagram.com/fanfan0904/" at bounding box center [389, 296] width 124 height 15
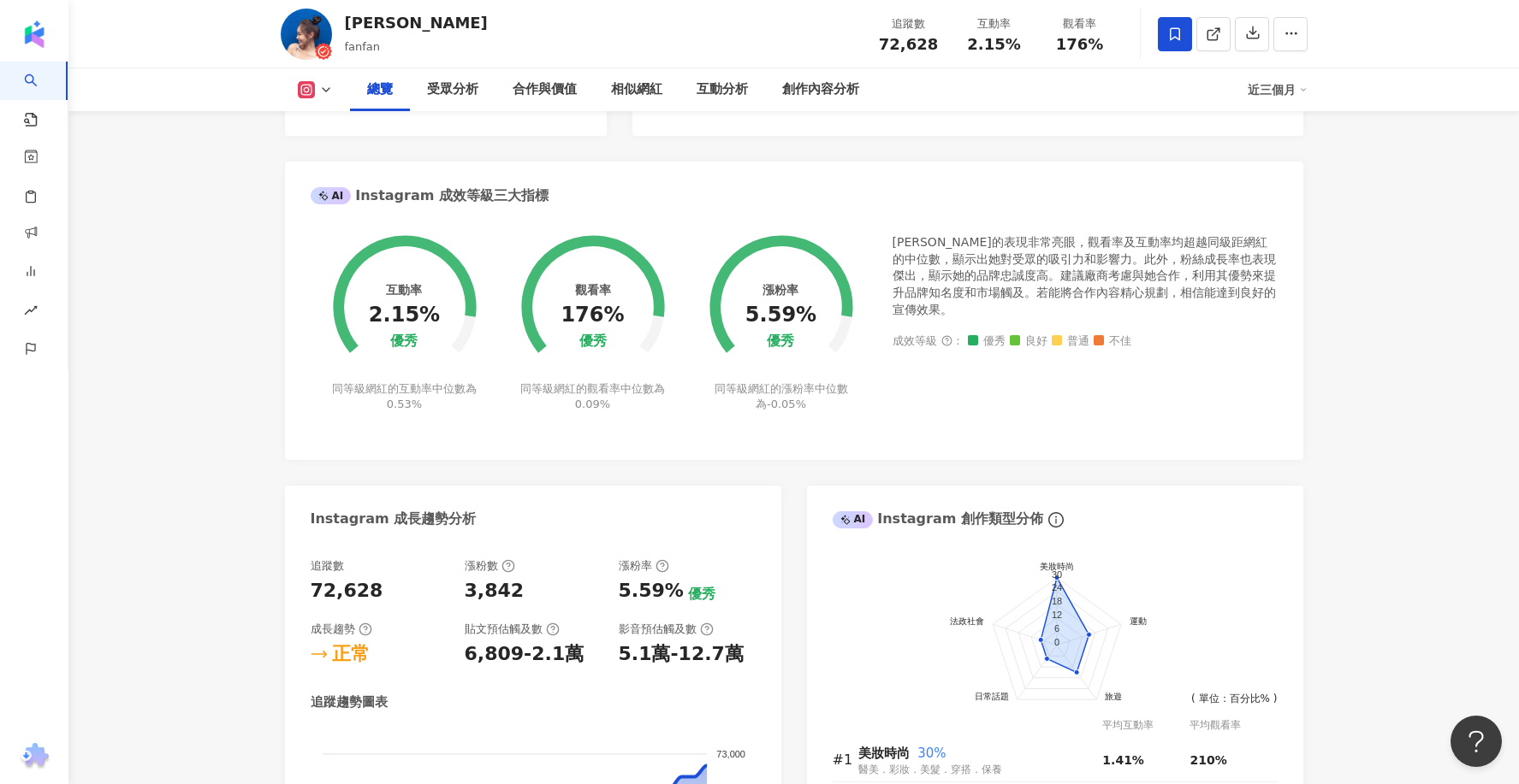
scroll to position [571, 0]
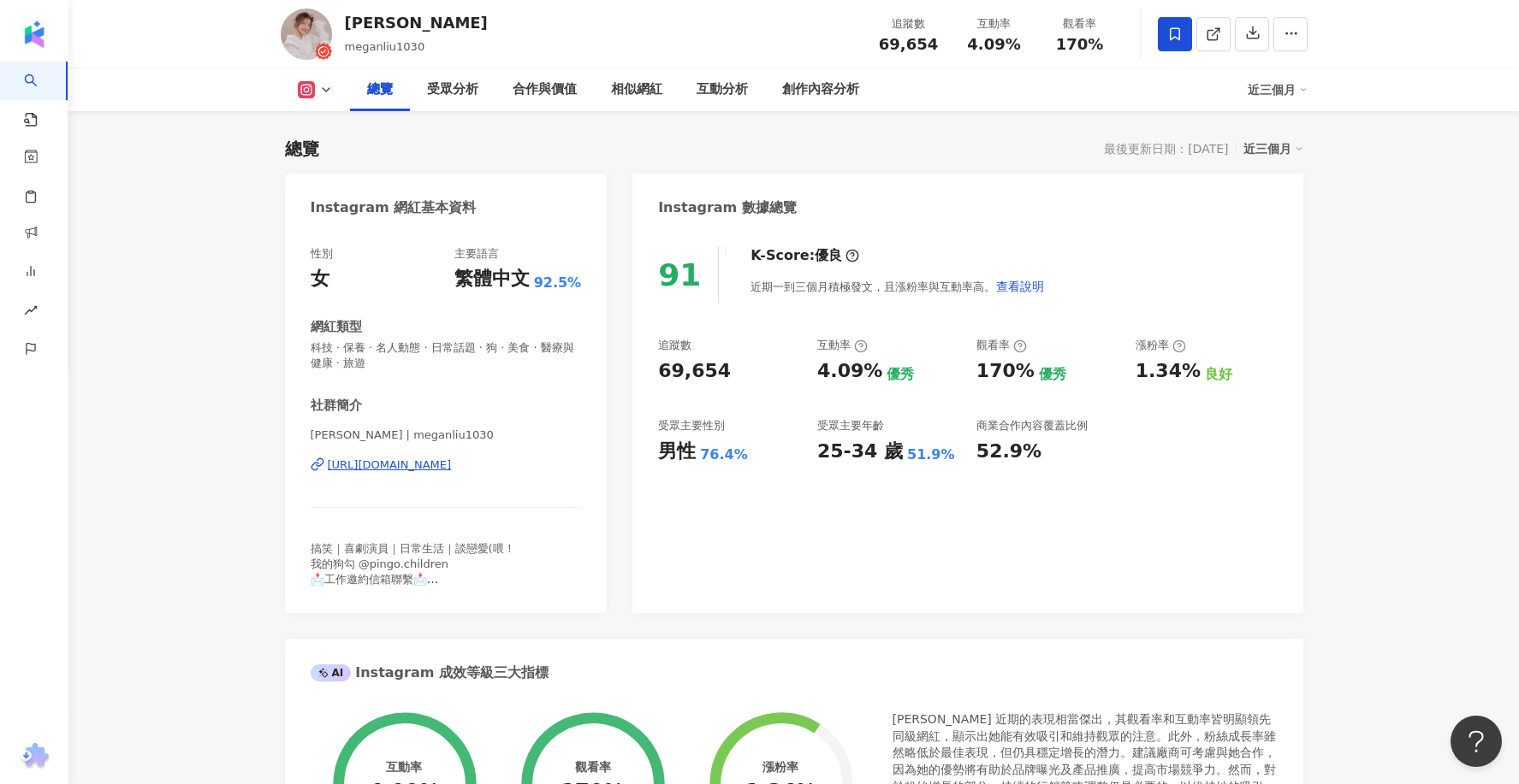
click at [452, 460] on div "[URL][DOMAIN_NAME]" at bounding box center [389, 464] width 124 height 15
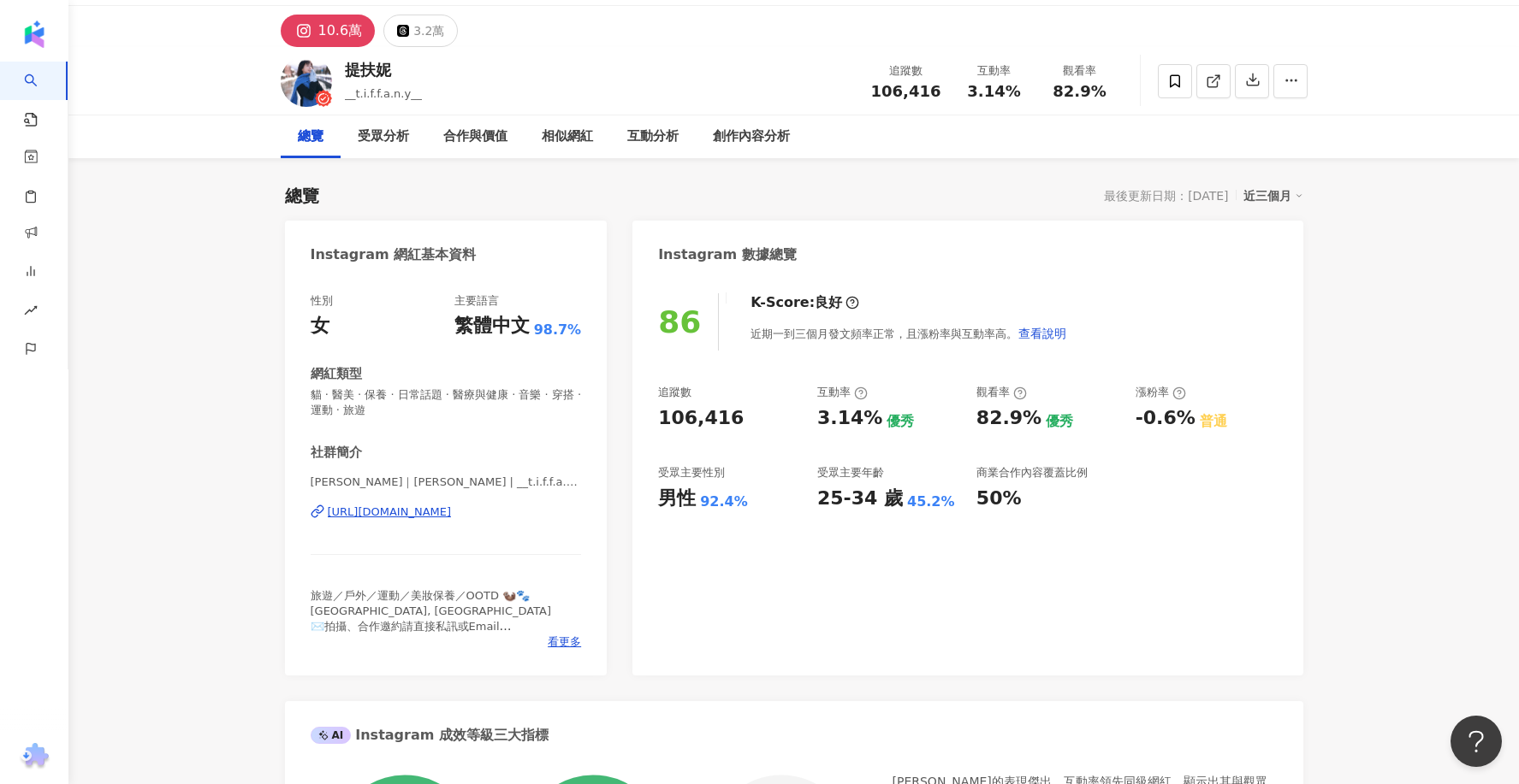
scroll to position [5, 0]
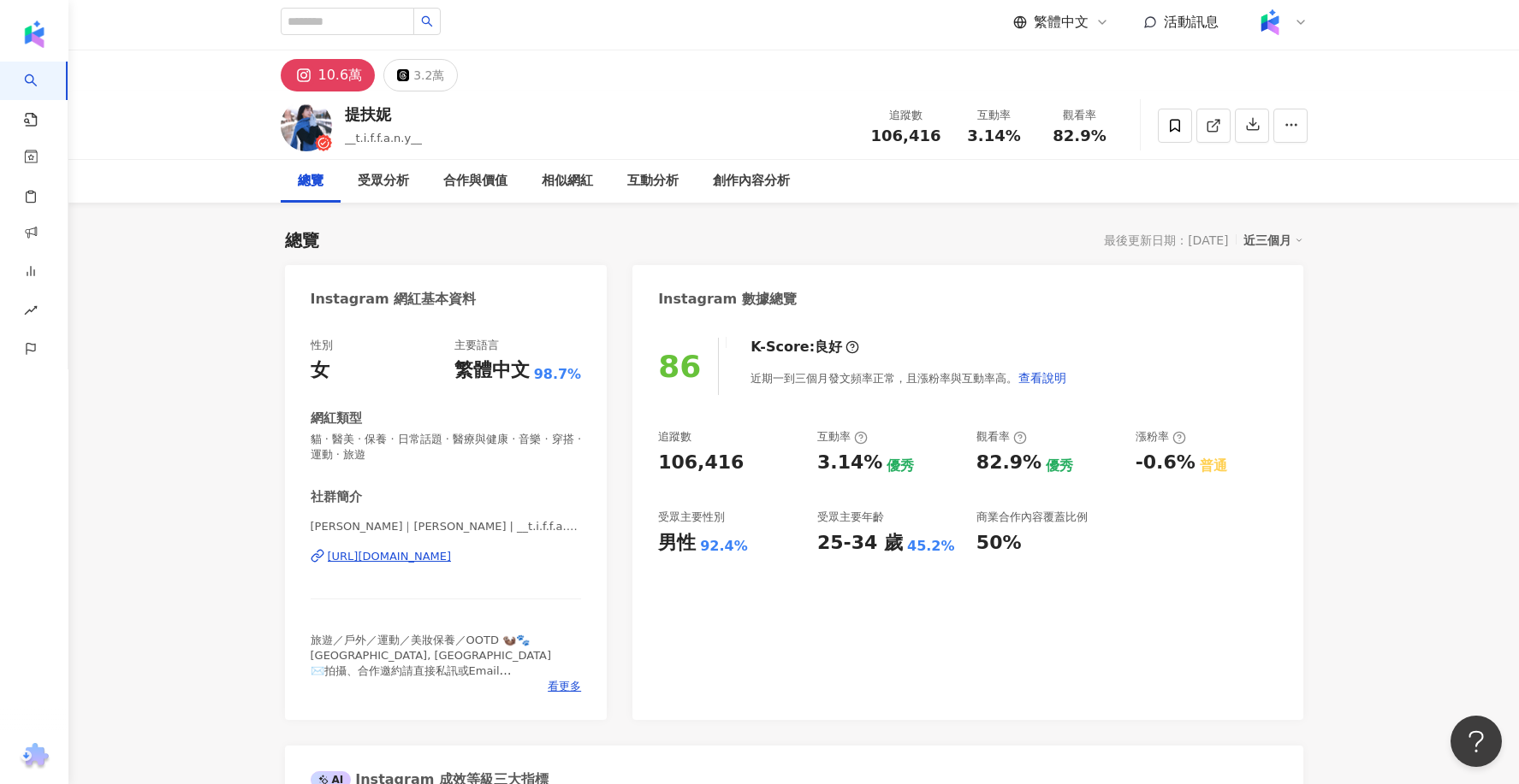
click at [452, 551] on div "[URL][DOMAIN_NAME]" at bounding box center [389, 557] width 124 height 15
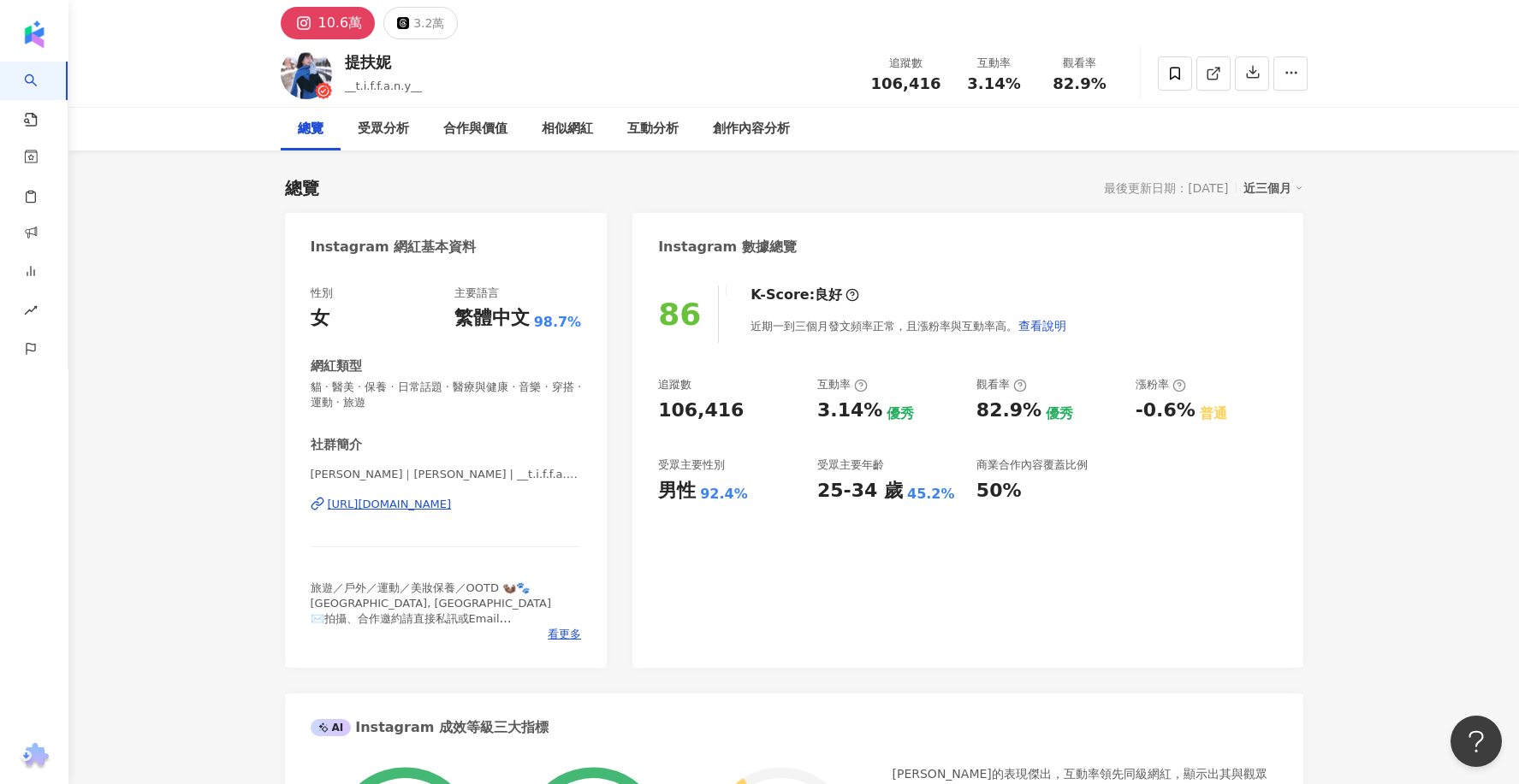
scroll to position [61, 0]
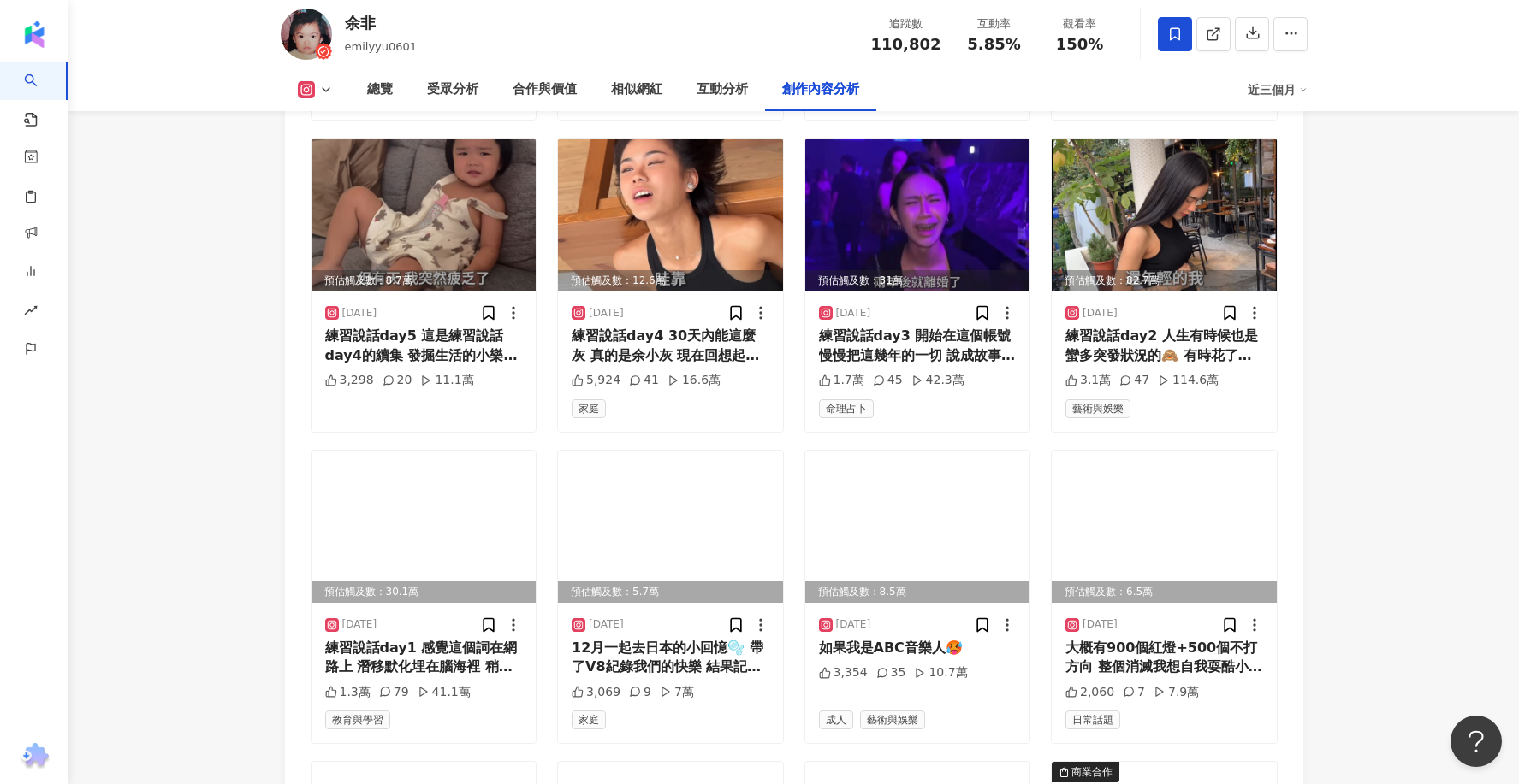
scroll to position [6516, 0]
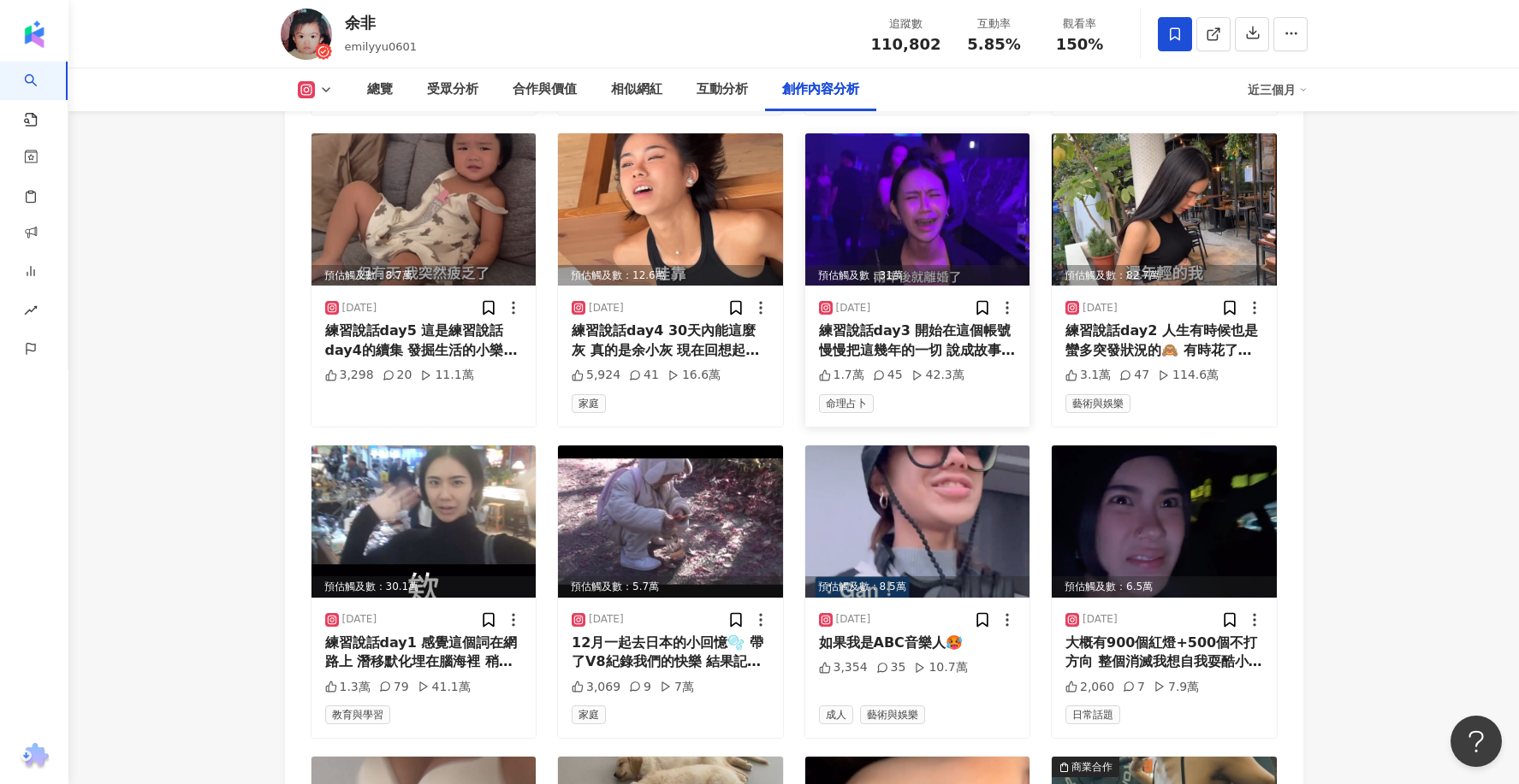
click at [921, 164] on img at bounding box center [918, 209] width 225 height 152
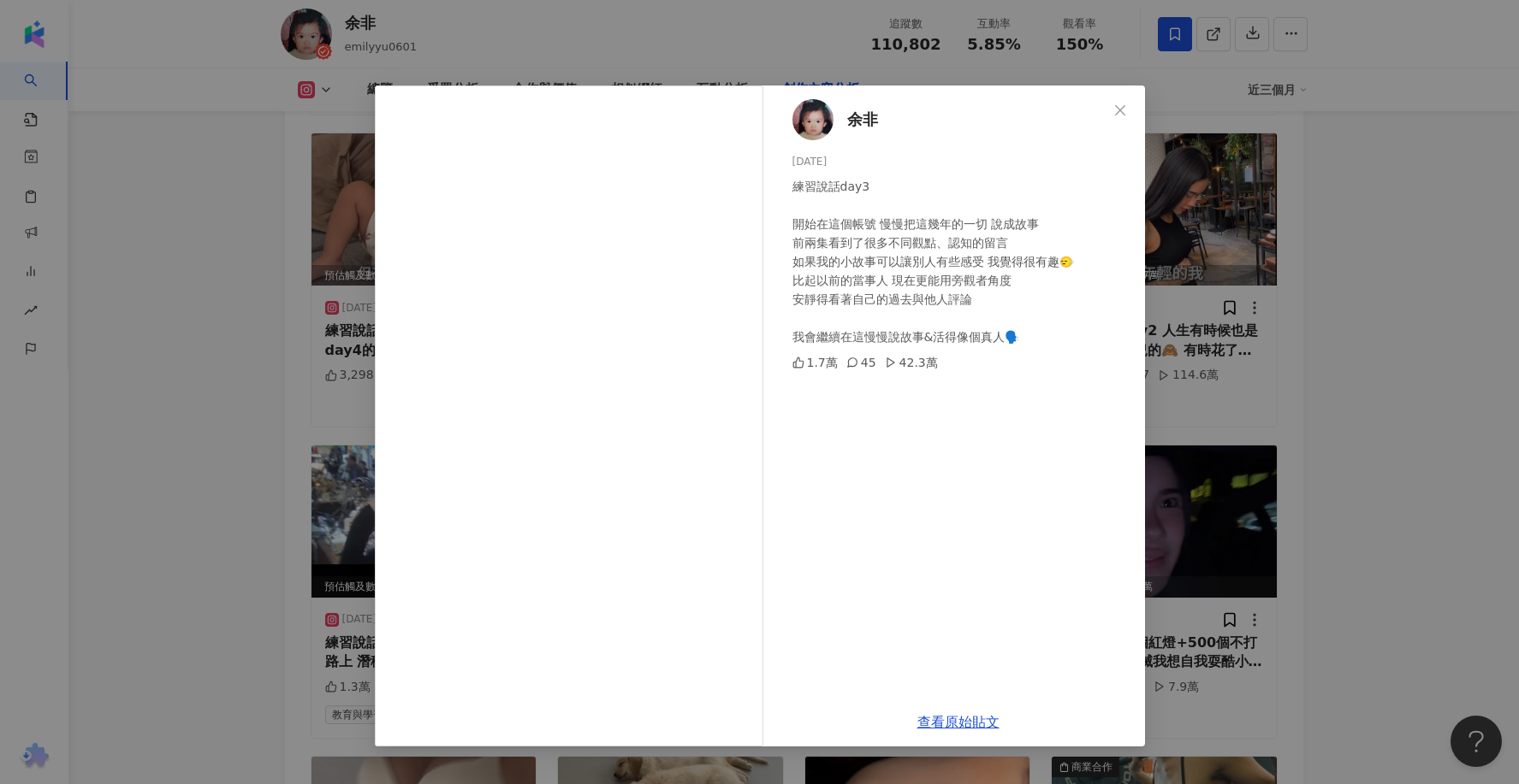
click at [1358, 334] on div "余非 [DATE] 練習說話day3 開始在這個帳號 慢慢把這幾年的一切 說成故事 前兩集看到了很多不同觀點、認知的留言 如果我的小故事可以讓別人有些感受 我…" at bounding box center [759, 392] width 1519 height 784
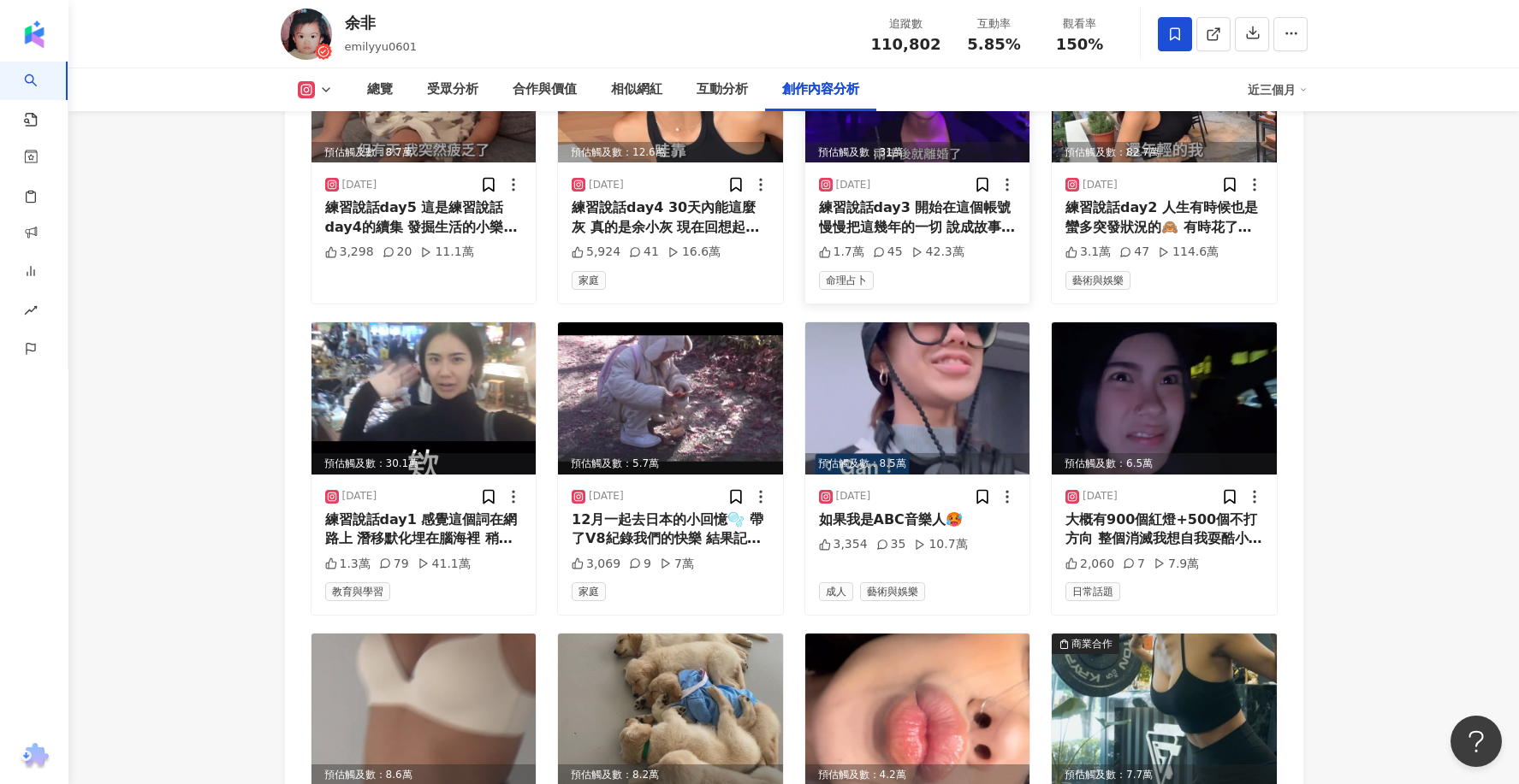
scroll to position [6537, 0]
